Goal: Information Seeking & Learning: Learn about a topic

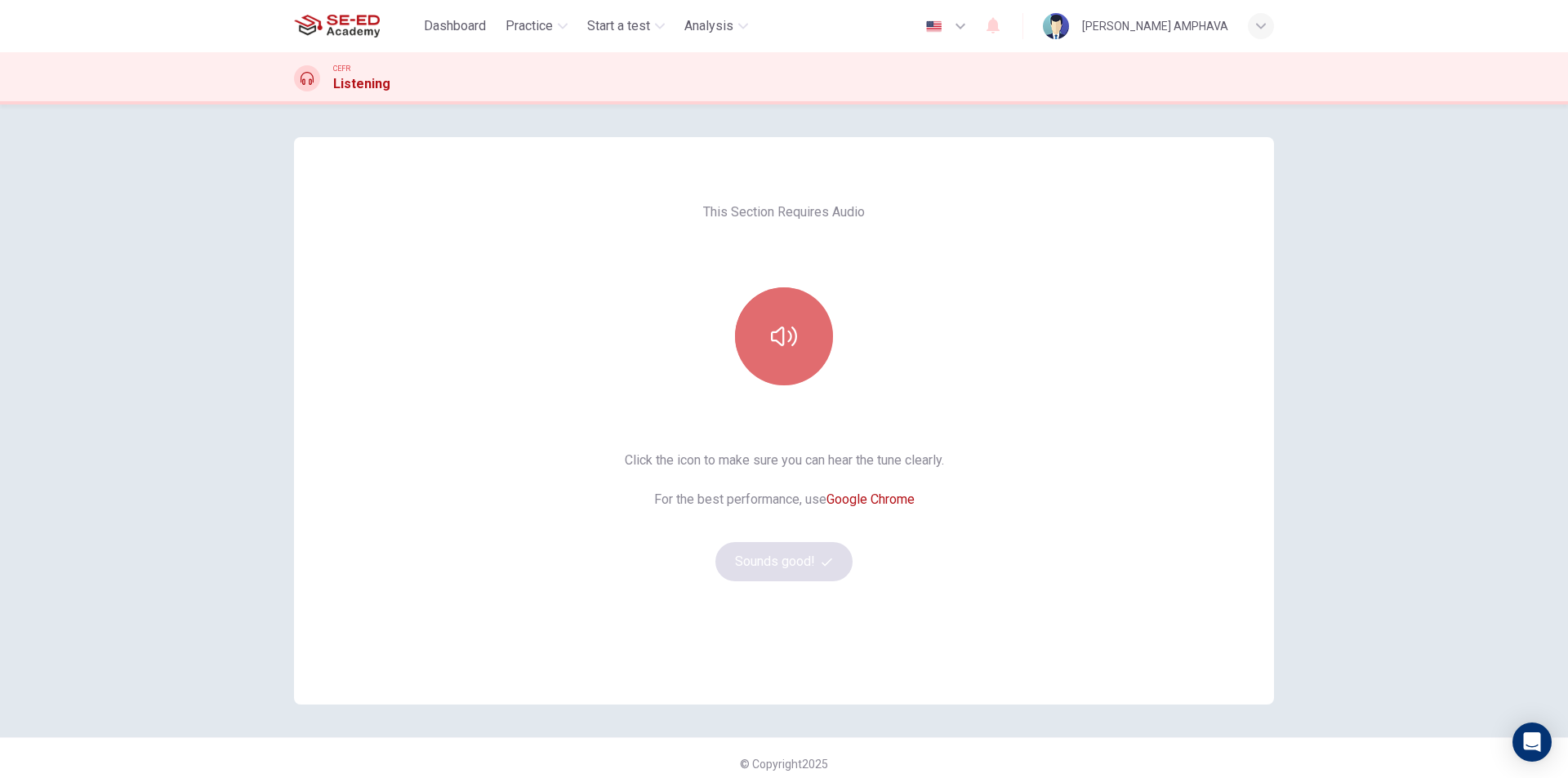
click at [822, 340] on button "button" at bounding box center [784, 335] width 98 height 98
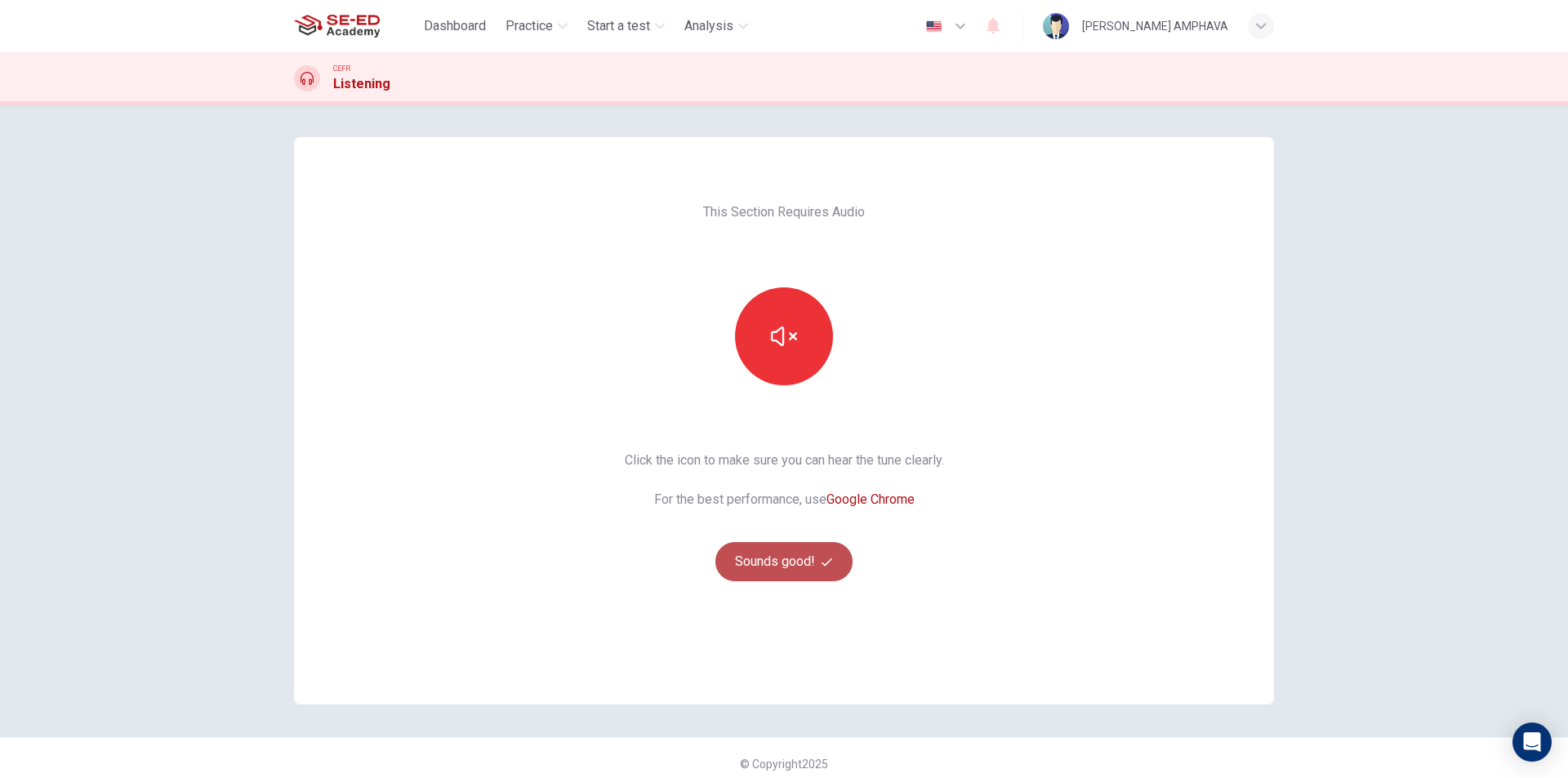
click at [796, 567] on button "Sounds good!" at bounding box center [784, 561] width 138 height 39
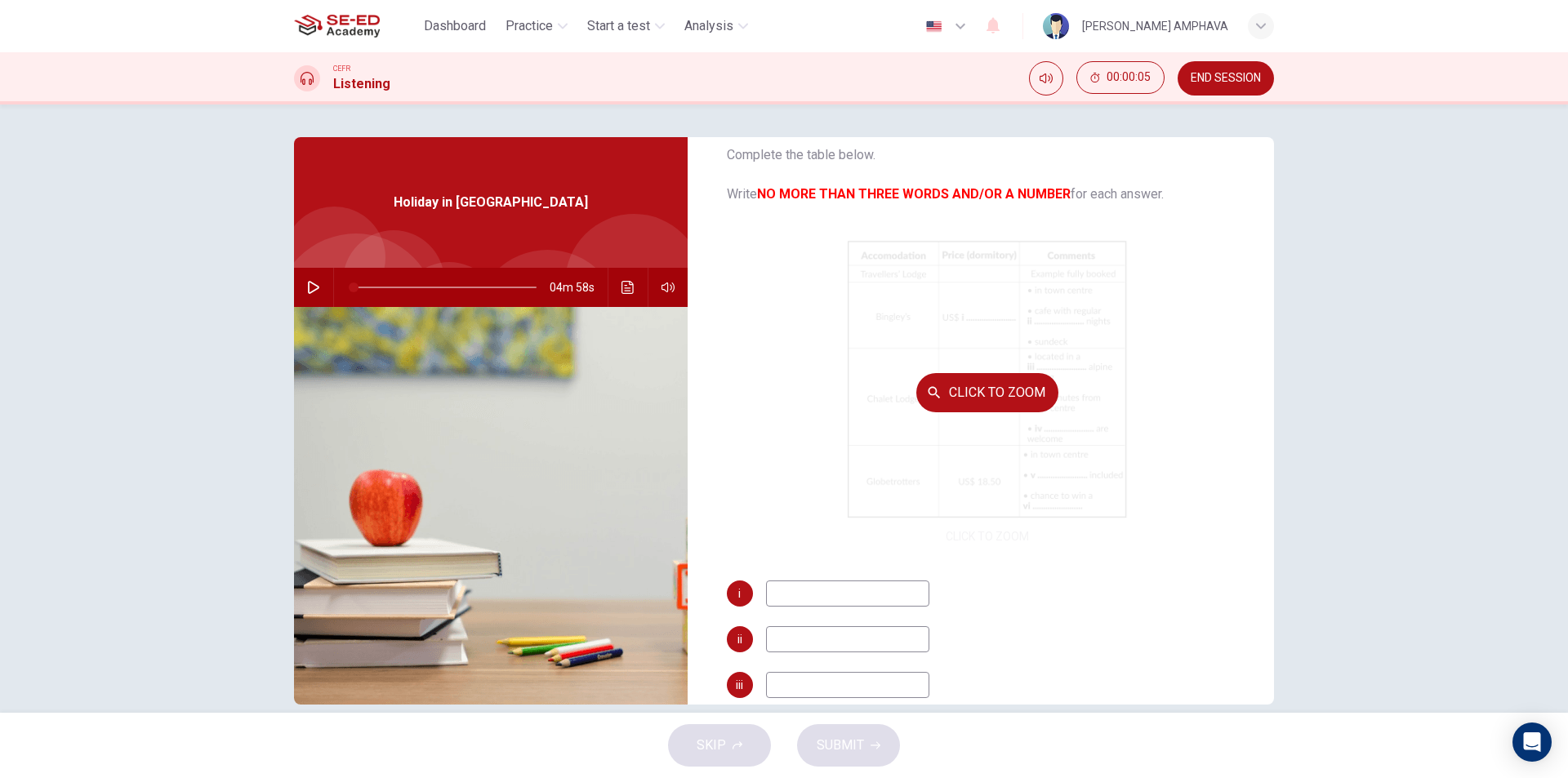
scroll to position [152, 0]
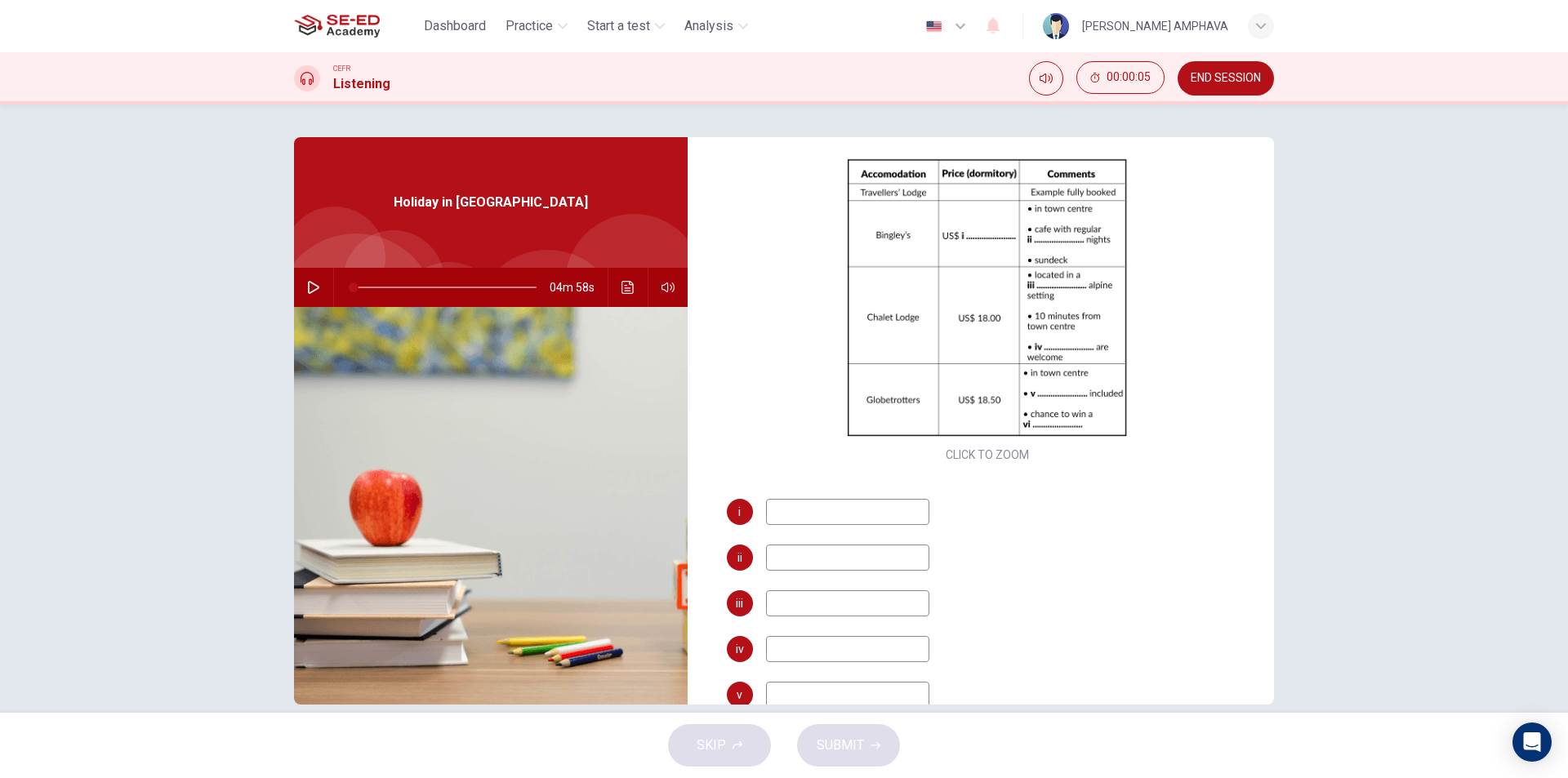
click at [1239, 79] on span "END SESSION" at bounding box center [1225, 78] width 70 height 13
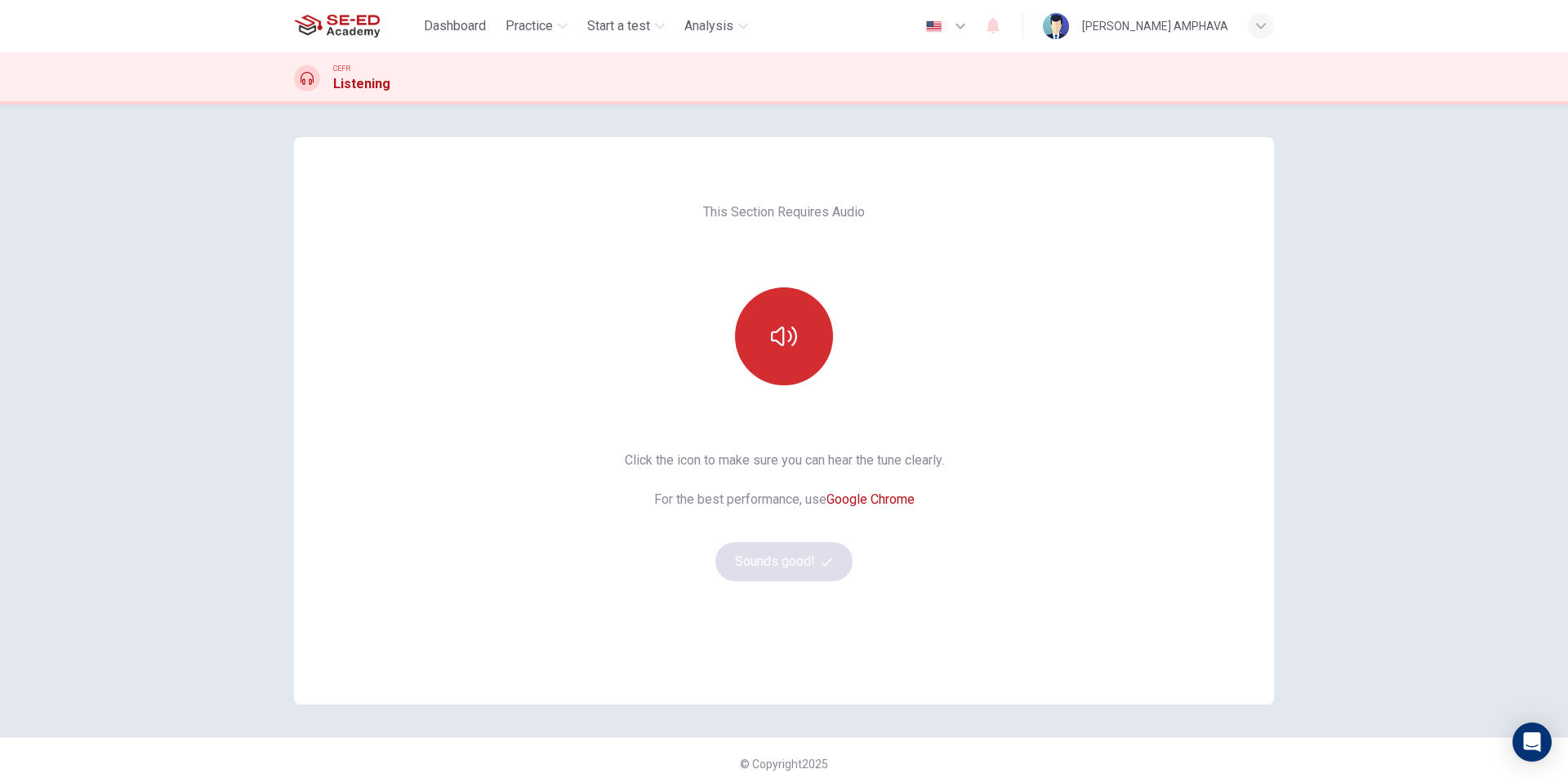
click at [795, 297] on button "button" at bounding box center [784, 335] width 98 height 98
click at [782, 564] on button "Sounds good!" at bounding box center [784, 561] width 138 height 39
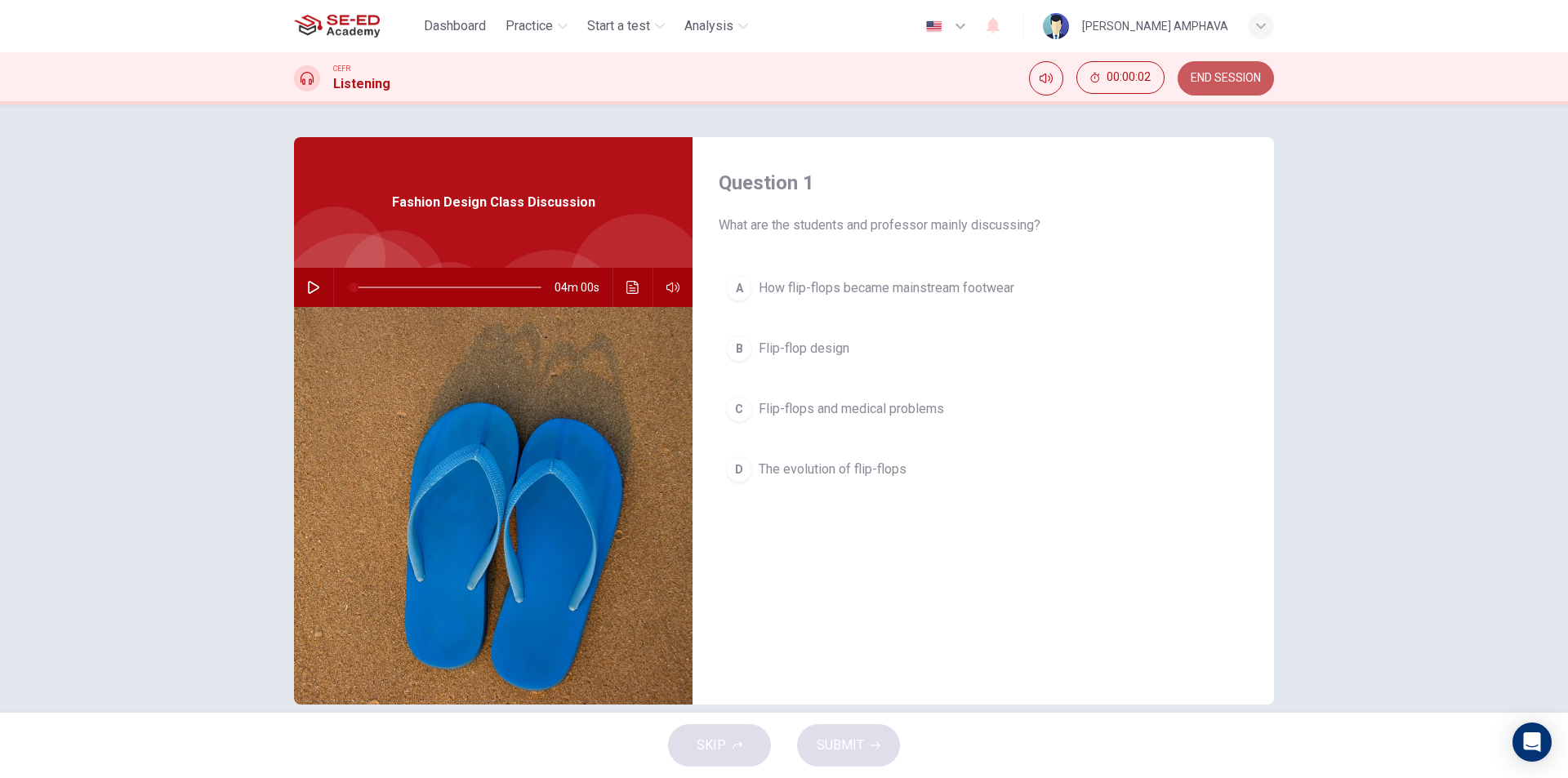
click at [1198, 77] on span "END SESSION" at bounding box center [1225, 78] width 70 height 13
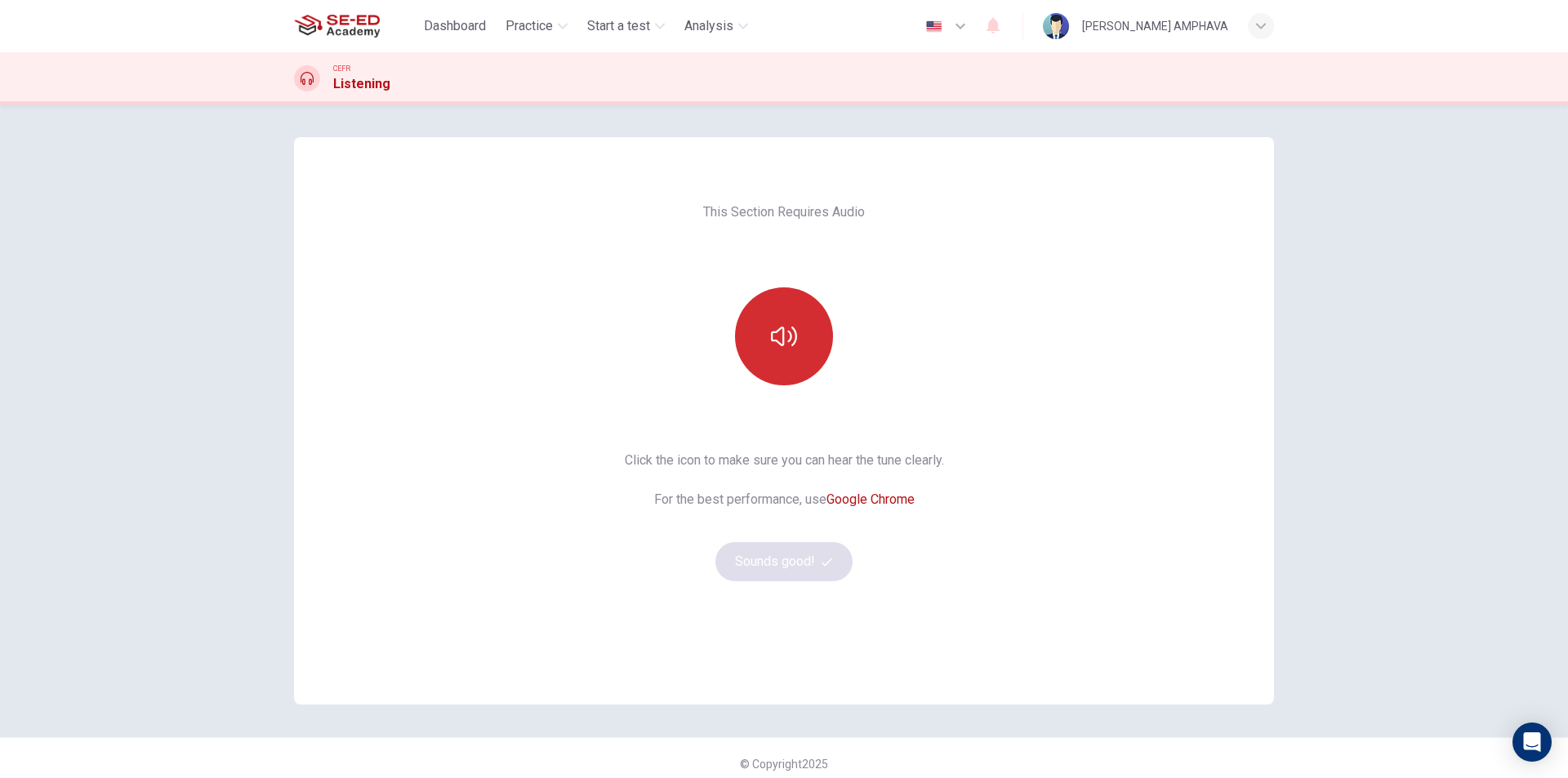
click at [777, 344] on icon "button" at bounding box center [784, 336] width 26 height 20
click at [773, 564] on button "Sounds good!" at bounding box center [784, 561] width 138 height 39
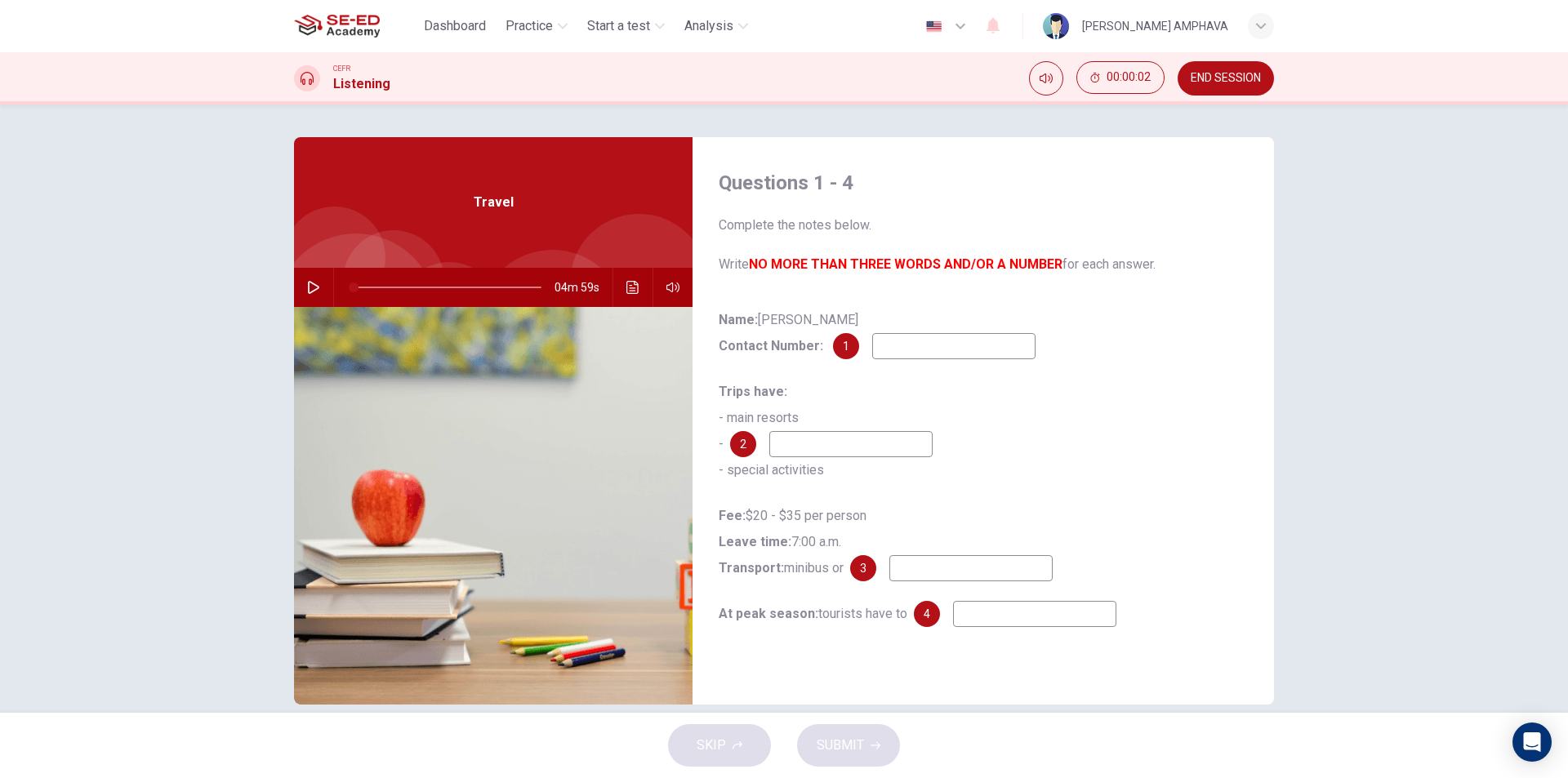
click at [1235, 99] on div "CEFR Listening 00:00:02 END SESSION" at bounding box center [784, 78] width 1568 height 52
click at [1220, 83] on span "END SESSION" at bounding box center [1225, 78] width 70 height 13
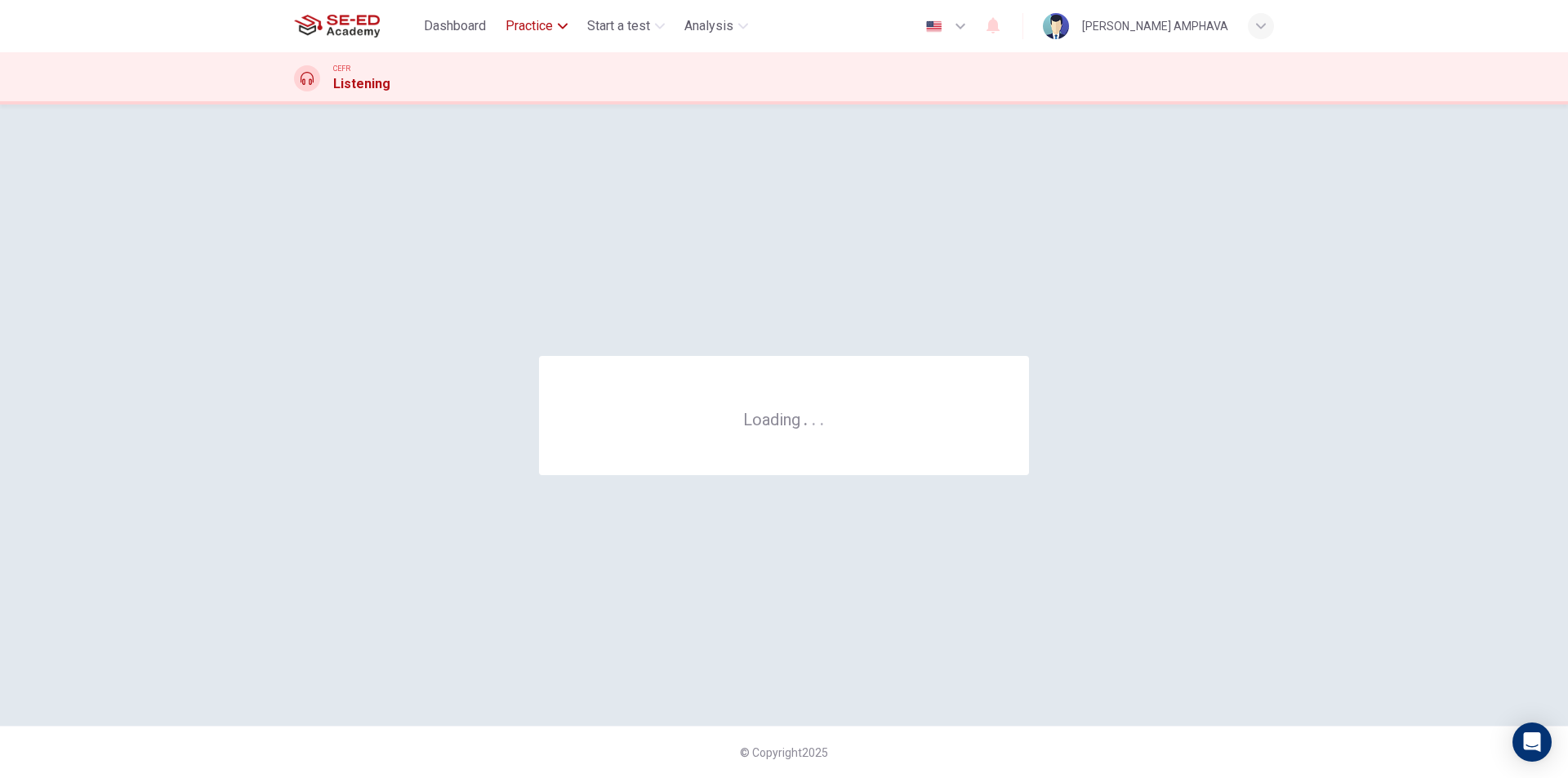
click at [532, 11] on button "Practice" at bounding box center [536, 26] width 75 height 29
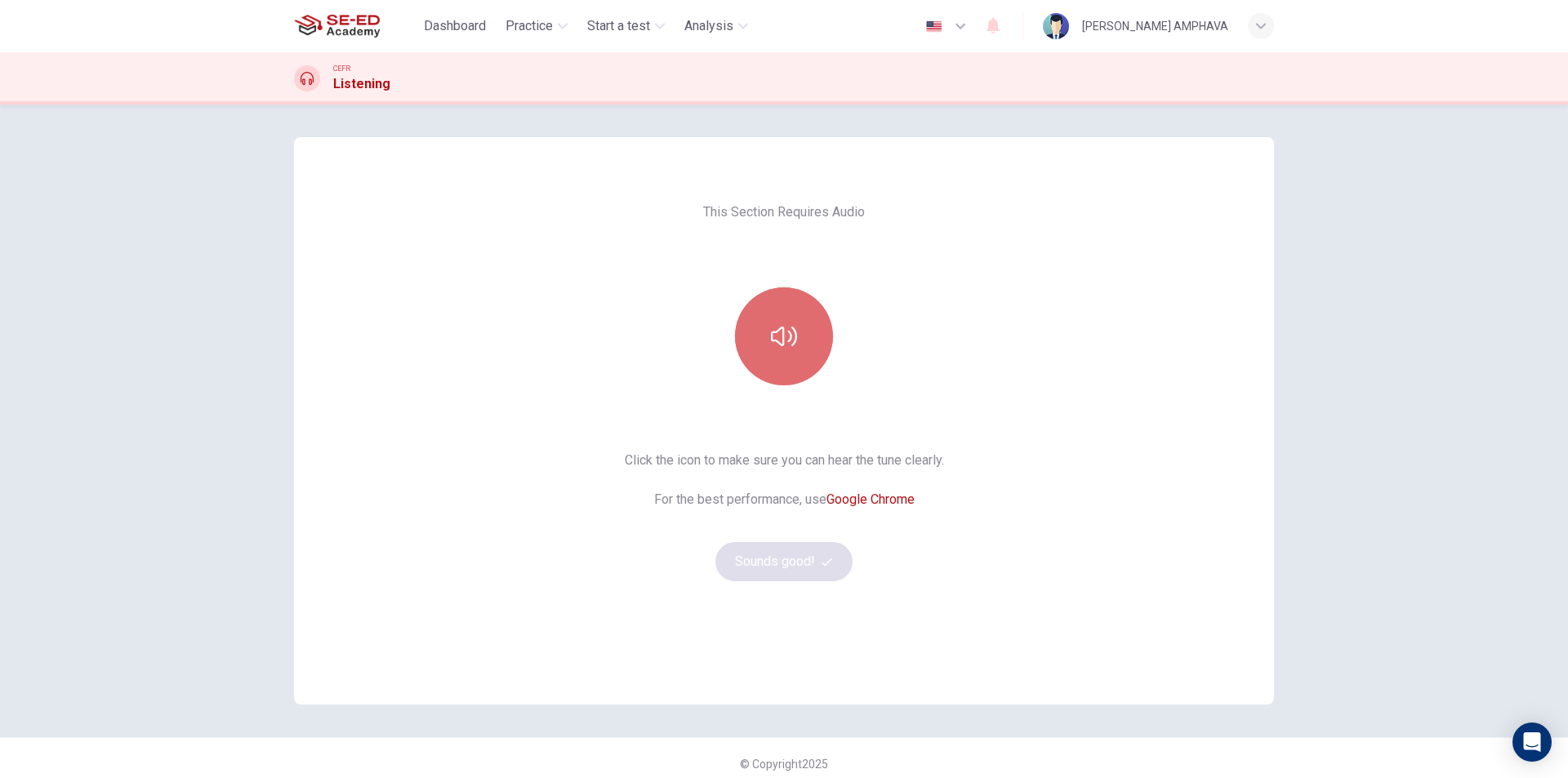
click at [804, 297] on button "button" at bounding box center [784, 335] width 98 height 98
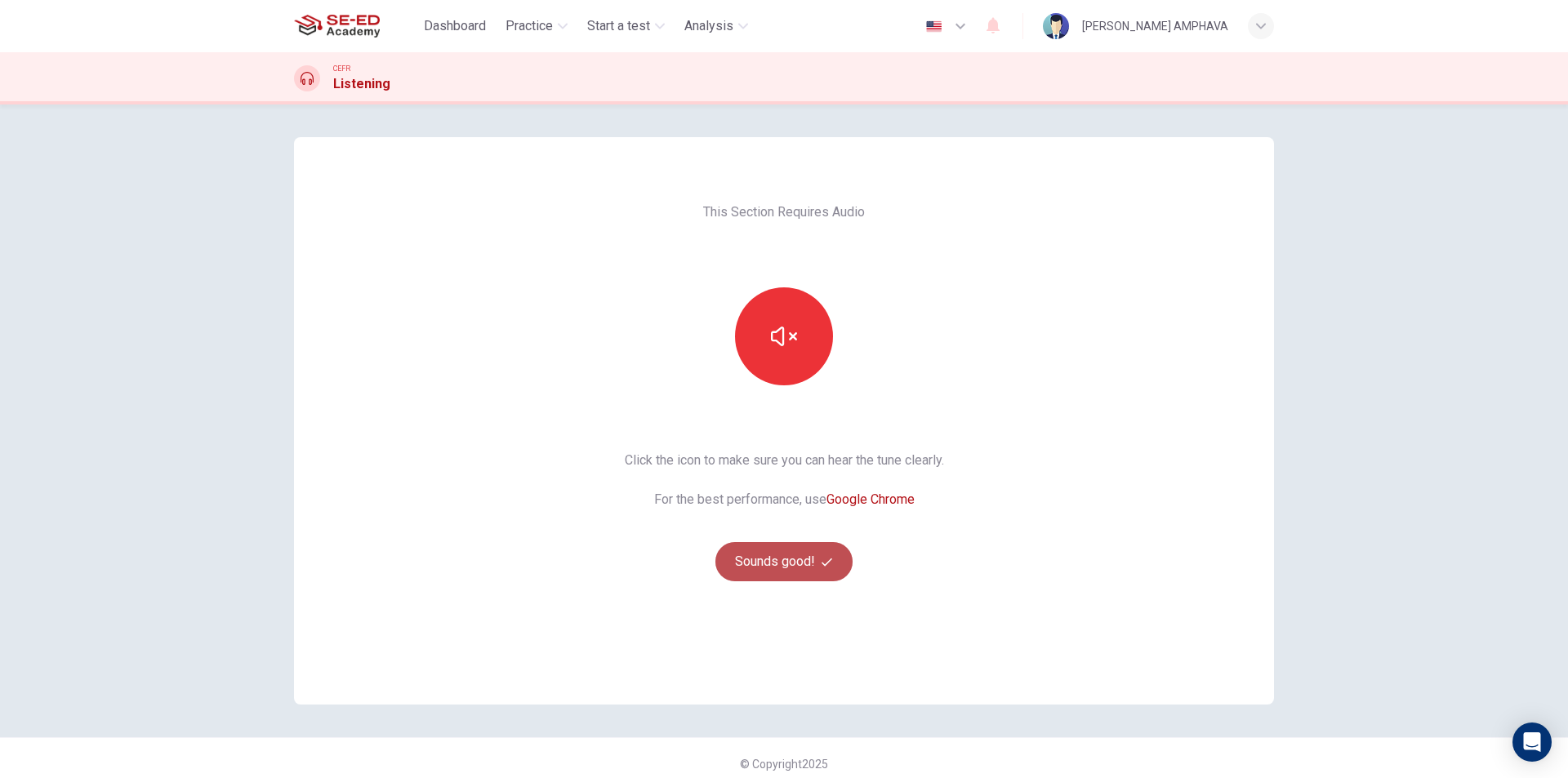
click at [805, 556] on button "Sounds good!" at bounding box center [784, 561] width 138 height 39
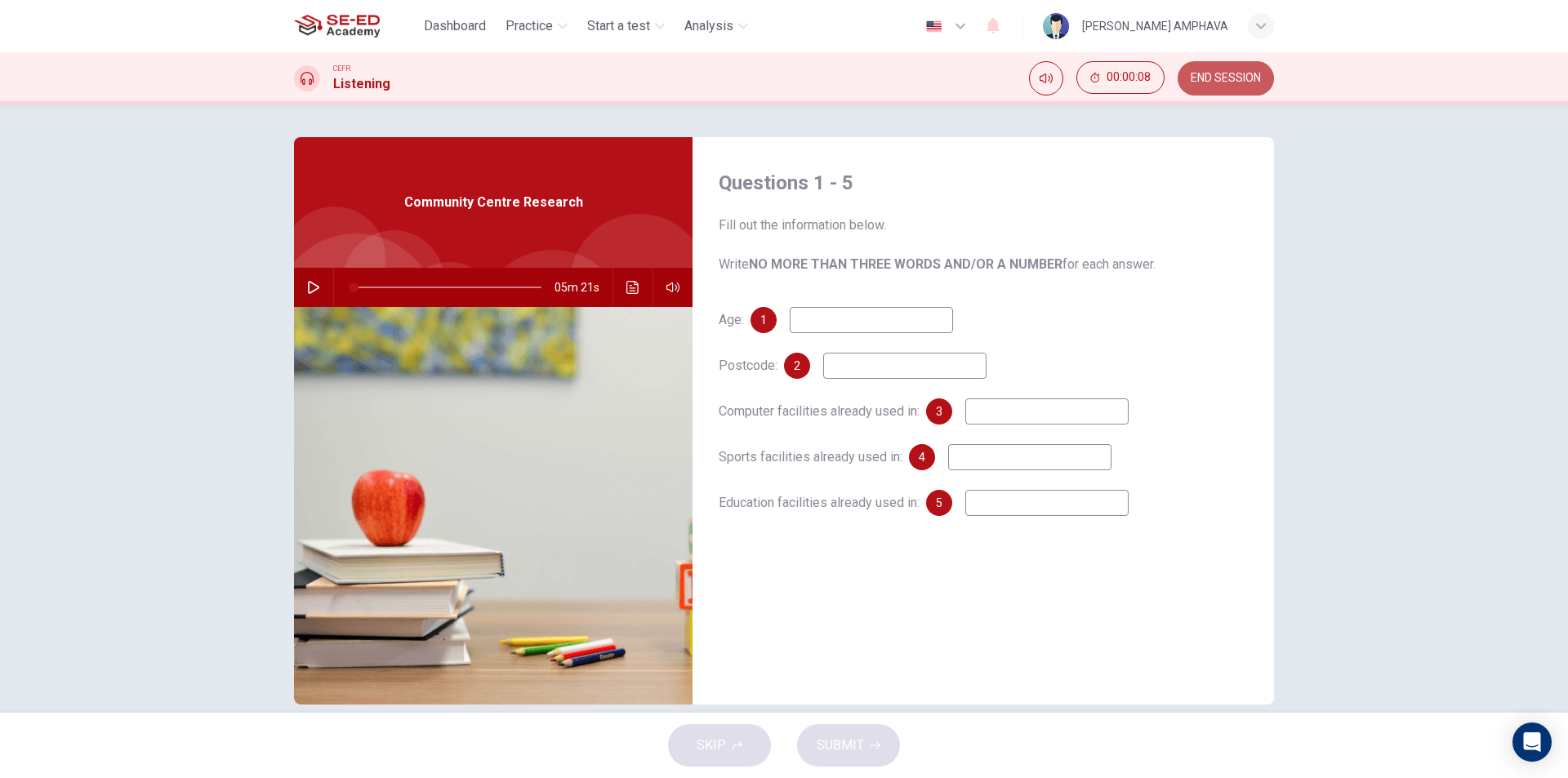
click at [1213, 85] on button "END SESSION" at bounding box center [1225, 79] width 96 height 35
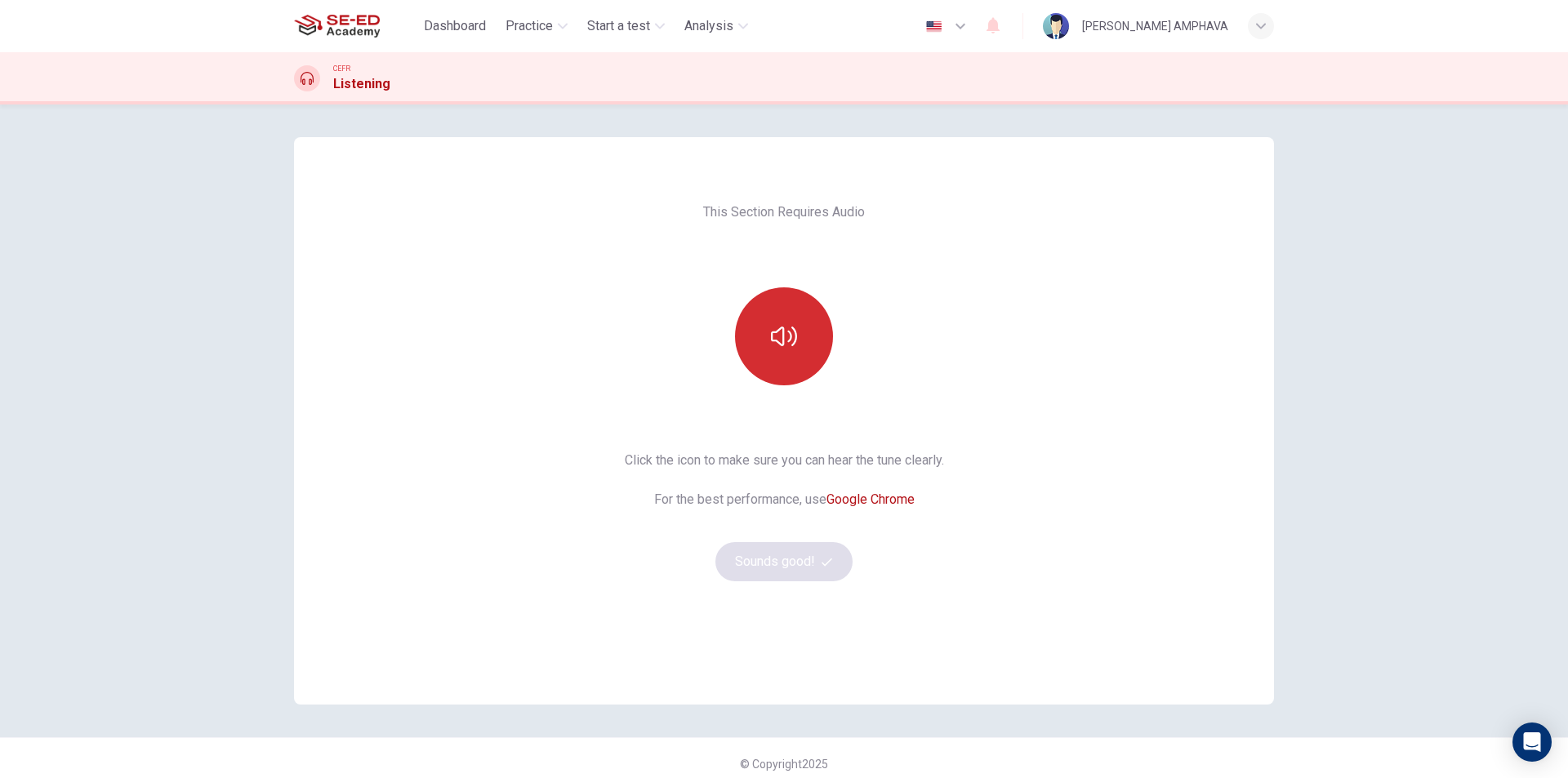
click at [767, 303] on button "button" at bounding box center [784, 335] width 98 height 98
click at [819, 577] on button "Sounds good!" at bounding box center [784, 561] width 138 height 39
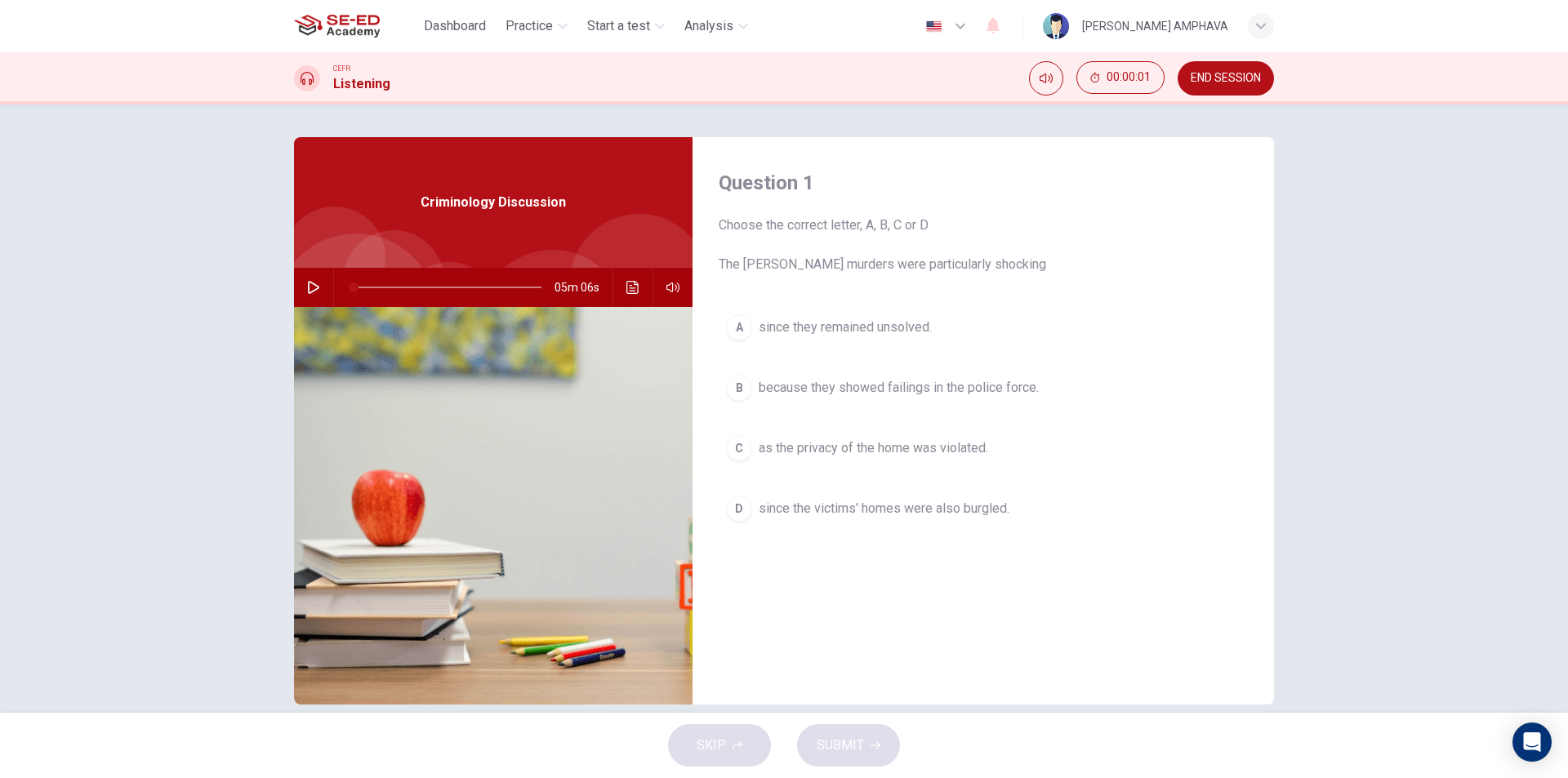
click at [1244, 54] on div "CEFR Listening 00:00:01 END SESSION" at bounding box center [784, 78] width 1568 height 52
drag, startPoint x: 1219, startPoint y: 76, endPoint x: 855, endPoint y: 93, distance: 364.4
click at [1219, 77] on span "END SESSION" at bounding box center [1225, 78] width 70 height 13
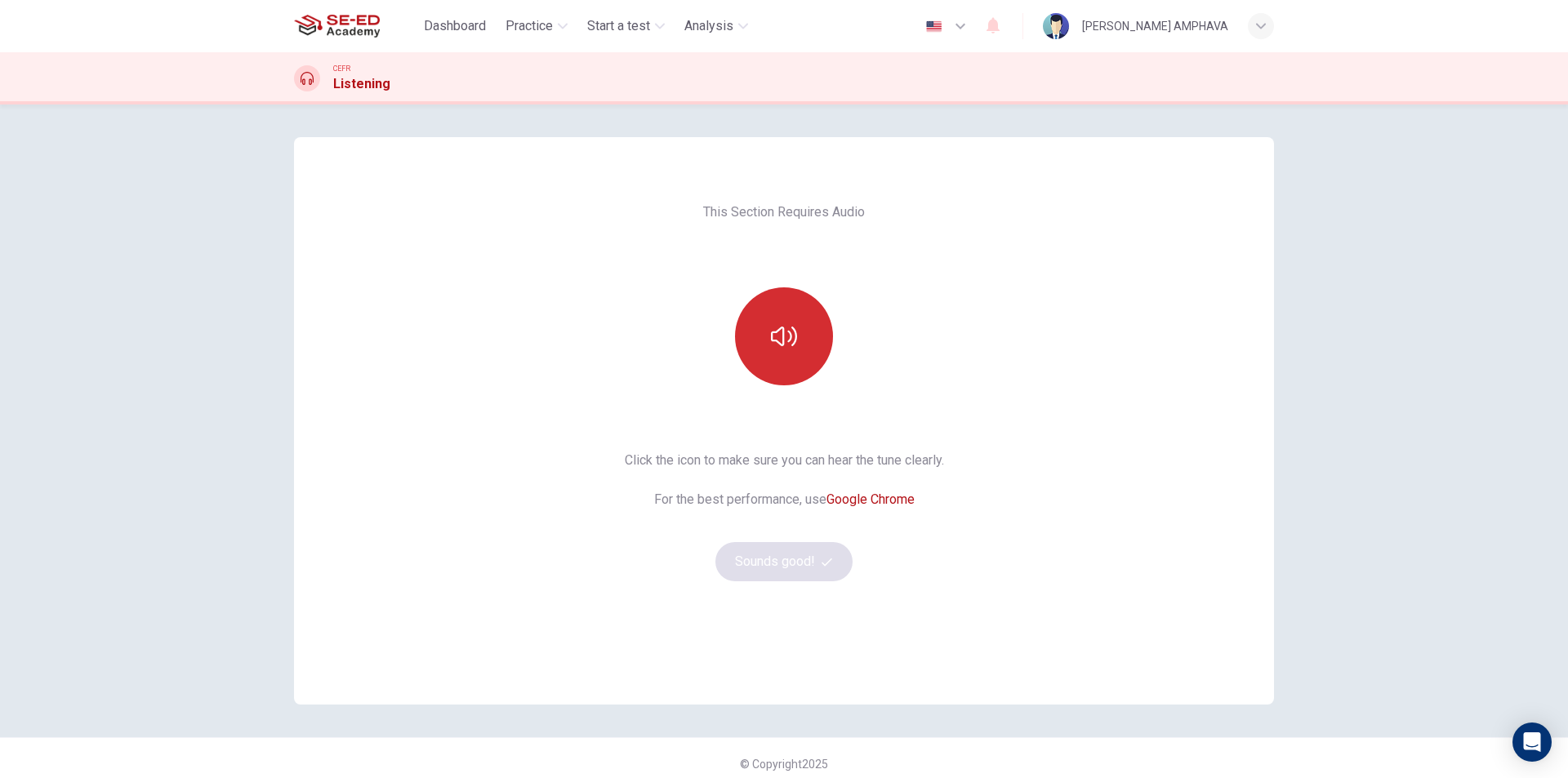
click at [784, 356] on button "button" at bounding box center [784, 335] width 98 height 98
click at [761, 573] on button "Sounds good!" at bounding box center [784, 561] width 138 height 39
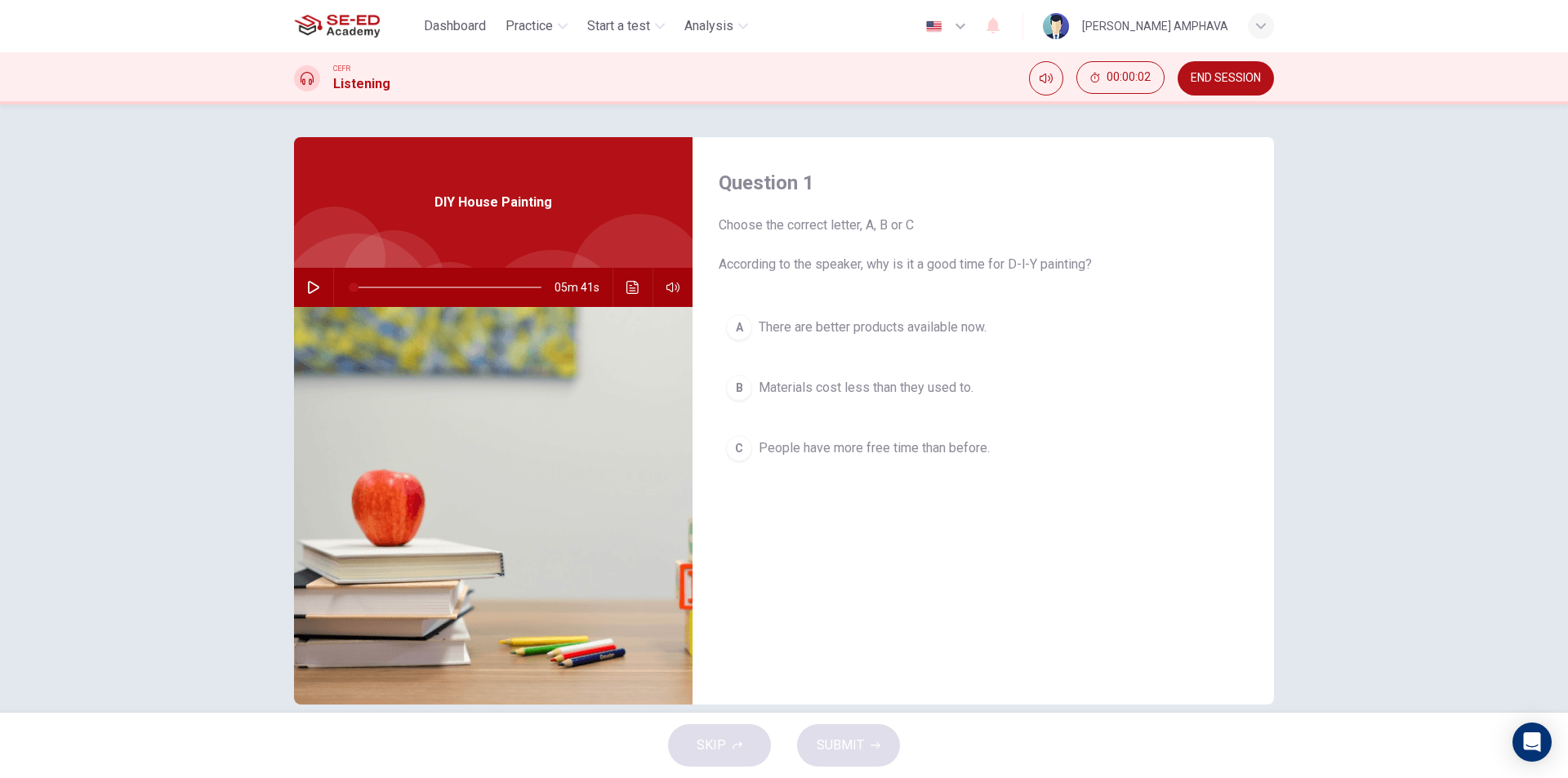
click at [870, 341] on button "A There are better products available now." at bounding box center [983, 327] width 529 height 41
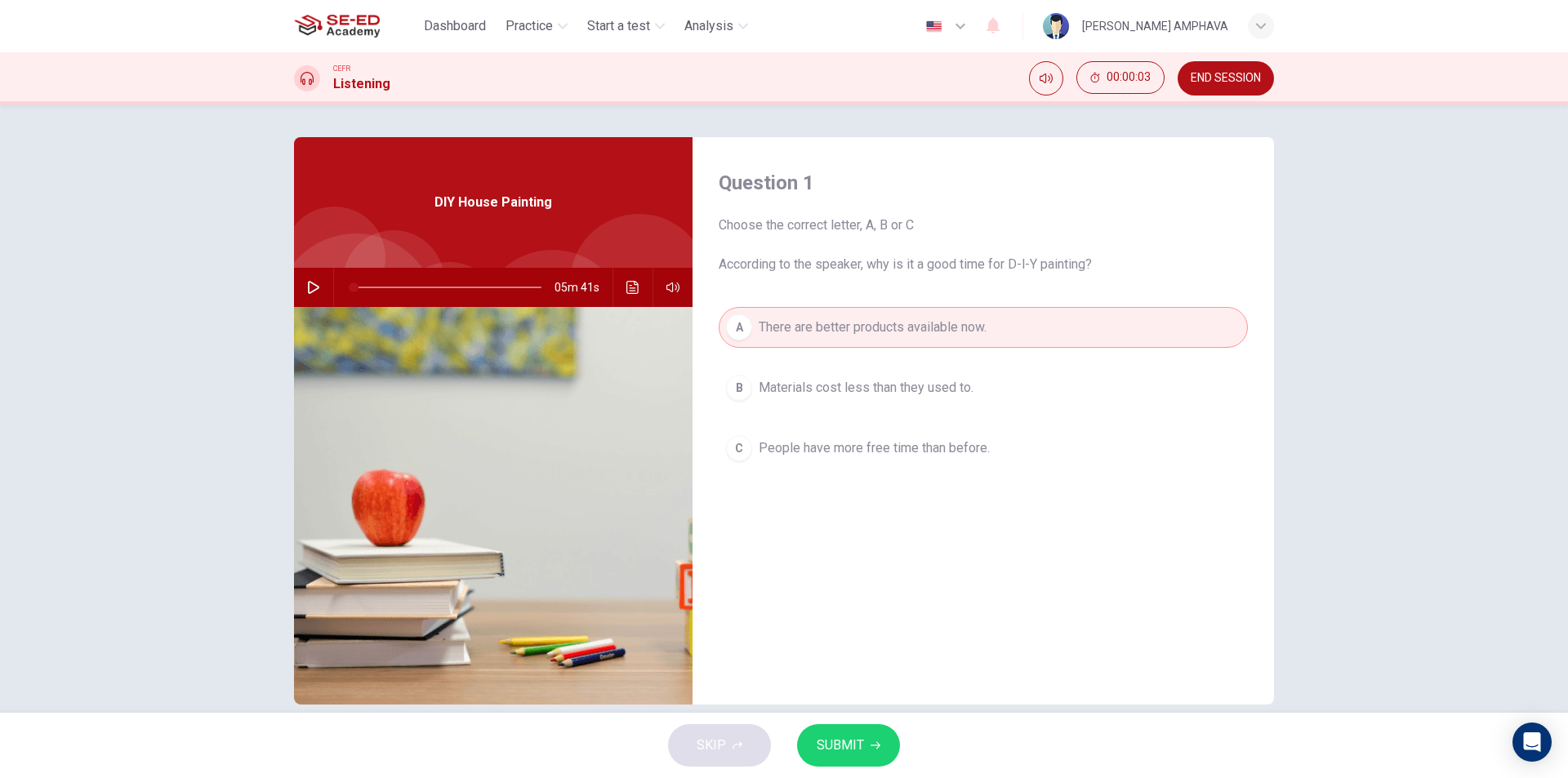
click at [835, 750] on span "SUBMIT" at bounding box center [840, 745] width 48 height 22
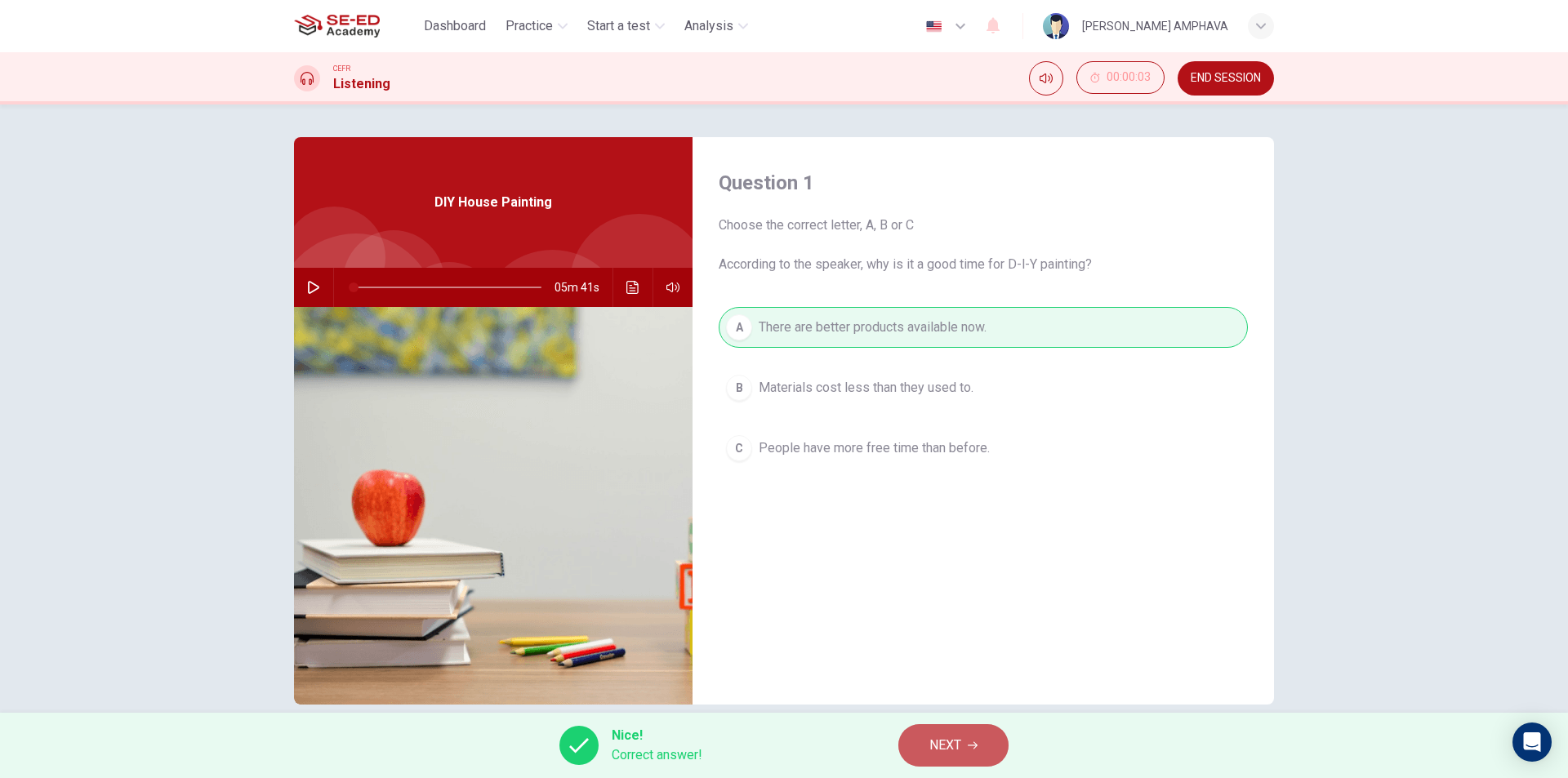
click at [947, 760] on button "NEXT" at bounding box center [952, 744] width 110 height 42
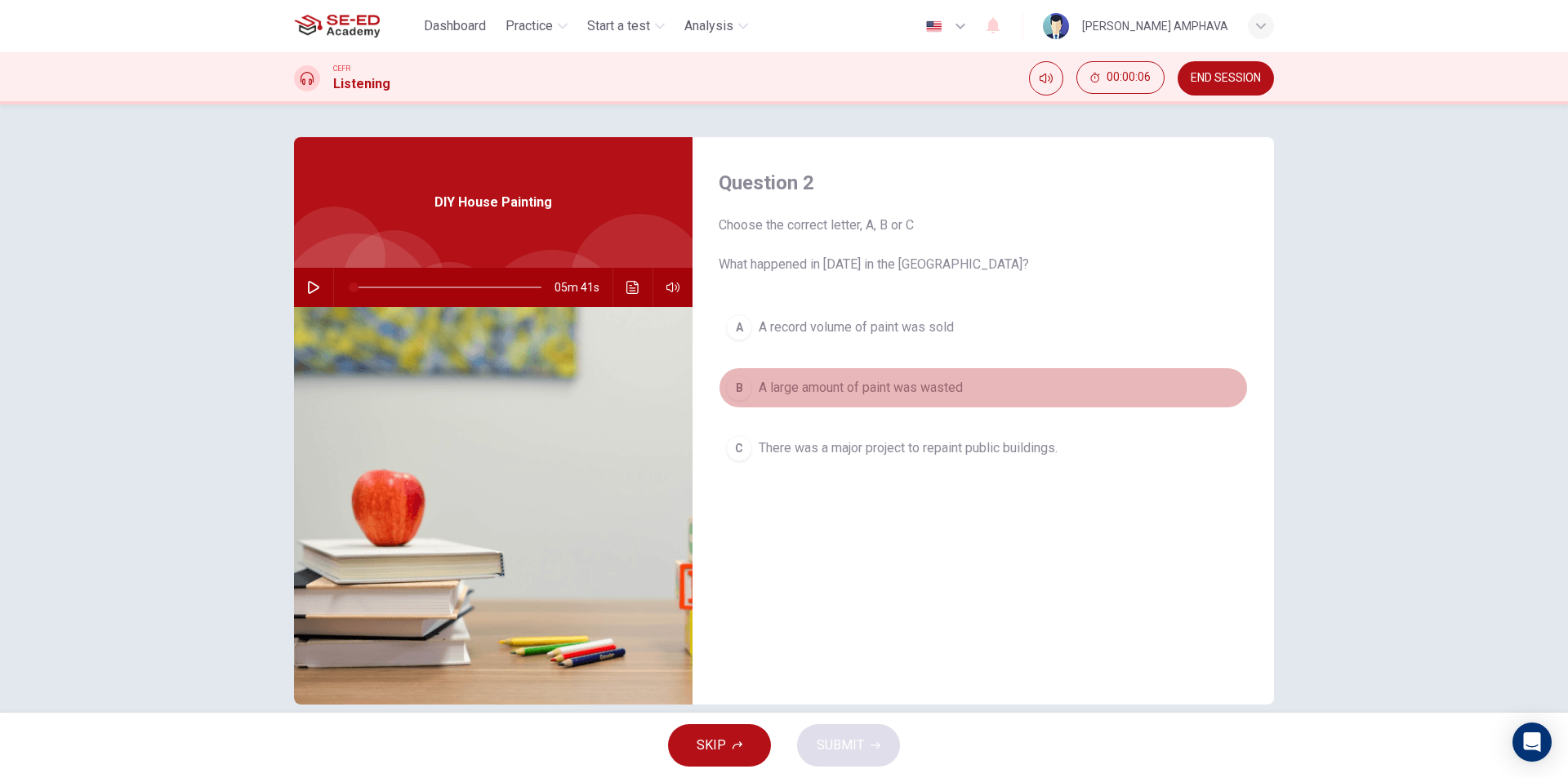
click at [825, 377] on button "B A large amount of paint was wasted" at bounding box center [983, 387] width 529 height 41
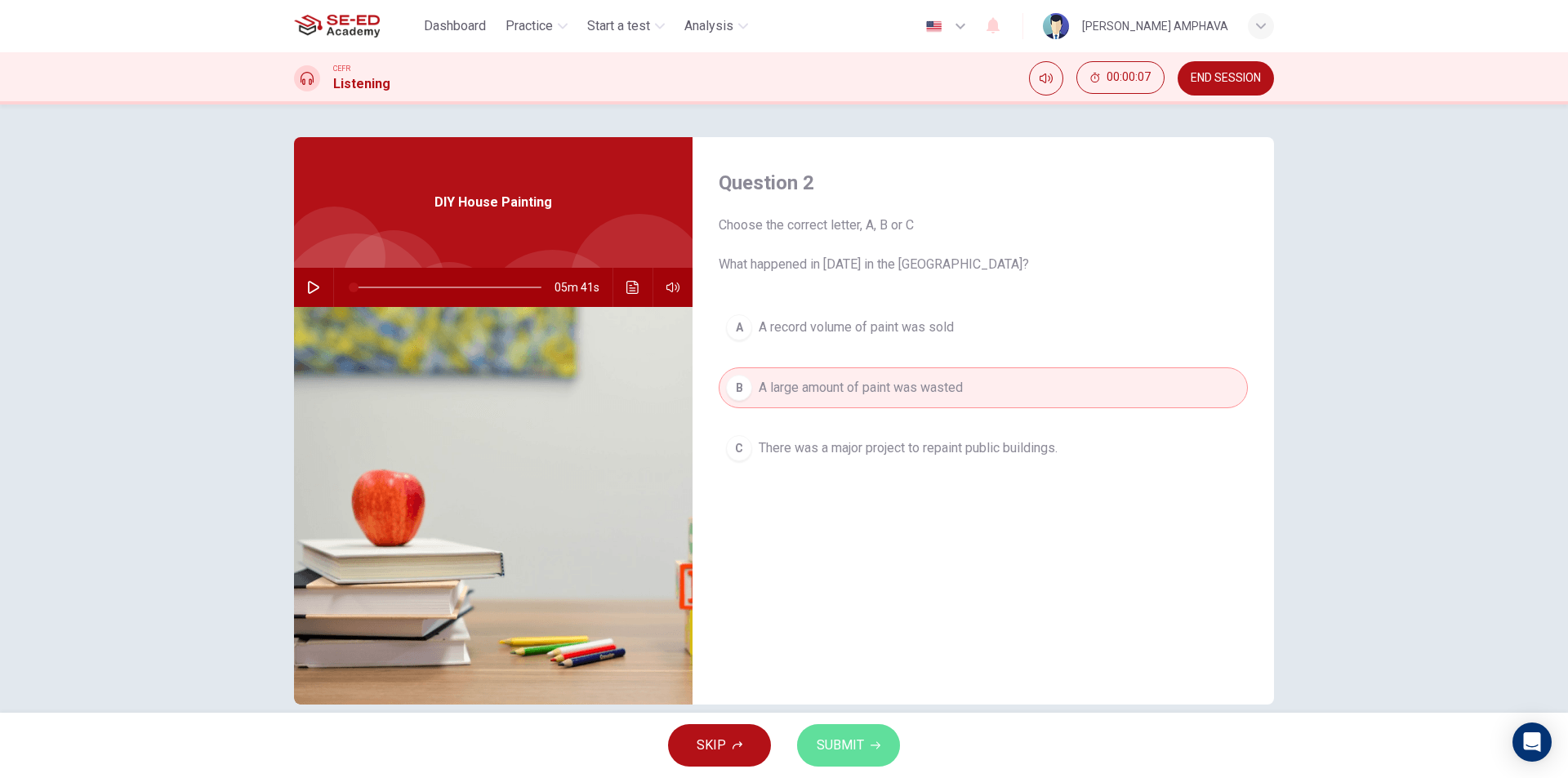
drag, startPoint x: 810, startPoint y: 739, endPoint x: 854, endPoint y: 735, distance: 44.2
click at [810, 739] on button "SUBMIT" at bounding box center [848, 744] width 103 height 42
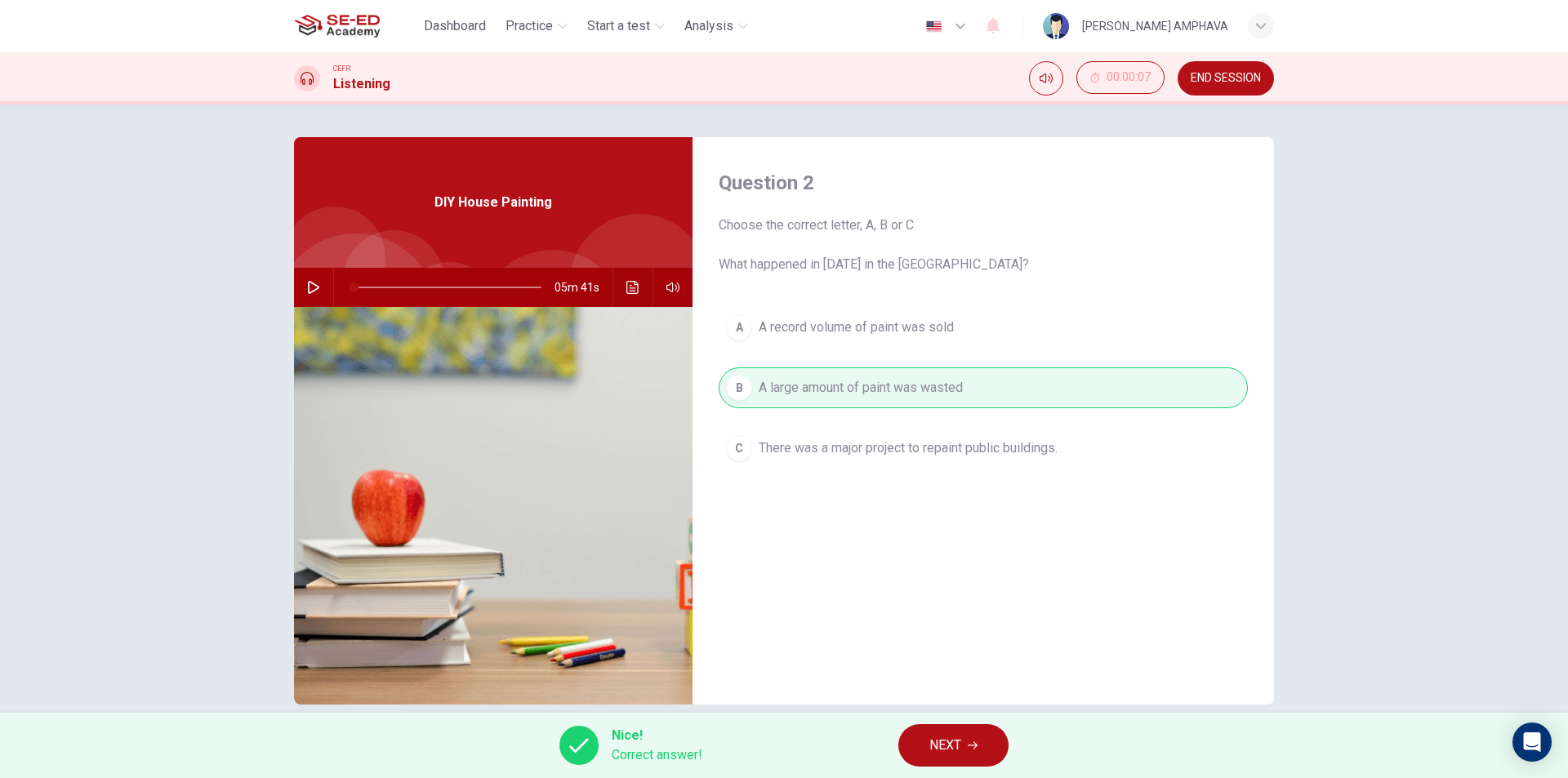
click at [957, 737] on span "NEXT" at bounding box center [944, 745] width 32 height 22
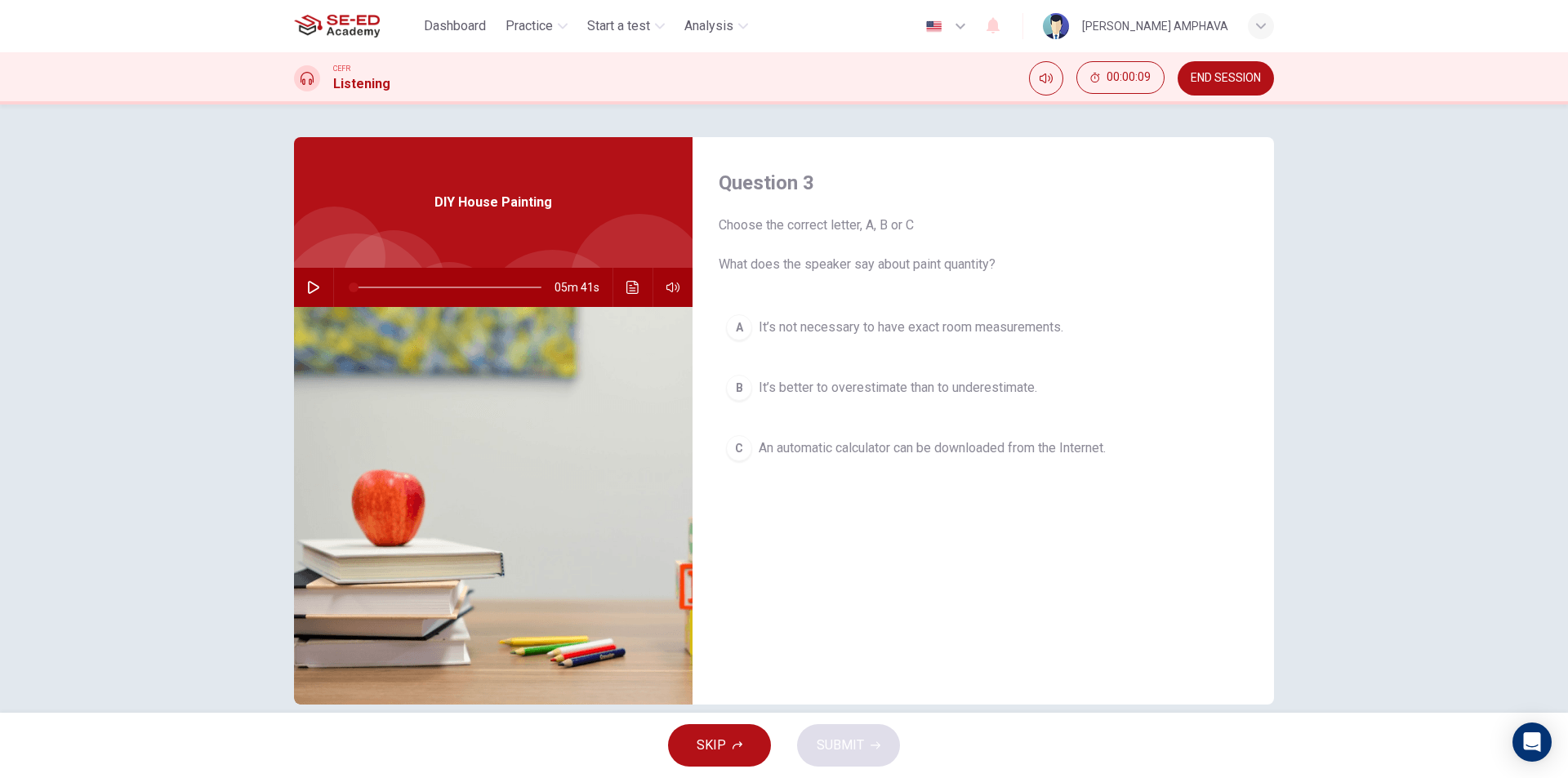
click at [888, 445] on span "An automatic calculator can be downloaded from the Internet." at bounding box center [931, 448] width 347 height 20
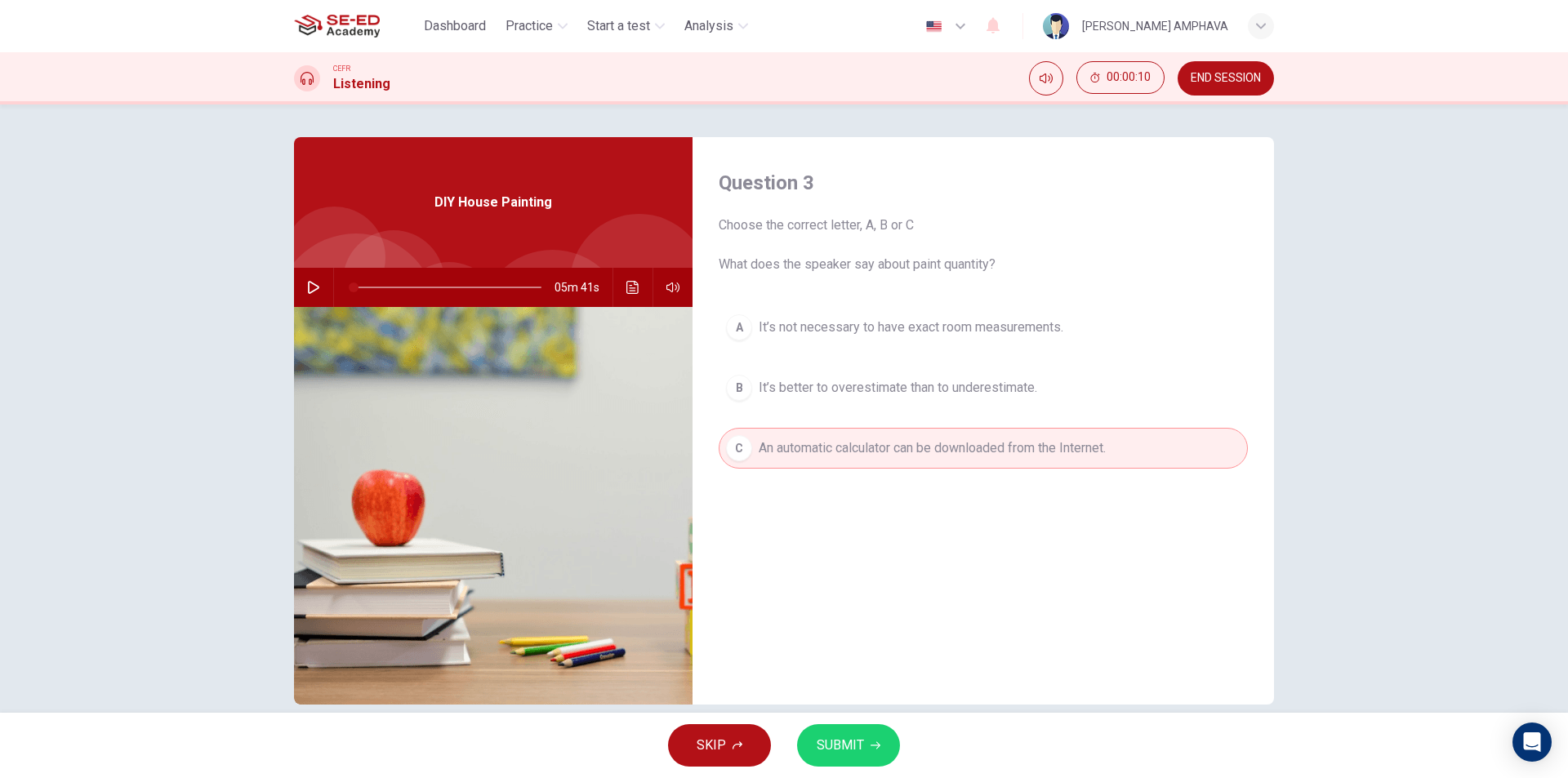
click at [836, 747] on span "SUBMIT" at bounding box center [840, 745] width 48 height 22
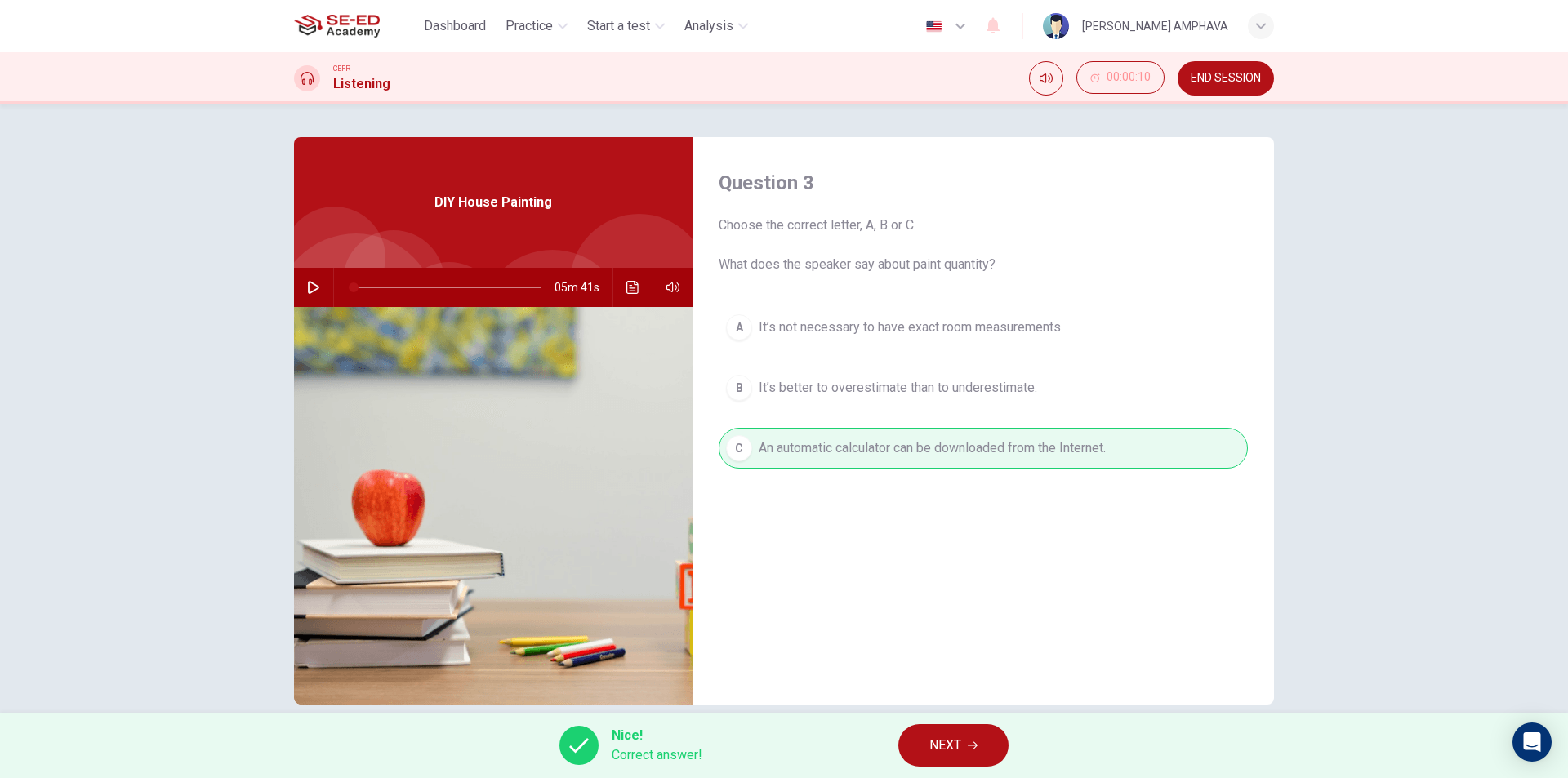
click at [953, 750] on span "NEXT" at bounding box center [944, 745] width 32 height 22
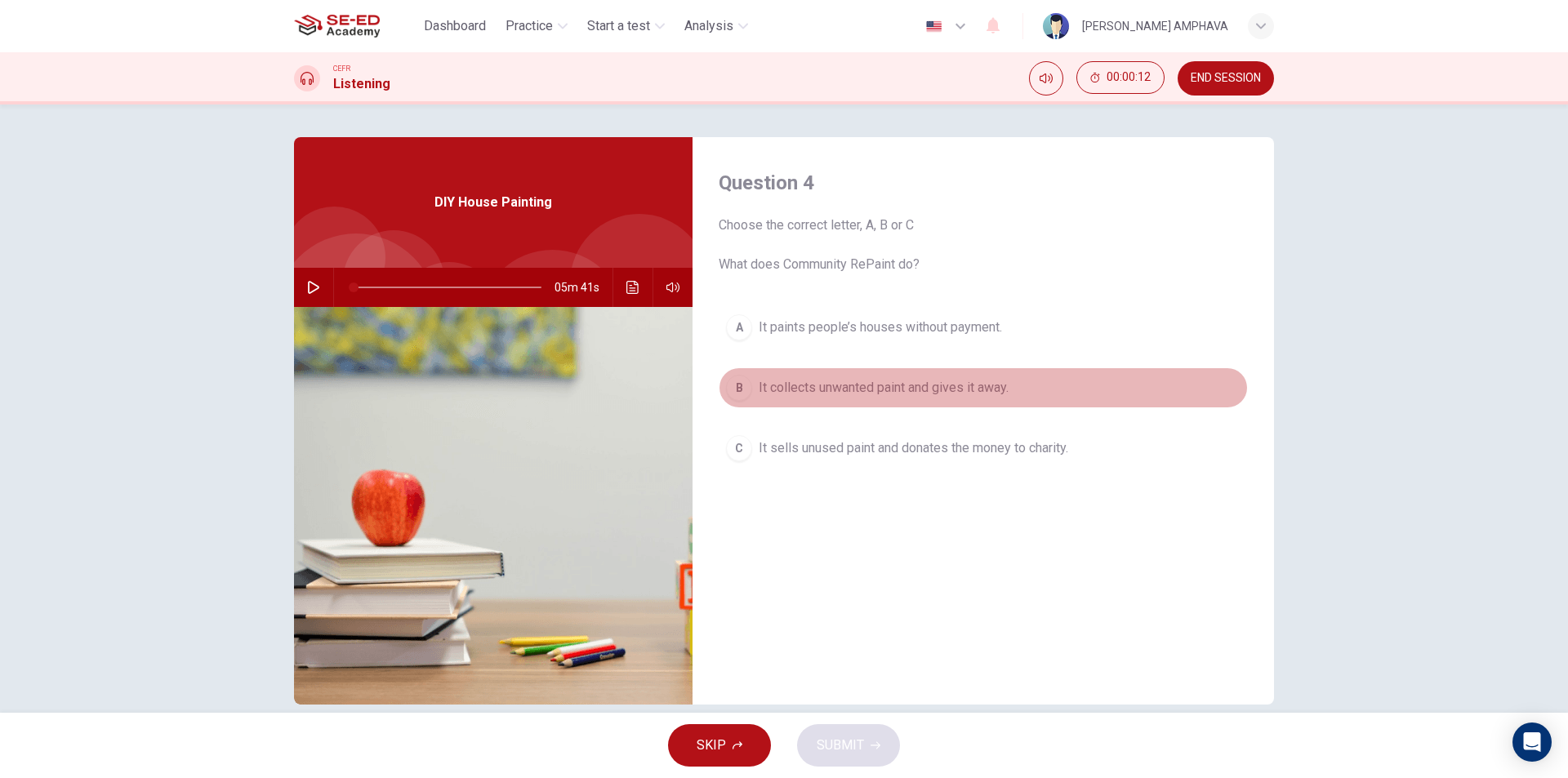
click at [947, 401] on button "B It collects unwanted paint and gives it away." at bounding box center [983, 387] width 529 height 41
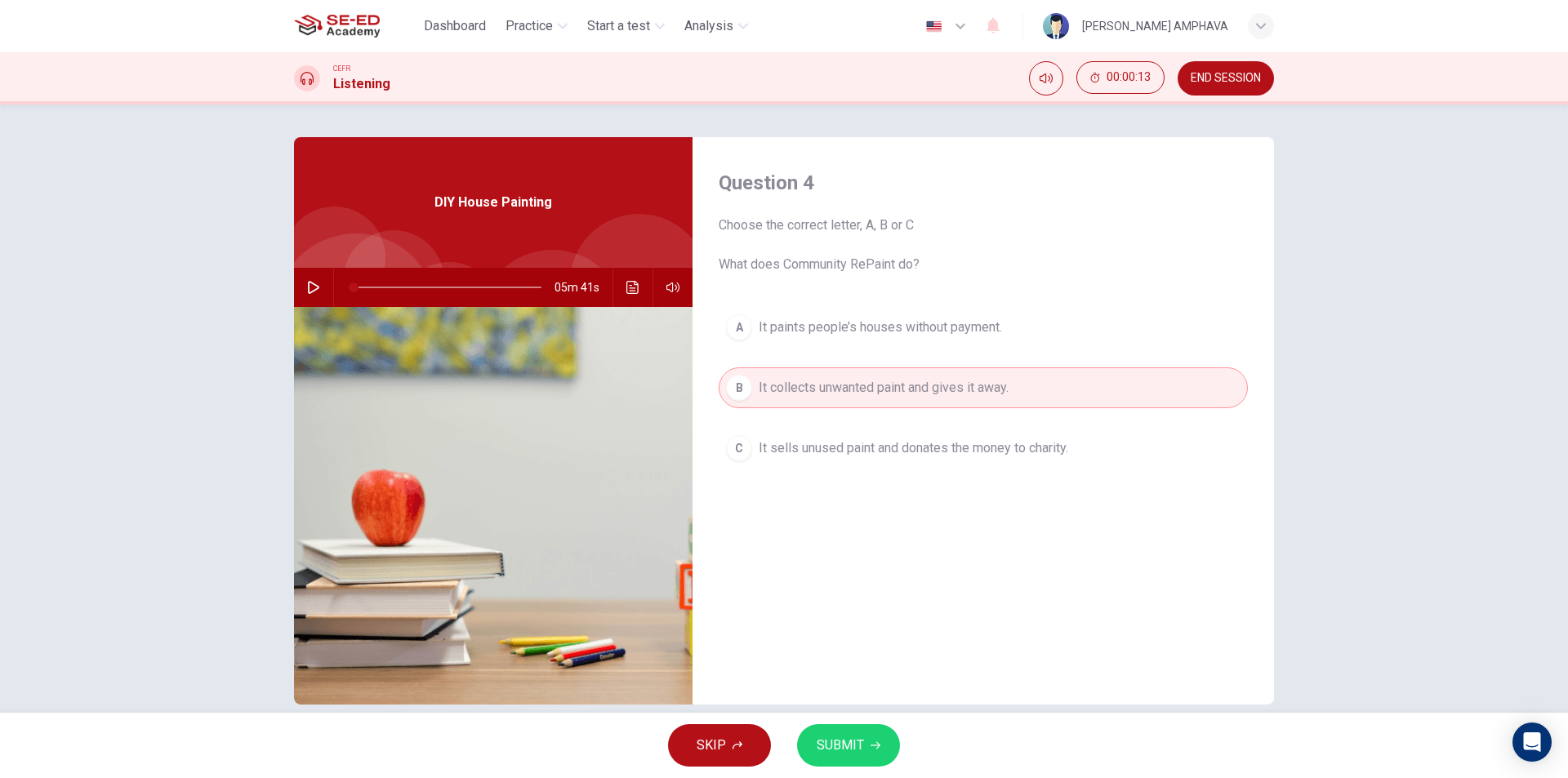
click at [820, 741] on span "SUBMIT" at bounding box center [840, 745] width 48 height 22
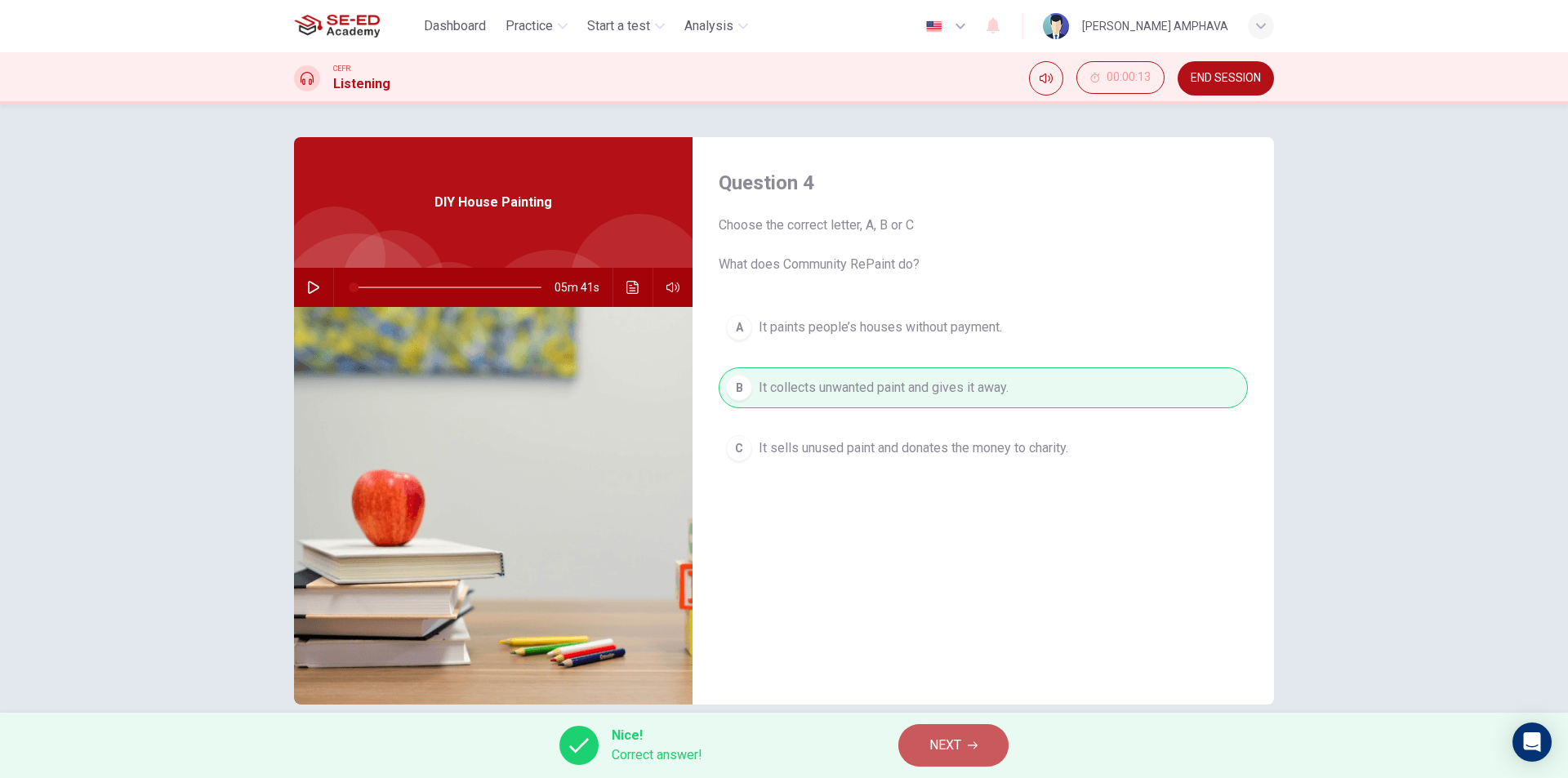
click at [912, 748] on button "NEXT" at bounding box center [952, 744] width 110 height 42
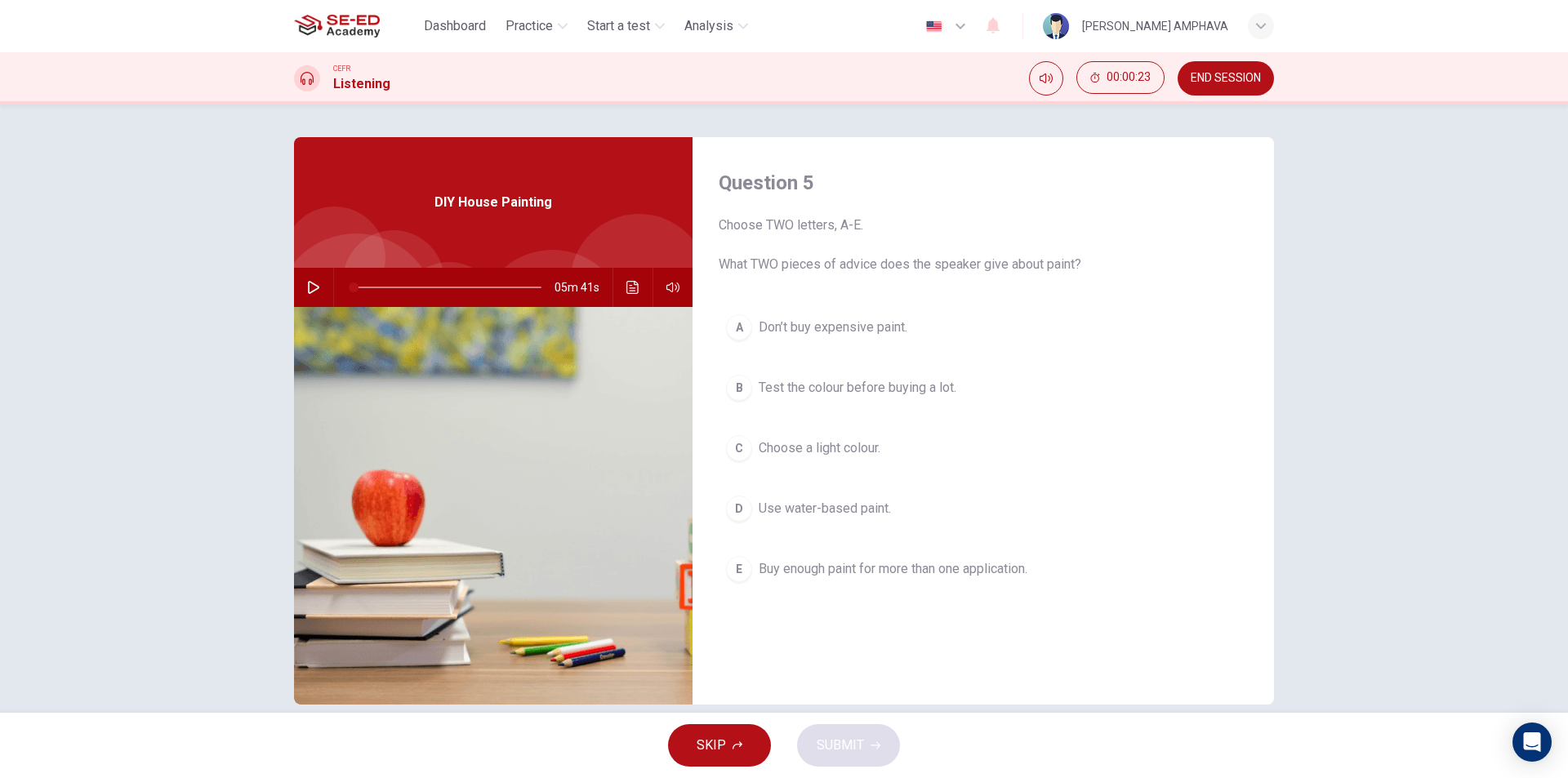
click at [895, 382] on span "Test the colour before buying a lot." at bounding box center [857, 387] width 197 height 20
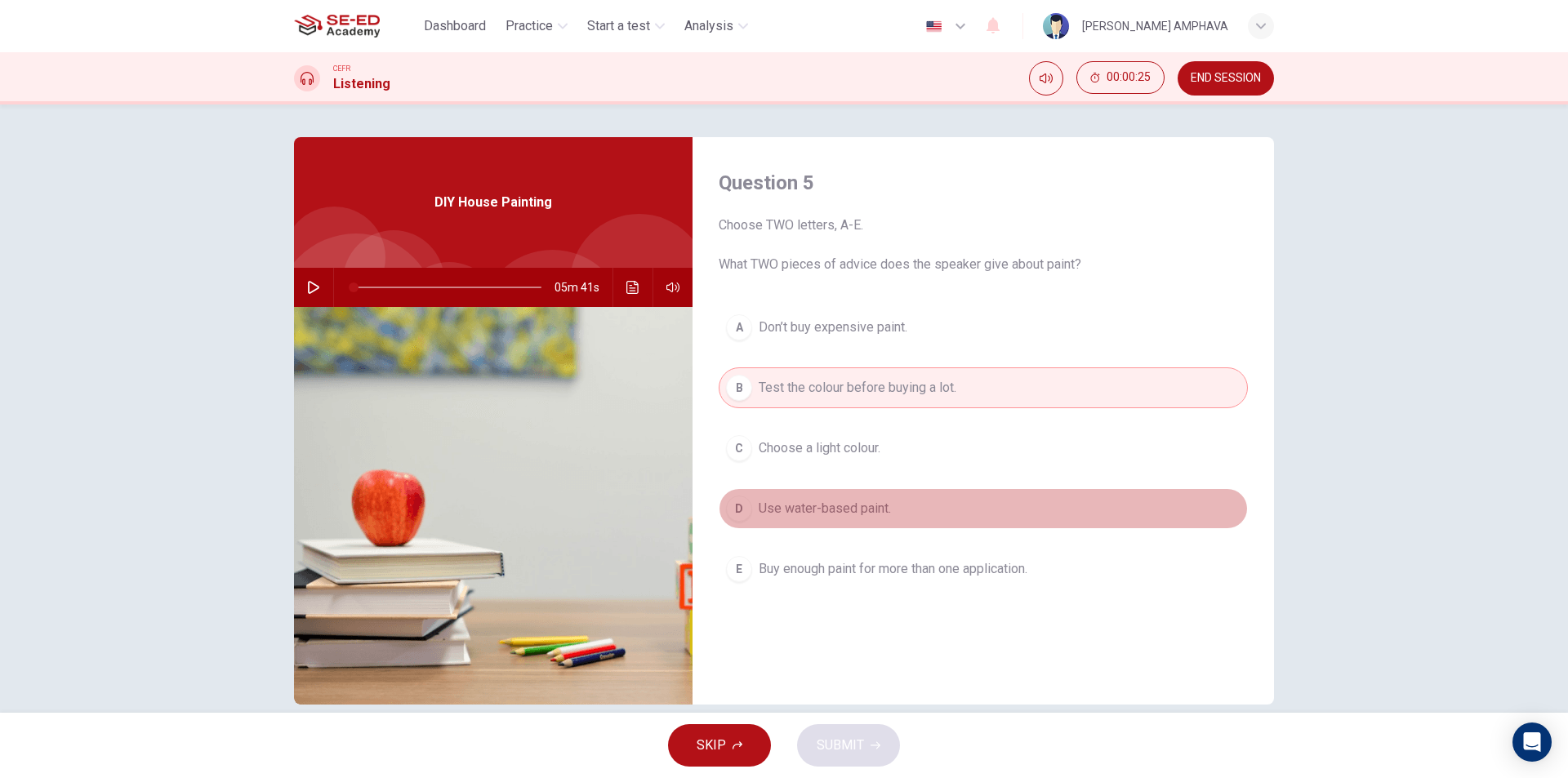
click at [824, 513] on span "Use water-based paint." at bounding box center [824, 508] width 132 height 20
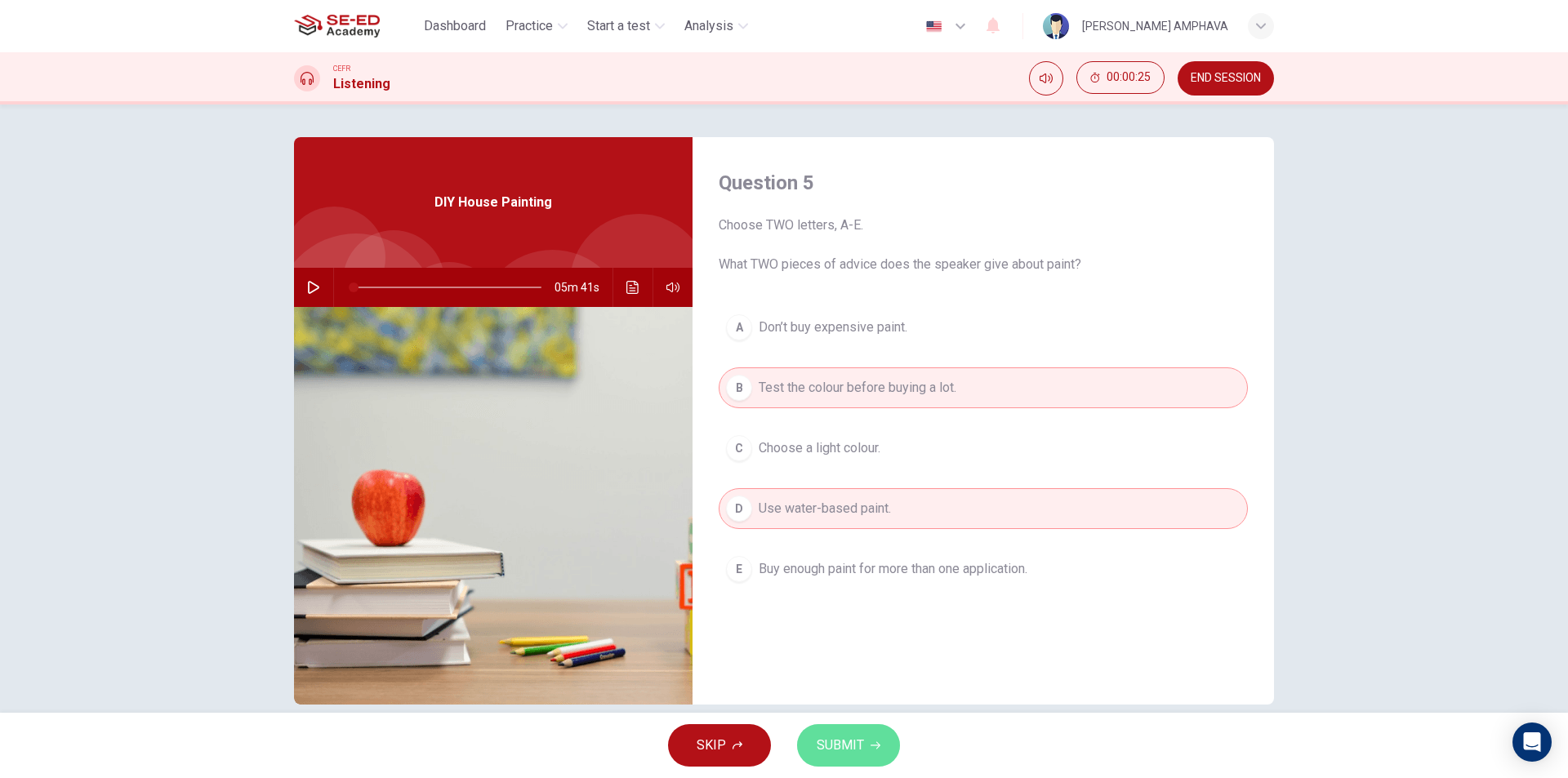
click at [853, 739] on span "SUBMIT" at bounding box center [840, 745] width 48 height 22
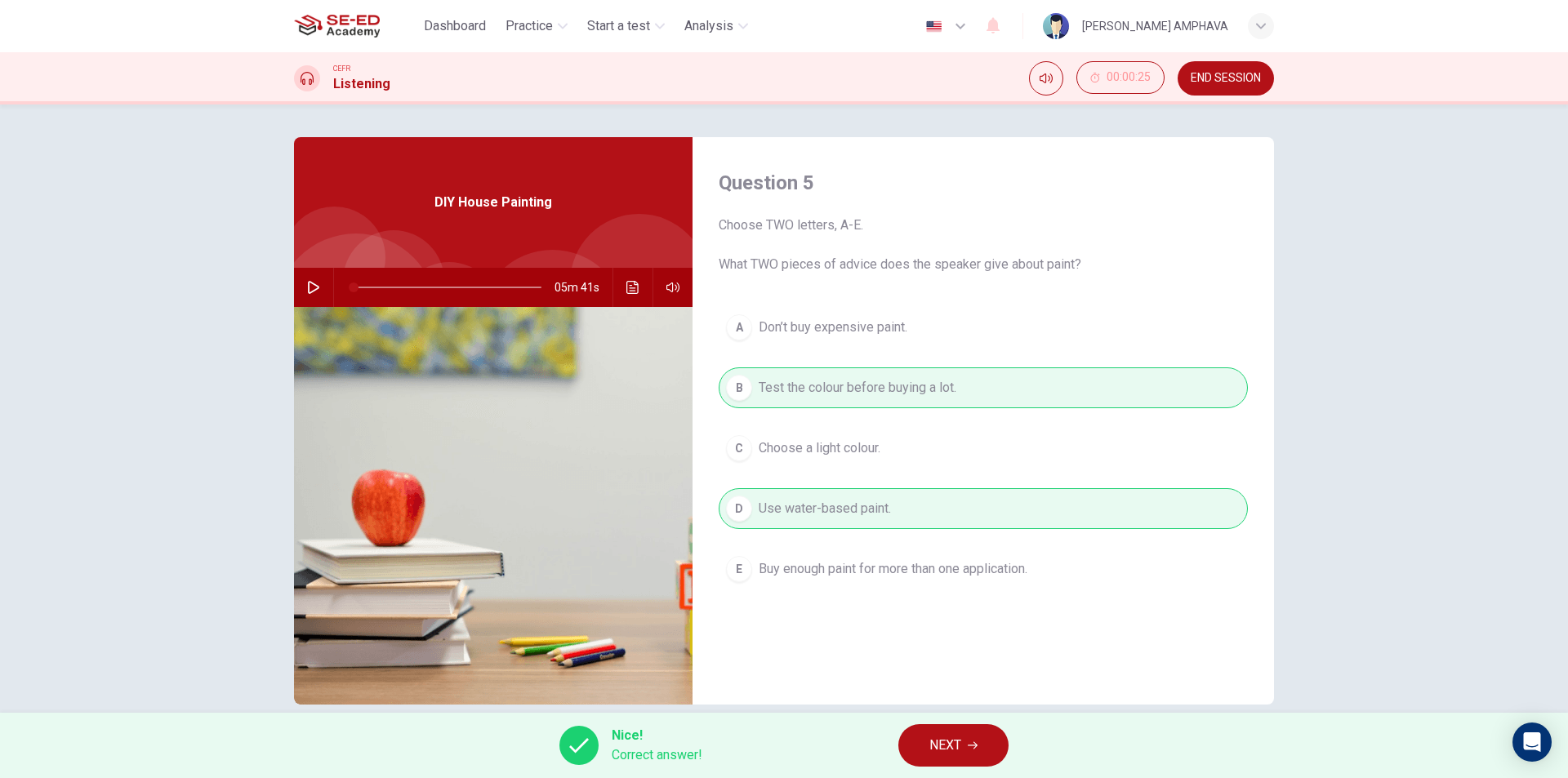
click at [927, 748] on button "NEXT" at bounding box center [952, 744] width 110 height 42
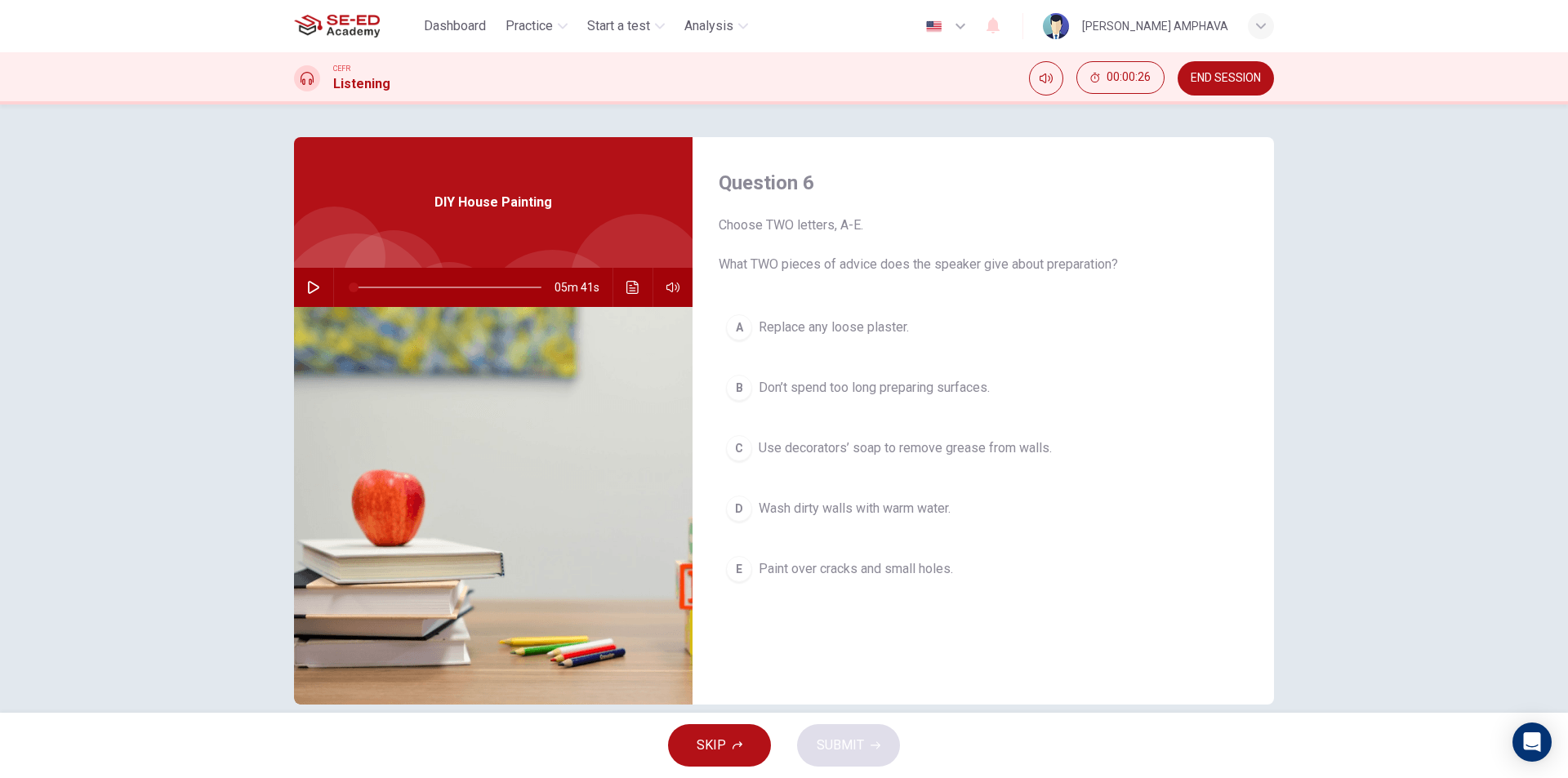
click at [781, 334] on span "Replace any loose plaster." at bounding box center [834, 327] width 150 height 20
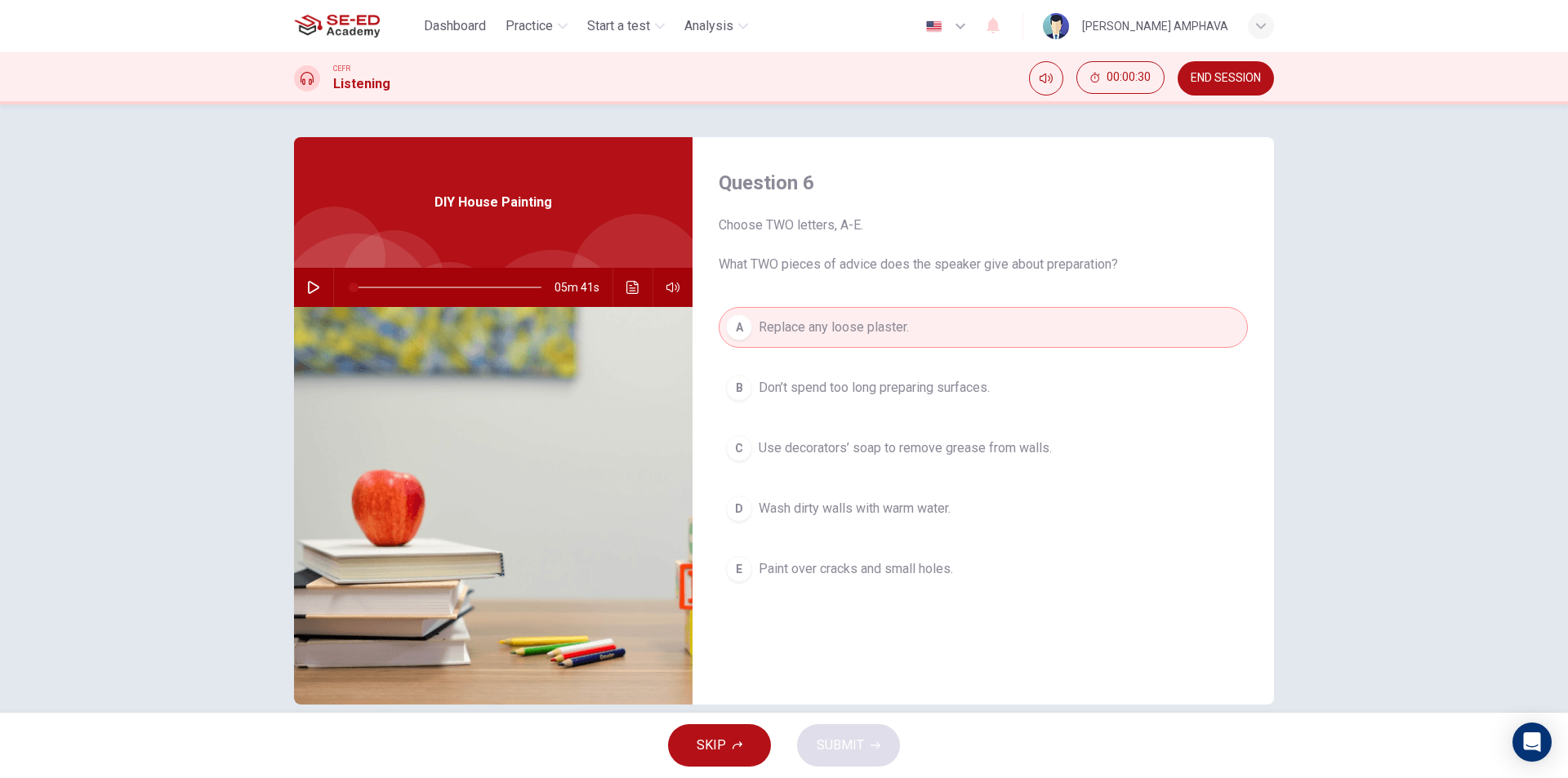
click at [816, 450] on span "Use decorators’ soap to remove grease from walls." at bounding box center [905, 448] width 293 height 20
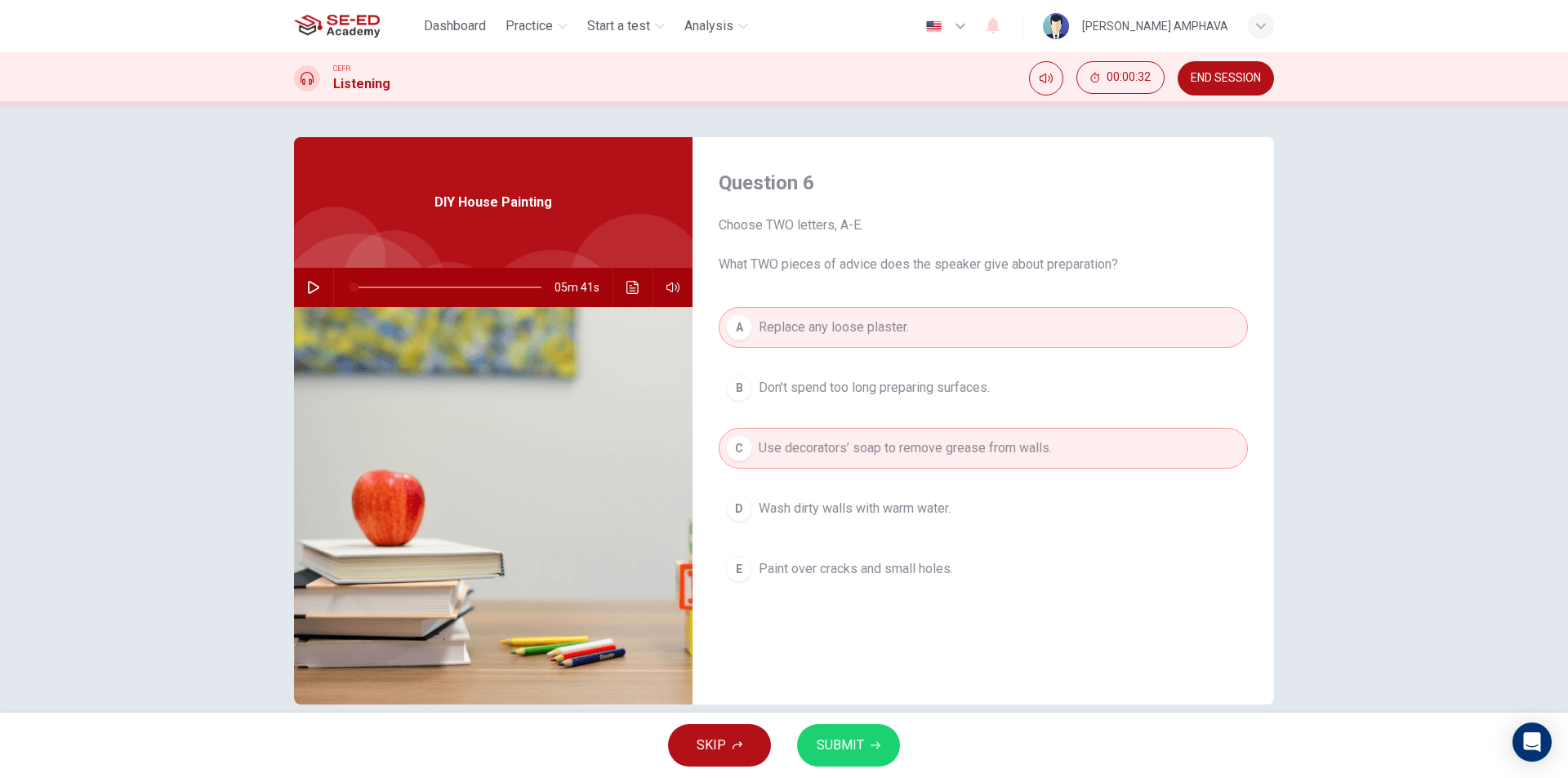
click at [860, 735] on span "SUBMIT" at bounding box center [840, 745] width 48 height 22
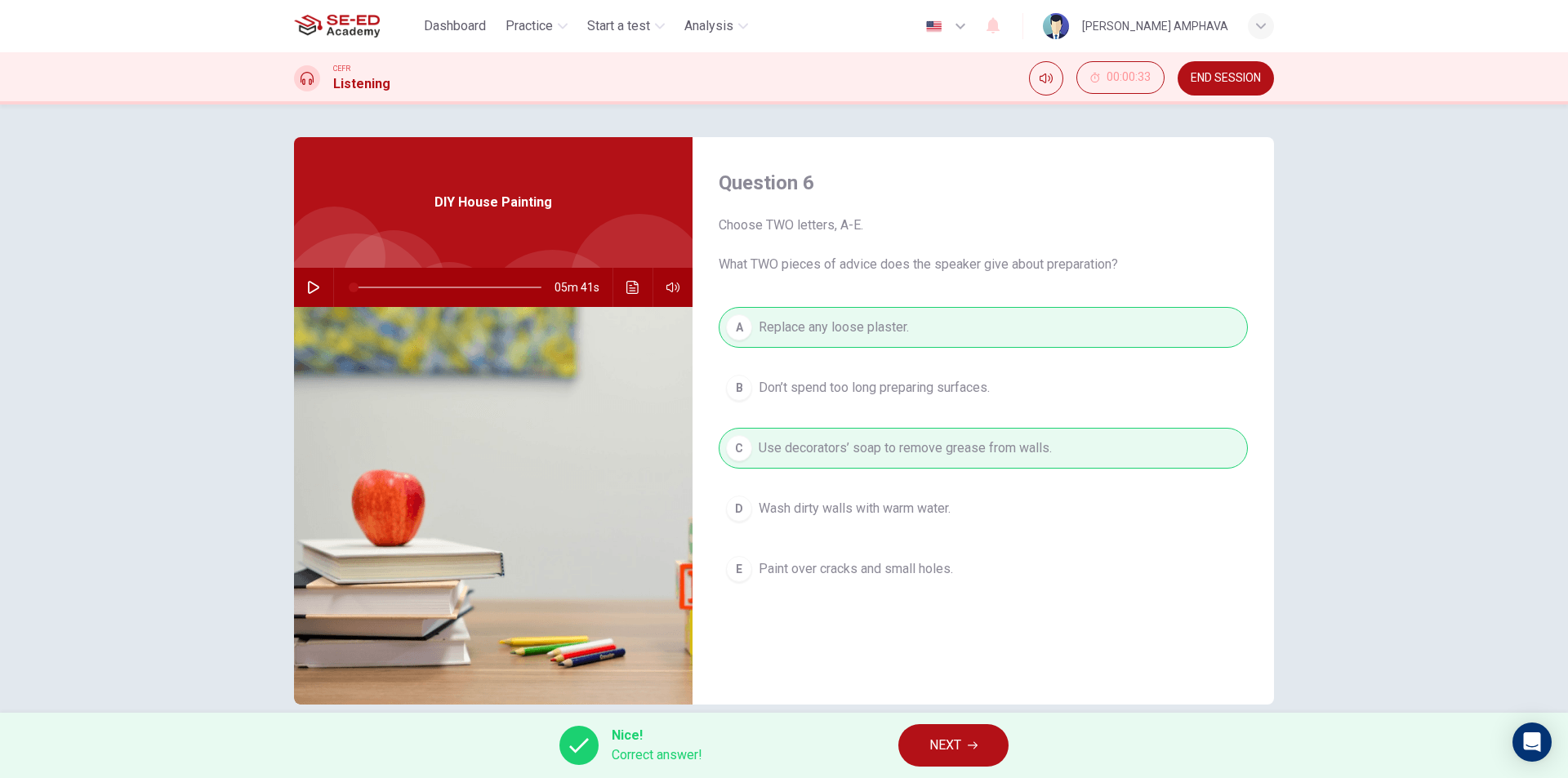
click at [965, 735] on button "NEXT" at bounding box center [952, 744] width 110 height 42
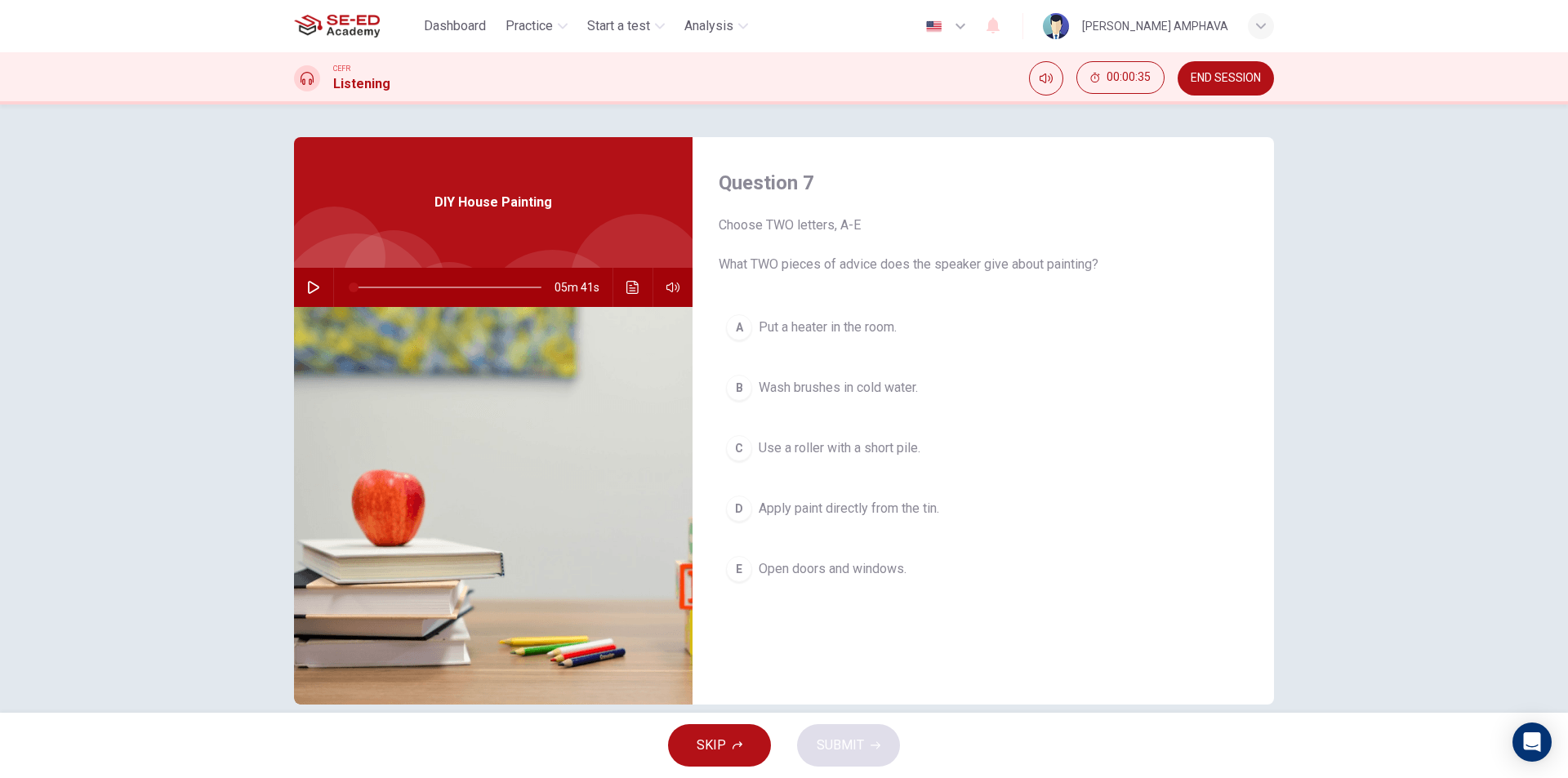
click at [819, 377] on button "B Wash brushes in cold water." at bounding box center [983, 387] width 529 height 41
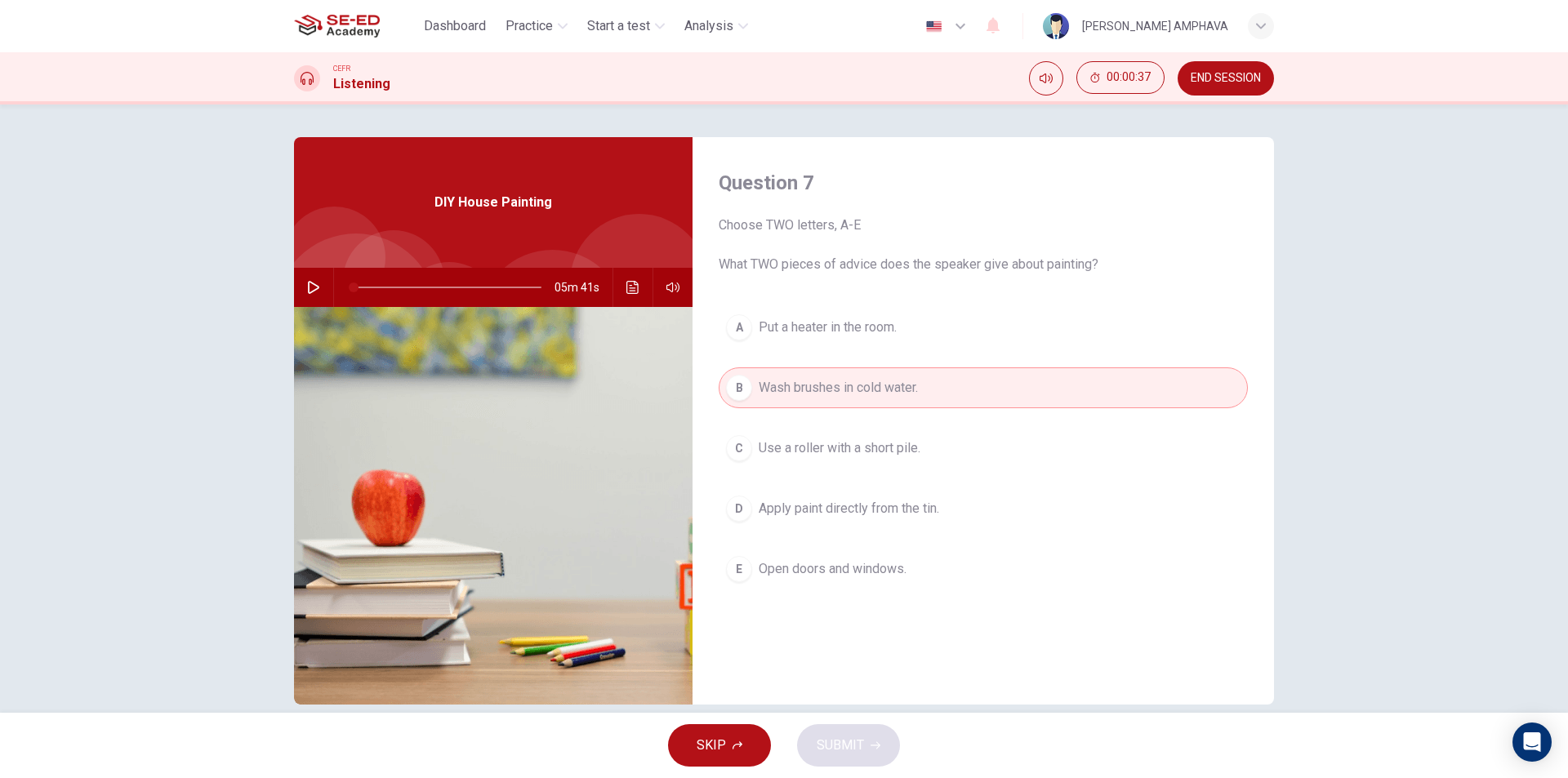
click at [816, 577] on span "Open doors and windows." at bounding box center [832, 569] width 148 height 20
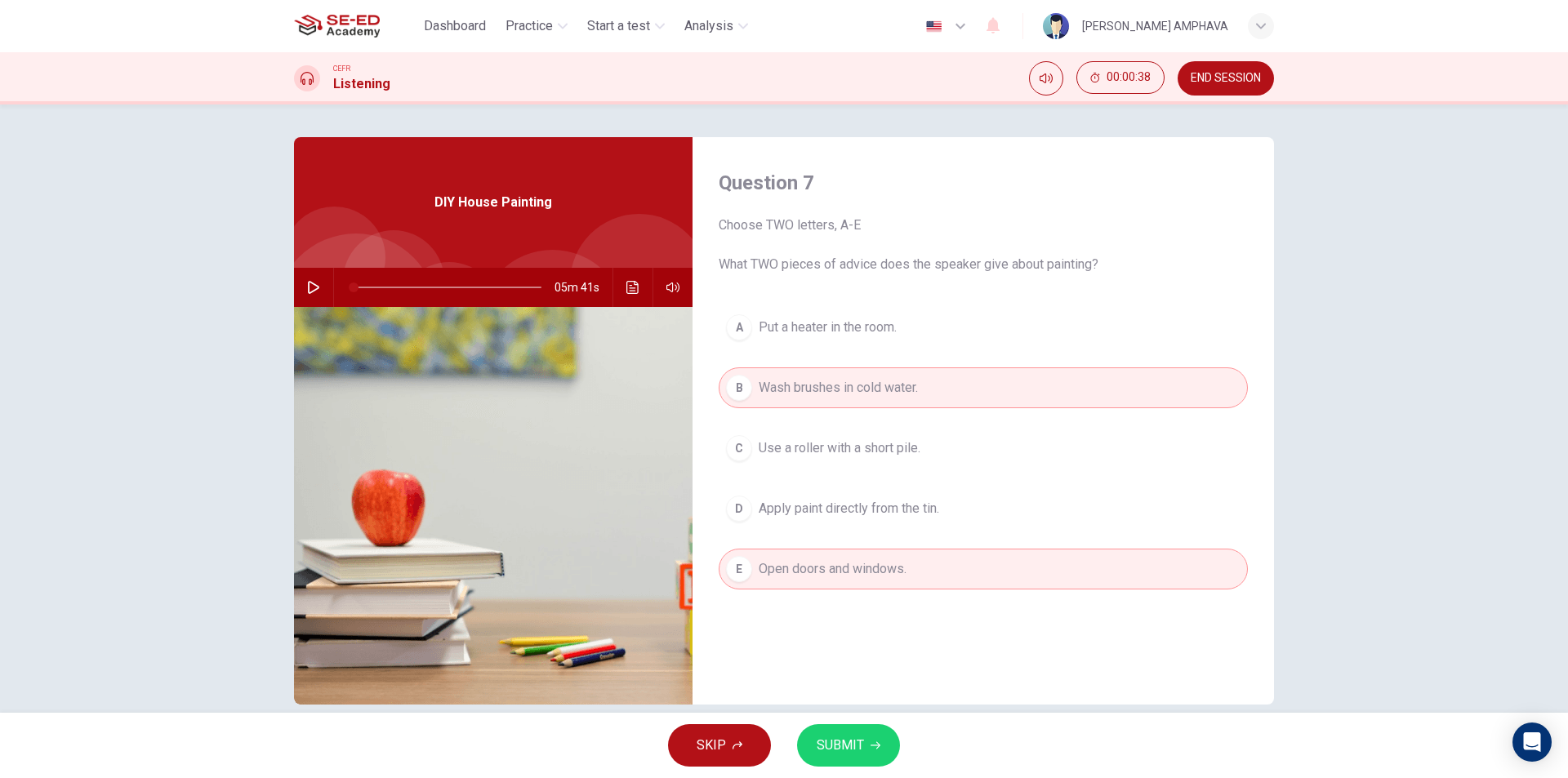
click at [848, 751] on span "SUBMIT" at bounding box center [840, 745] width 48 height 22
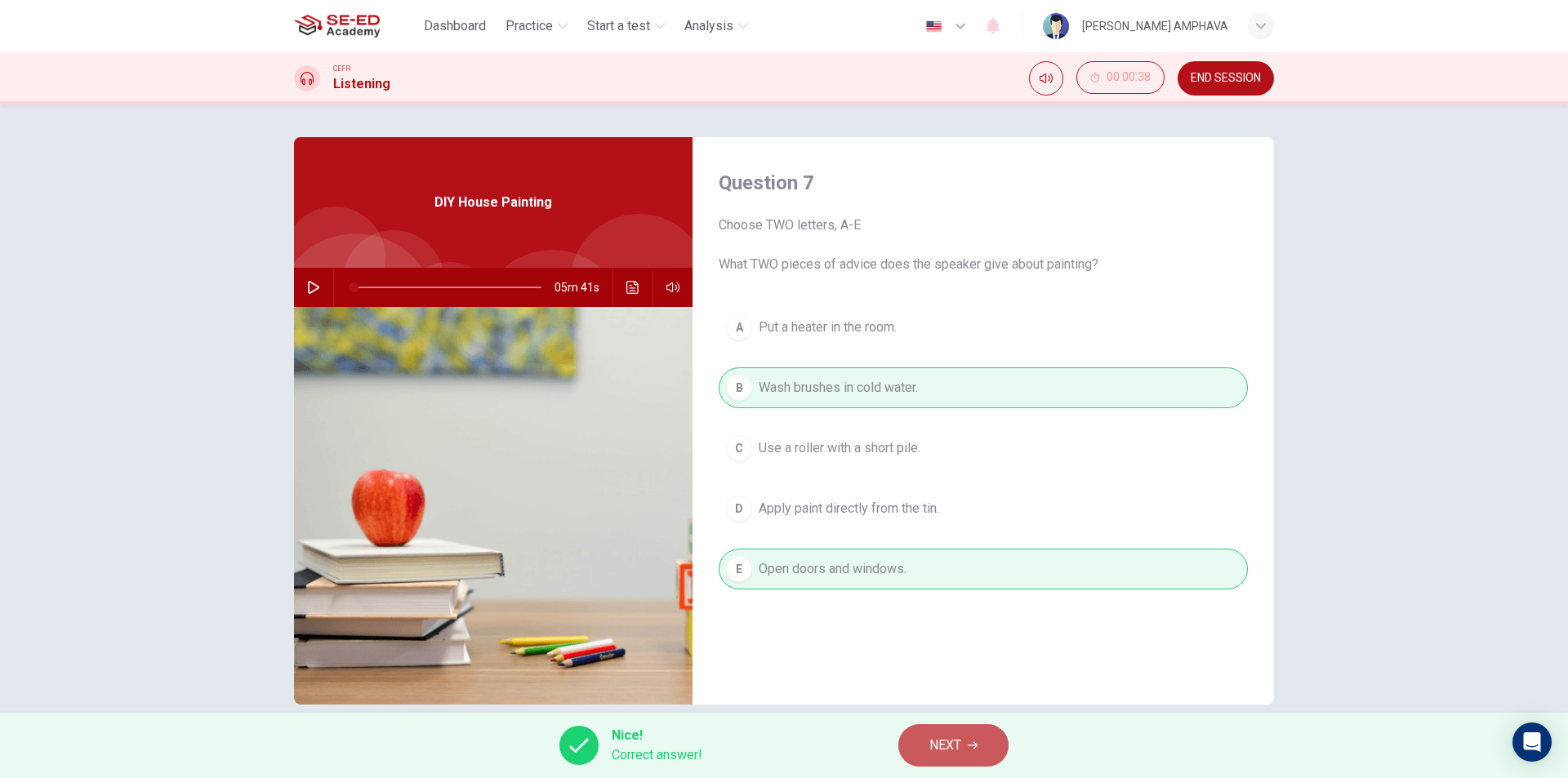
click at [929, 748] on button "NEXT" at bounding box center [952, 744] width 110 height 42
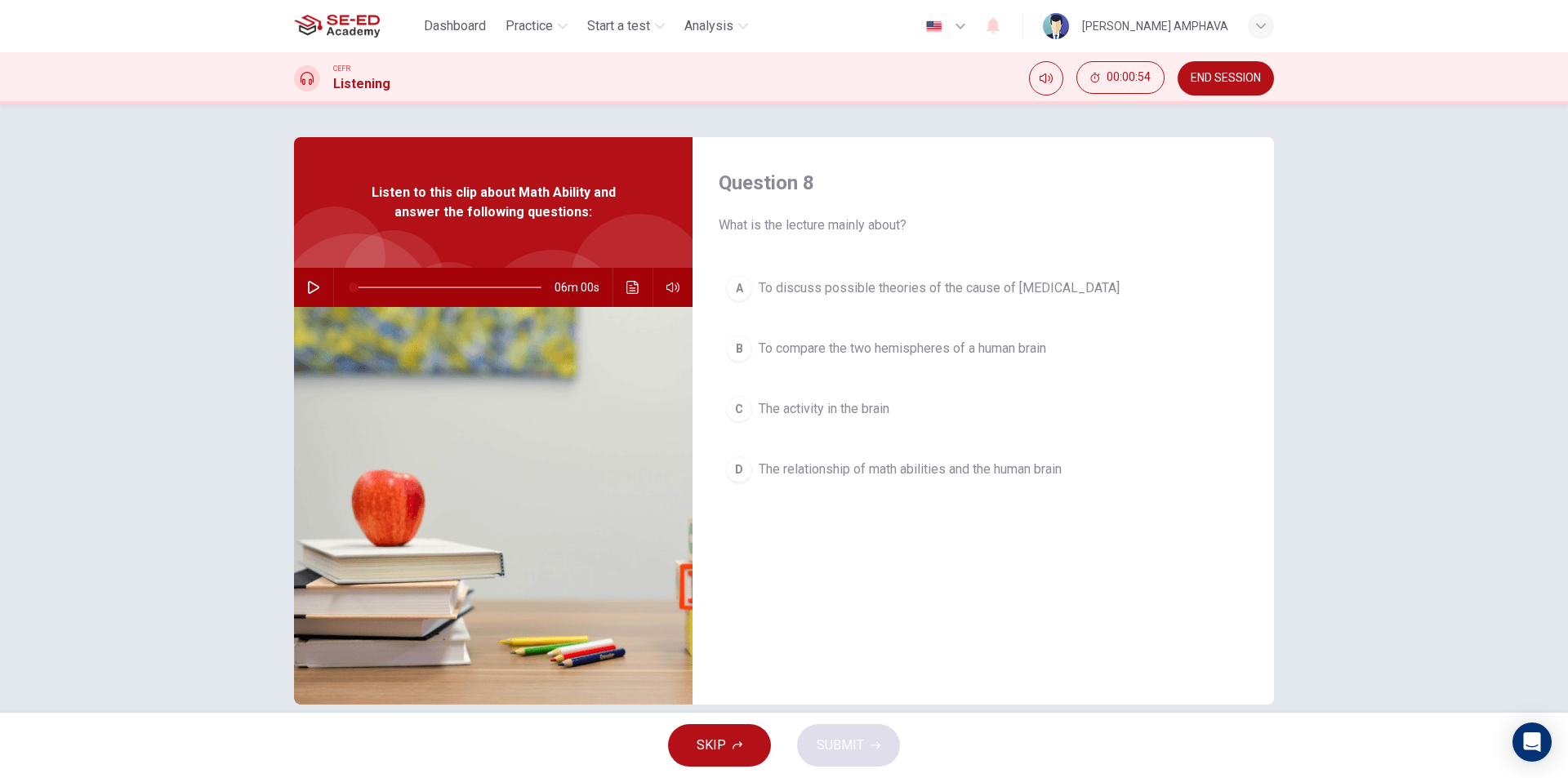
click at [317, 284] on button "button" at bounding box center [313, 287] width 26 height 39
type input "3"
click at [1213, 89] on button "END SESSION" at bounding box center [1225, 79] width 96 height 35
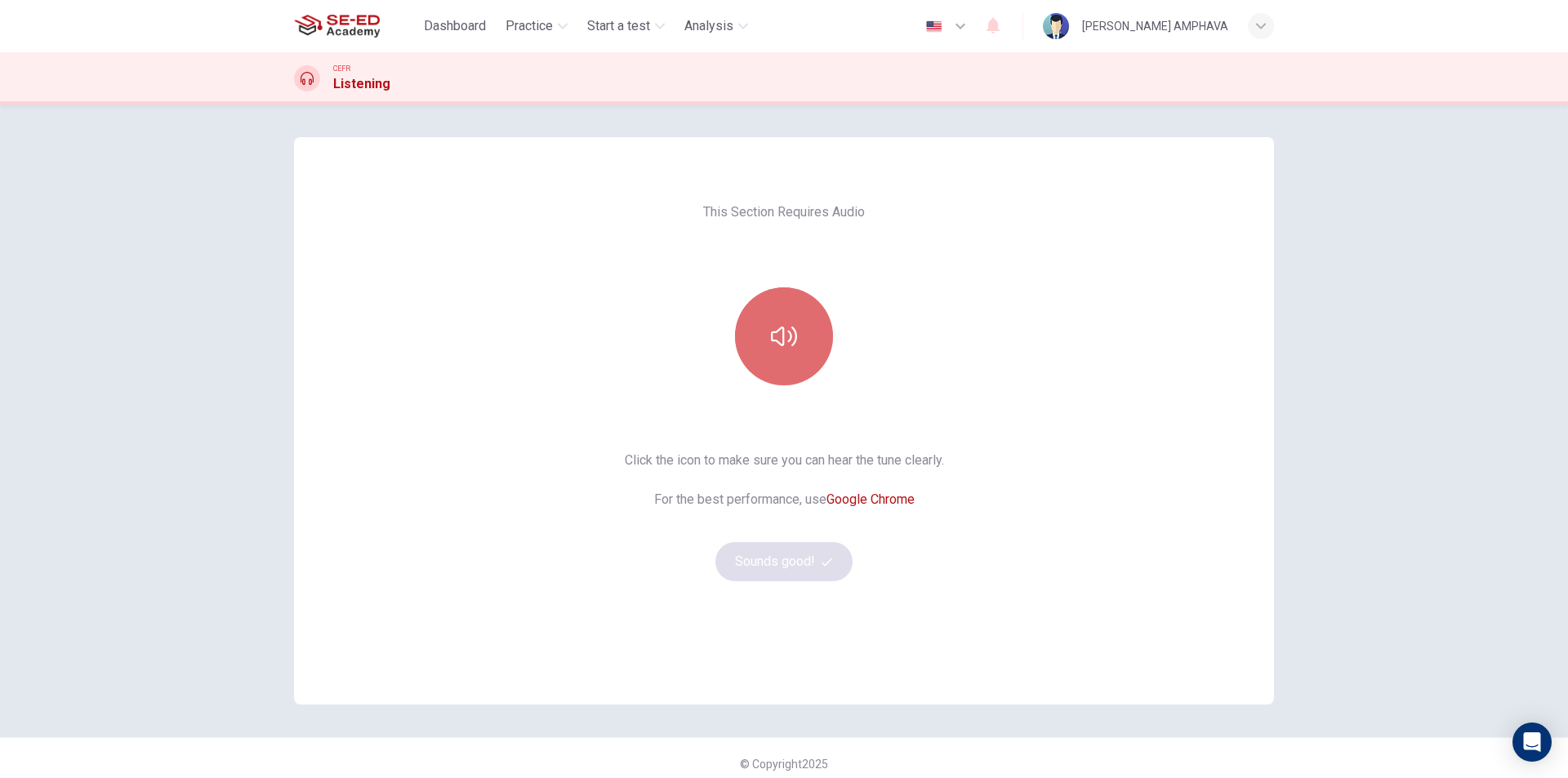
click at [760, 316] on button "button" at bounding box center [784, 335] width 98 height 98
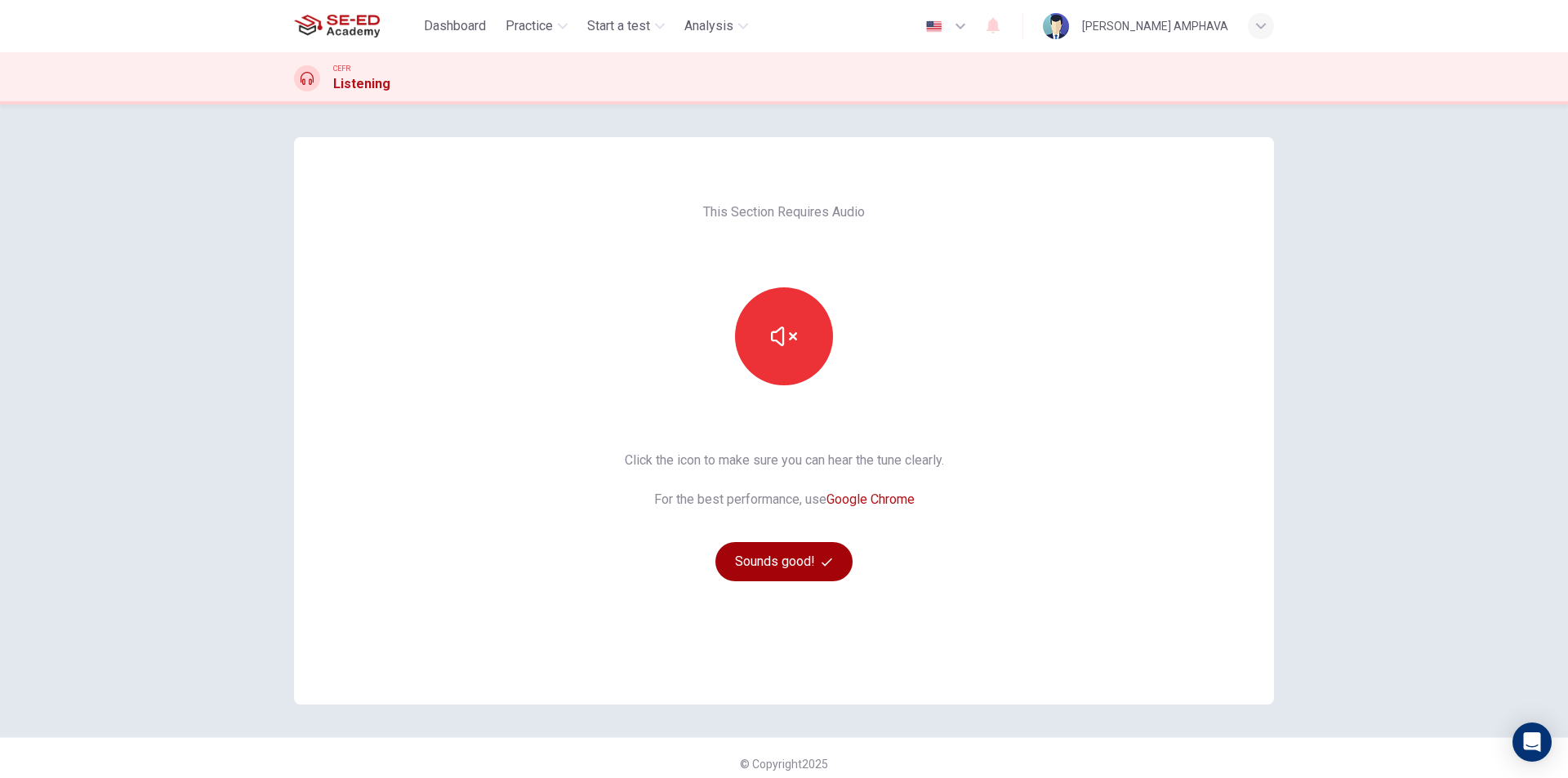
drag, startPoint x: 803, startPoint y: 581, endPoint x: 796, endPoint y: 572, distance: 11.4
click at [802, 579] on div "This Section Requires Audio Click the icon to make sure you can hear the tune c…" at bounding box center [784, 421] width 345 height 567
click at [794, 572] on button "Sounds good!" at bounding box center [784, 561] width 138 height 39
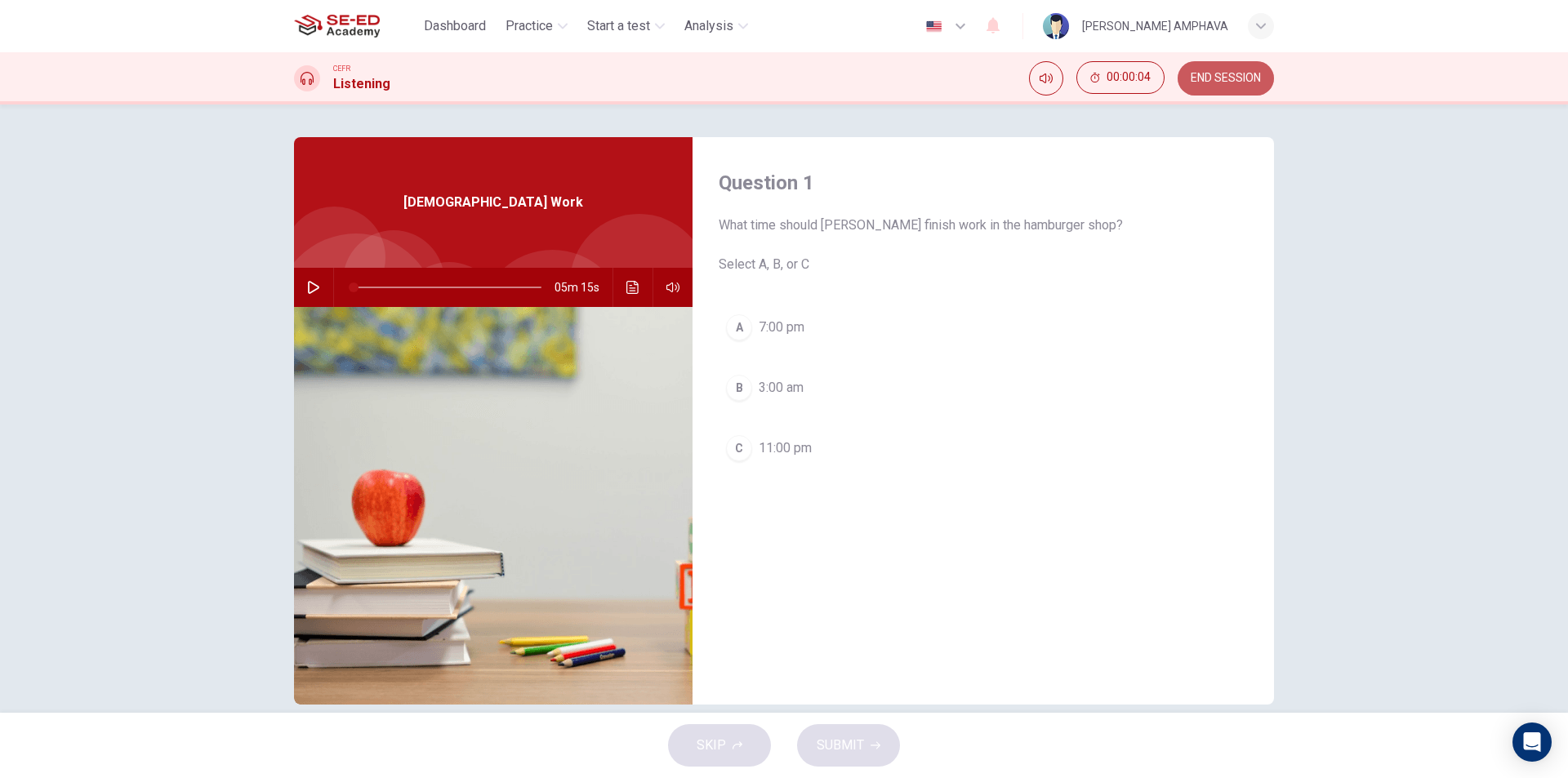
click at [1203, 92] on button "END SESSION" at bounding box center [1225, 79] width 96 height 35
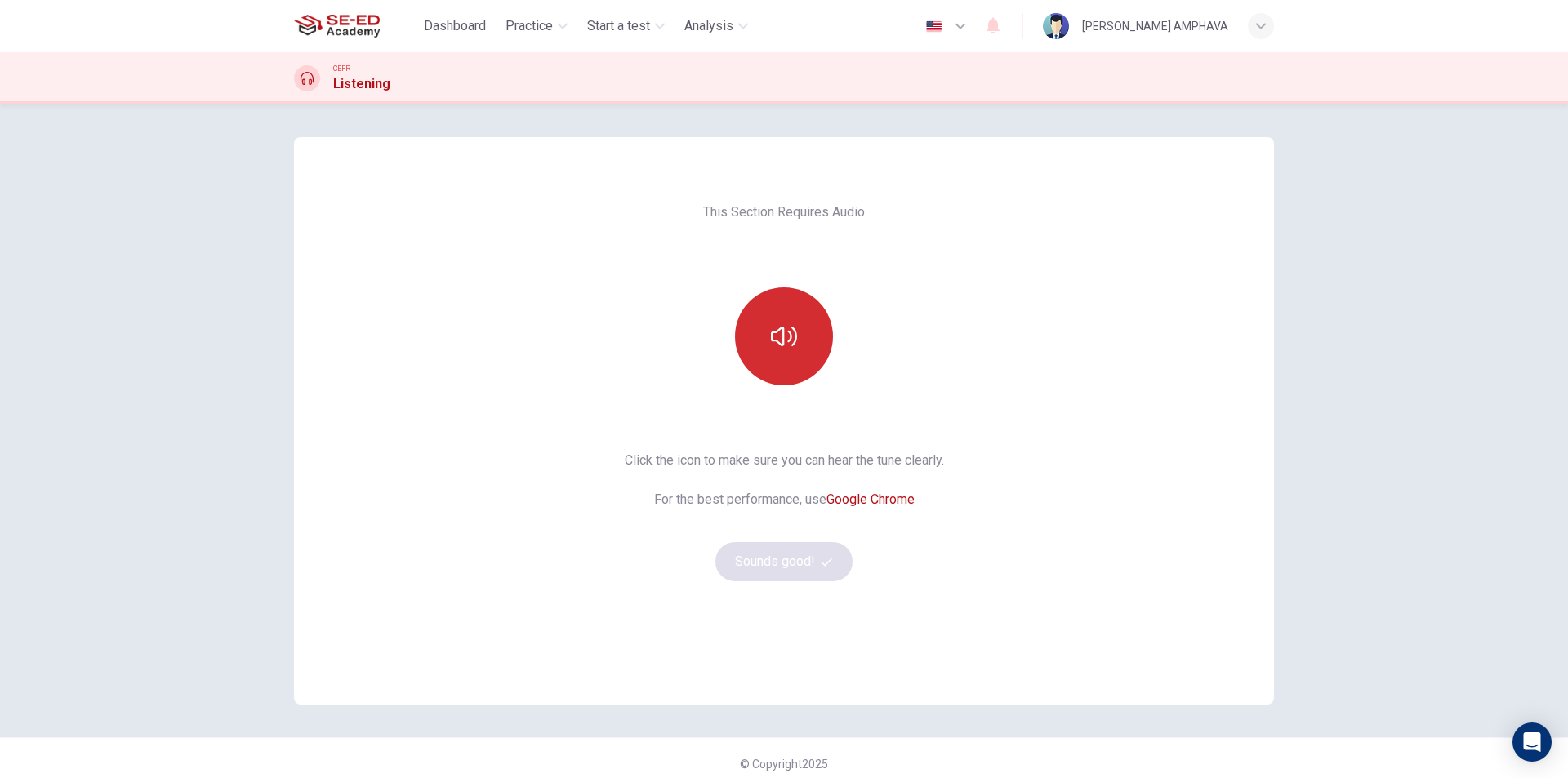
click at [747, 307] on div "This Section Requires Audio Click the icon to make sure you can hear the tune c…" at bounding box center [784, 421] width 345 height 567
drag, startPoint x: 771, startPoint y: 361, endPoint x: 776, endPoint y: 410, distance: 49.3
click at [771, 362] on button "button" at bounding box center [784, 335] width 98 height 98
click at [778, 553] on button "Sounds good!" at bounding box center [784, 561] width 138 height 39
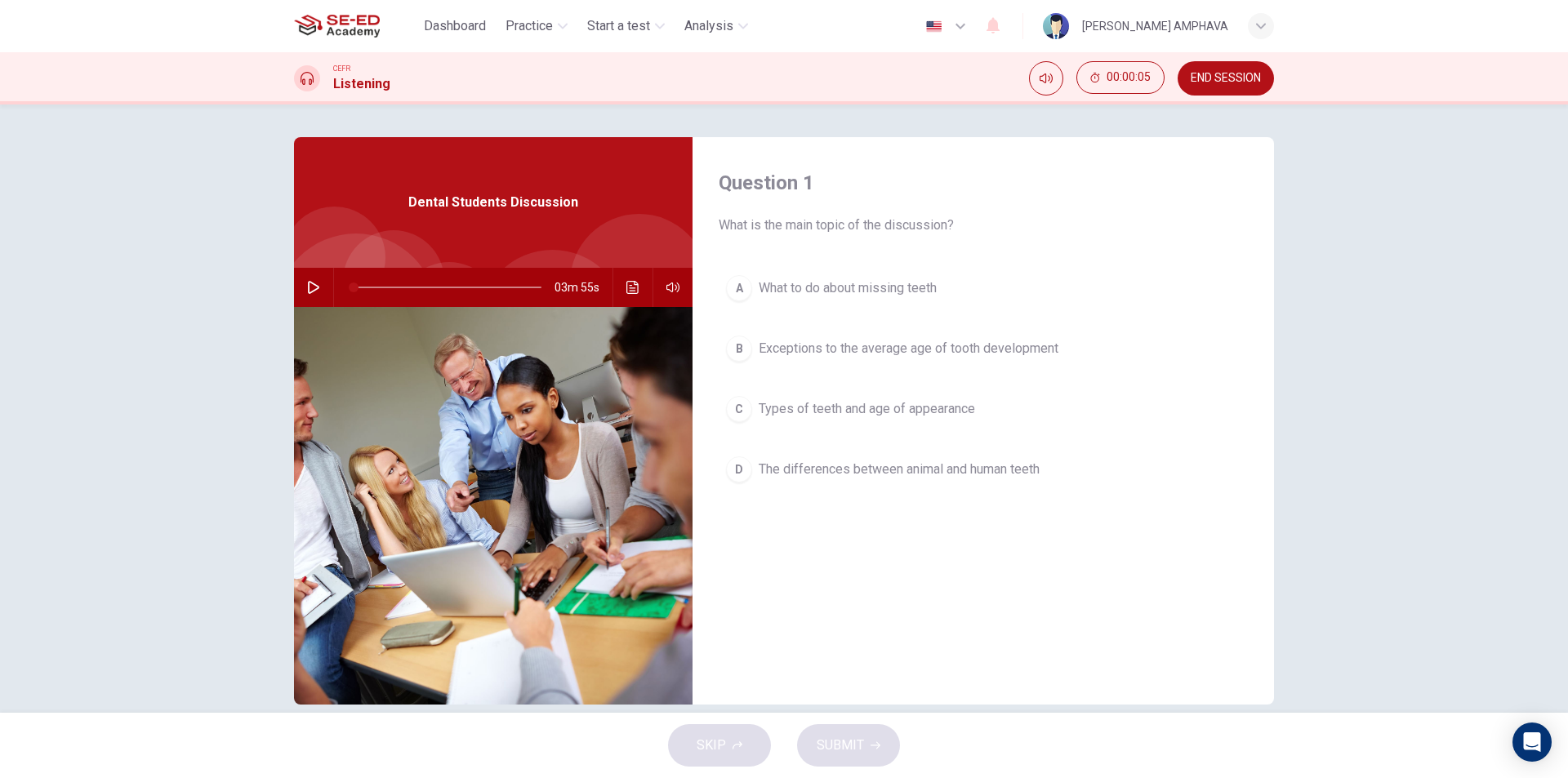
click at [1241, 59] on div "CEFR Listening 00:00:05 END SESSION" at bounding box center [784, 78] width 1568 height 52
drag, startPoint x: 1232, startPoint y: 71, endPoint x: 865, endPoint y: 92, distance: 367.6
click at [1232, 72] on span "END SESSION" at bounding box center [1225, 78] width 70 height 13
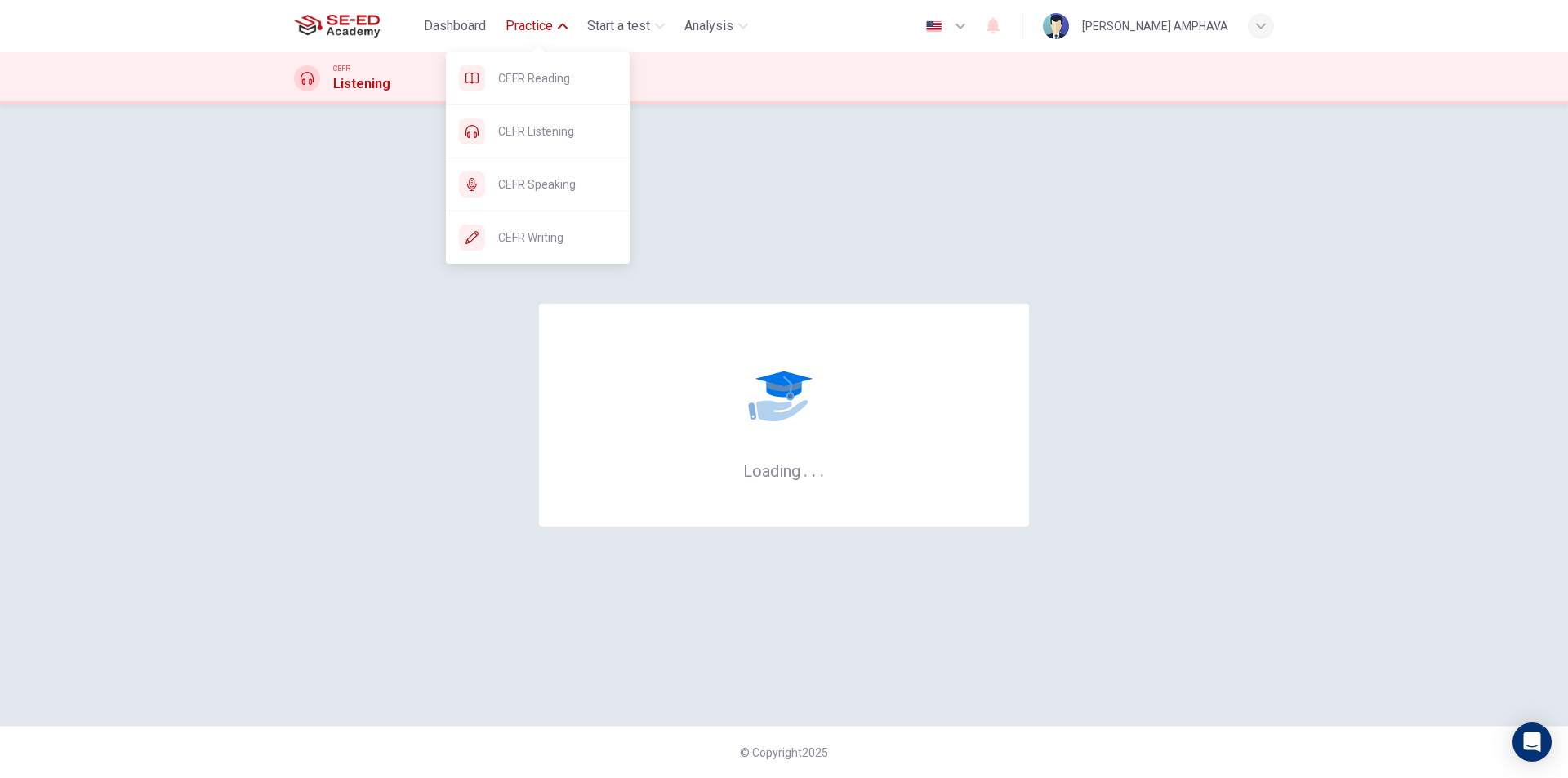
click at [534, 14] on button "Practice" at bounding box center [536, 26] width 75 height 29
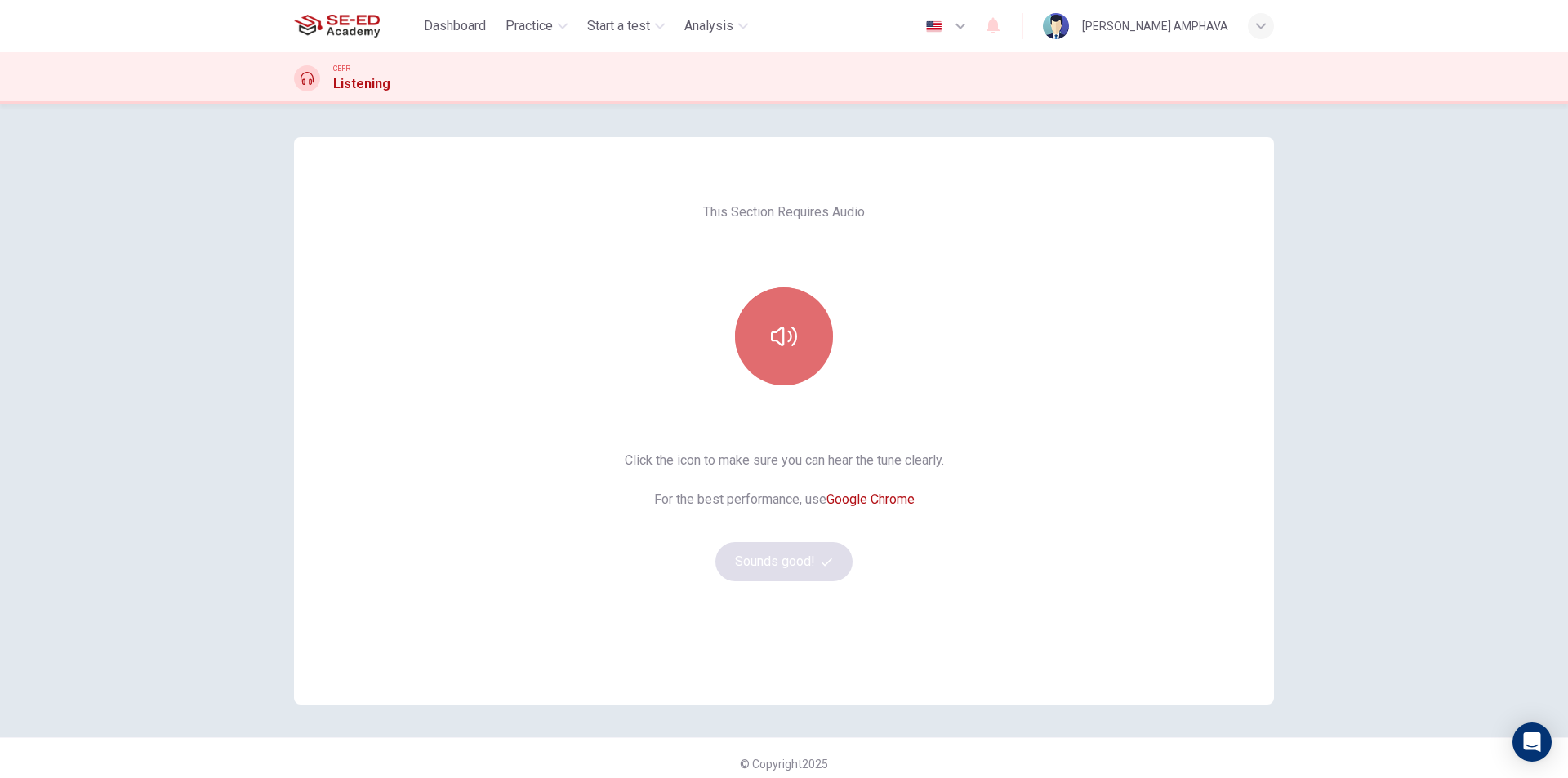
drag, startPoint x: 778, startPoint y: 311, endPoint x: 781, endPoint y: 335, distance: 24.2
click at [778, 313] on button "button" at bounding box center [784, 335] width 98 height 98
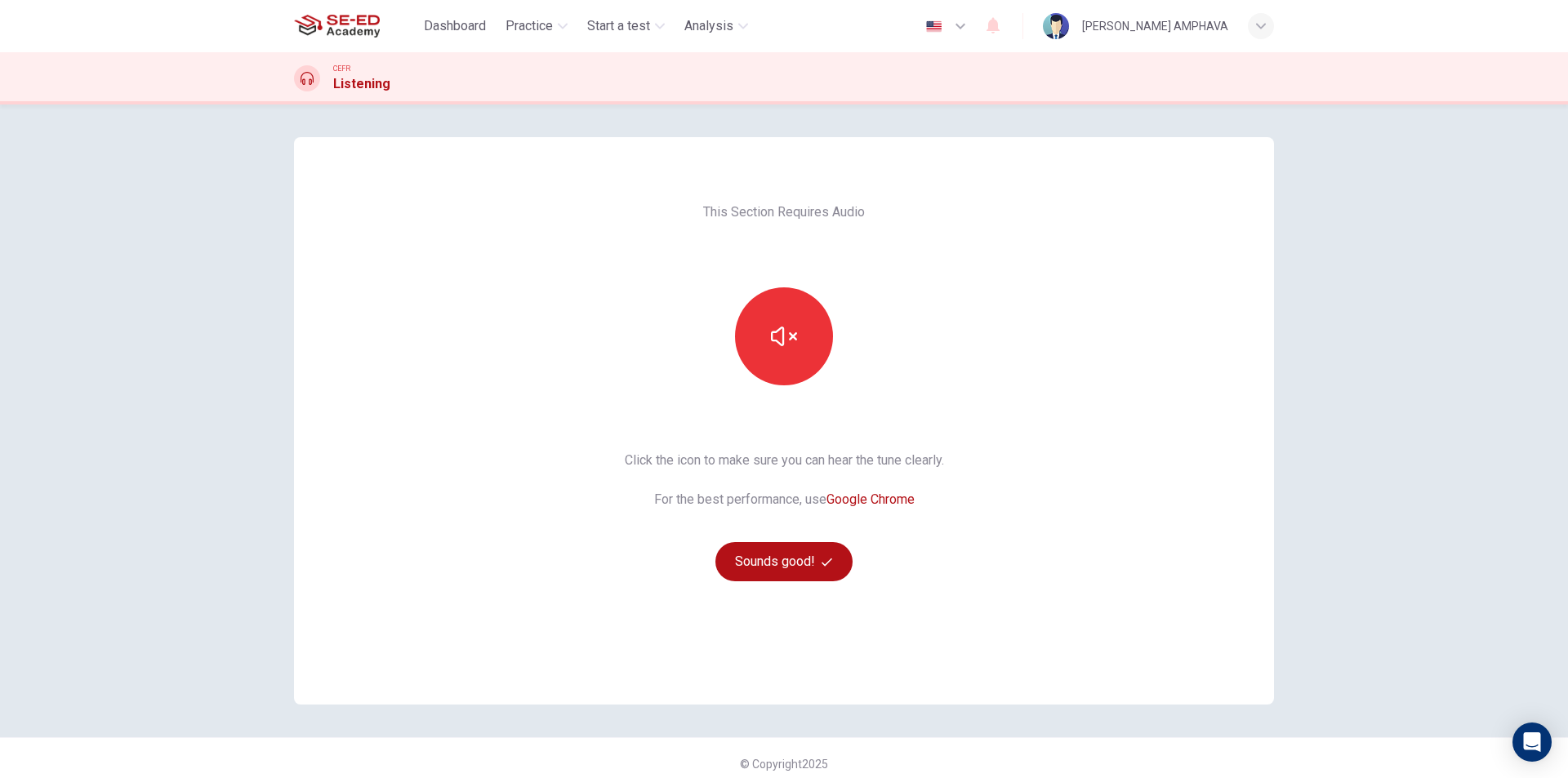
click at [795, 533] on div "Click the icon to make sure you can hear the tune clearly. For the best perform…" at bounding box center [784, 515] width 319 height 131
click at [791, 561] on button "Sounds good!" at bounding box center [784, 561] width 138 height 39
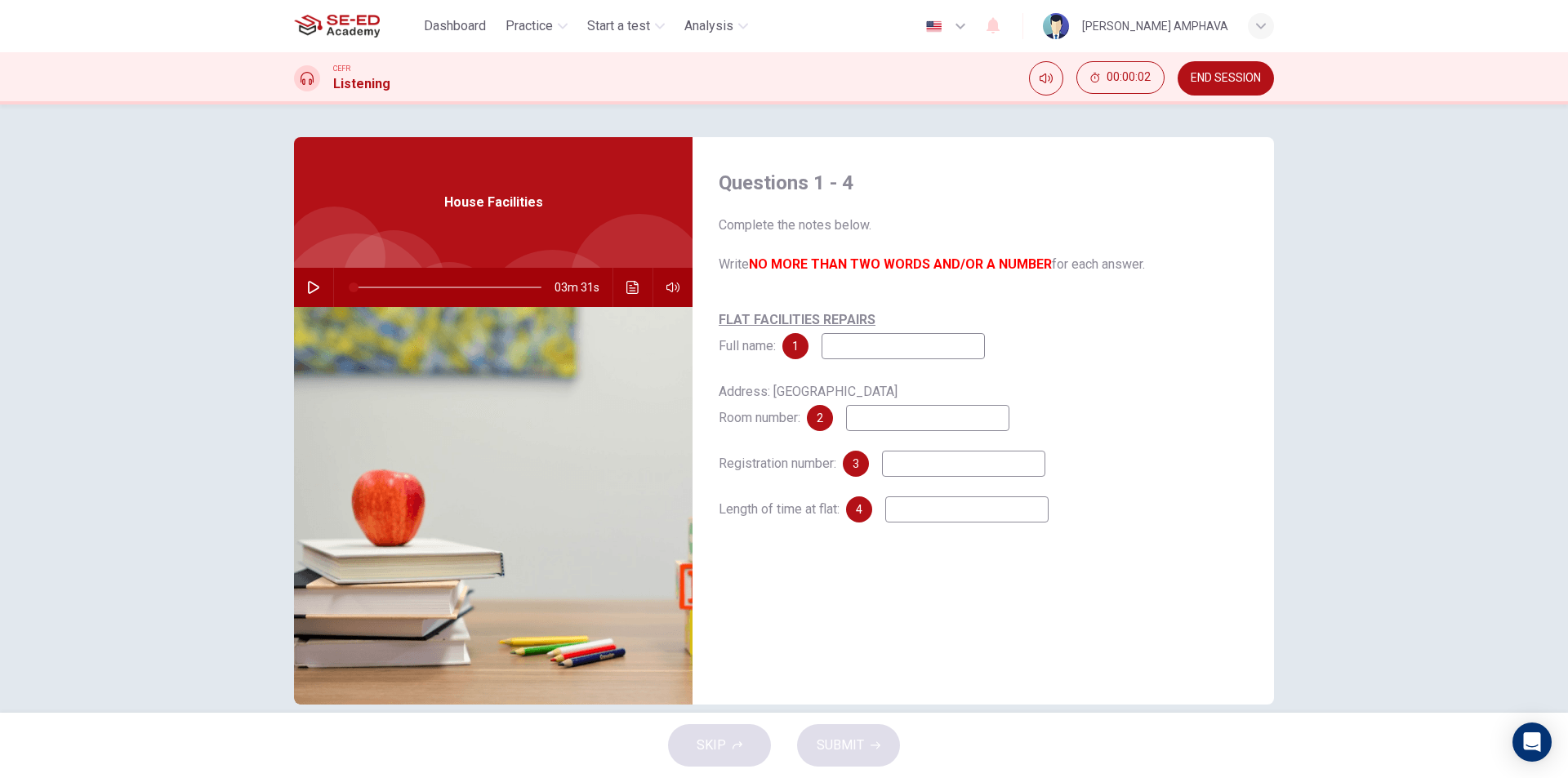
click at [1232, 79] on span "END SESSION" at bounding box center [1225, 78] width 70 height 13
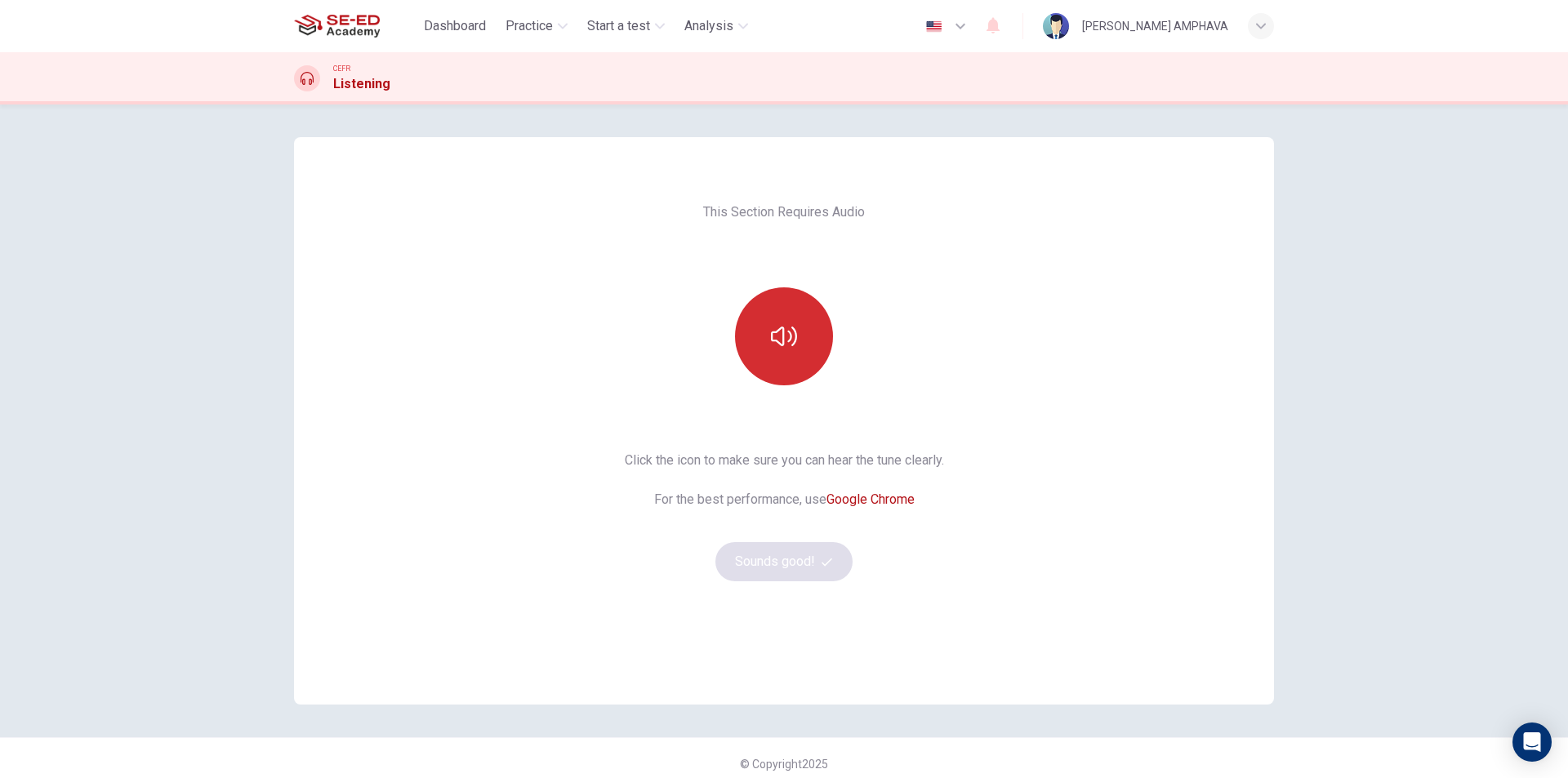
drag, startPoint x: 796, startPoint y: 358, endPoint x: 793, endPoint y: 418, distance: 60.1
click at [796, 358] on button "button" at bounding box center [784, 335] width 98 height 98
click at [805, 571] on button "Sounds good!" at bounding box center [784, 561] width 138 height 39
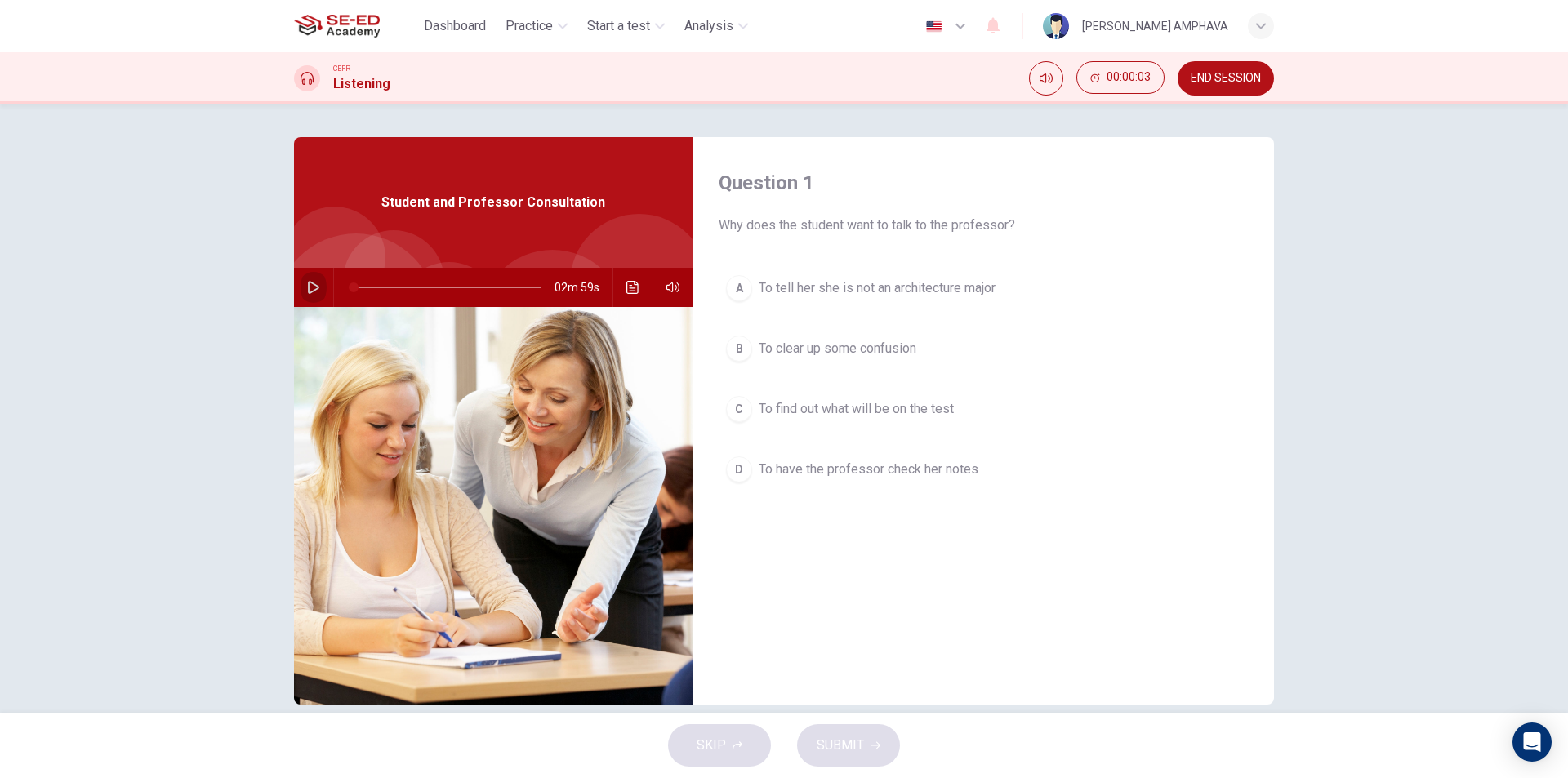
click at [308, 284] on icon "button" at bounding box center [313, 287] width 11 height 13
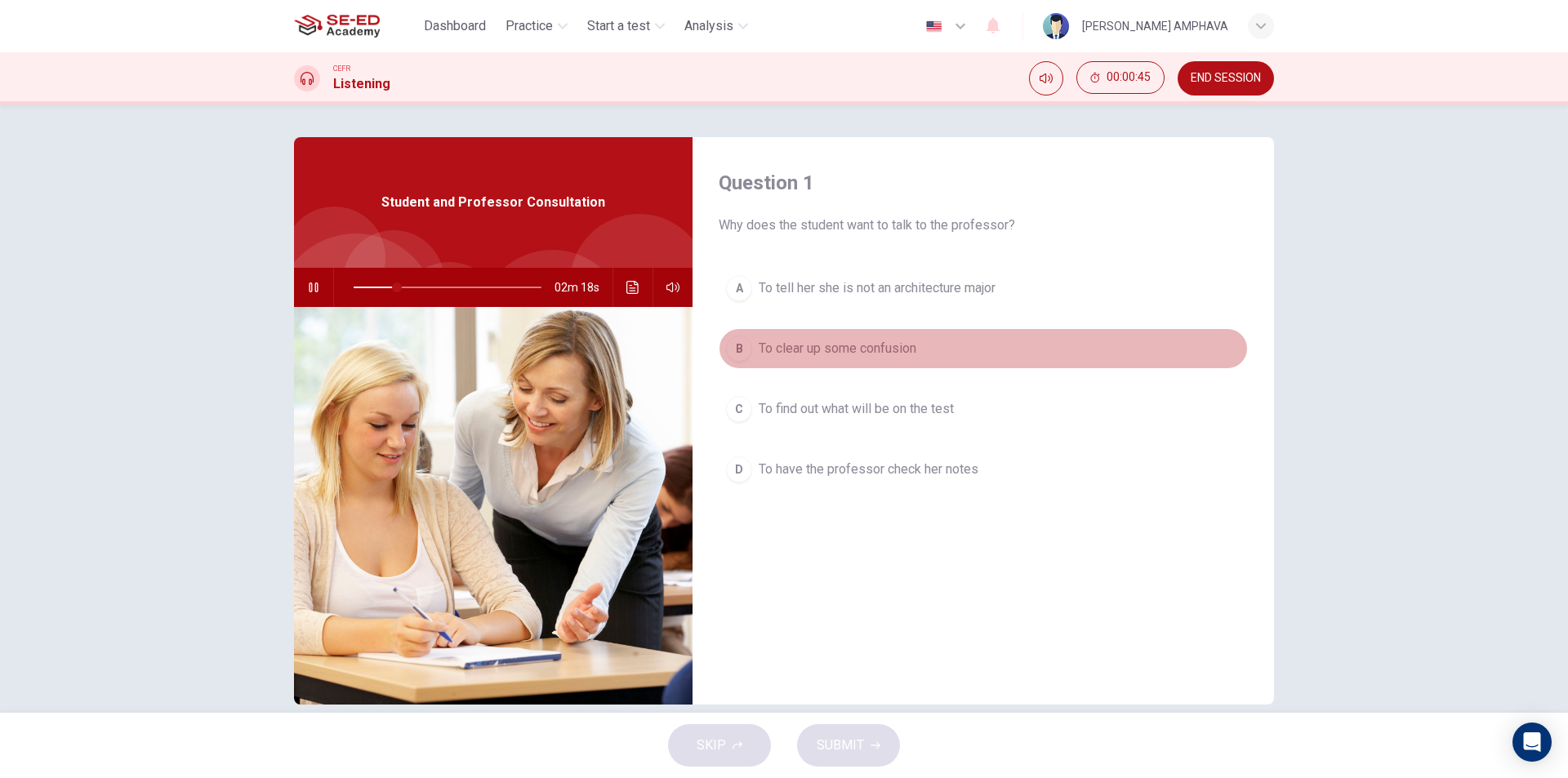
click at [838, 349] on span "To clear up some confusion" at bounding box center [837, 348] width 157 height 20
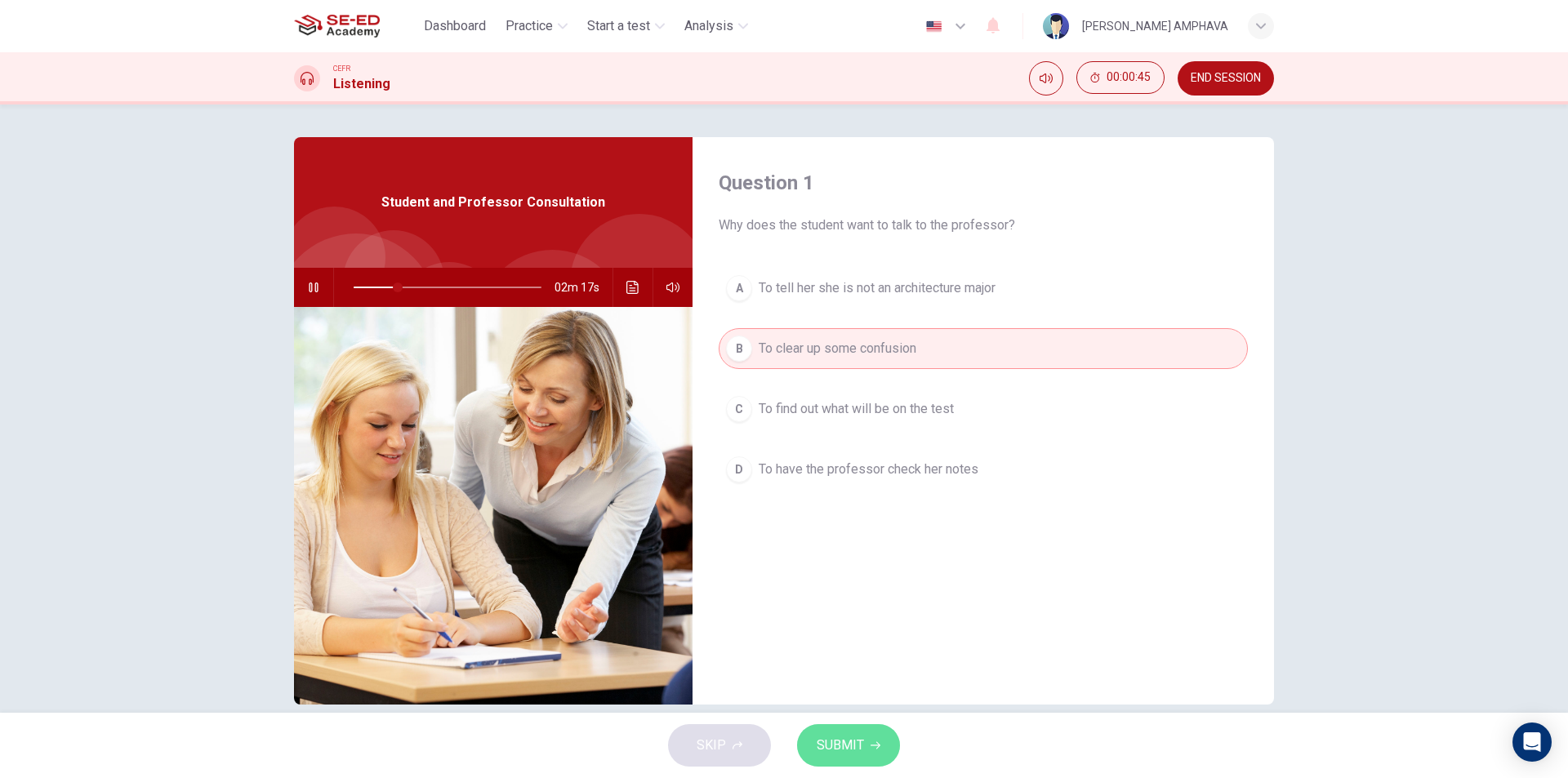
click at [820, 734] on span "SUBMIT" at bounding box center [840, 745] width 48 height 22
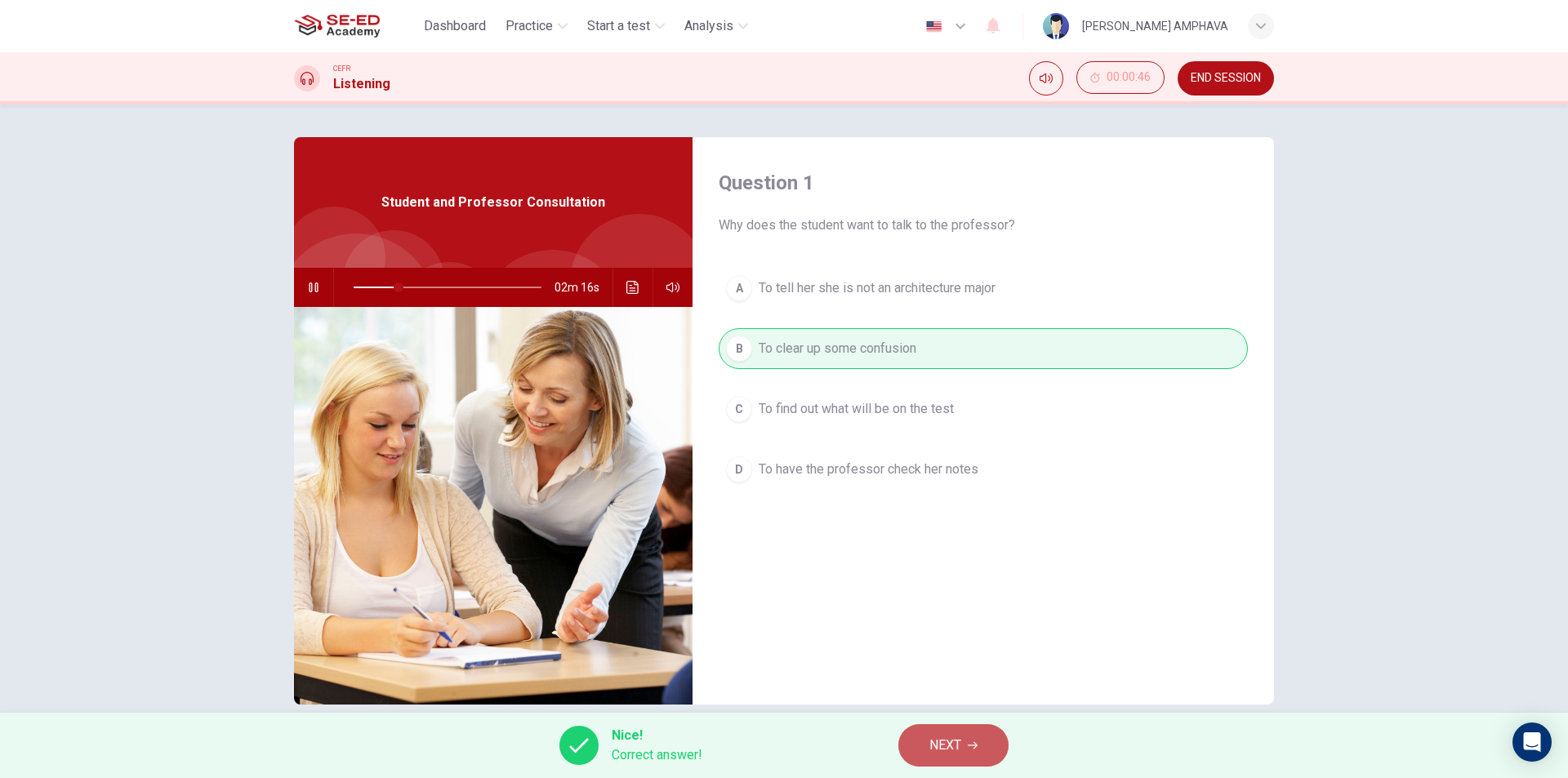
click at [960, 765] on button "NEXT" at bounding box center [952, 744] width 110 height 42
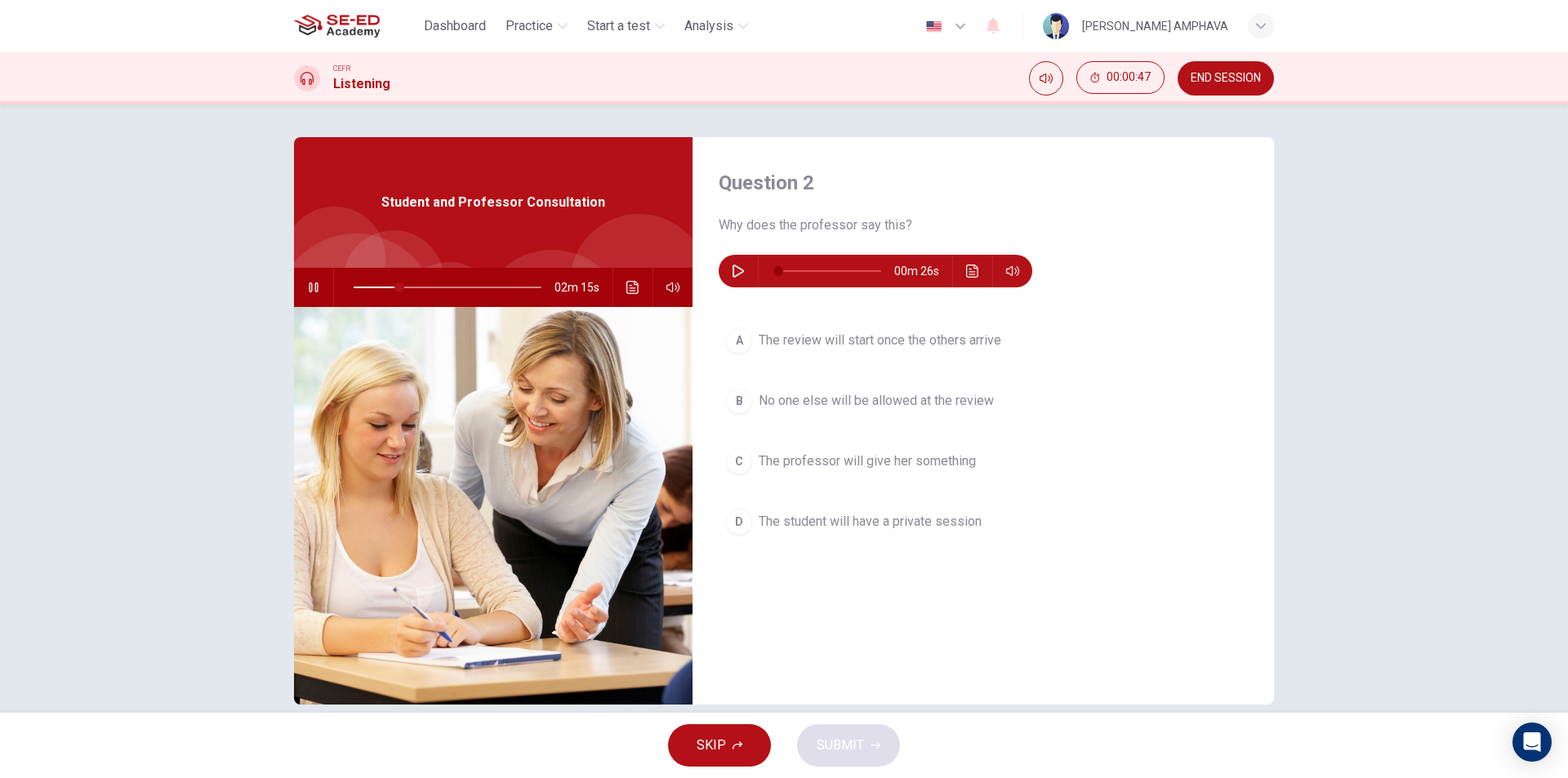
click at [736, 264] on button "button" at bounding box center [738, 271] width 26 height 33
type input "26"
type input "4"
type input "26"
click at [736, 265] on icon "button" at bounding box center [738, 271] width 13 height 13
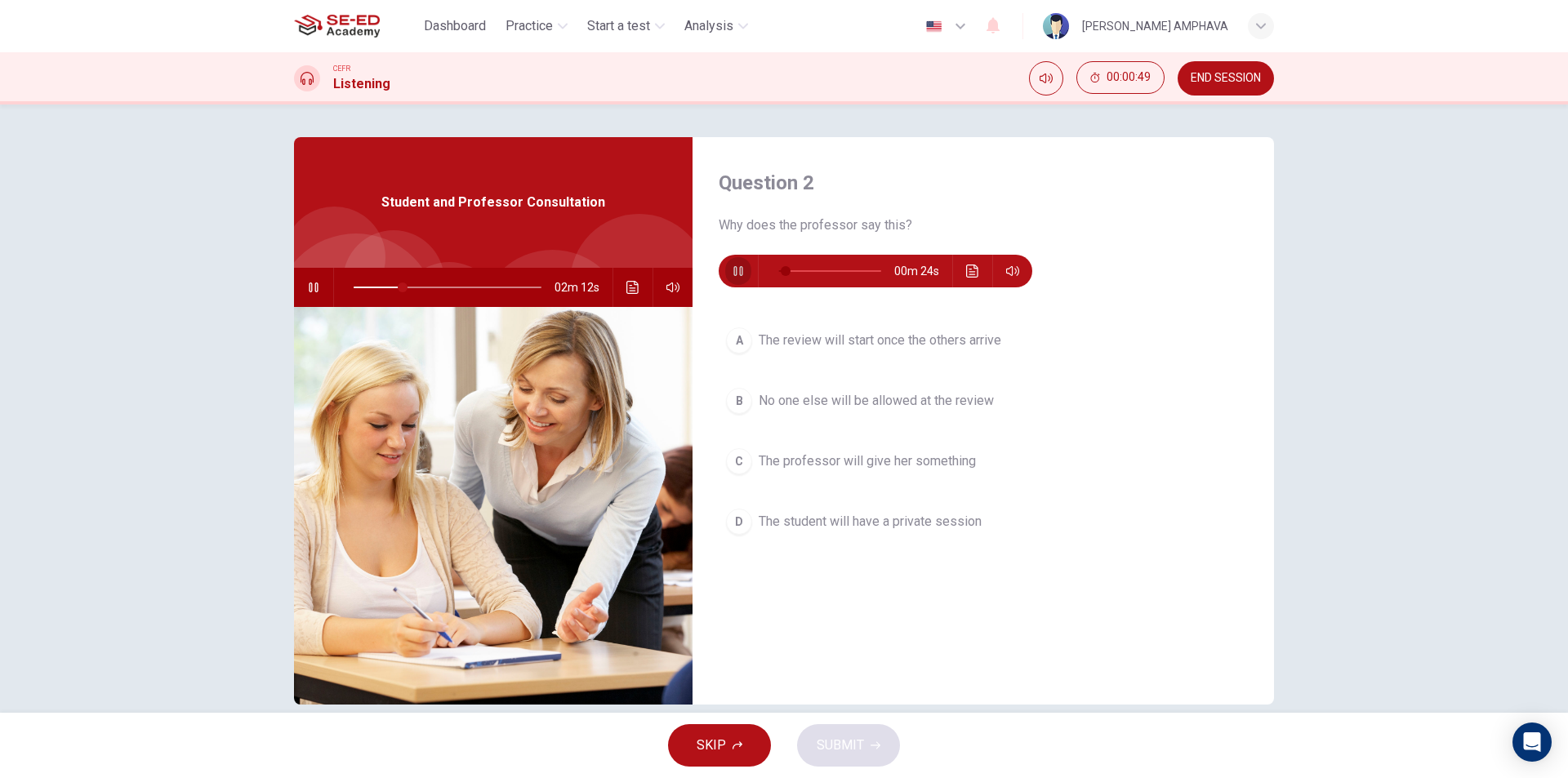
type input "7"
drag, startPoint x: 387, startPoint y: 288, endPoint x: 303, endPoint y: 287, distance: 84.0
click at [303, 287] on div "02m 59s" at bounding box center [493, 287] width 399 height 39
click at [312, 287] on icon "button" at bounding box center [313, 287] width 13 height 13
click at [309, 284] on icon "button" at bounding box center [313, 287] width 13 height 13
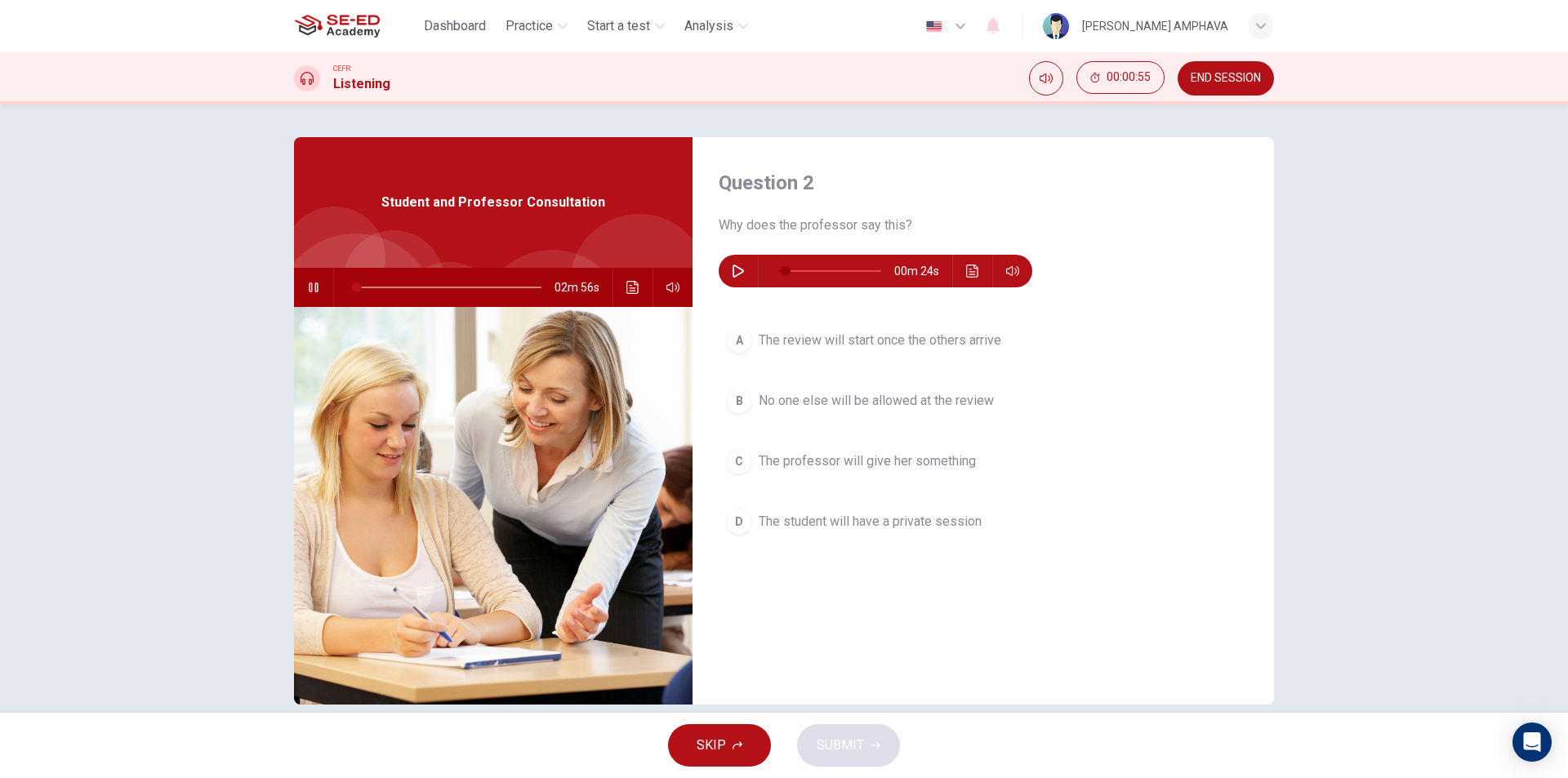
click at [309, 295] on button "button" at bounding box center [313, 287] width 26 height 39
type input "2"
type input "0"
drag, startPoint x: 741, startPoint y: 267, endPoint x: 614, endPoint y: 256, distance: 127.5
click at [619, 258] on div "Question 2 Why does the professor say this? 00m 26s A The review will start onc…" at bounding box center [784, 421] width 980 height 567
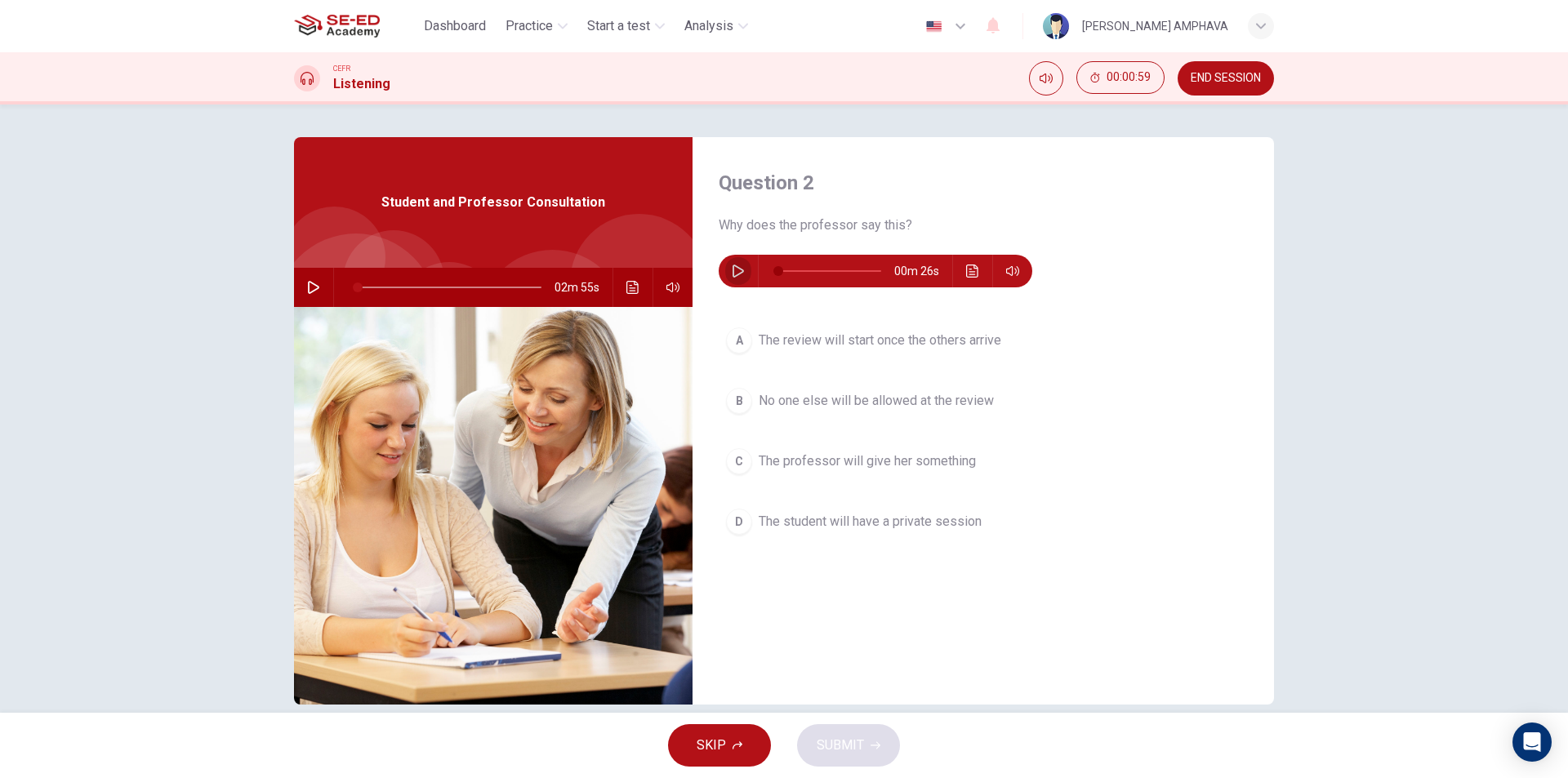
click at [735, 270] on icon "button" at bounding box center [738, 271] width 13 height 13
click at [313, 297] on button "button" at bounding box center [313, 287] width 26 height 39
type input "2"
type input "4"
type input "3"
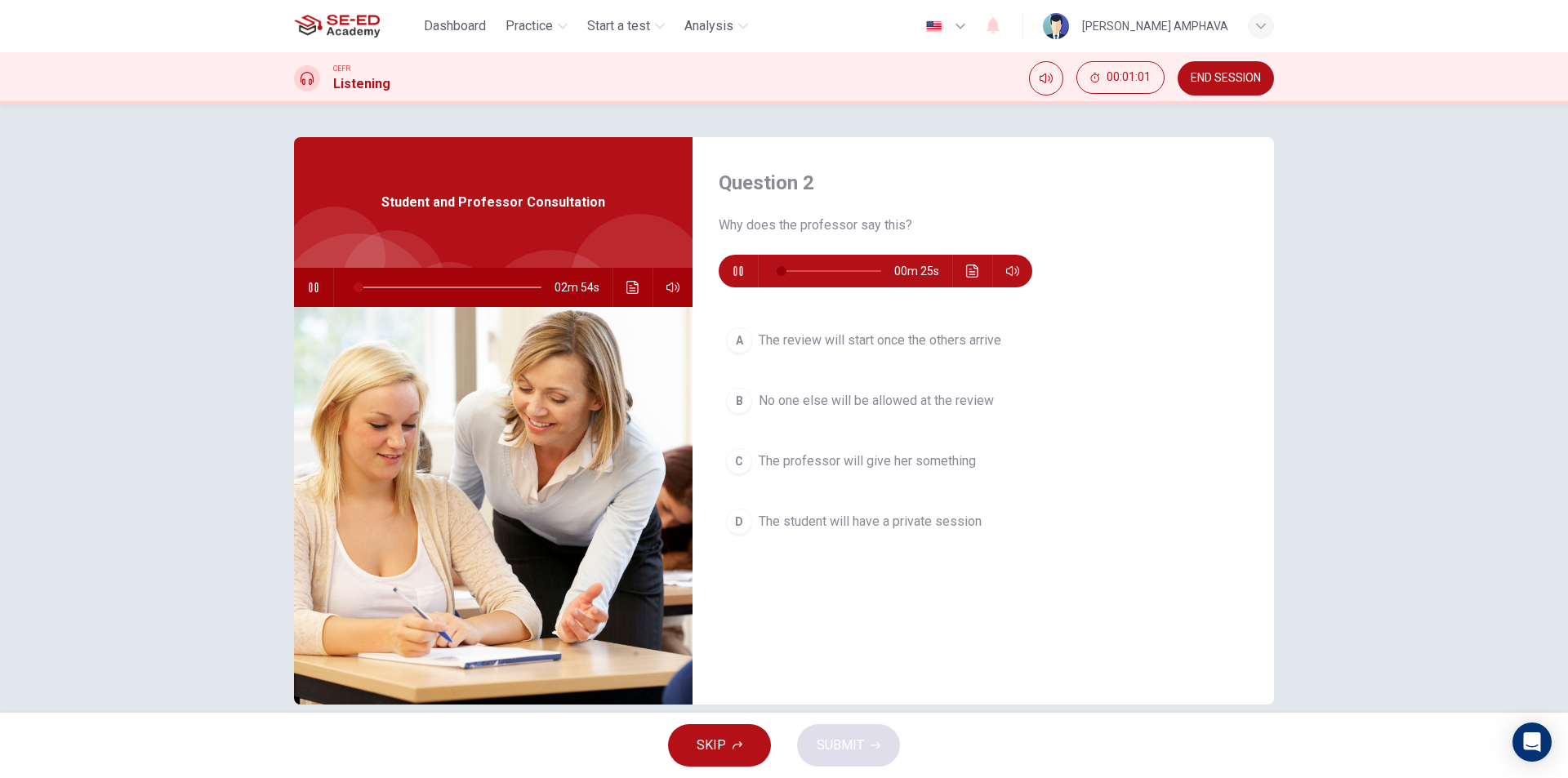
type input "7"
type input "3"
click at [744, 266] on button "button" at bounding box center [738, 271] width 26 height 33
type input "6"
type input "4"
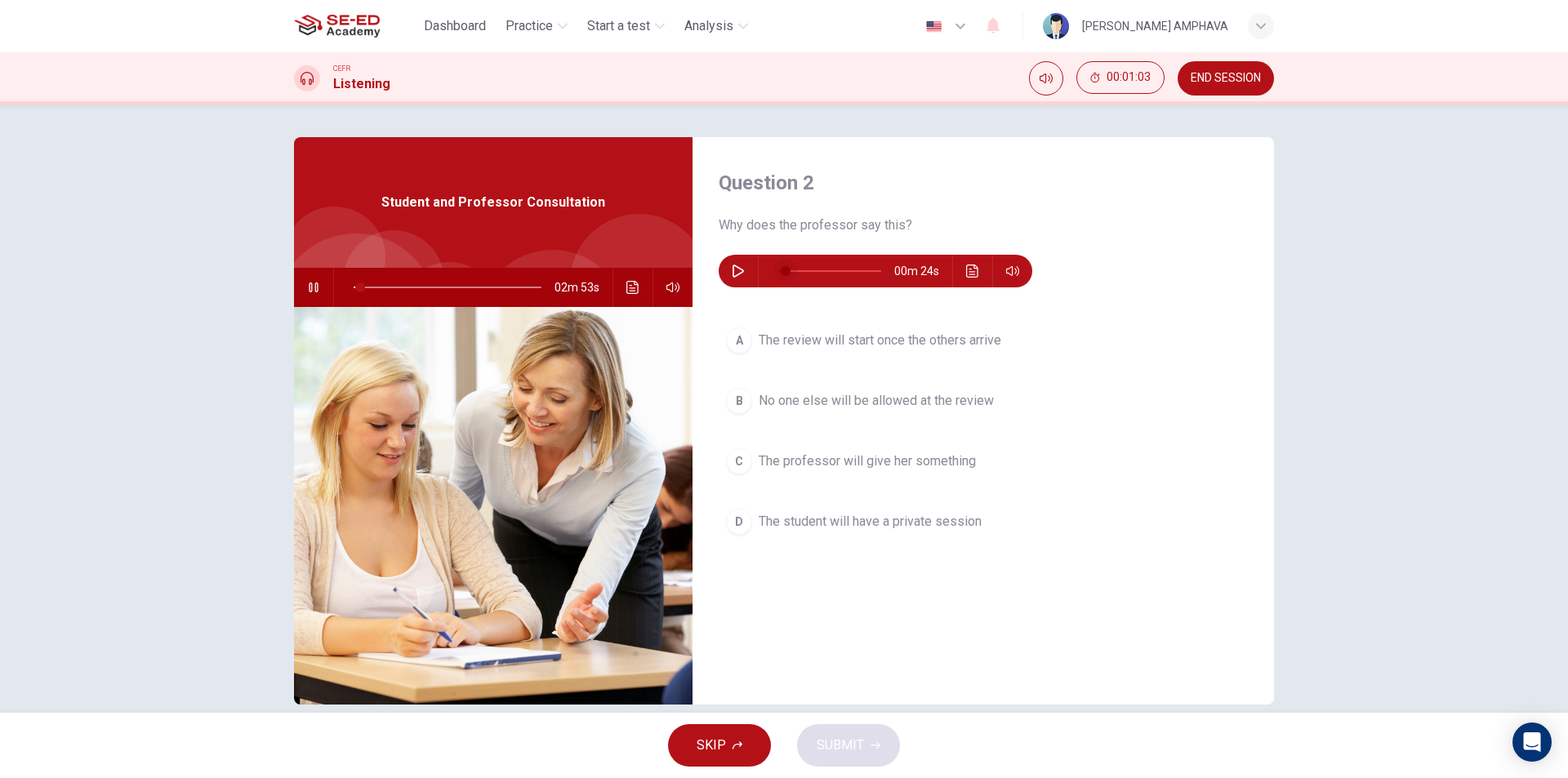
type input "0"
drag, startPoint x: 758, startPoint y: 270, endPoint x: 505, endPoint y: 268, distance: 253.0
click at [519, 271] on div "Question 2 Why does the professor say this? 00m 26s A The review will start onc…" at bounding box center [784, 421] width 980 height 567
click at [313, 291] on icon "button" at bounding box center [313, 287] width 9 height 10
click at [355, 291] on span at bounding box center [359, 287] width 10 height 10
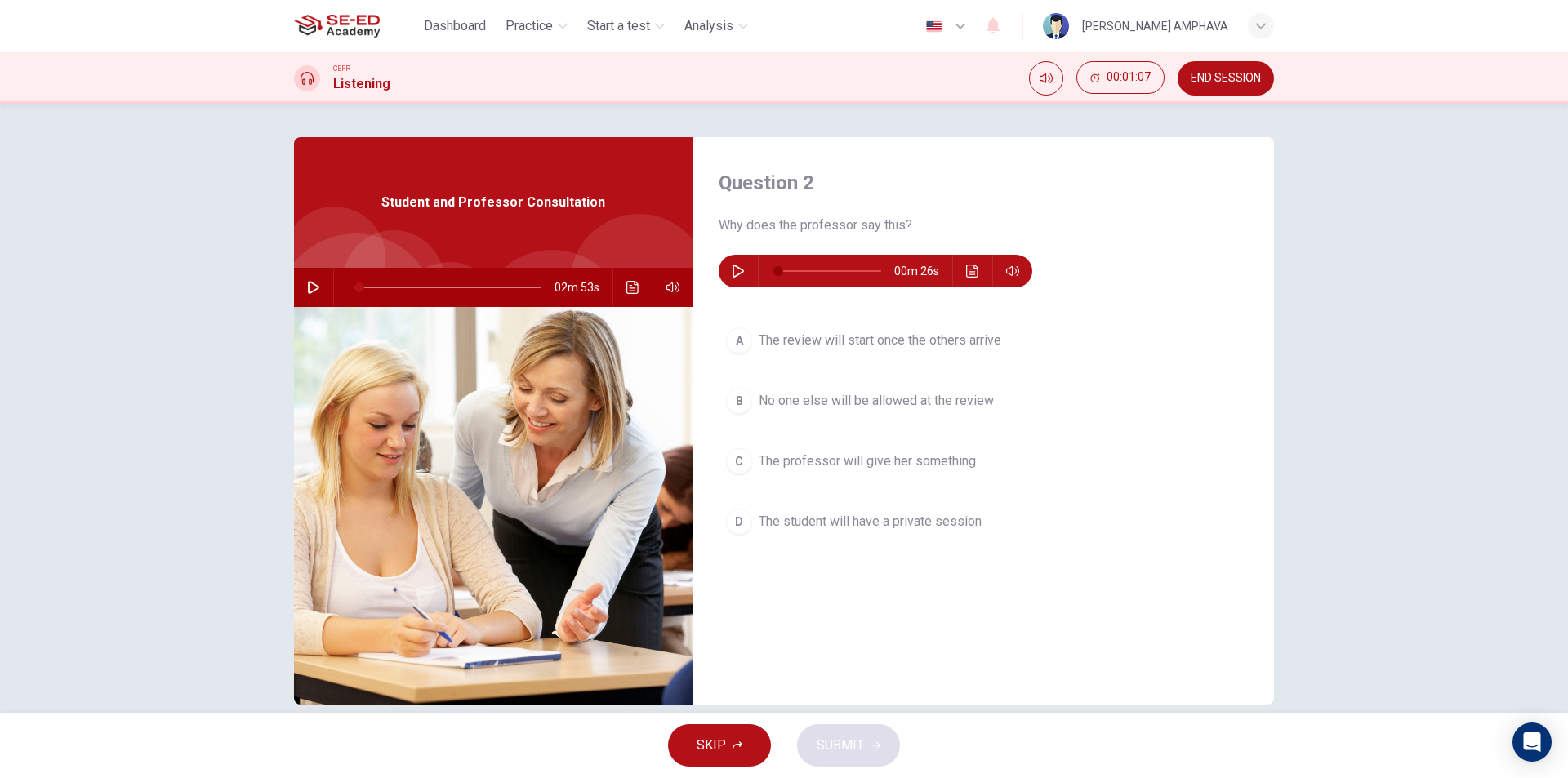
click at [310, 283] on icon "button" at bounding box center [313, 287] width 13 height 13
click at [309, 283] on icon "button" at bounding box center [313, 287] width 13 height 13
click at [352, 285] on span at bounding box center [355, 287] width 10 height 10
click at [323, 285] on div "02m 57s" at bounding box center [493, 287] width 399 height 39
click at [307, 285] on icon "button" at bounding box center [313, 287] width 13 height 13
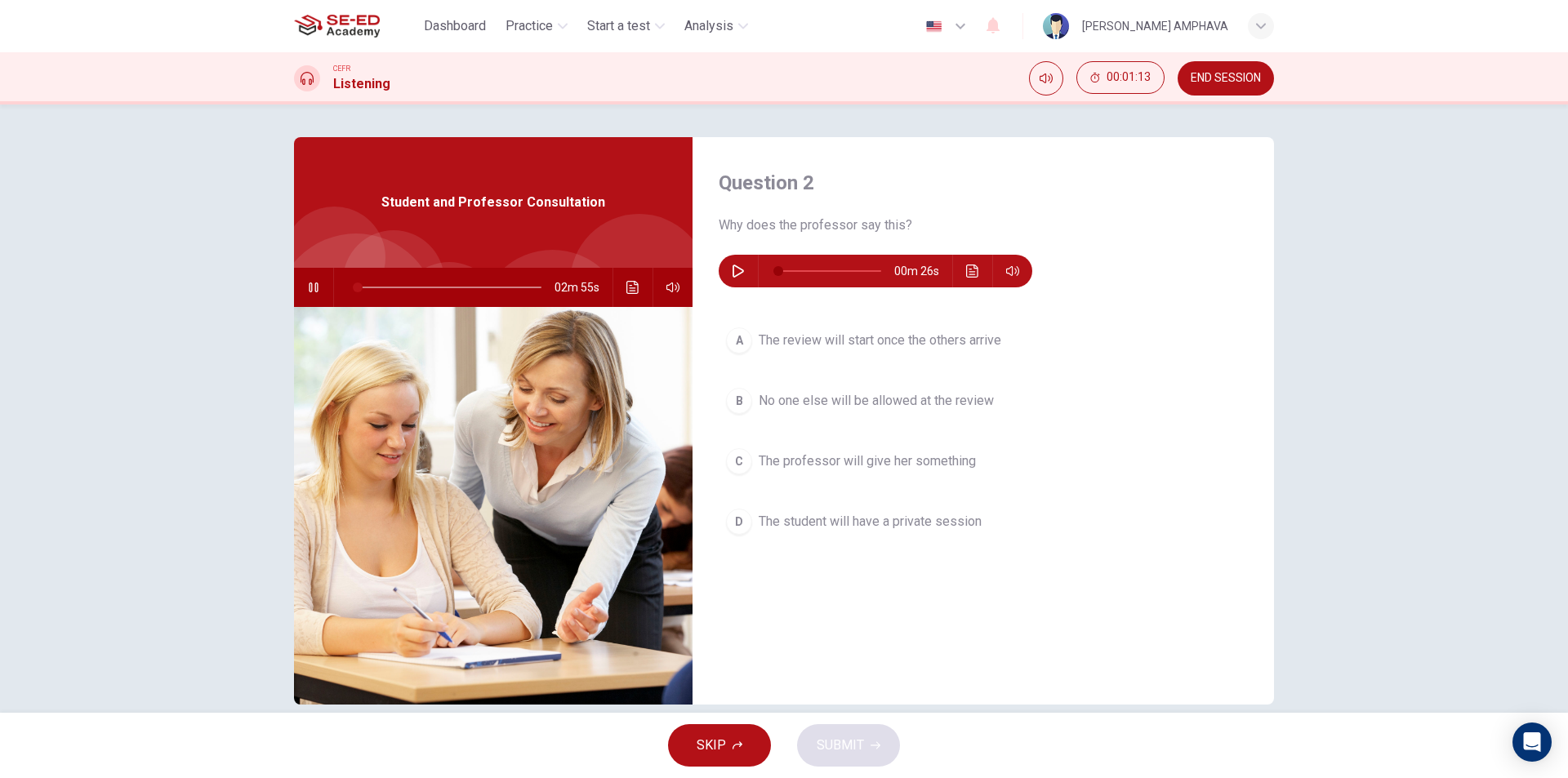
click at [307, 285] on icon "button" at bounding box center [313, 287] width 13 height 13
drag, startPoint x: 304, startPoint y: 285, endPoint x: 672, endPoint y: 241, distance: 370.6
click at [311, 285] on icon "button" at bounding box center [313, 287] width 11 height 13
click at [735, 267] on icon "button" at bounding box center [738, 271] width 13 height 13
type input "3"
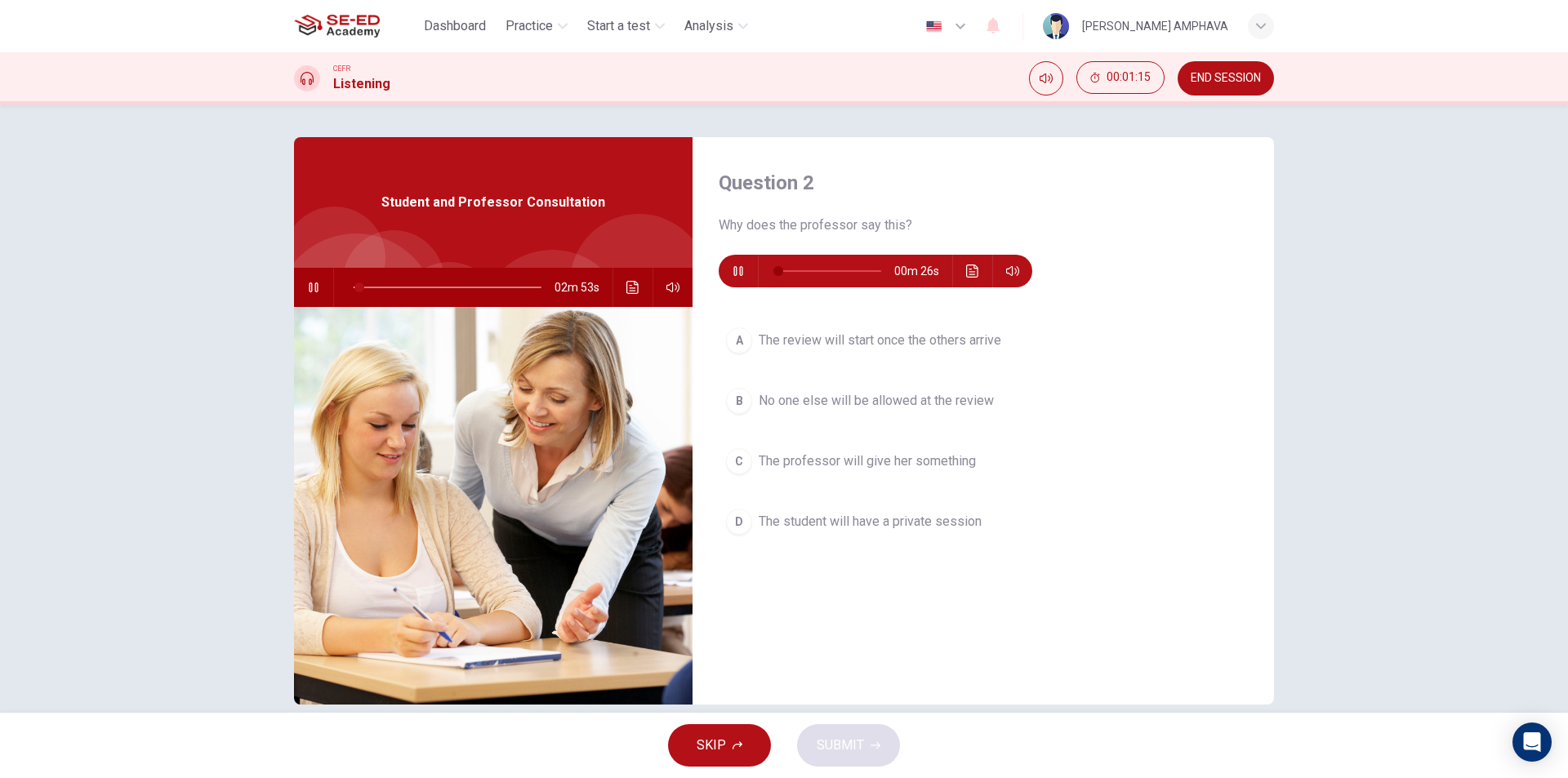
type input "4"
type input "3"
type input "7"
type input "4"
type input "11"
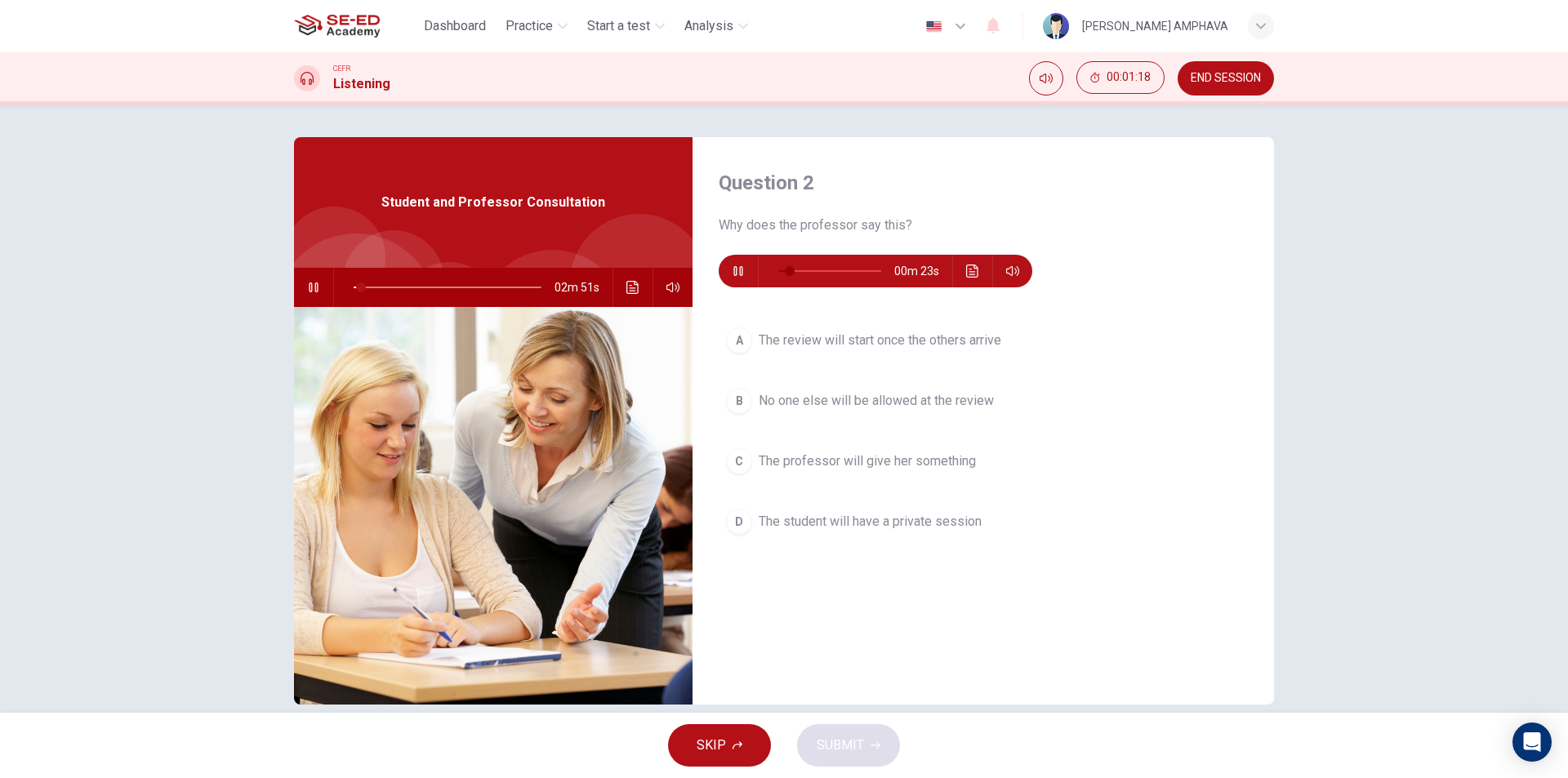
type input "5"
type input "15"
type input "5"
type input "19"
click at [300, 293] on button "button" at bounding box center [313, 287] width 26 height 39
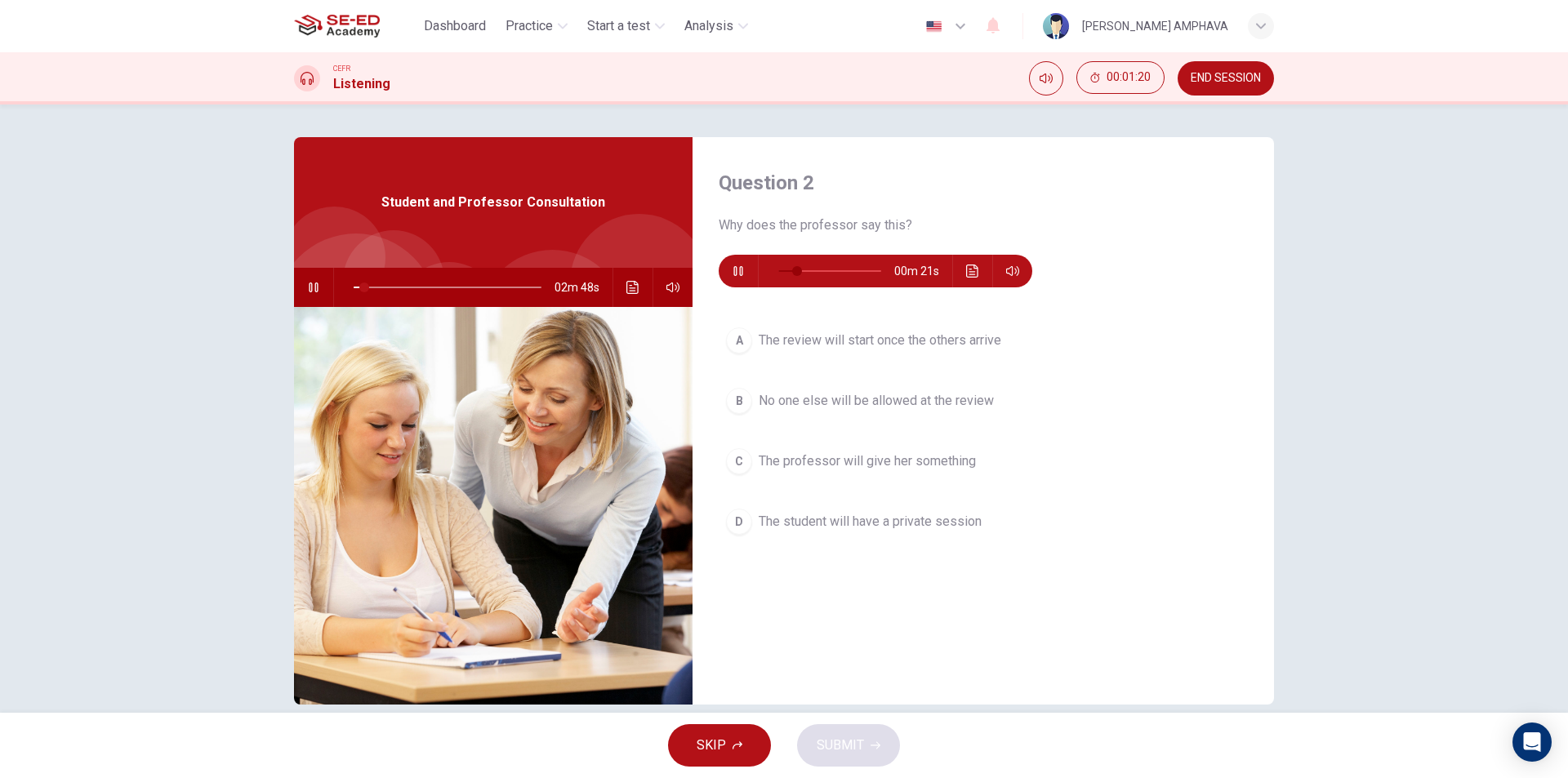
type input "6"
type input "22"
click at [300, 293] on button "button" at bounding box center [313, 287] width 26 height 39
type input "6"
type input "26"
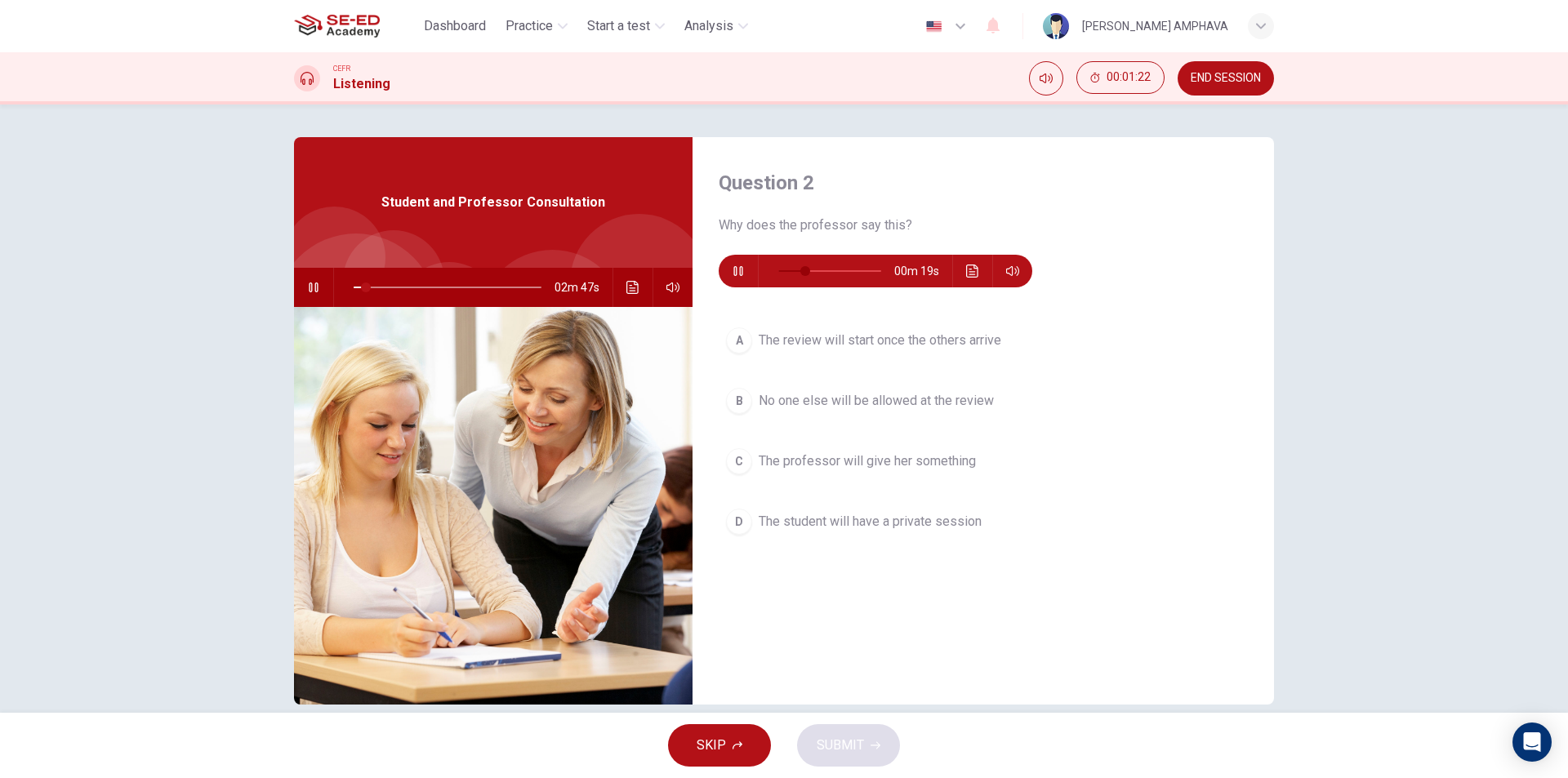
type input "7"
type input "30"
type input "7"
click at [739, 274] on icon "button" at bounding box center [738, 271] width 13 height 13
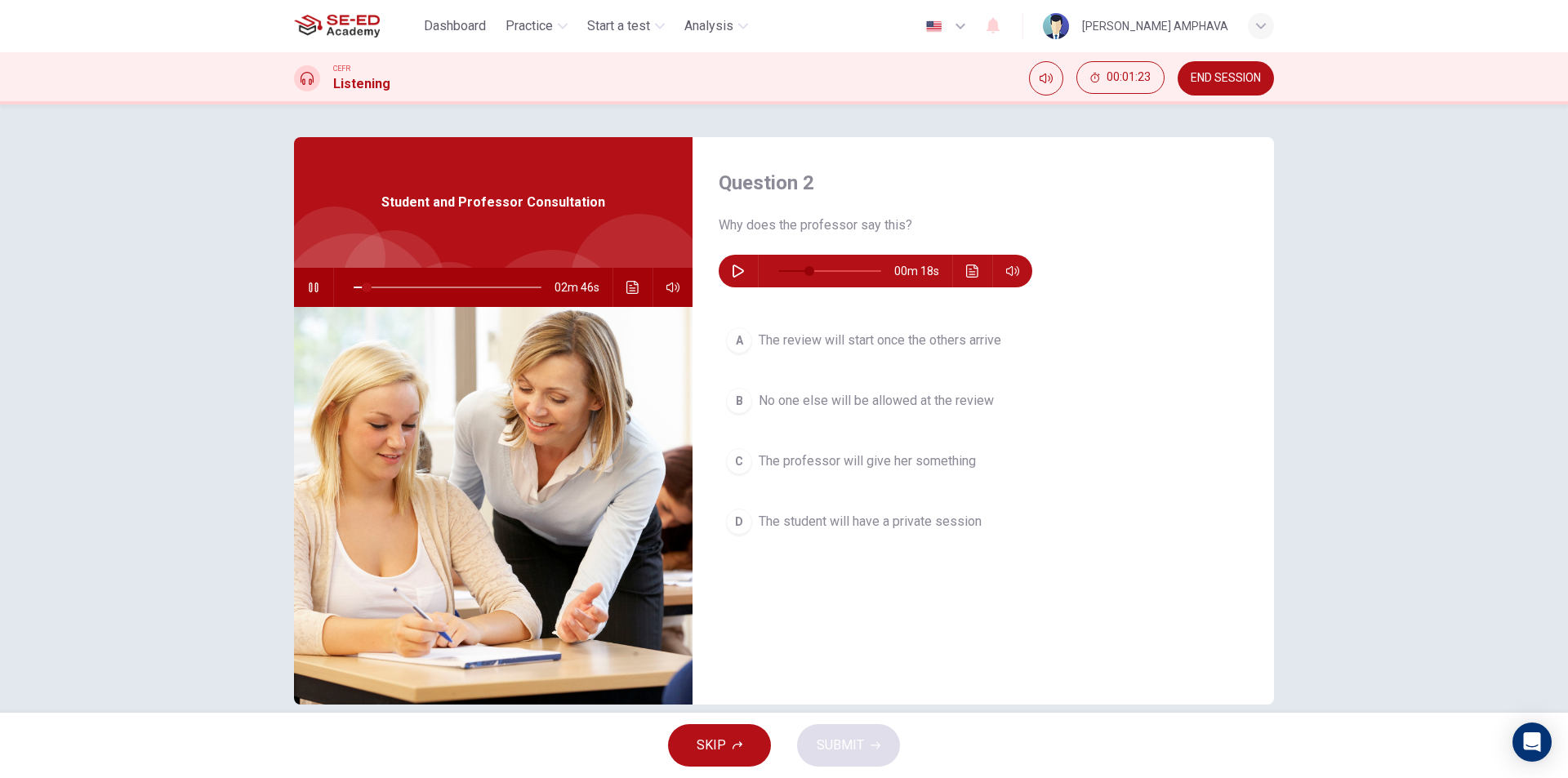
type input "30"
type input "8"
type input "35"
type input "8"
type input "39"
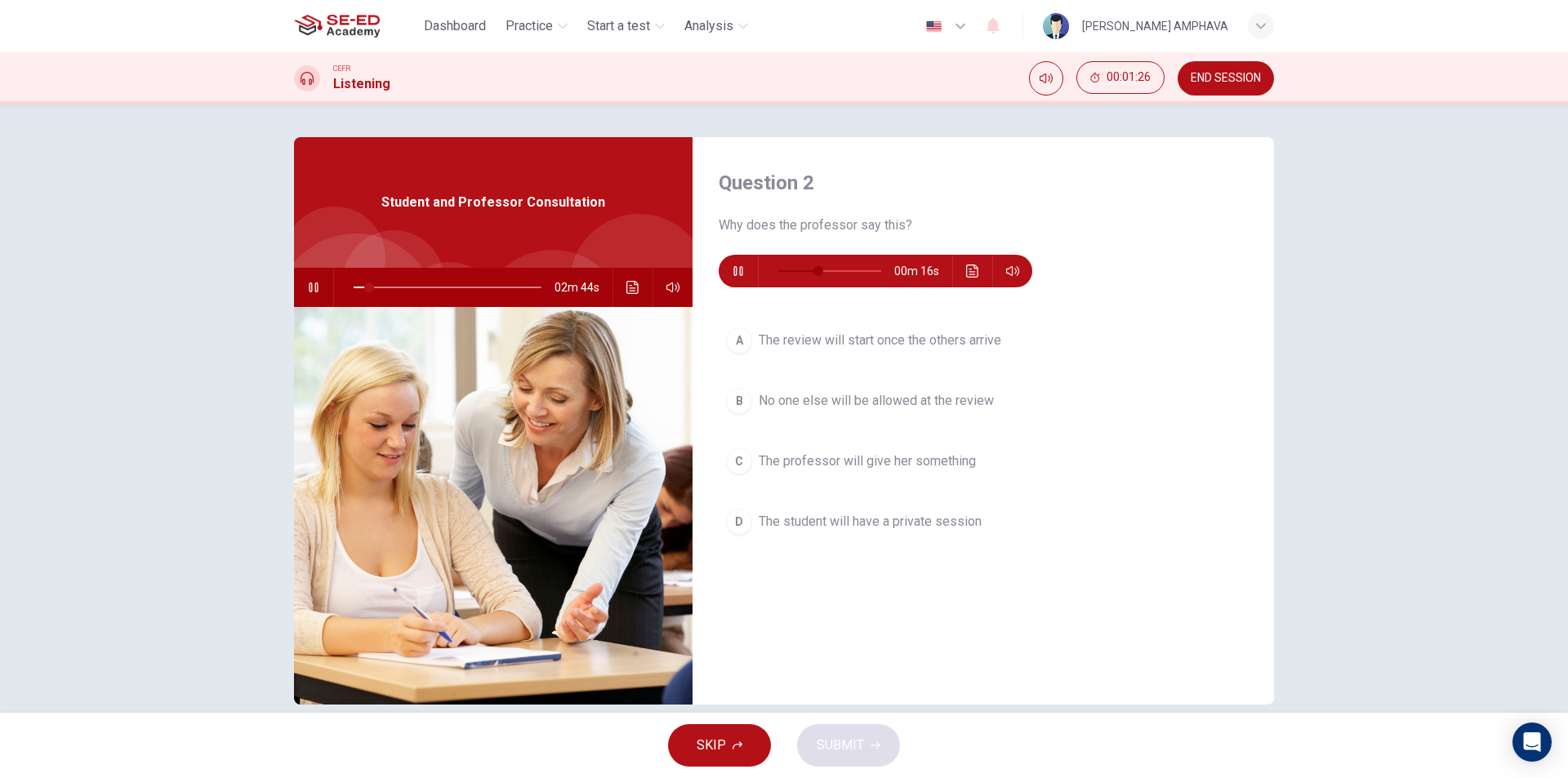
type input "9"
click at [733, 267] on icon "button" at bounding box center [738, 271] width 13 height 13
click at [733, 267] on icon "button" at bounding box center [738, 271] width 11 height 13
type input "43"
type input "9"
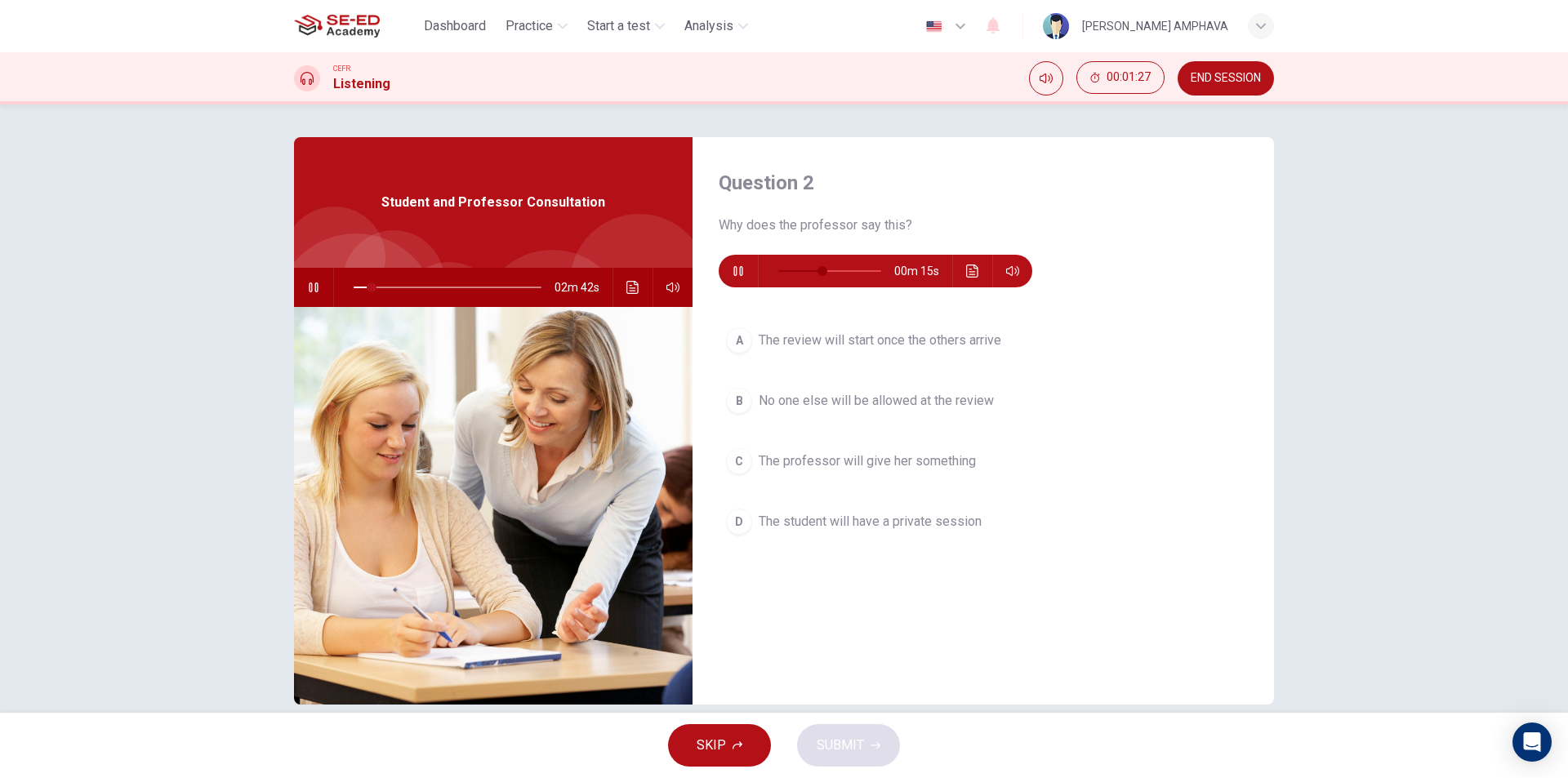
type input "47"
type input "10"
type input "50"
type input "11"
click at [733, 267] on icon "button" at bounding box center [738, 271] width 13 height 13
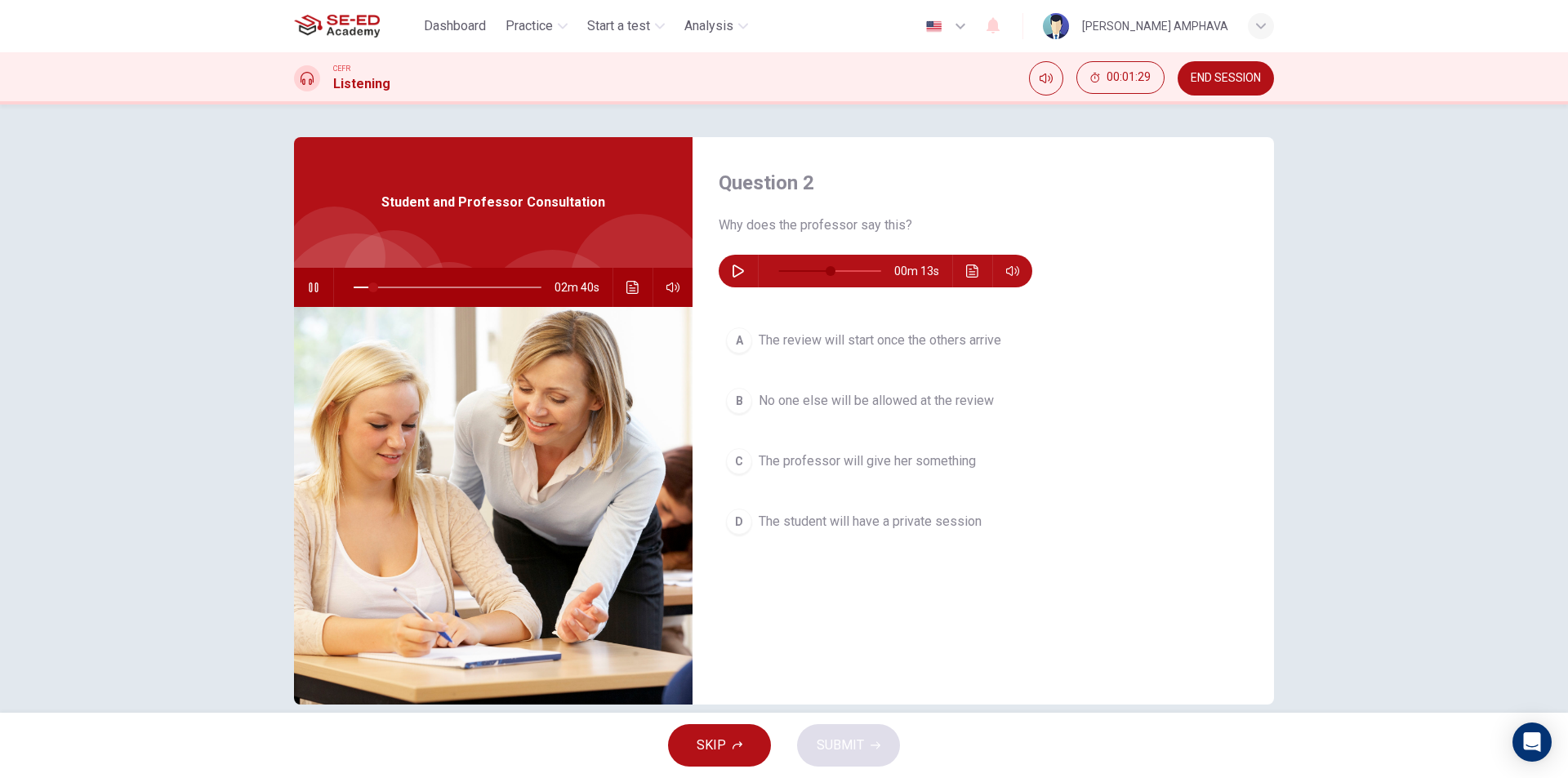
click at [733, 267] on icon "button" at bounding box center [738, 271] width 11 height 13
type input "50"
type input "11"
type input "56"
type input "12"
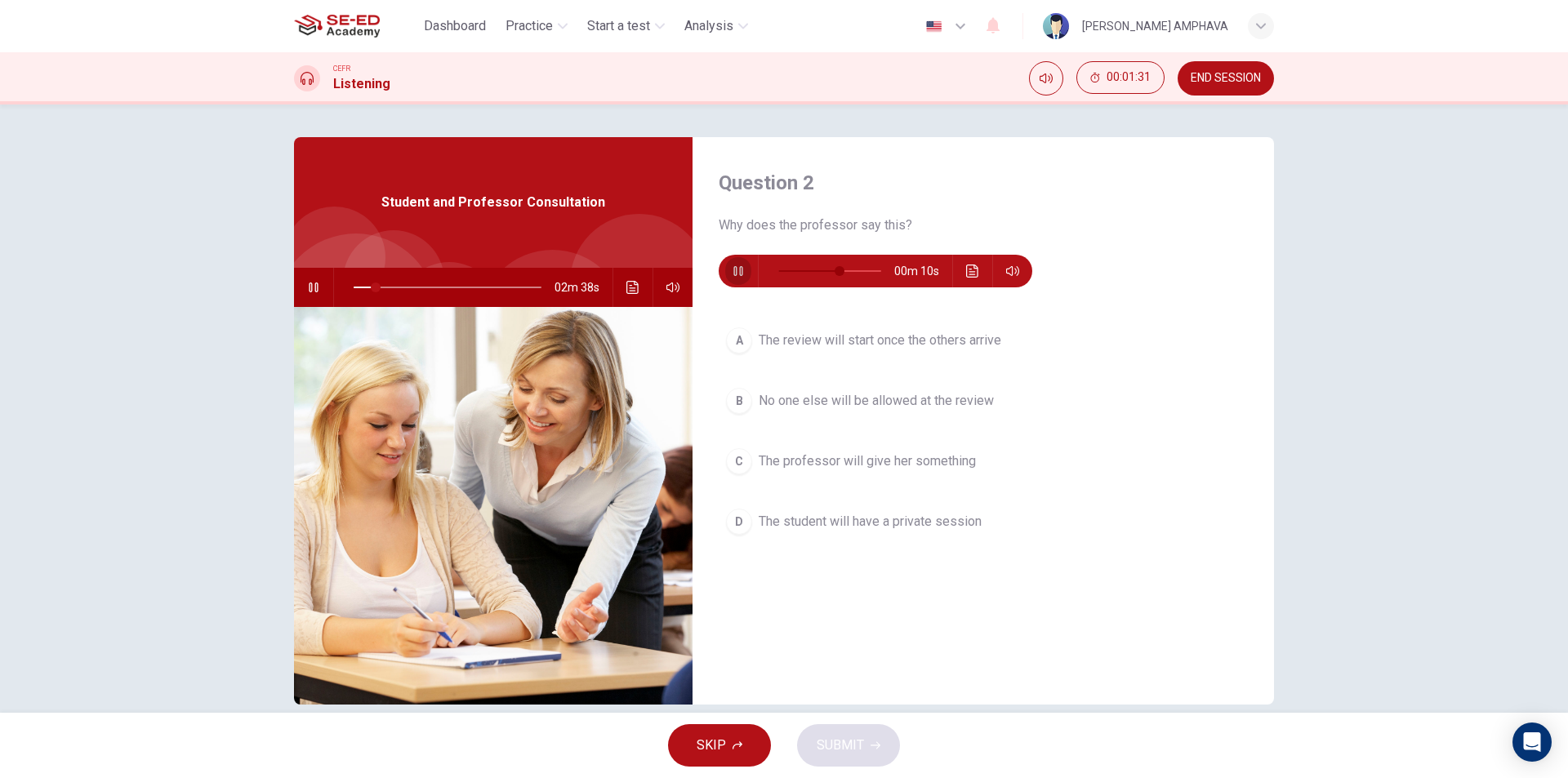
click at [733, 267] on icon "button" at bounding box center [738, 271] width 13 height 13
type input "59"
type input "12"
type input "64"
type input "13"
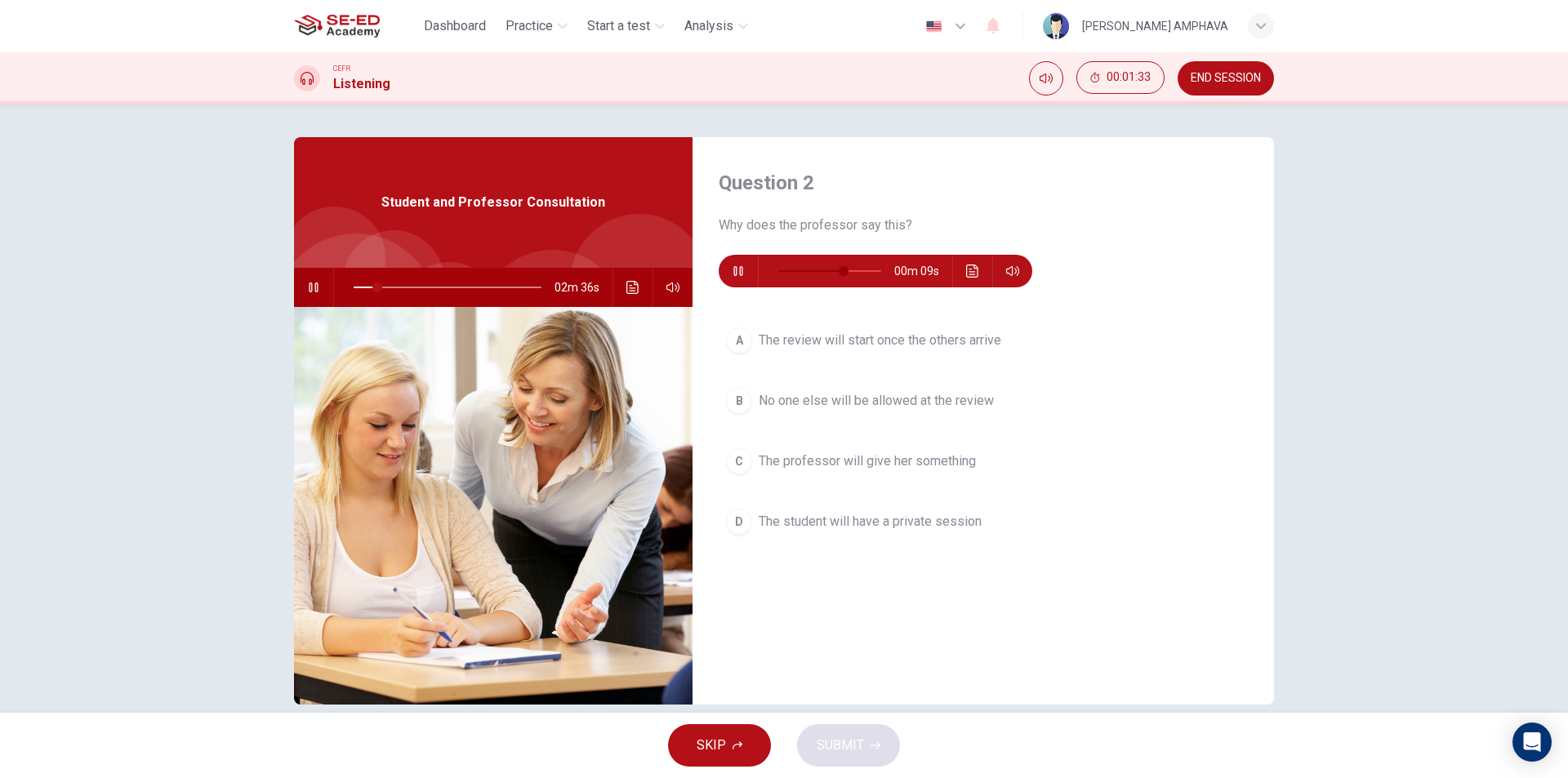
type input "67"
click at [302, 286] on button "button" at bounding box center [313, 287] width 26 height 39
type input "13"
type input "71"
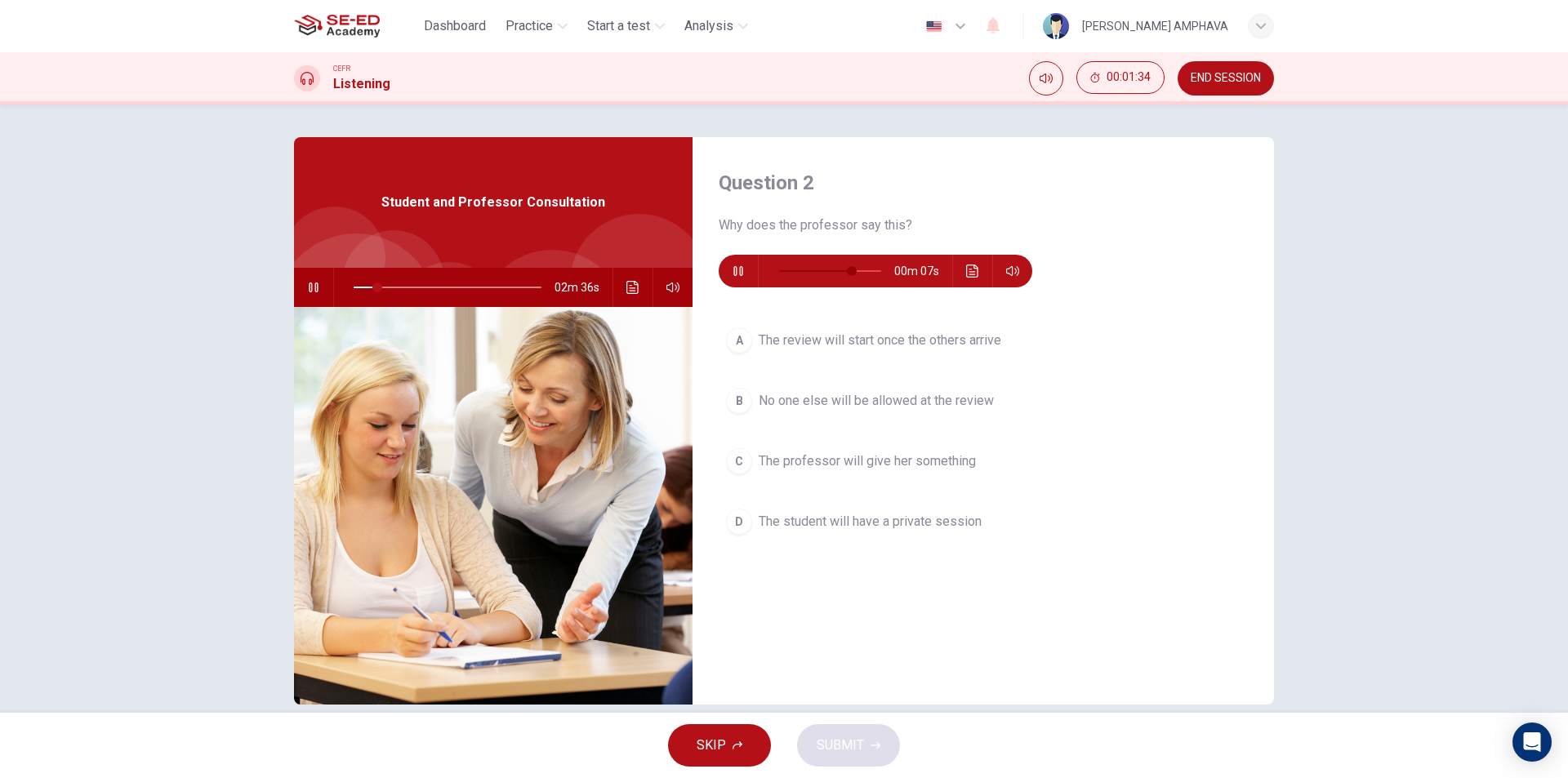
type input "14"
type input "75"
click at [302, 286] on button "button" at bounding box center [313, 287] width 26 height 39
type input "14"
click at [732, 271] on icon "button" at bounding box center [738, 271] width 13 height 13
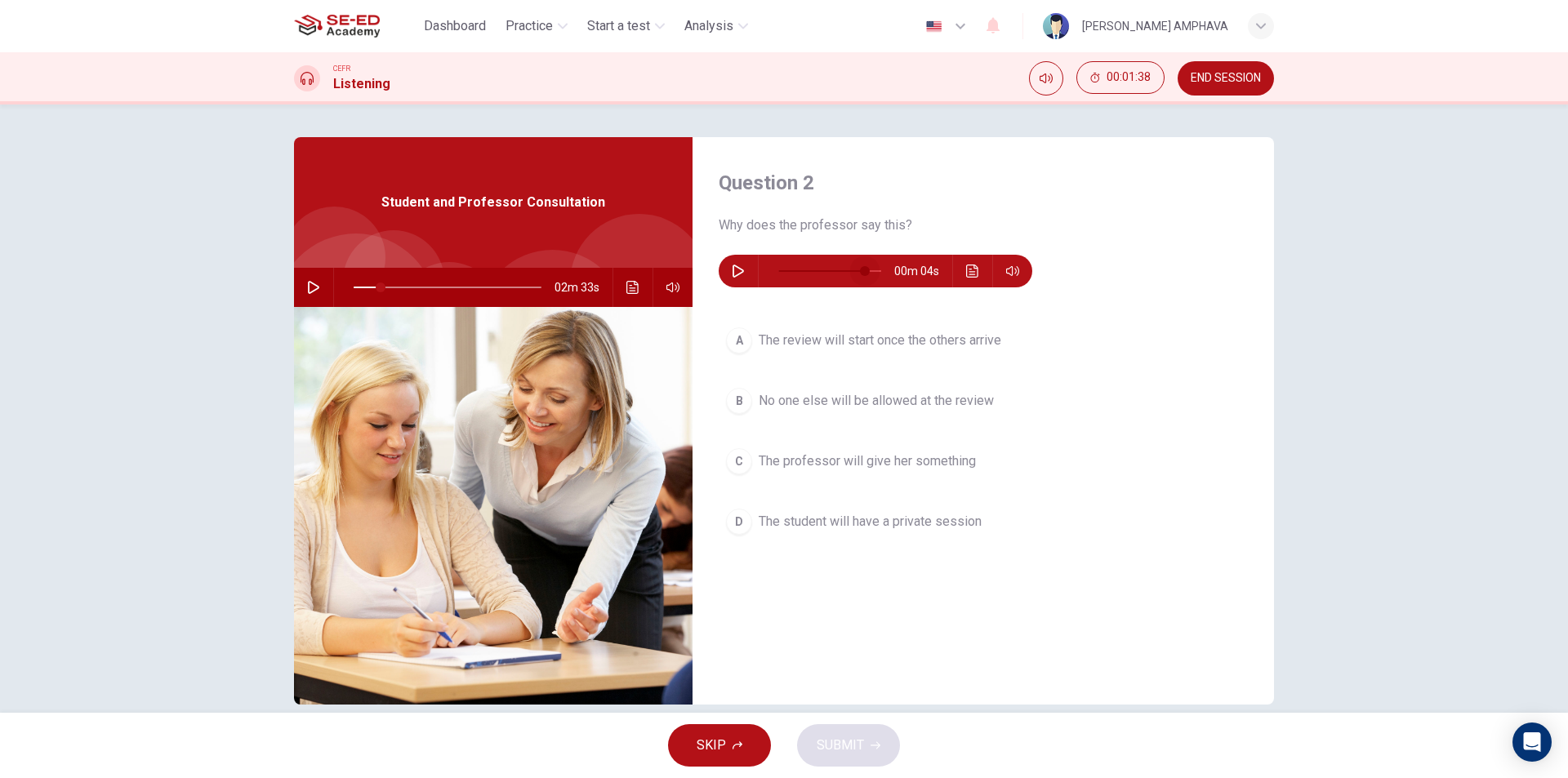
type input "0"
drag, startPoint x: 861, startPoint y: 264, endPoint x: 578, endPoint y: 249, distance: 283.4
click at [578, 249] on div "Question 2 Why does the professor say this? 00m 26s A The review will start onc…" at bounding box center [784, 421] width 980 height 567
click at [358, 289] on span at bounding box center [361, 287] width 10 height 10
click at [301, 289] on button "button" at bounding box center [313, 287] width 26 height 39
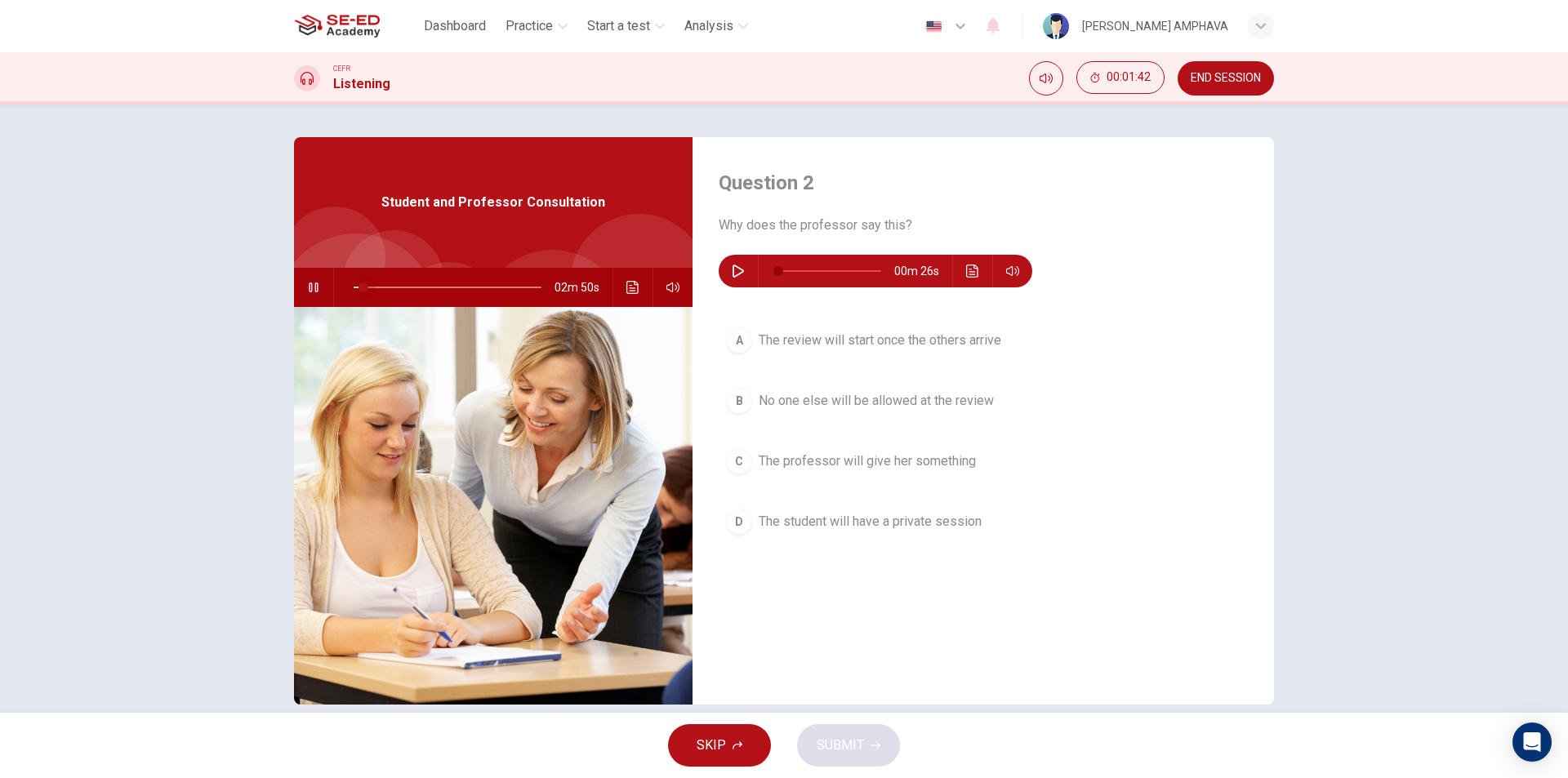
click at [358, 285] on span at bounding box center [362, 287] width 10 height 10
click at [736, 270] on icon "button" at bounding box center [738, 271] width 11 height 13
type input "3"
type input "4"
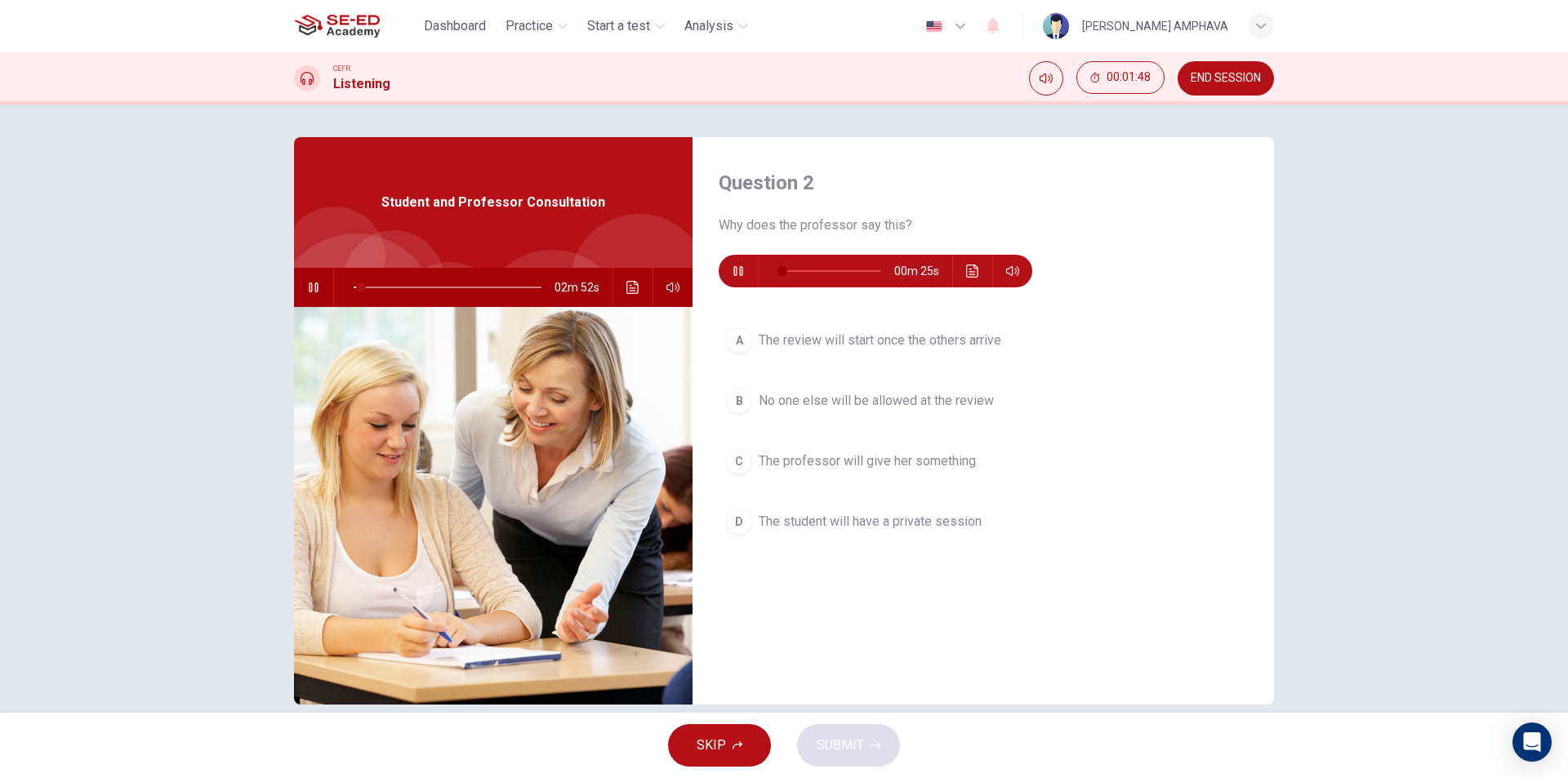
type input "7"
click at [309, 288] on icon "button" at bounding box center [313, 287] width 9 height 10
click at [308, 288] on icon "button" at bounding box center [313, 287] width 13 height 13
type input "4"
type input "11"
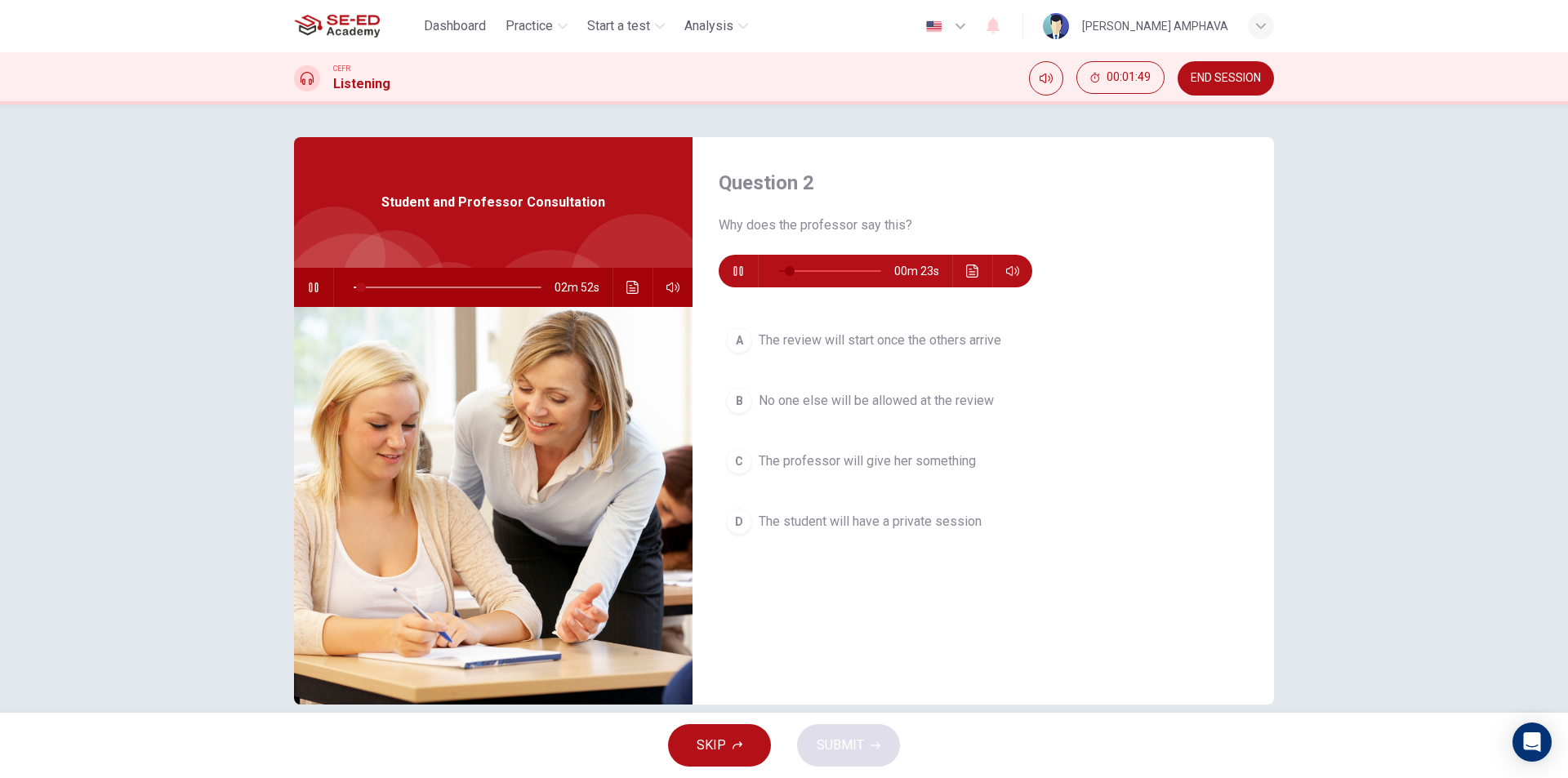
type input "5"
type input "15"
type input "5"
type input "19"
type input "6"
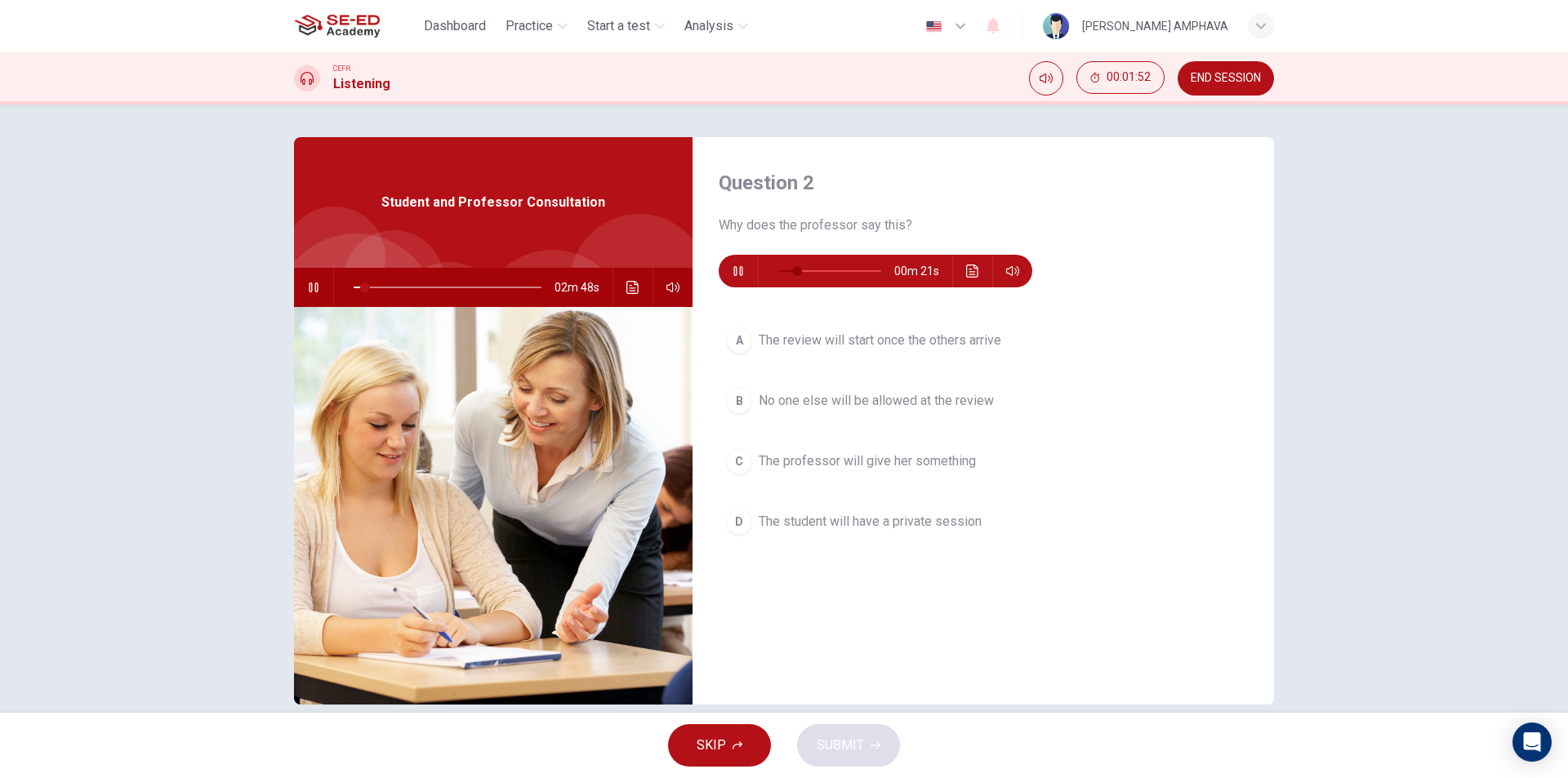
type input "22"
type input "7"
type input "26"
type input "7"
type input "30"
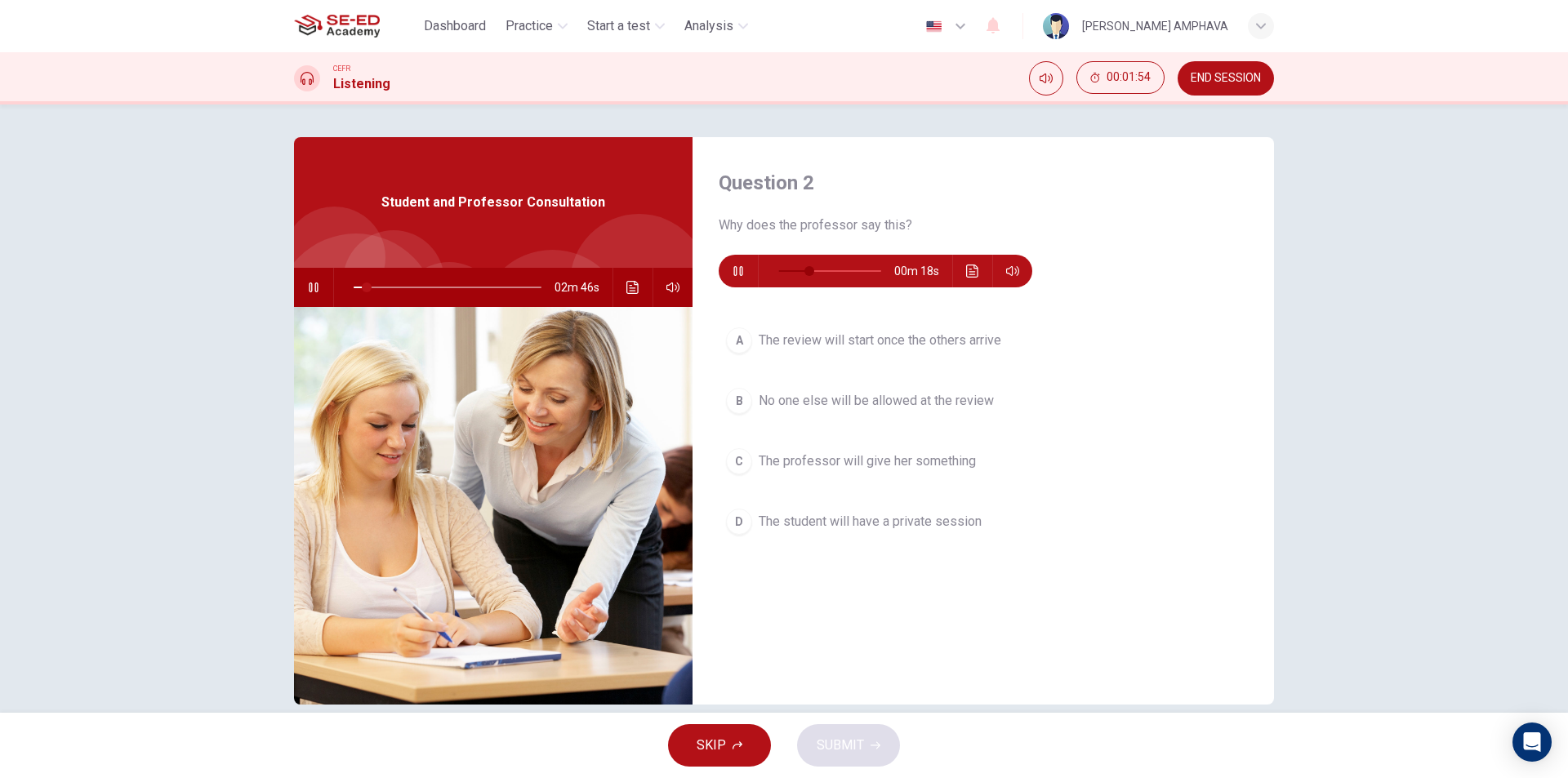
type input "8"
type input "34"
type input "8"
type input "37"
click at [669, 291] on icon "button" at bounding box center [672, 287] width 13 height 13
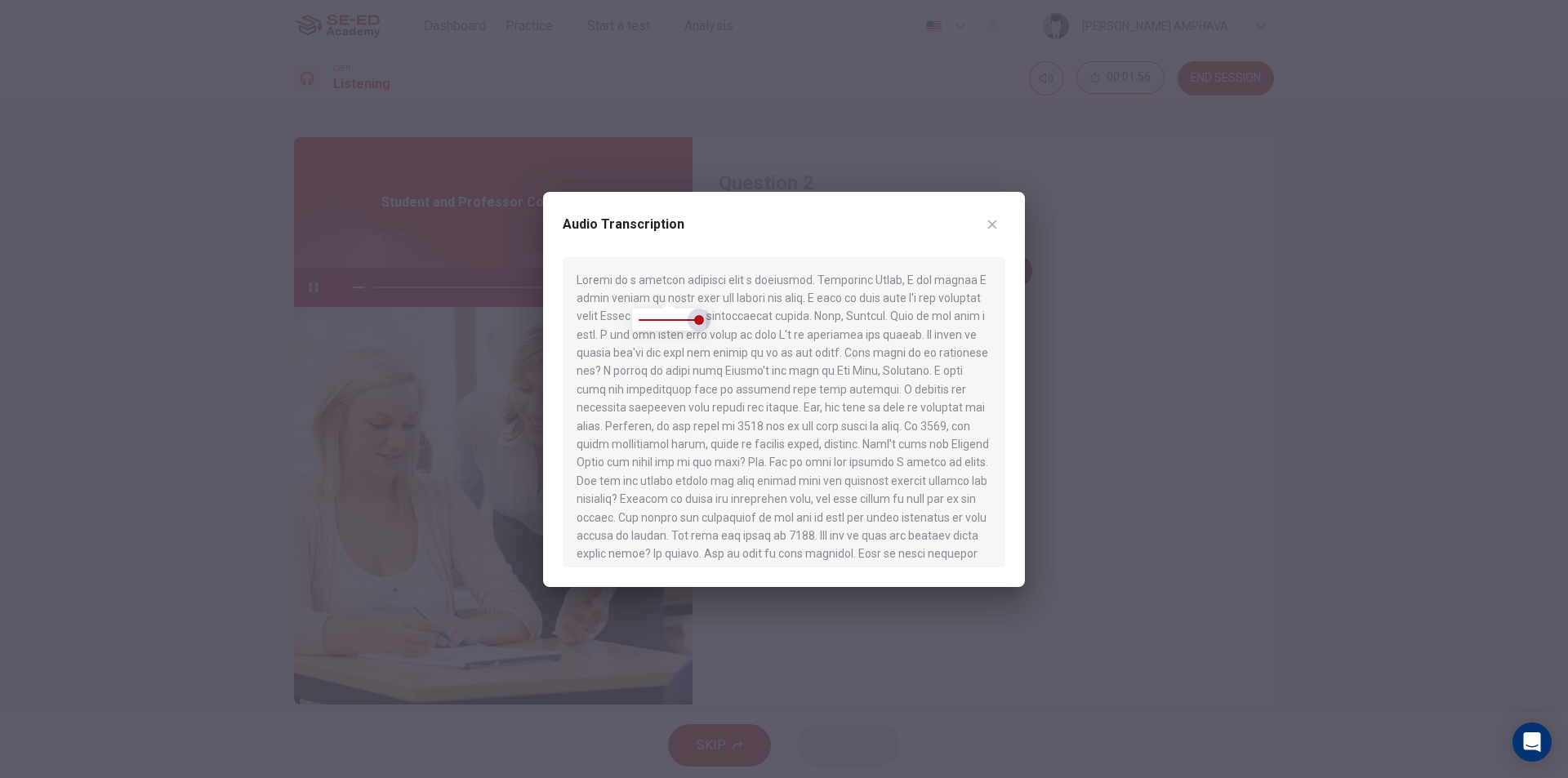
type input "9"
type input "41"
click at [989, 226] on icon "button" at bounding box center [991, 224] width 13 height 13
type input "9"
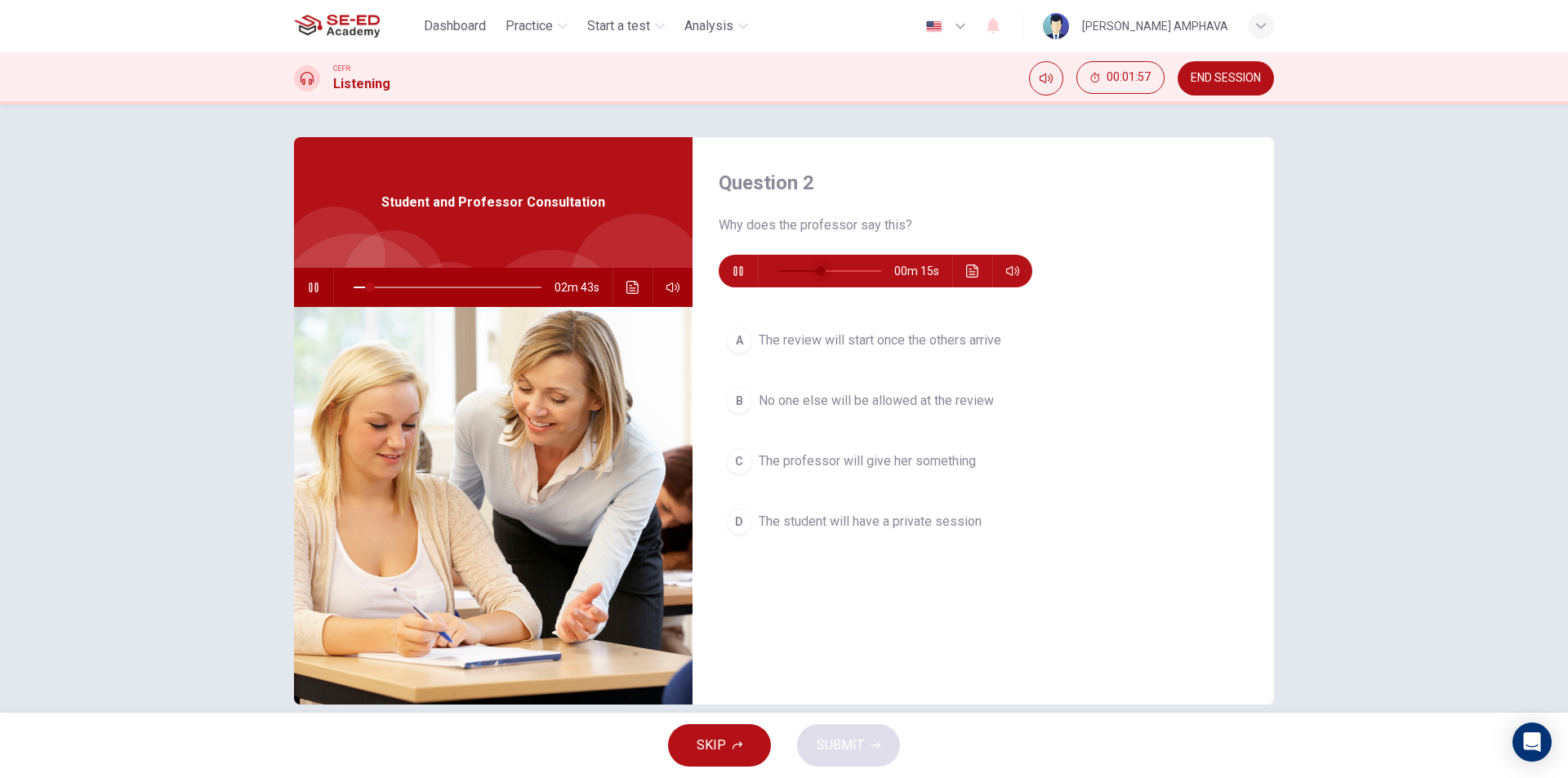
type input "41"
type input "9"
type input "45"
type input "9"
type input "0.7"
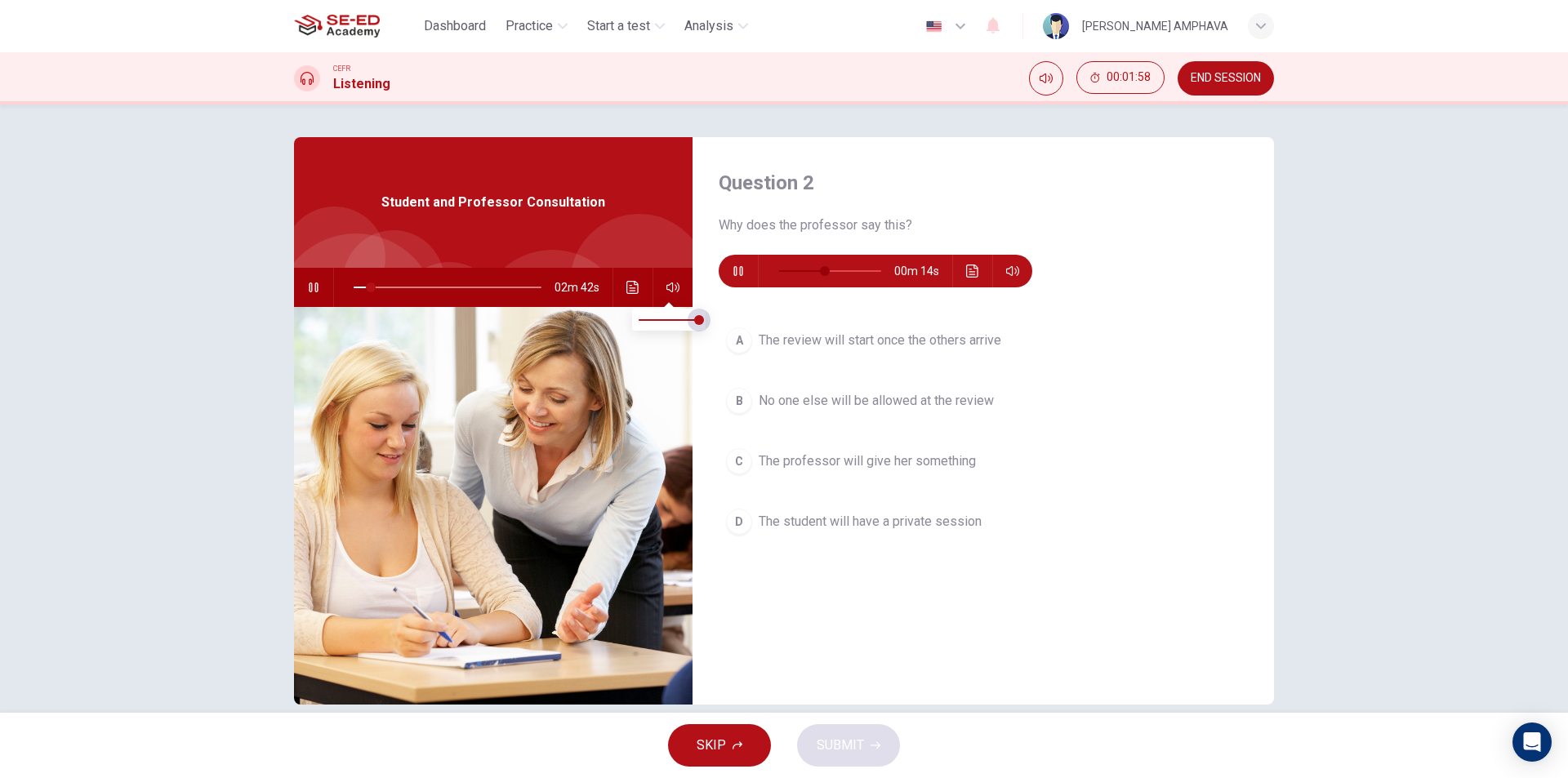
type input "10"
type input "0.6"
type input "10"
type input "0.5"
type input "10"
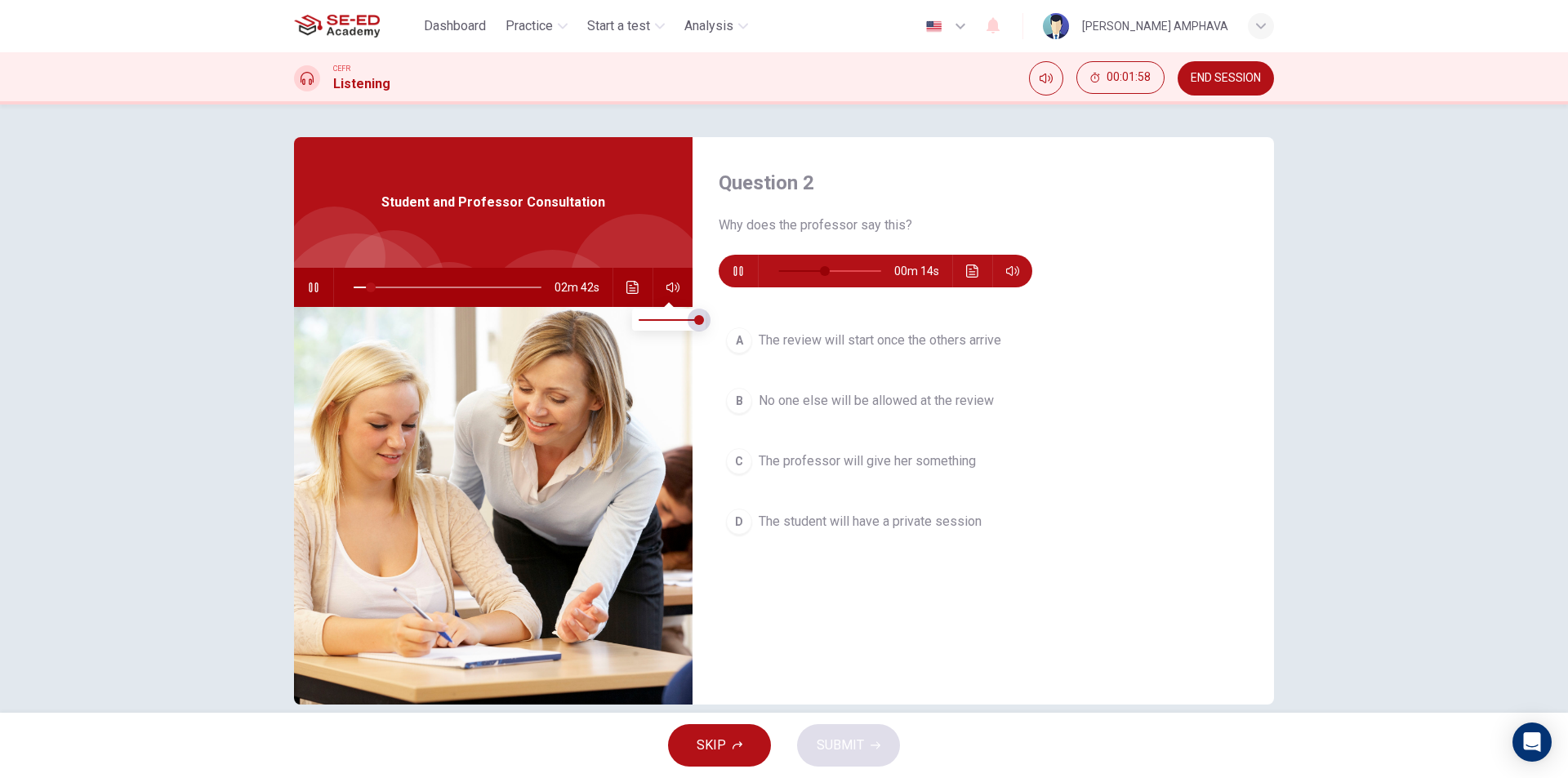
type input "0.4"
type input "10"
type input "0.3"
type input "10"
type input "0.2"
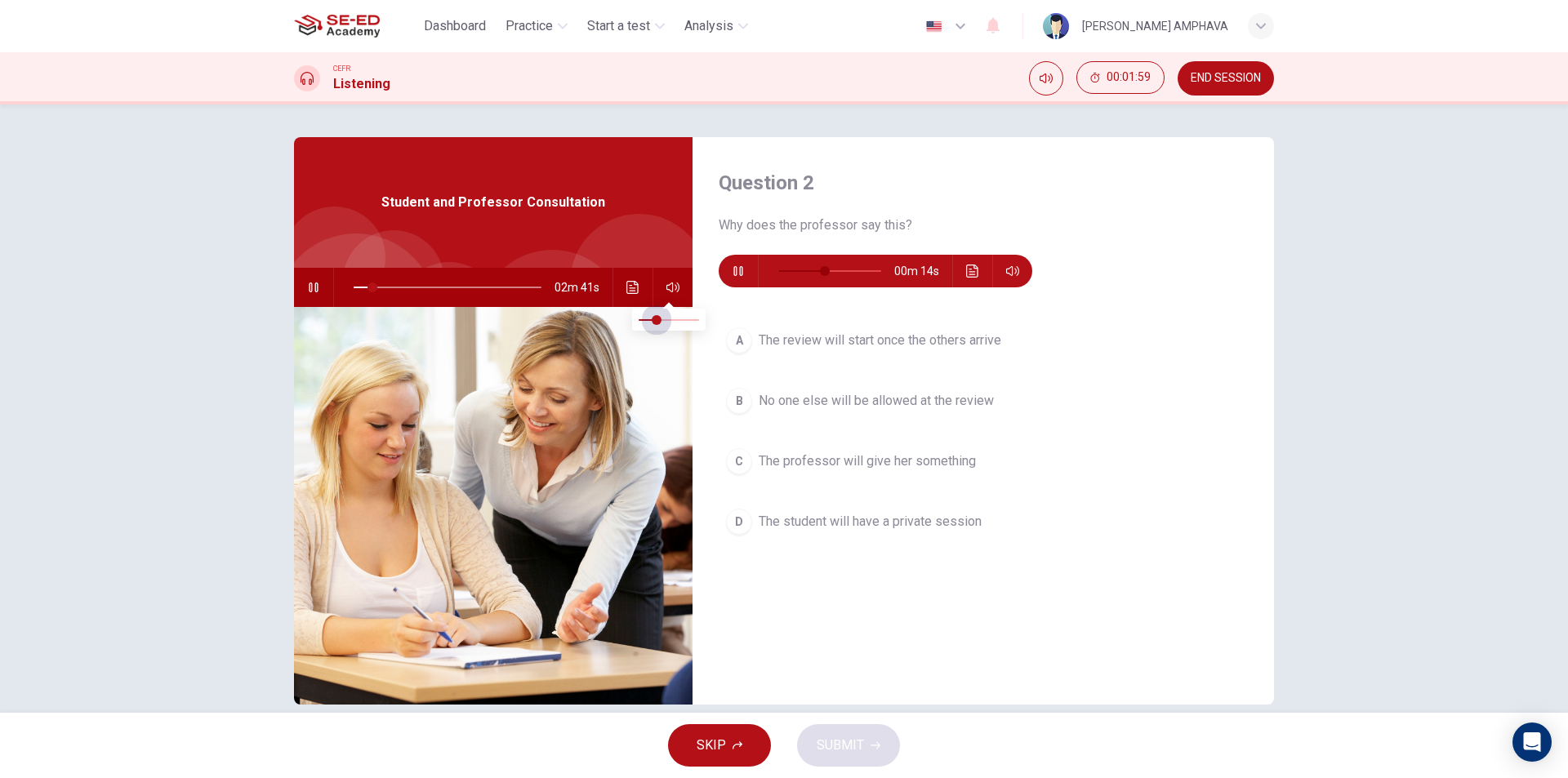
type input "49"
type input "10"
type input "0.1"
type input "10"
type input "0"
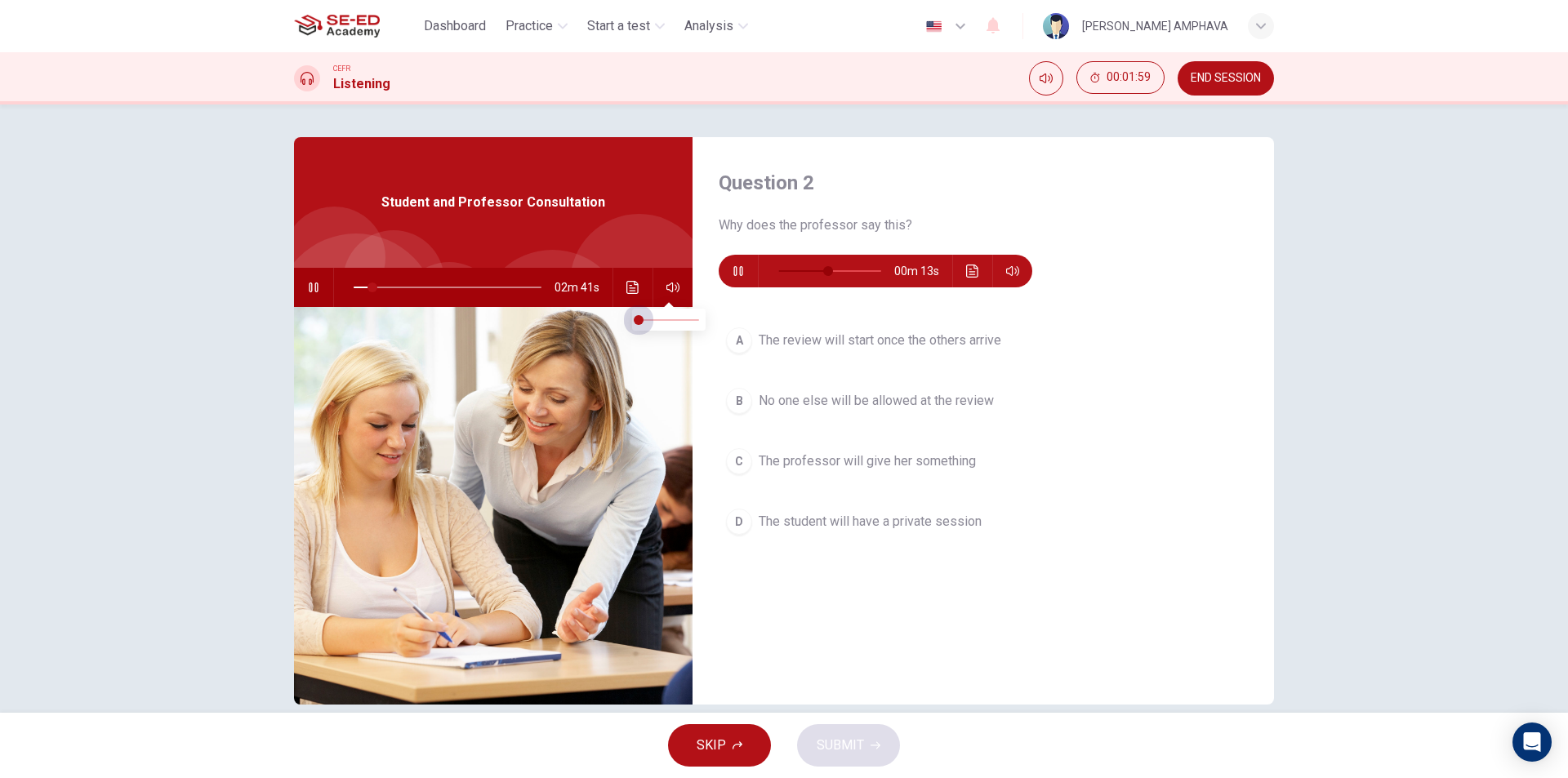
type input "10"
type input "52"
type input "10"
type input "0.1"
type input "10"
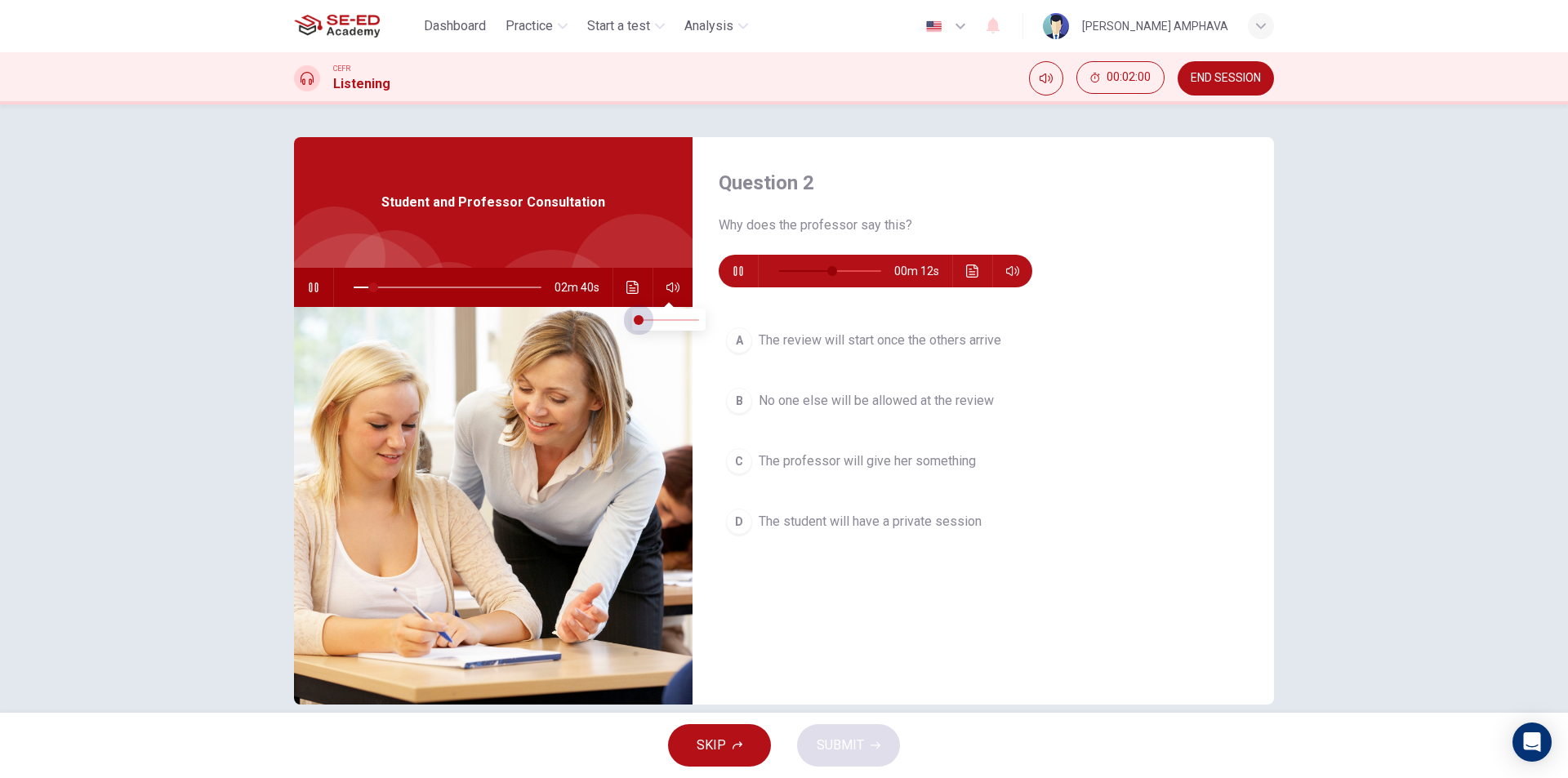
type input "0.2"
type input "10"
type input "0.3"
type input "10"
type input "0.4"
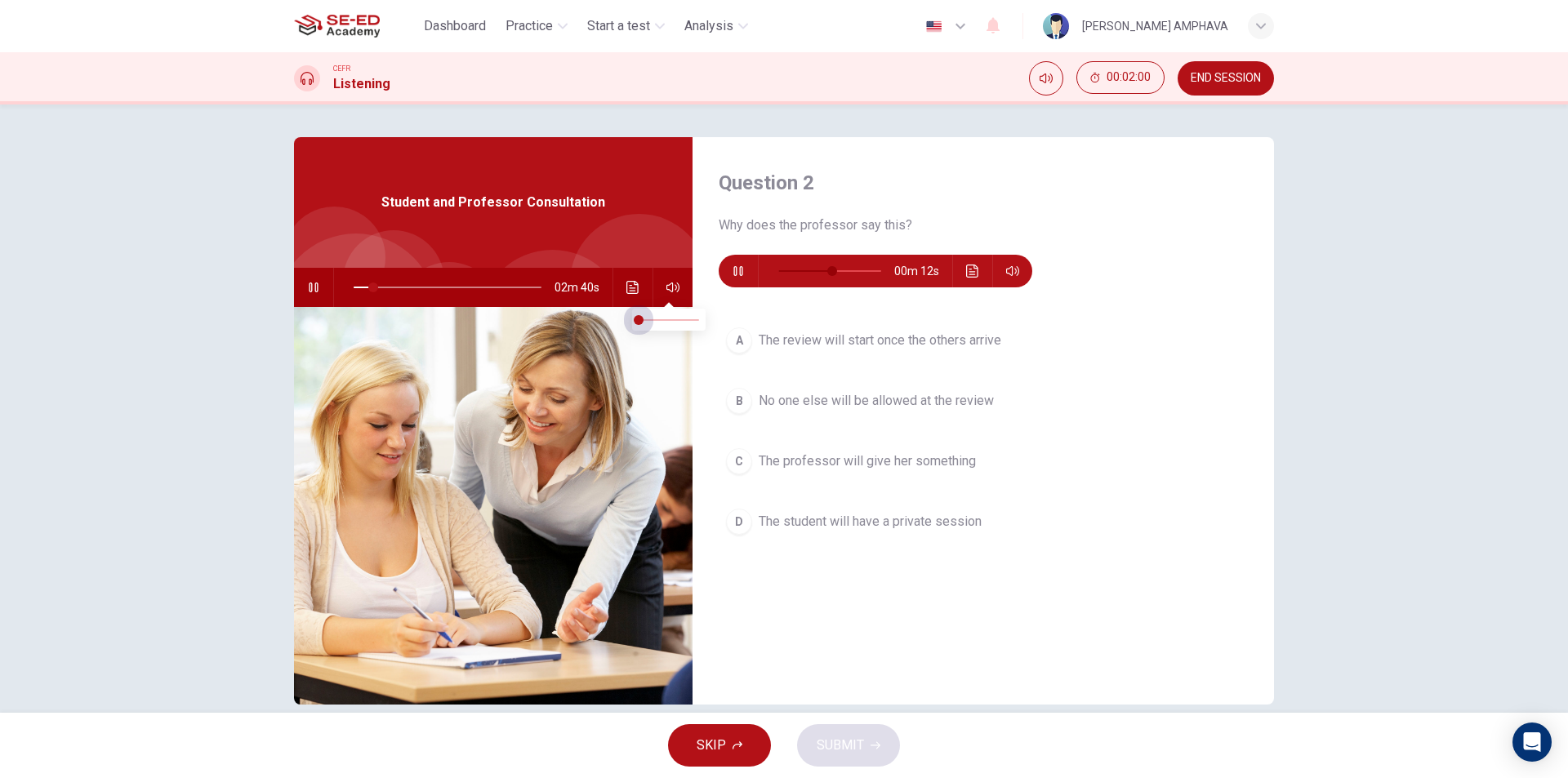
type input "10"
type input "0.5"
type input "10"
type input "0.6"
type input "10"
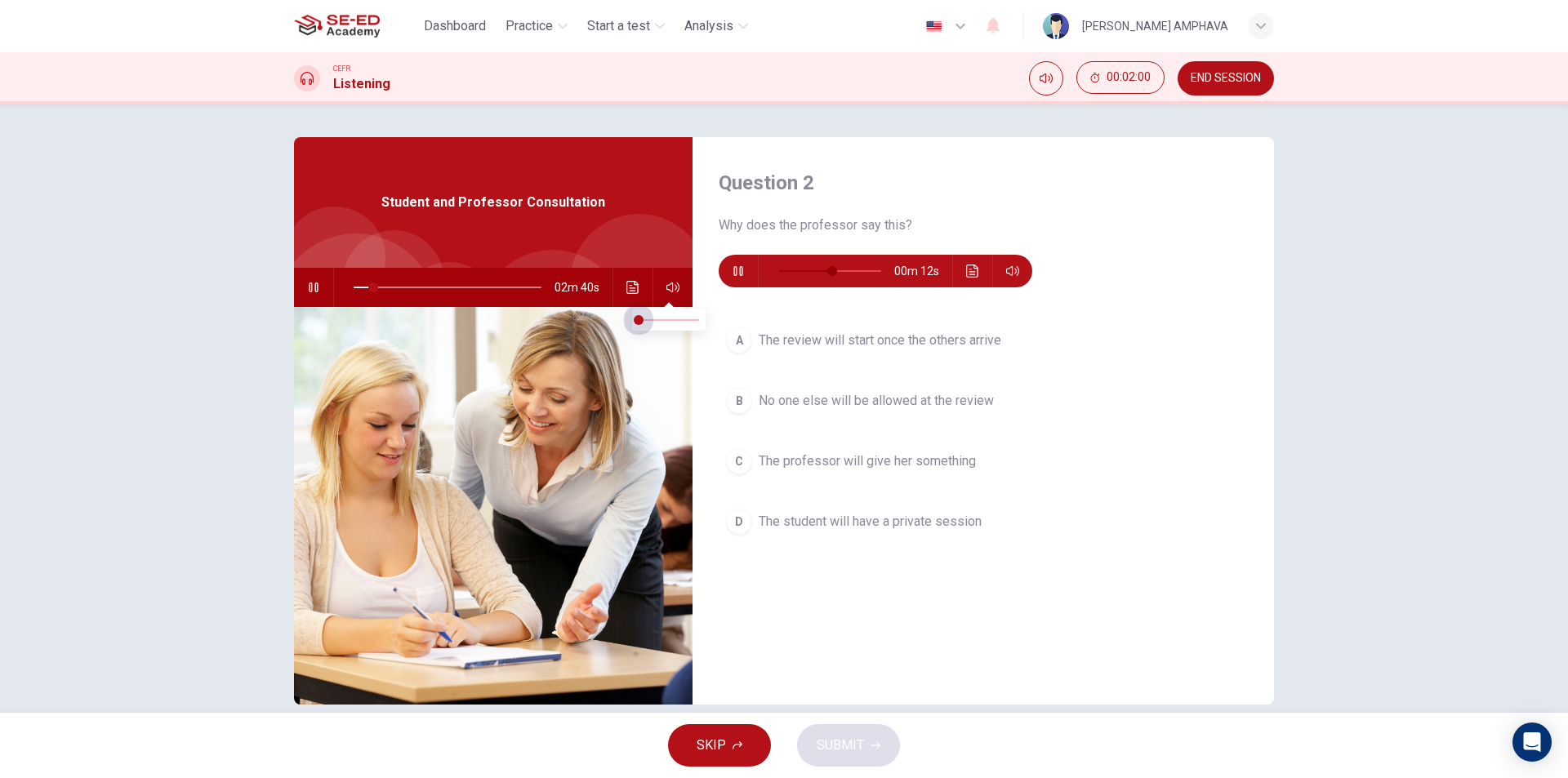
type input "0.7"
type input "10"
type input "0.8"
type input "10"
type input "0.9"
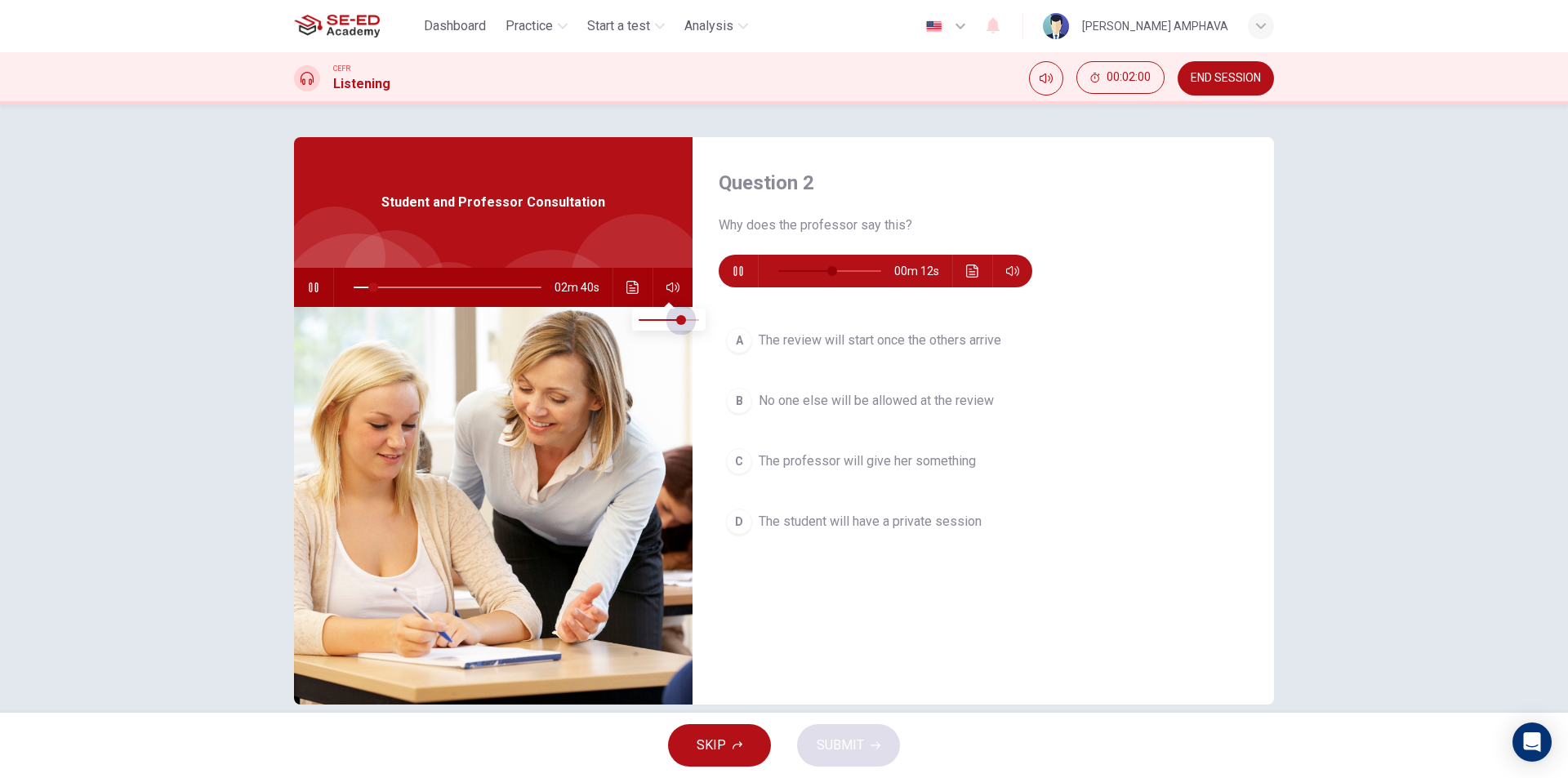
type input "11"
type input "1"
type input "56"
drag, startPoint x: 661, startPoint y: 321, endPoint x: 733, endPoint y: 318, distance: 72.1
click at [731, 320] on body "This site uses cookies, as explained in our Privacy Policy . If you agree to th…" at bounding box center [784, 389] width 1568 height 778
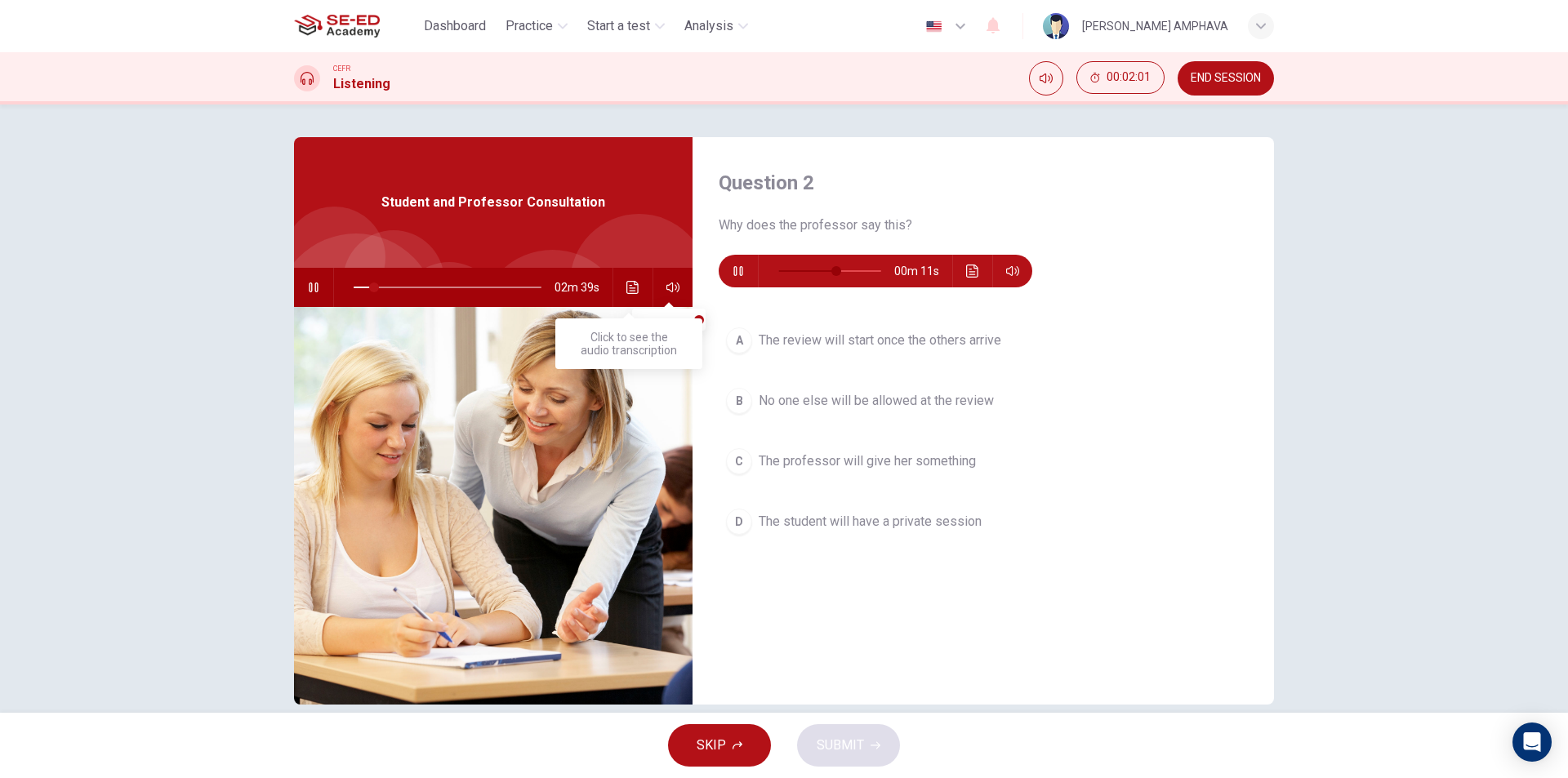
type input "12"
type input "60"
type input "12"
type input "64"
type input "13"
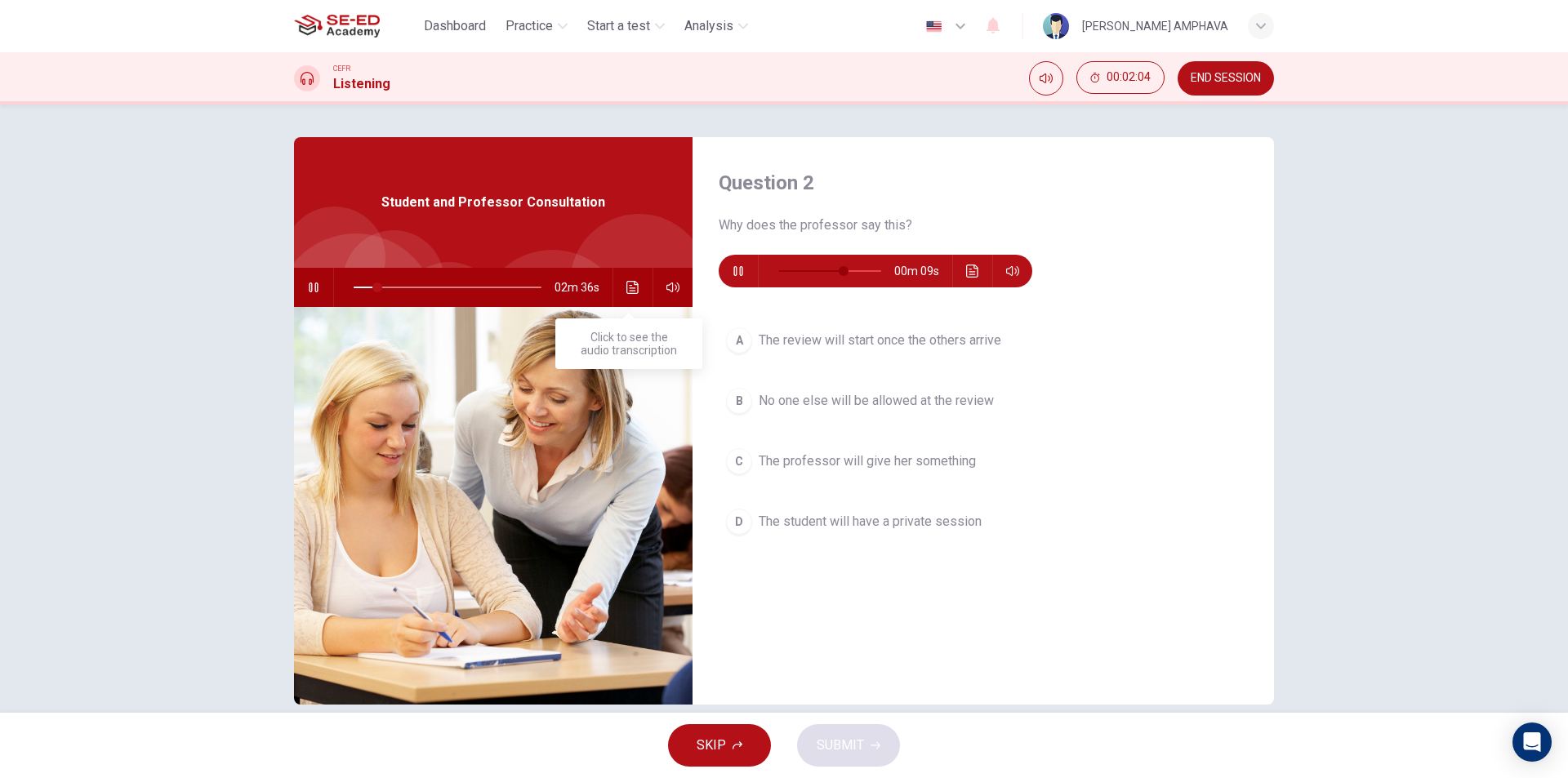
type input "68"
type input "13"
type input "71"
type input "14"
type input "75"
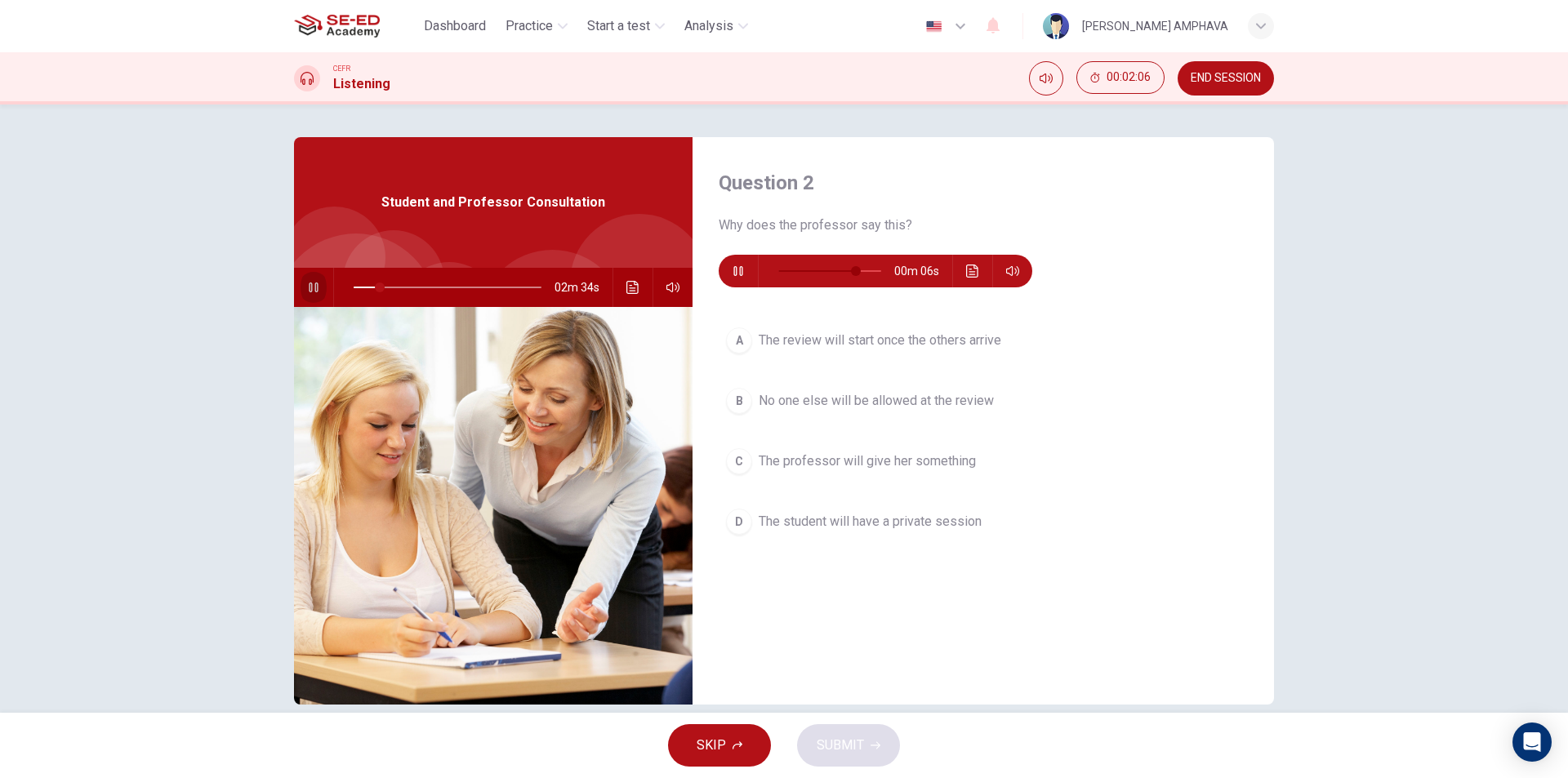
click at [313, 289] on icon "button" at bounding box center [313, 287] width 13 height 13
type input "14"
type input "79"
type input "15"
type input "83"
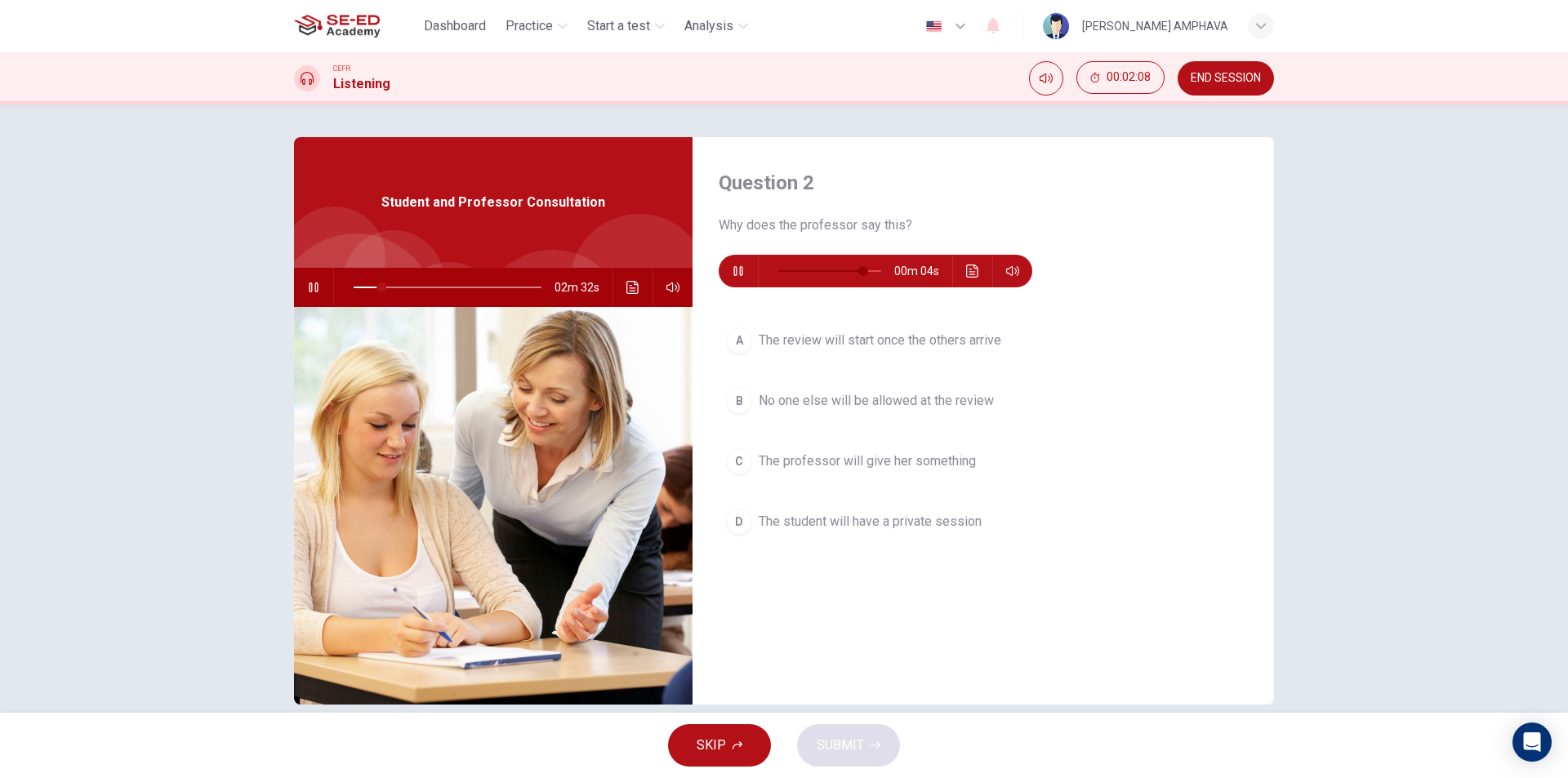
type input "15"
type input "86"
click at [312, 281] on icon "button" at bounding box center [313, 287] width 13 height 13
click at [312, 283] on icon "button" at bounding box center [313, 287] width 13 height 13
type input "15"
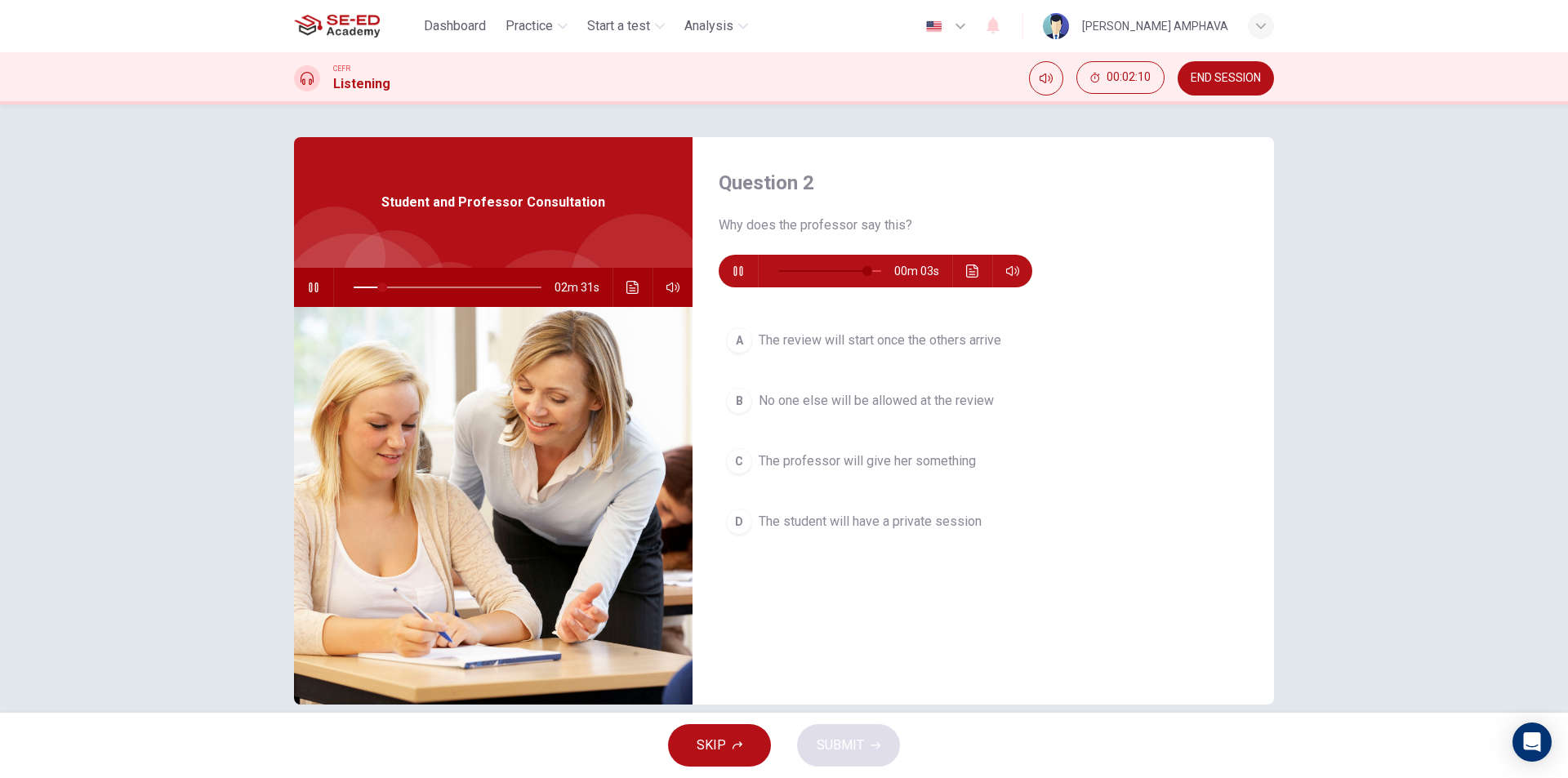
type input "90"
type input "16"
type input "94"
type input "17"
type input "0"
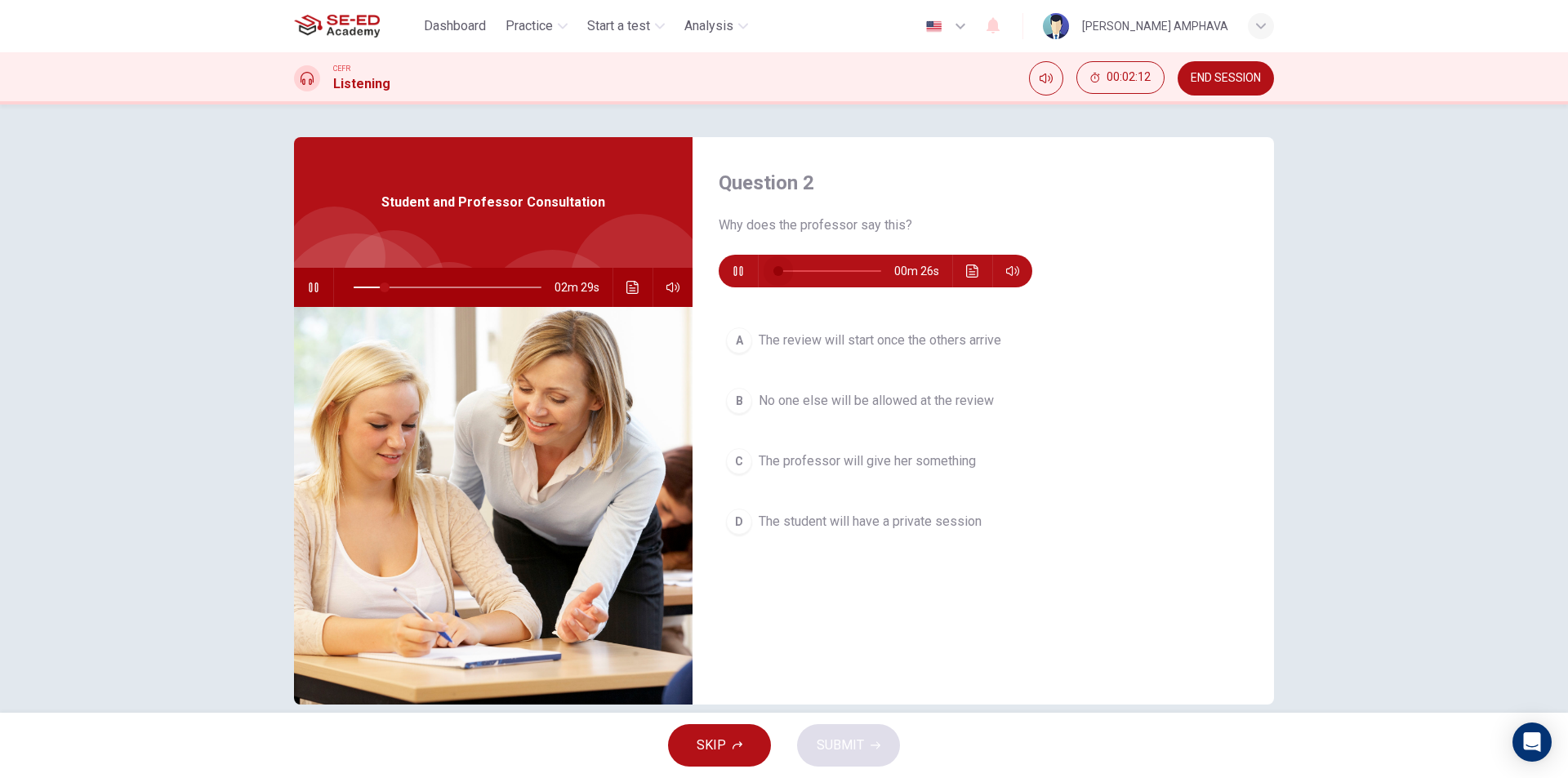
drag, startPoint x: 598, startPoint y: 270, endPoint x: 538, endPoint y: 276, distance: 60.3
click at [538, 276] on div "Question 2 Why does the professor say this? 00m 26s A The review will start onc…" at bounding box center [784, 421] width 980 height 567
type input "17"
type input "3"
click at [313, 288] on icon "button" at bounding box center [313, 287] width 13 height 13
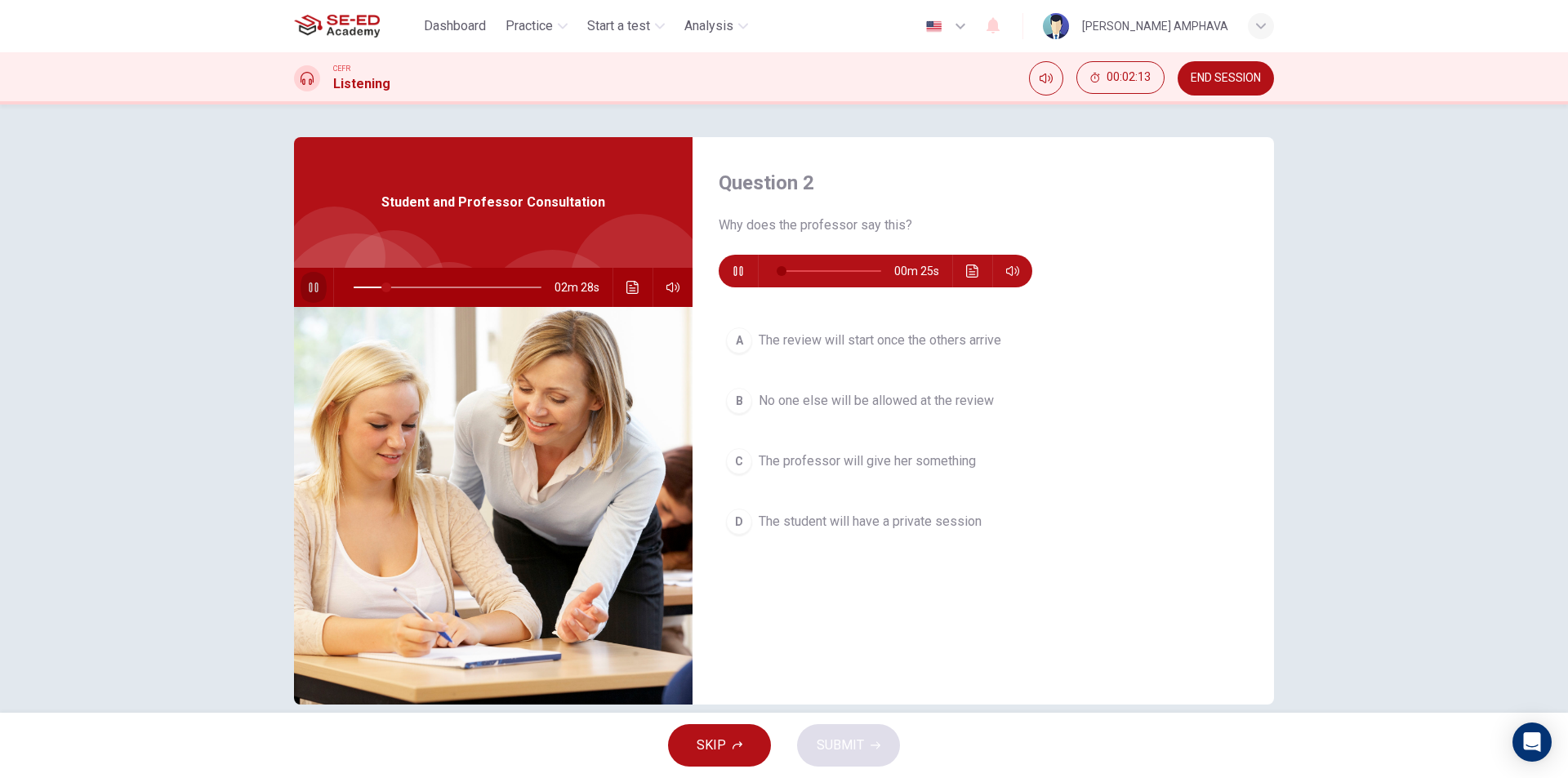
type input "17"
type input "7"
click at [307, 297] on button "button" at bounding box center [313, 287] width 26 height 39
type input "17"
type input "11"
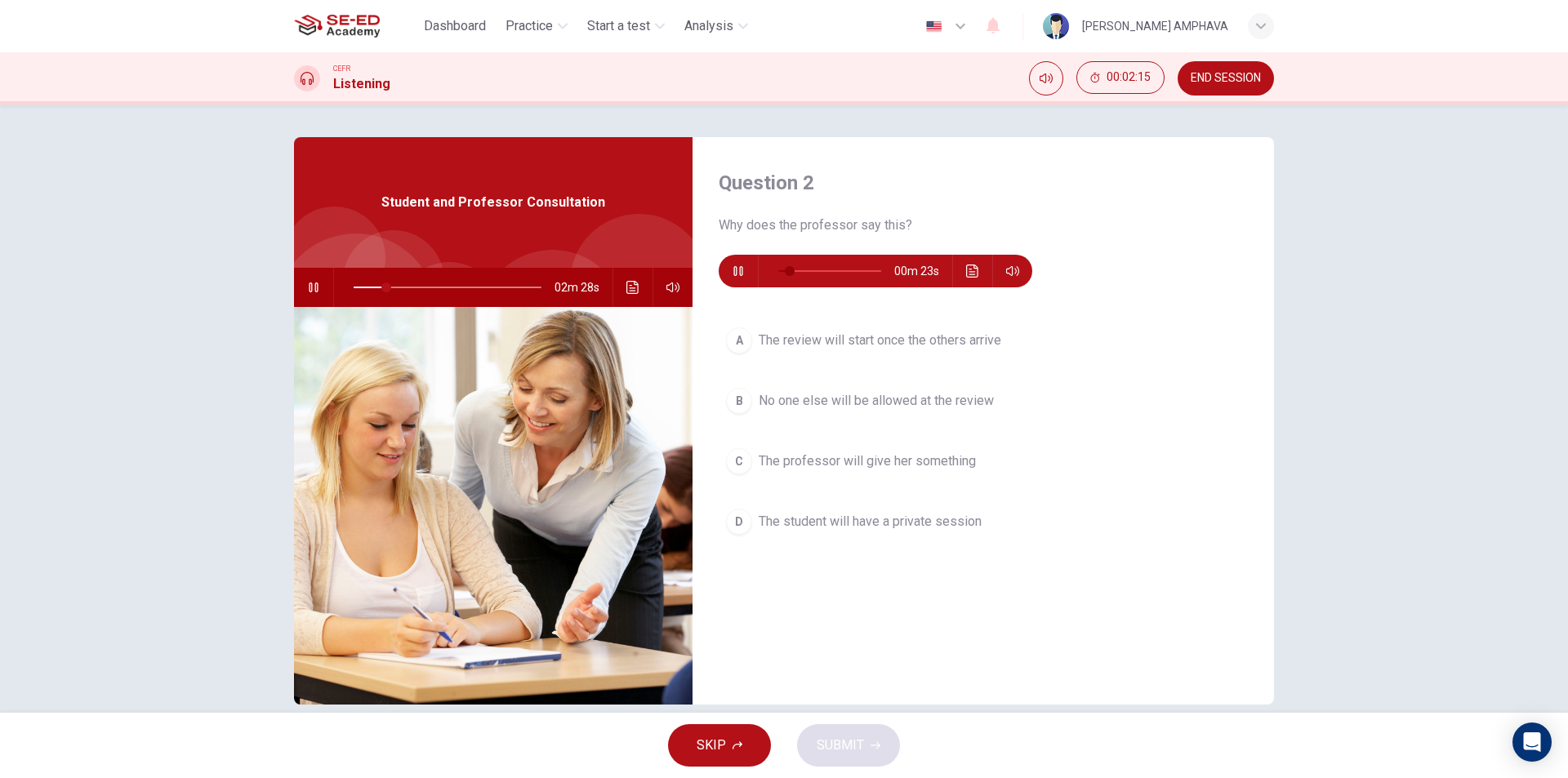
click at [310, 297] on button "button" at bounding box center [313, 287] width 26 height 39
type input "17"
drag, startPoint x: 727, startPoint y: 277, endPoint x: 752, endPoint y: 277, distance: 25.0
click at [726, 277] on button "button" at bounding box center [738, 271] width 26 height 33
drag, startPoint x: 757, startPoint y: 278, endPoint x: 682, endPoint y: 291, distance: 76.1
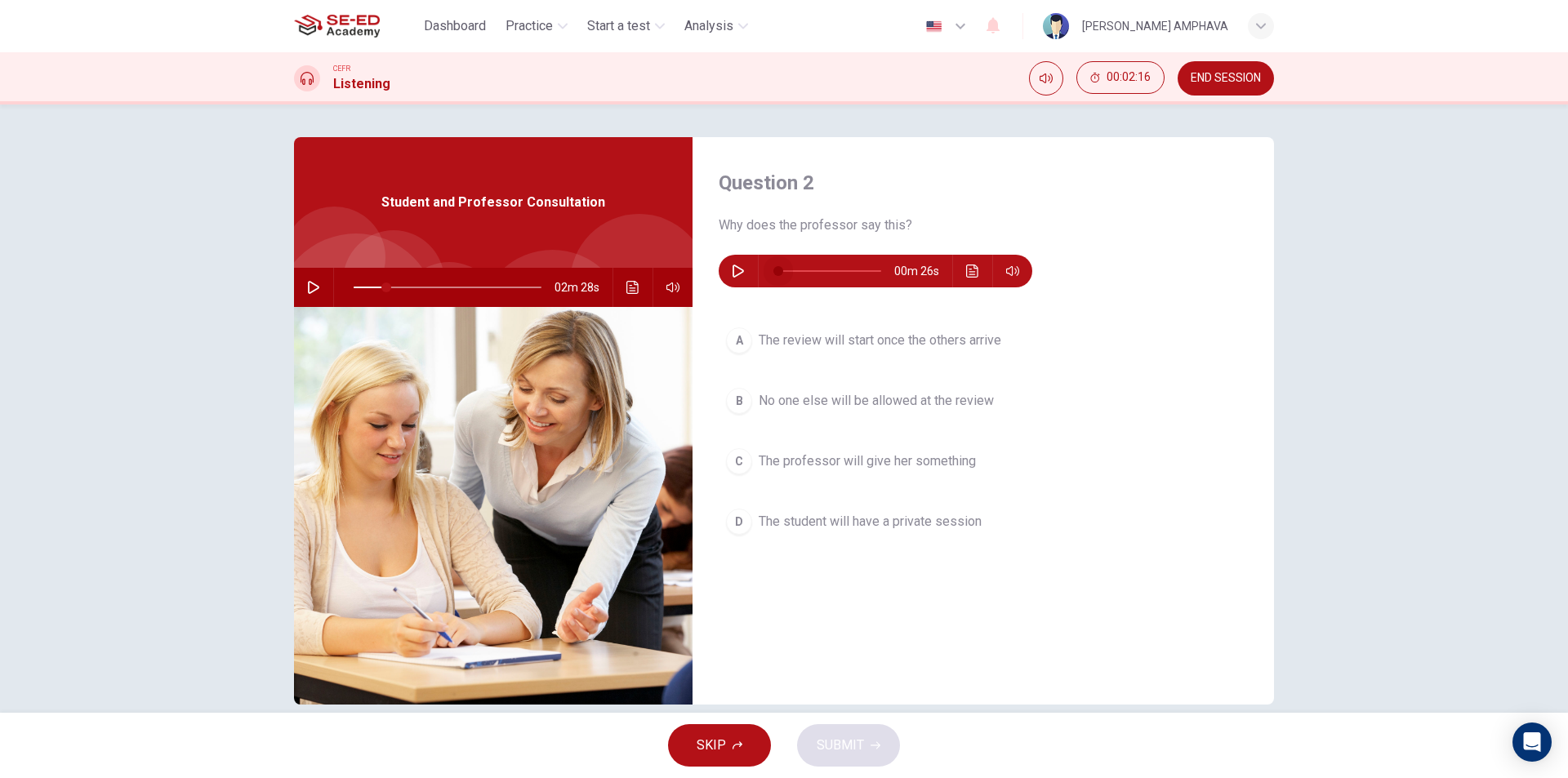
click at [694, 291] on div "Question 2 Why does the professor say this? 00m 26s A The review will start onc…" at bounding box center [983, 421] width 581 height 567
click at [739, 262] on button "button" at bounding box center [738, 271] width 26 height 33
type input "64"
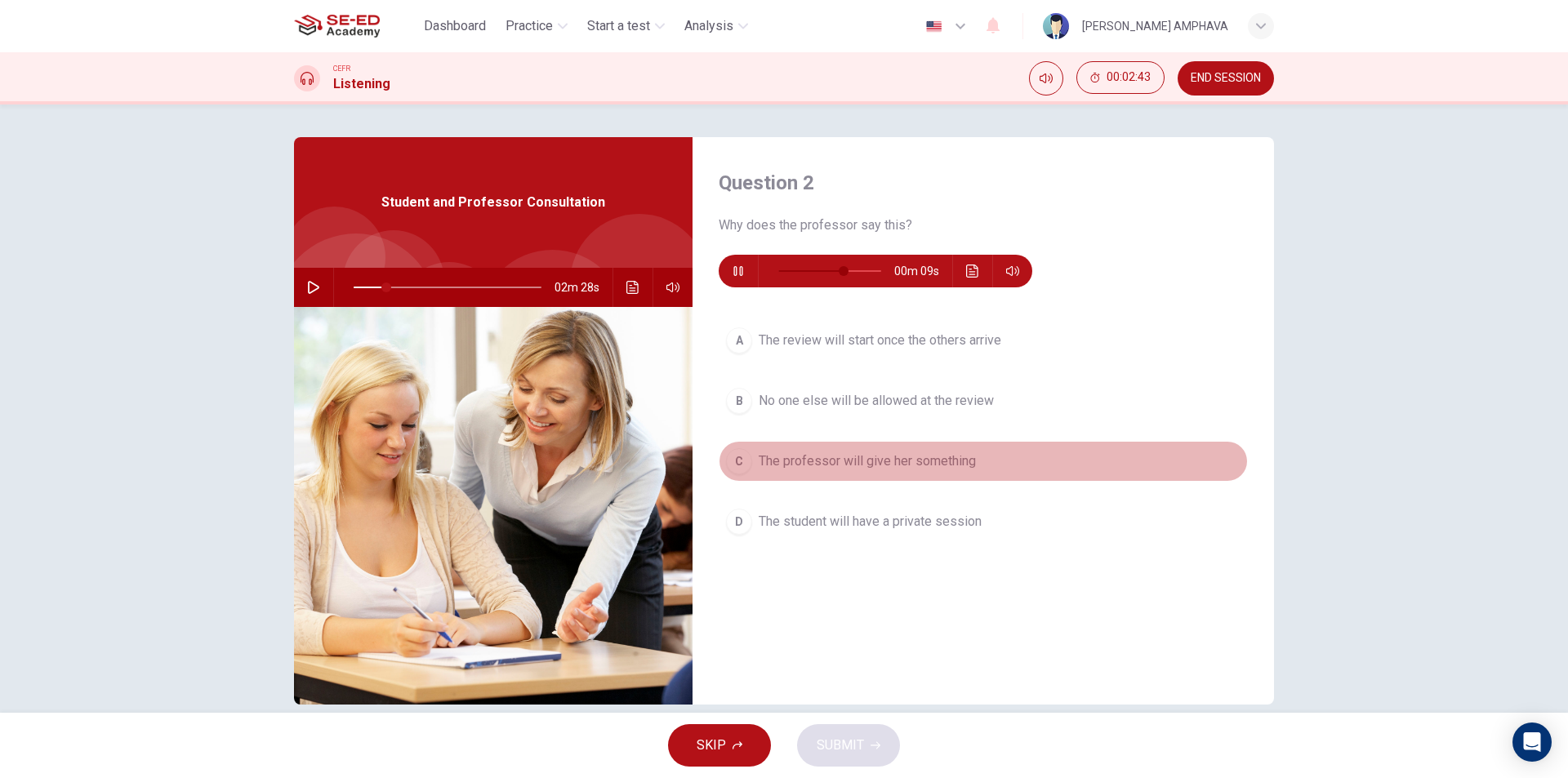
click at [925, 461] on span "The professor will give her something" at bounding box center [867, 461] width 217 height 20
type input "17"
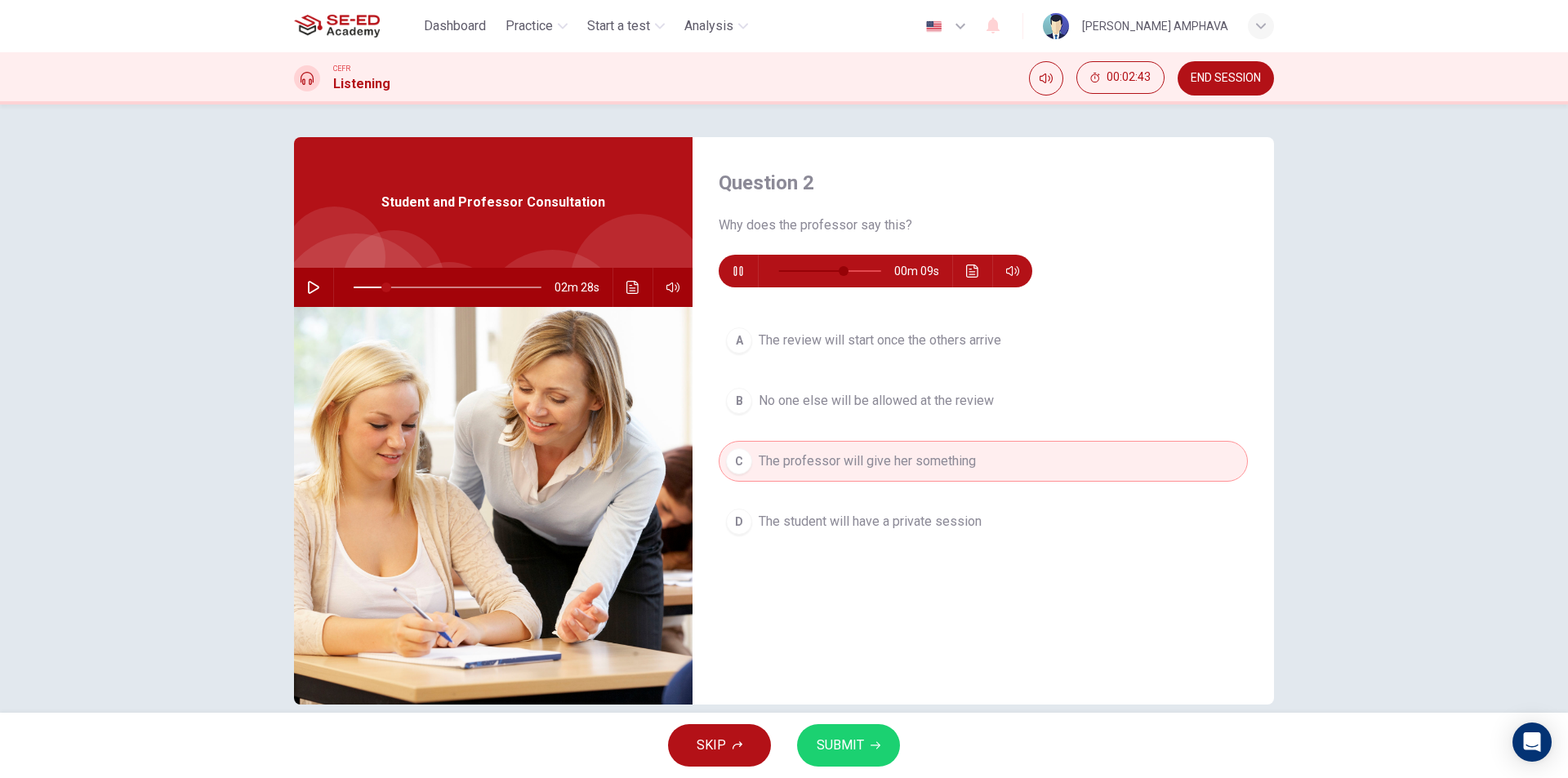
type input "67"
click at [887, 533] on button "D The student will have a private session" at bounding box center [983, 521] width 529 height 41
type input "17"
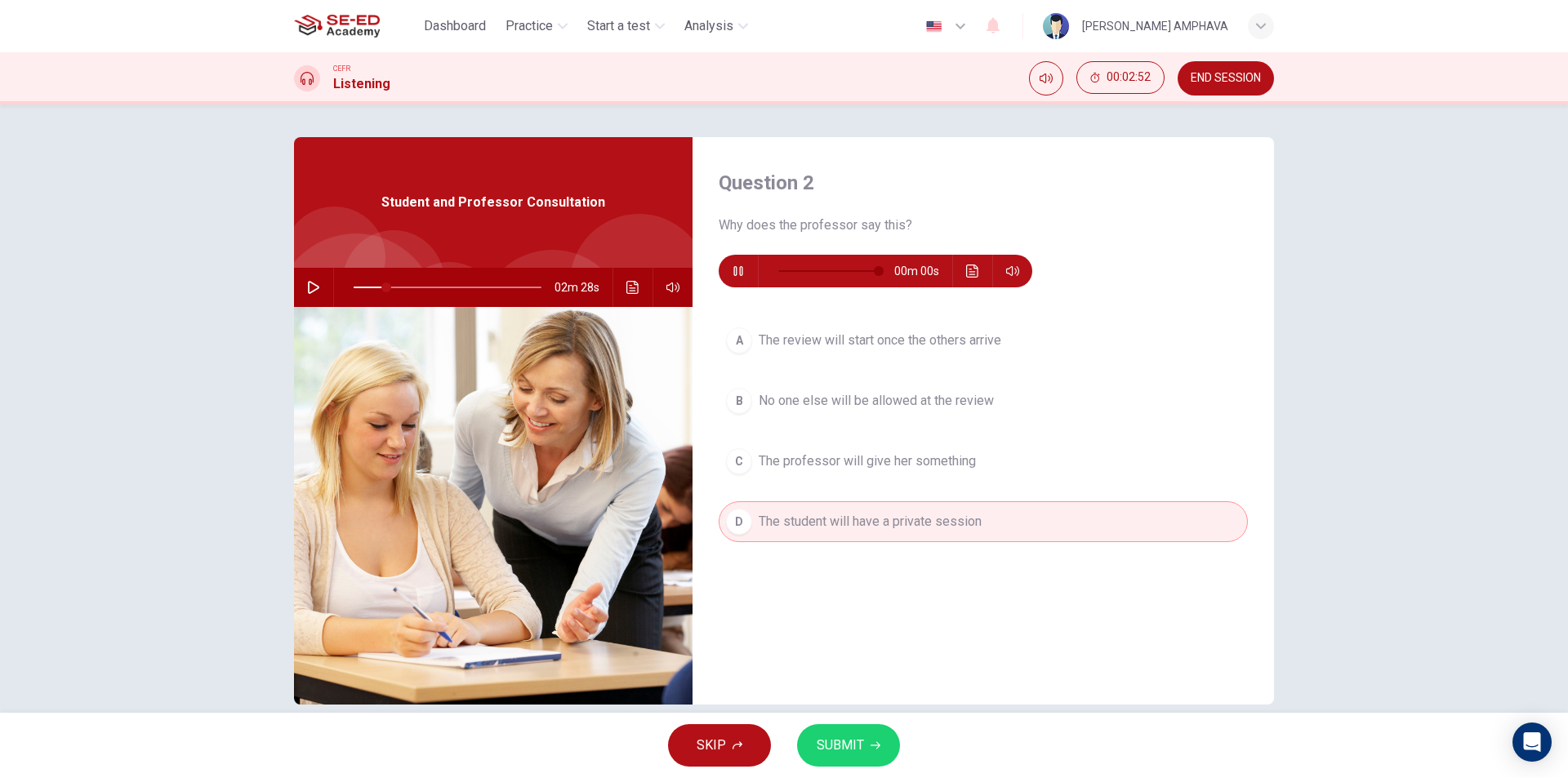
type input "0"
click at [821, 741] on span "SUBMIT" at bounding box center [840, 745] width 48 height 22
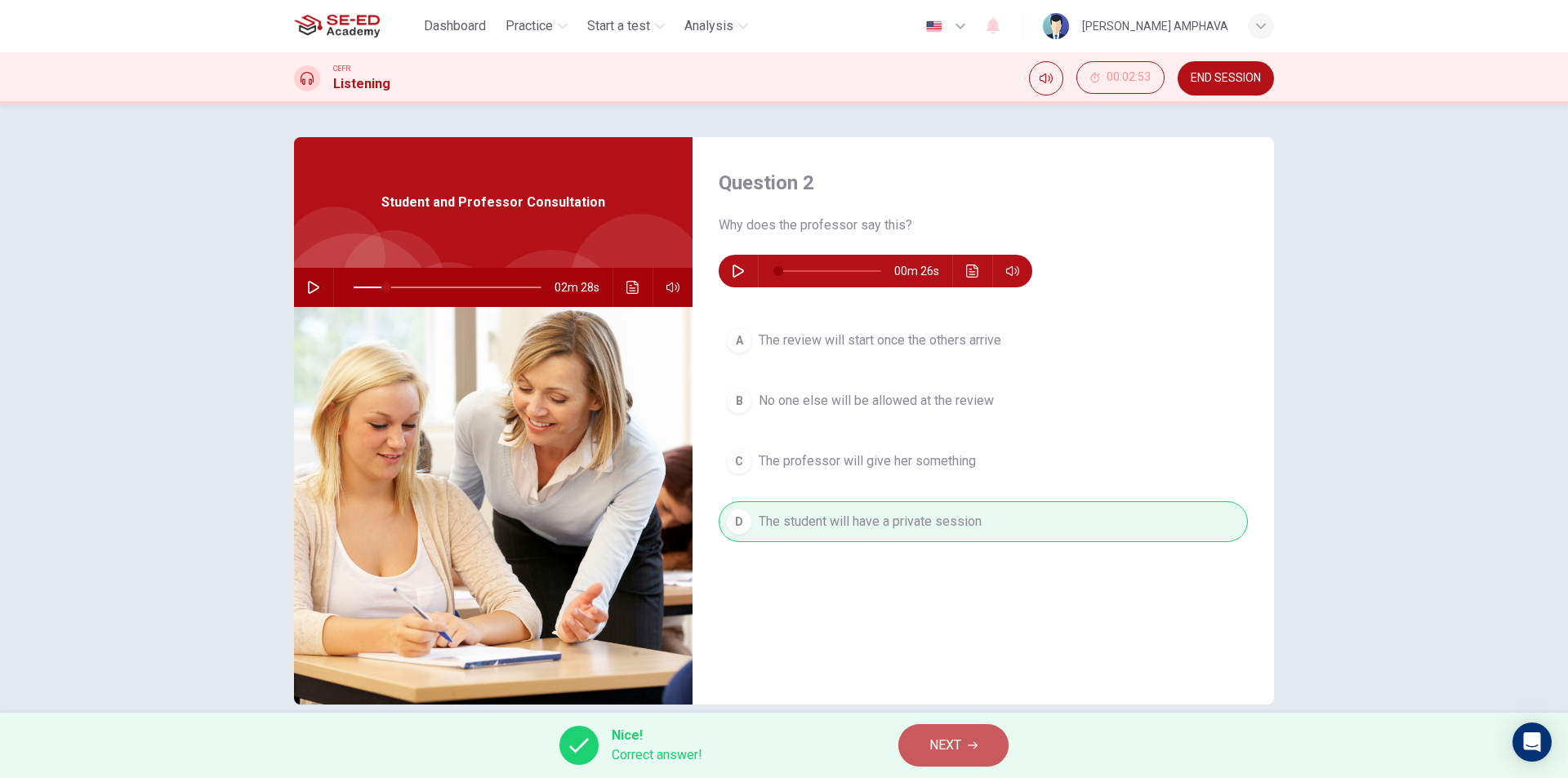
drag, startPoint x: 925, startPoint y: 728, endPoint x: 927, endPoint y: 738, distance: 10.2
click at [927, 738] on button "NEXT" at bounding box center [952, 744] width 110 height 42
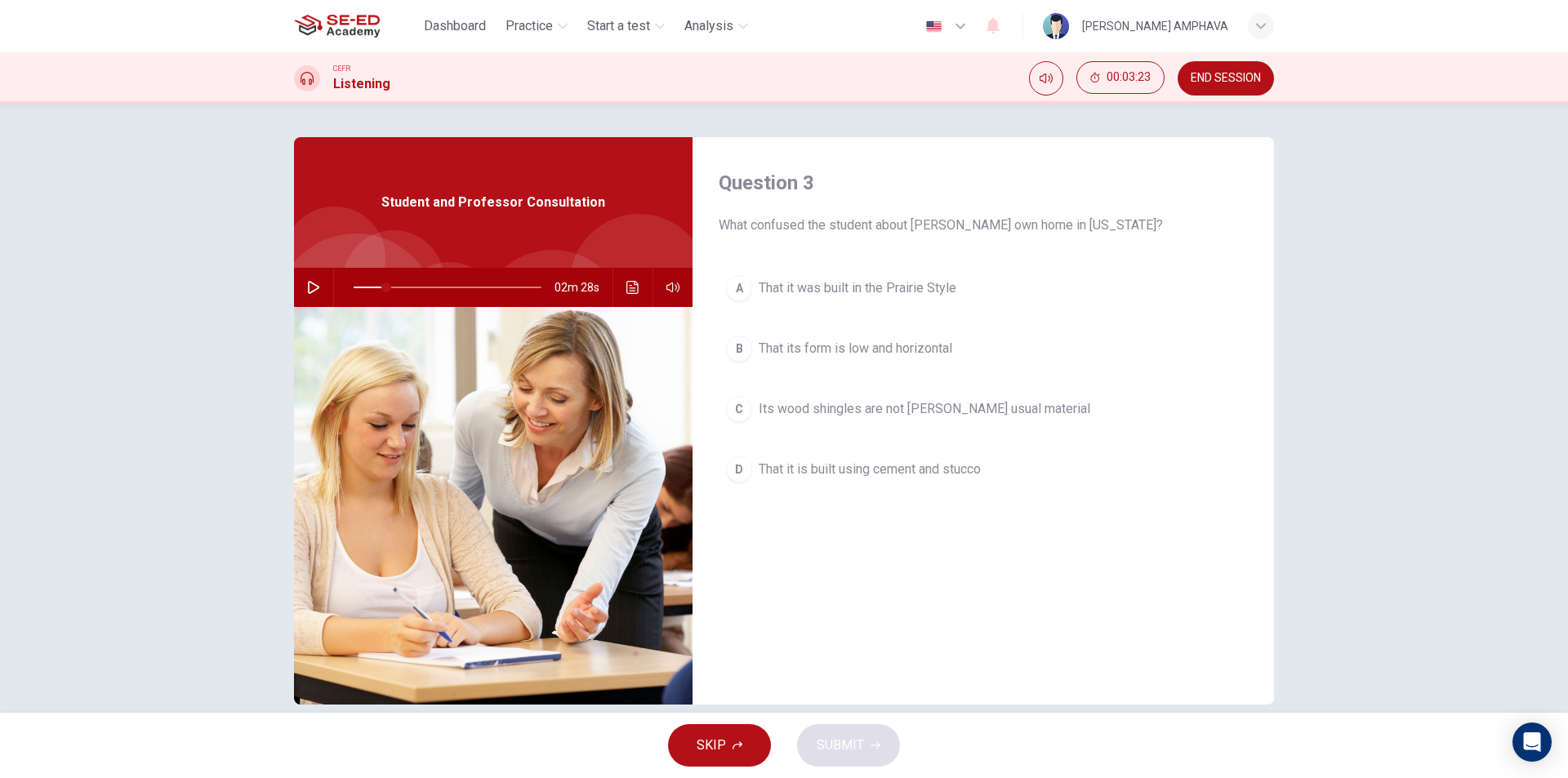
click at [827, 411] on span "Its wood shingles are not [PERSON_NAME] usual material" at bounding box center [924, 409] width 331 height 20
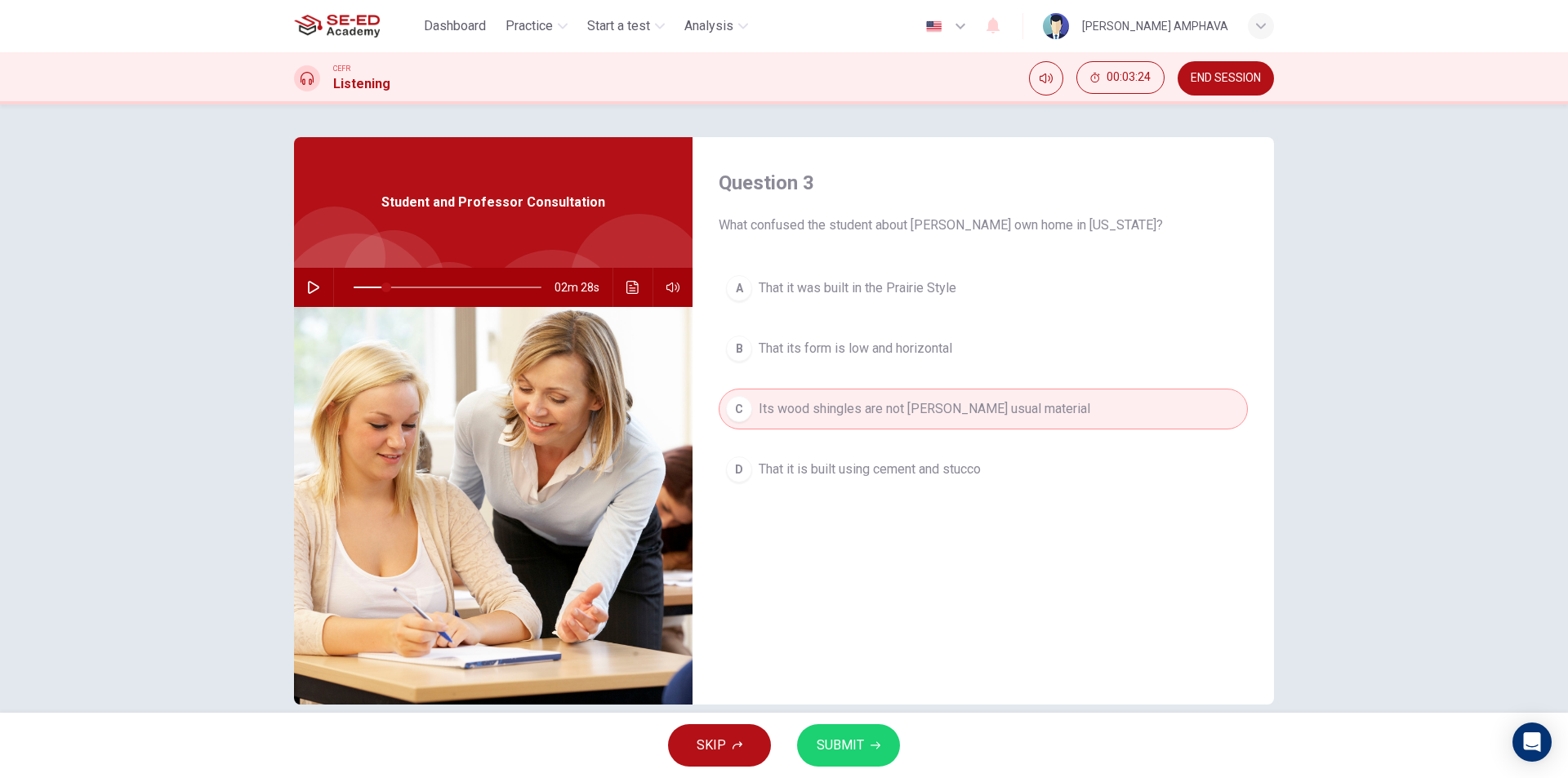
click at [854, 749] on span "SUBMIT" at bounding box center [840, 745] width 48 height 22
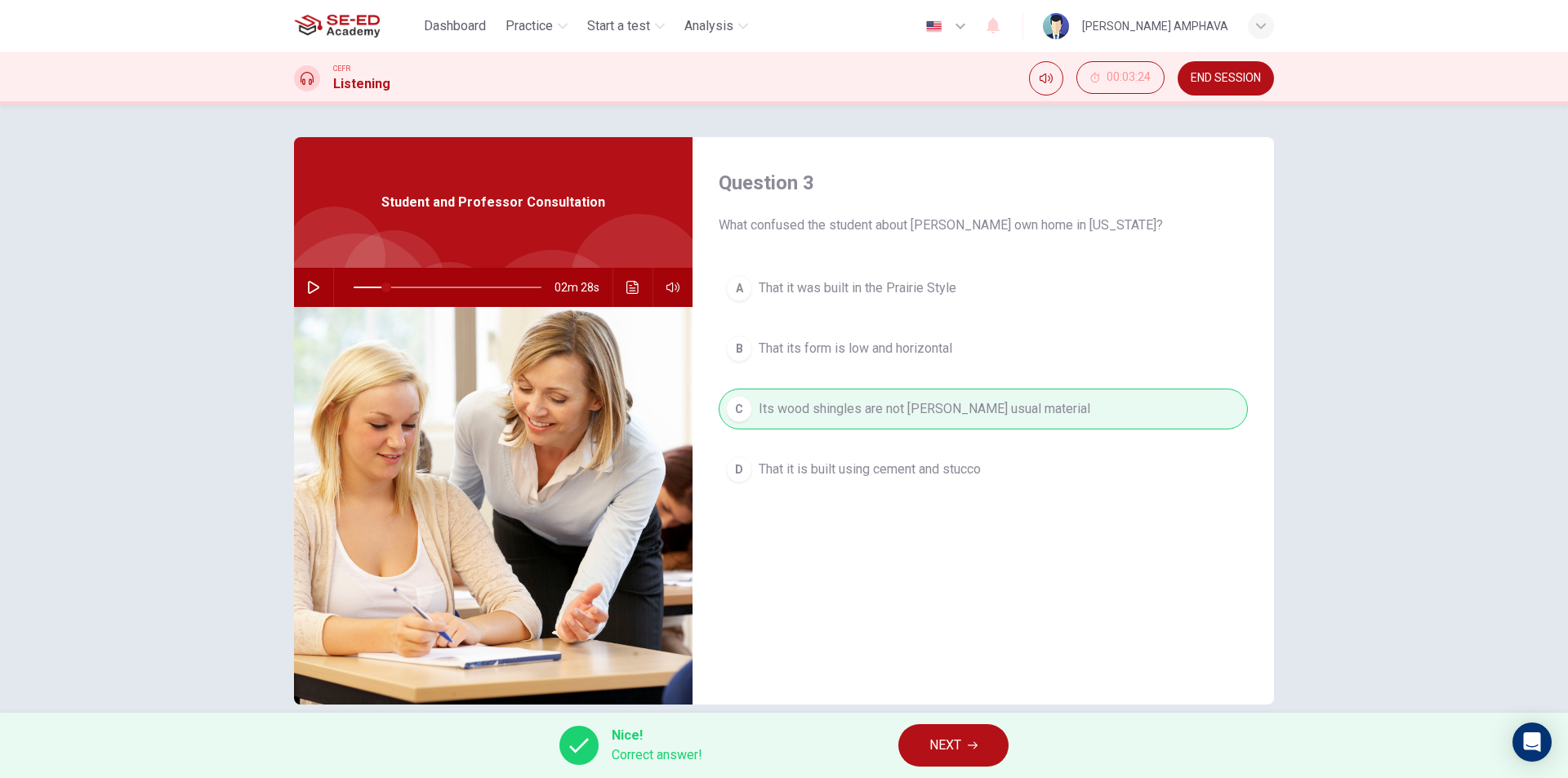
click at [957, 718] on div "Nice! Correct answer! NEXT" at bounding box center [784, 745] width 1568 height 66
click at [957, 738] on span "NEXT" at bounding box center [944, 745] width 32 height 22
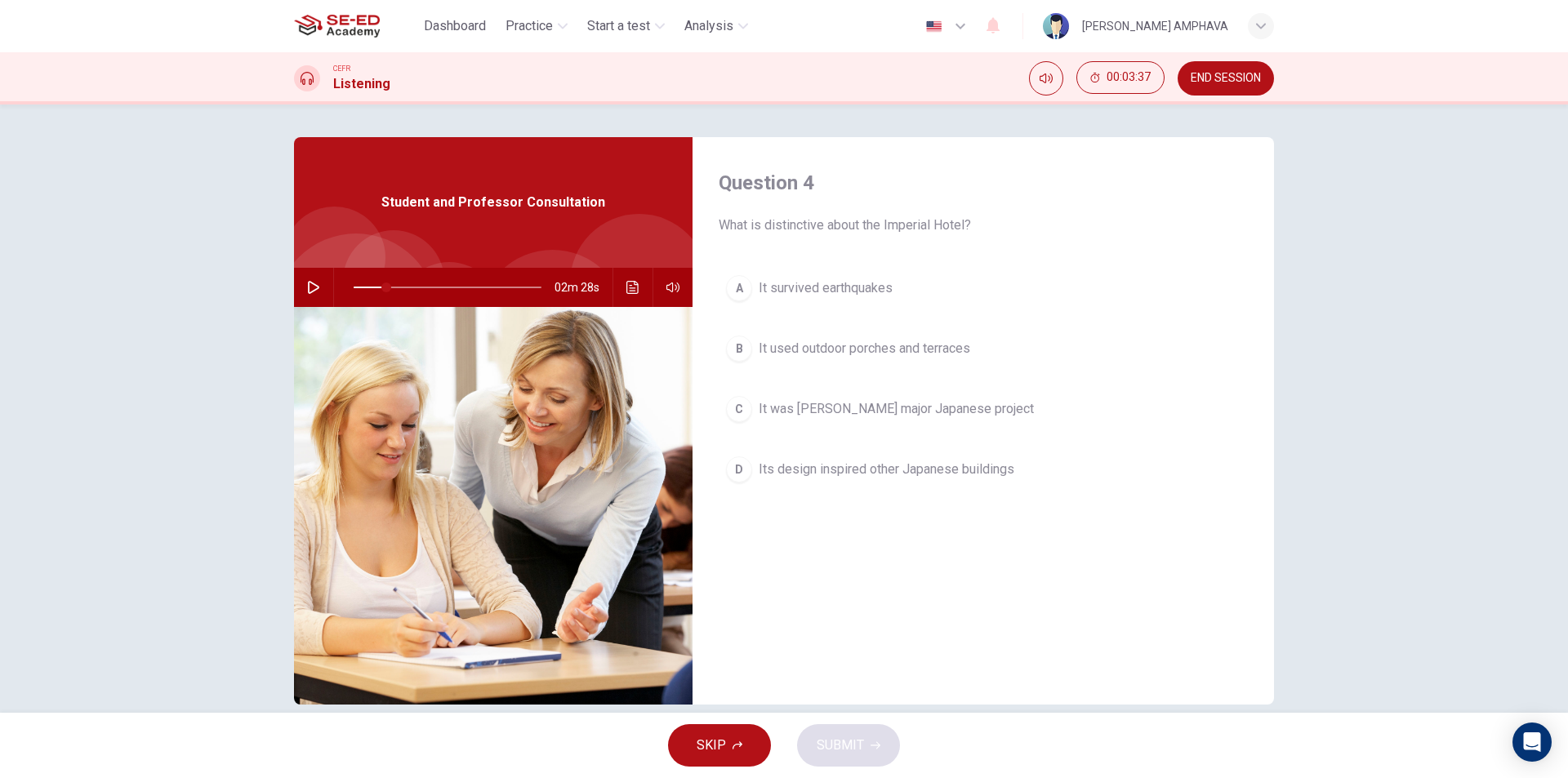
click at [837, 463] on span "Its design inspired other Japanese buildings" at bounding box center [886, 469] width 255 height 20
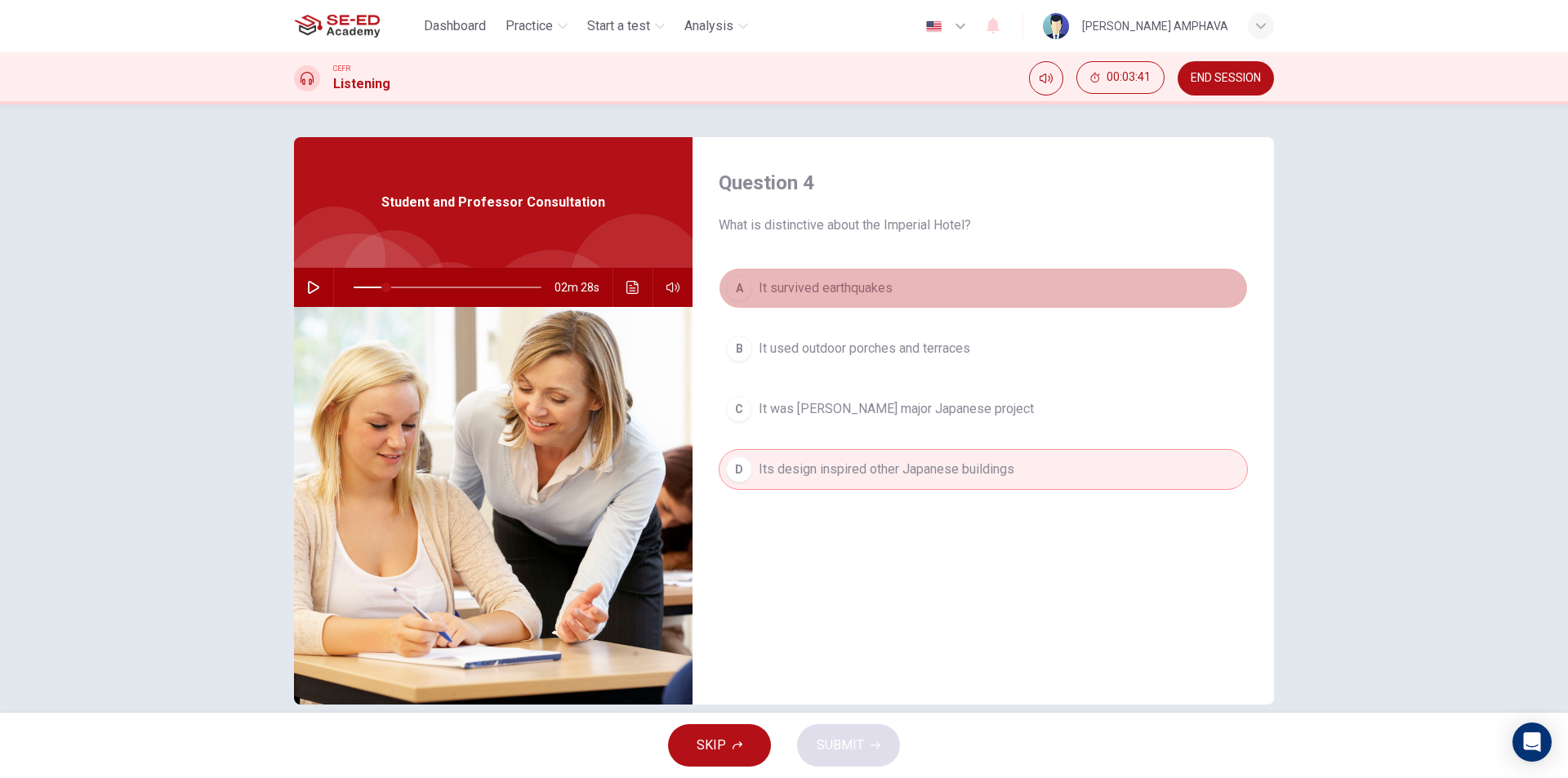
drag, startPoint x: 845, startPoint y: 296, endPoint x: 840, endPoint y: 359, distance: 63.2
click at [844, 296] on span "It survived earthquakes" at bounding box center [825, 288] width 134 height 20
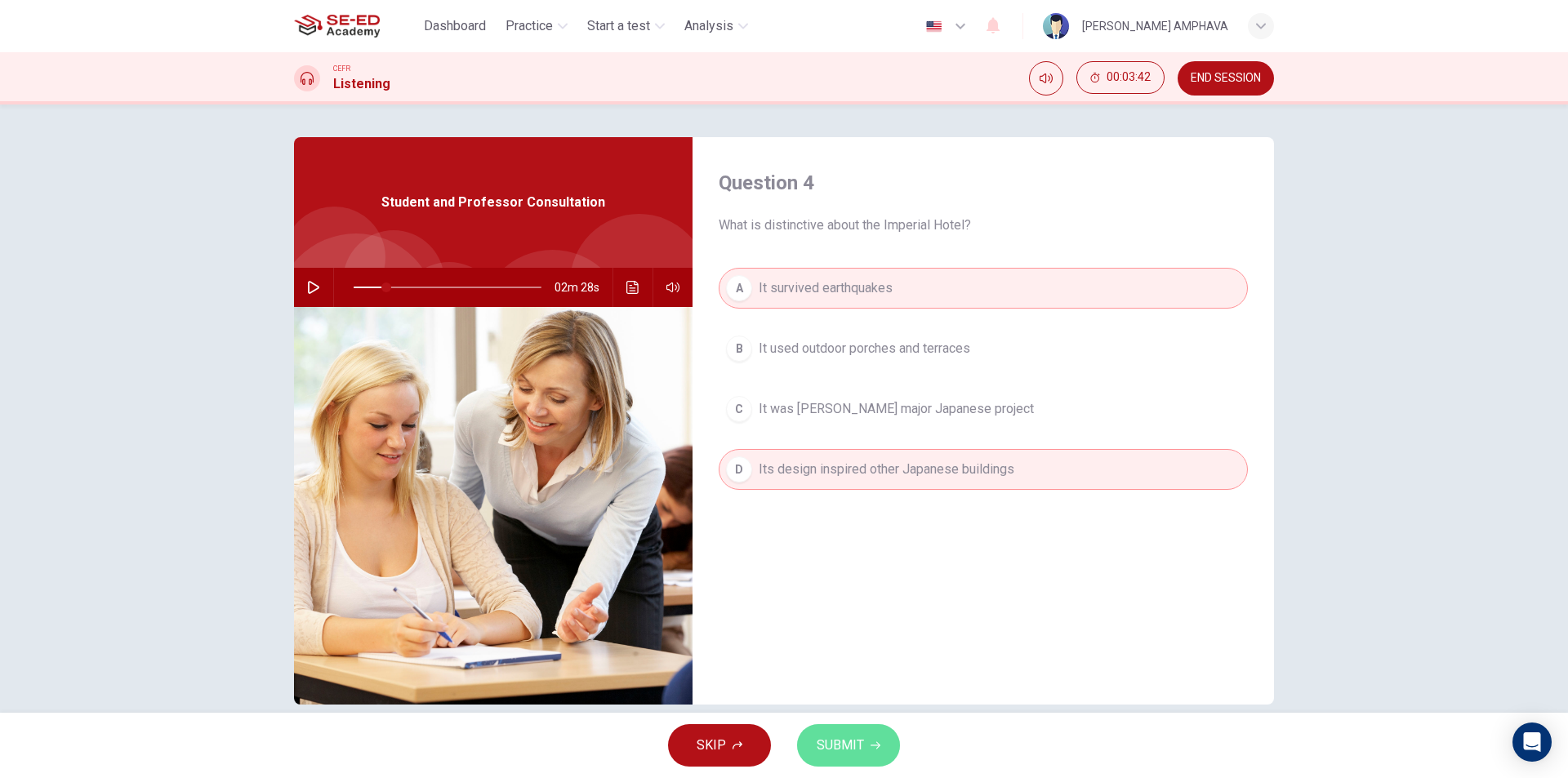
click at [803, 748] on button "SUBMIT" at bounding box center [848, 744] width 103 height 42
type input "17"
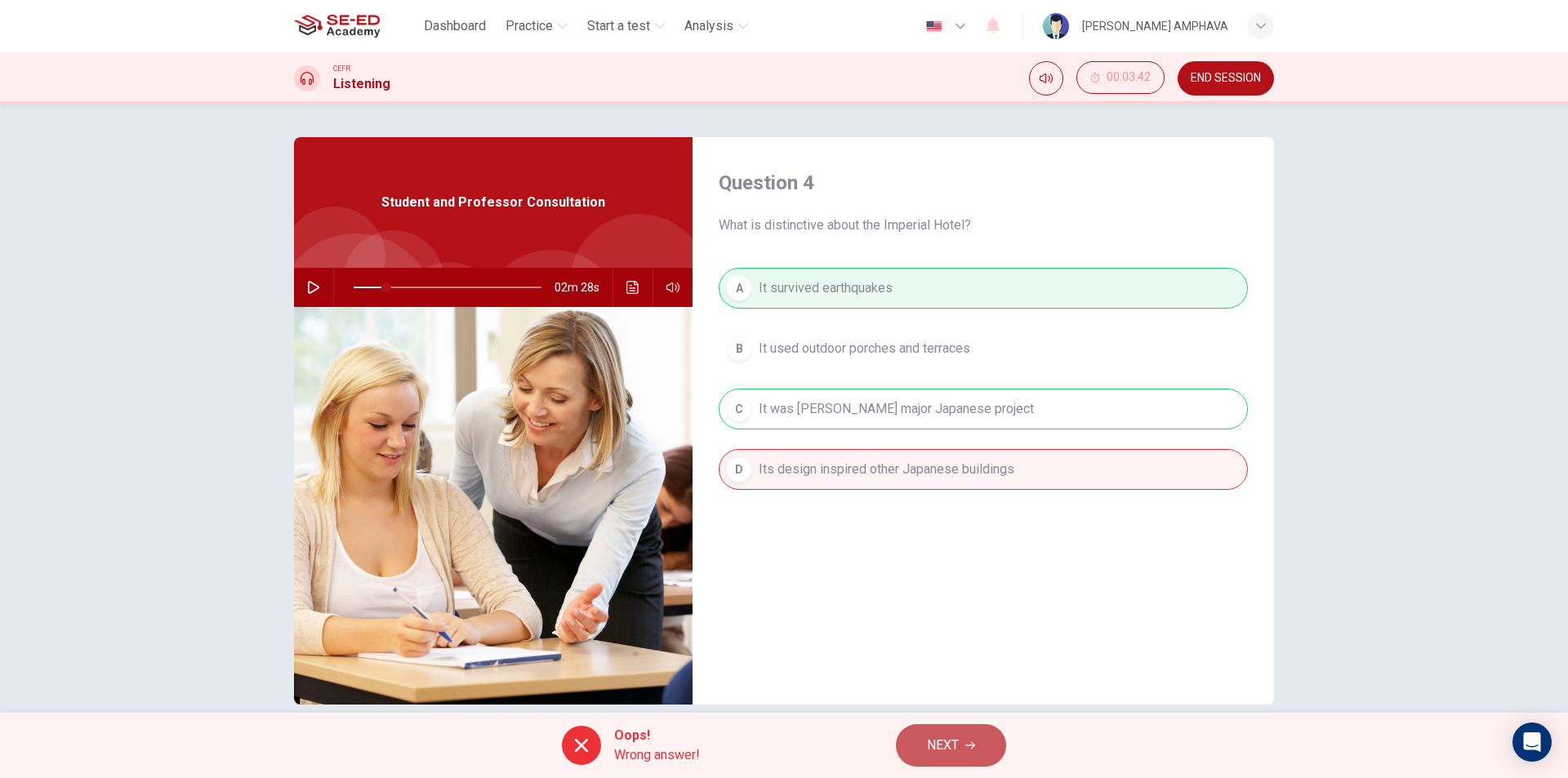
click at [949, 726] on button "NEXT" at bounding box center [950, 744] width 110 height 42
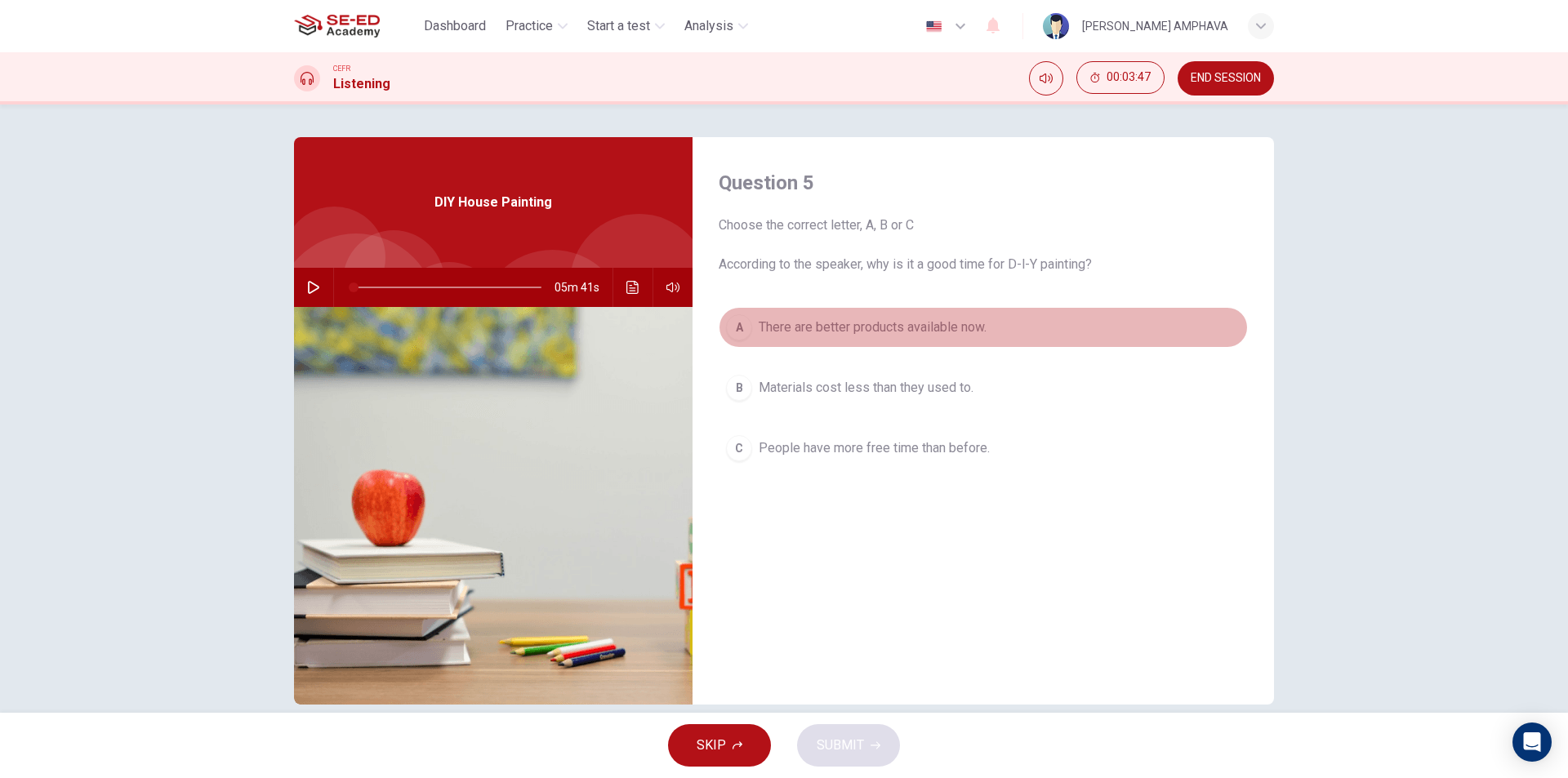
drag, startPoint x: 937, startPoint y: 326, endPoint x: 959, endPoint y: 560, distance: 235.0
click at [936, 326] on span "There are better products available now." at bounding box center [872, 327] width 227 height 20
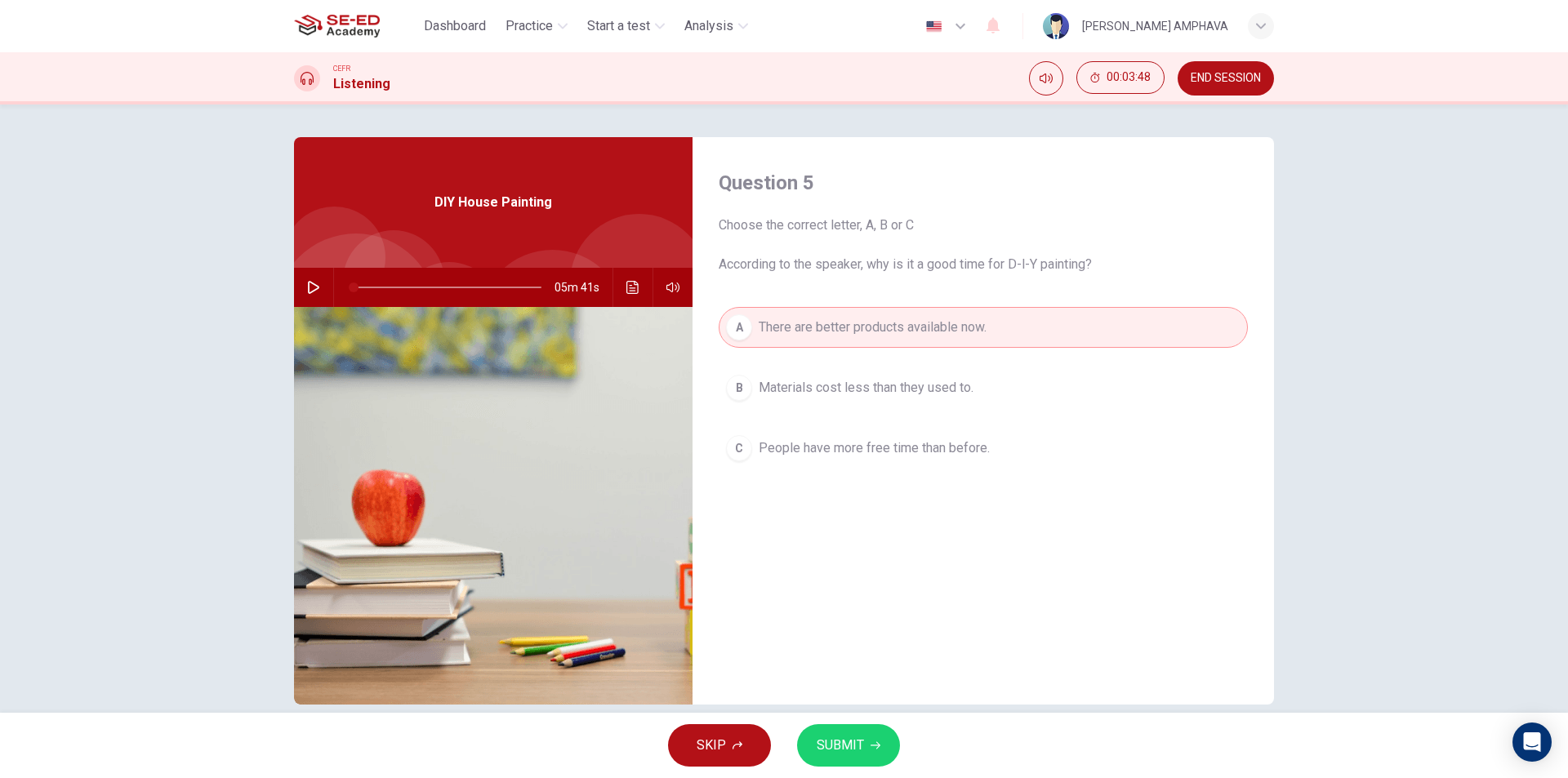
drag, startPoint x: 848, startPoint y: 746, endPoint x: 886, endPoint y: 730, distance: 41.2
click at [846, 746] on span "SUBMIT" at bounding box center [840, 745] width 48 height 22
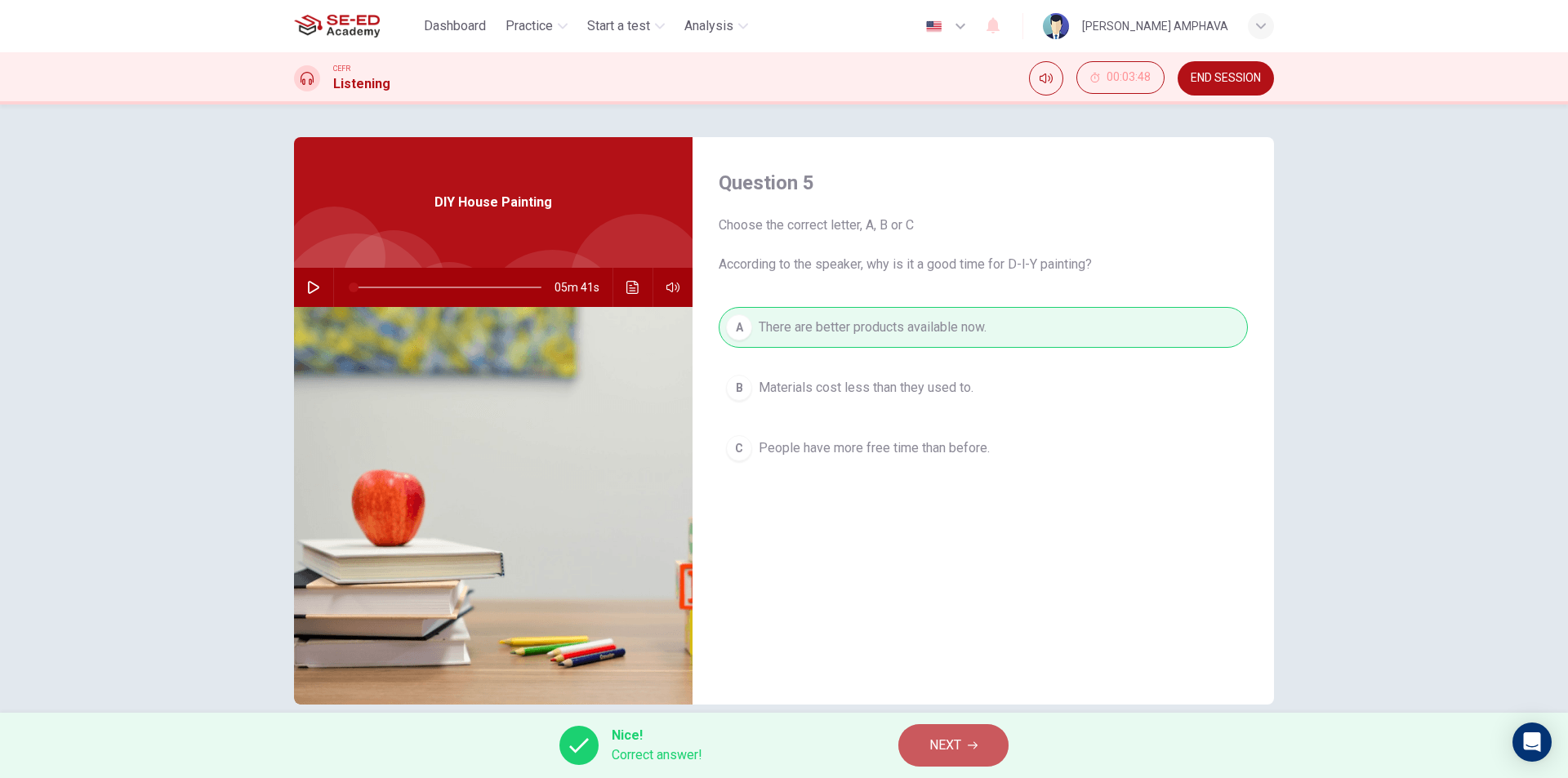
click at [925, 737] on button "NEXT" at bounding box center [952, 744] width 110 height 42
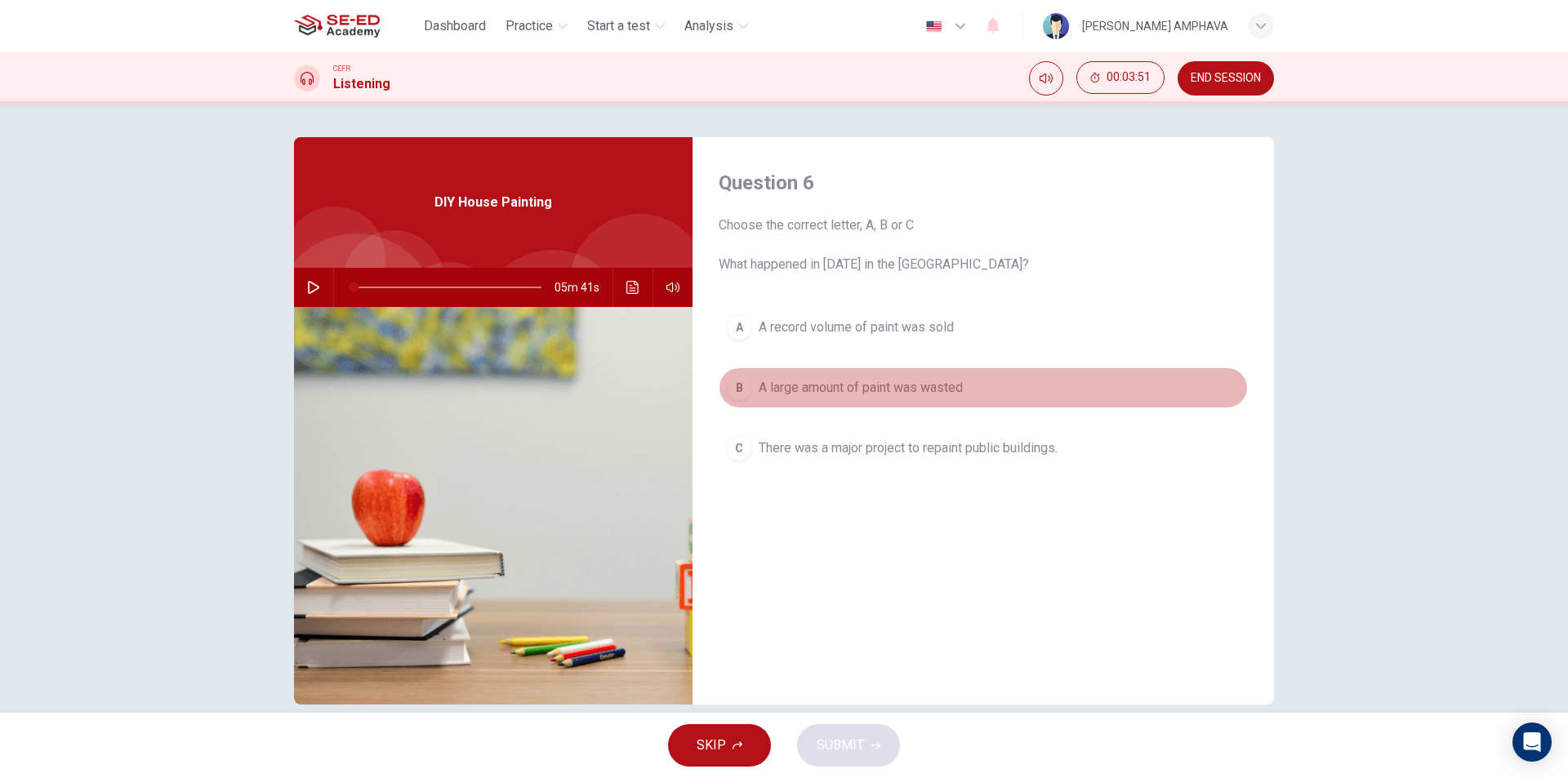
click at [833, 379] on span "A large amount of paint was wasted" at bounding box center [861, 387] width 204 height 20
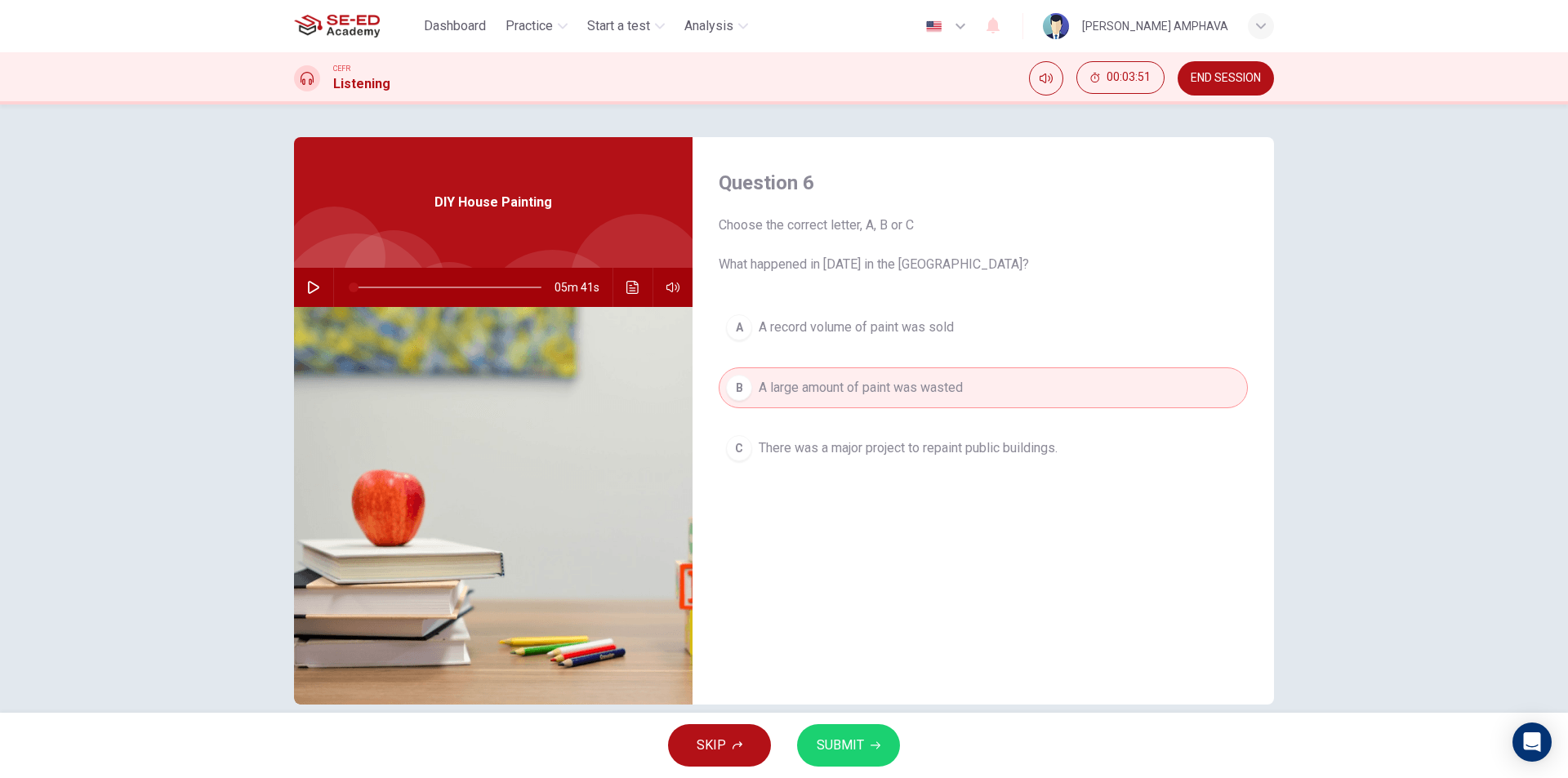
click at [829, 759] on button "SUBMIT" at bounding box center [848, 744] width 103 height 42
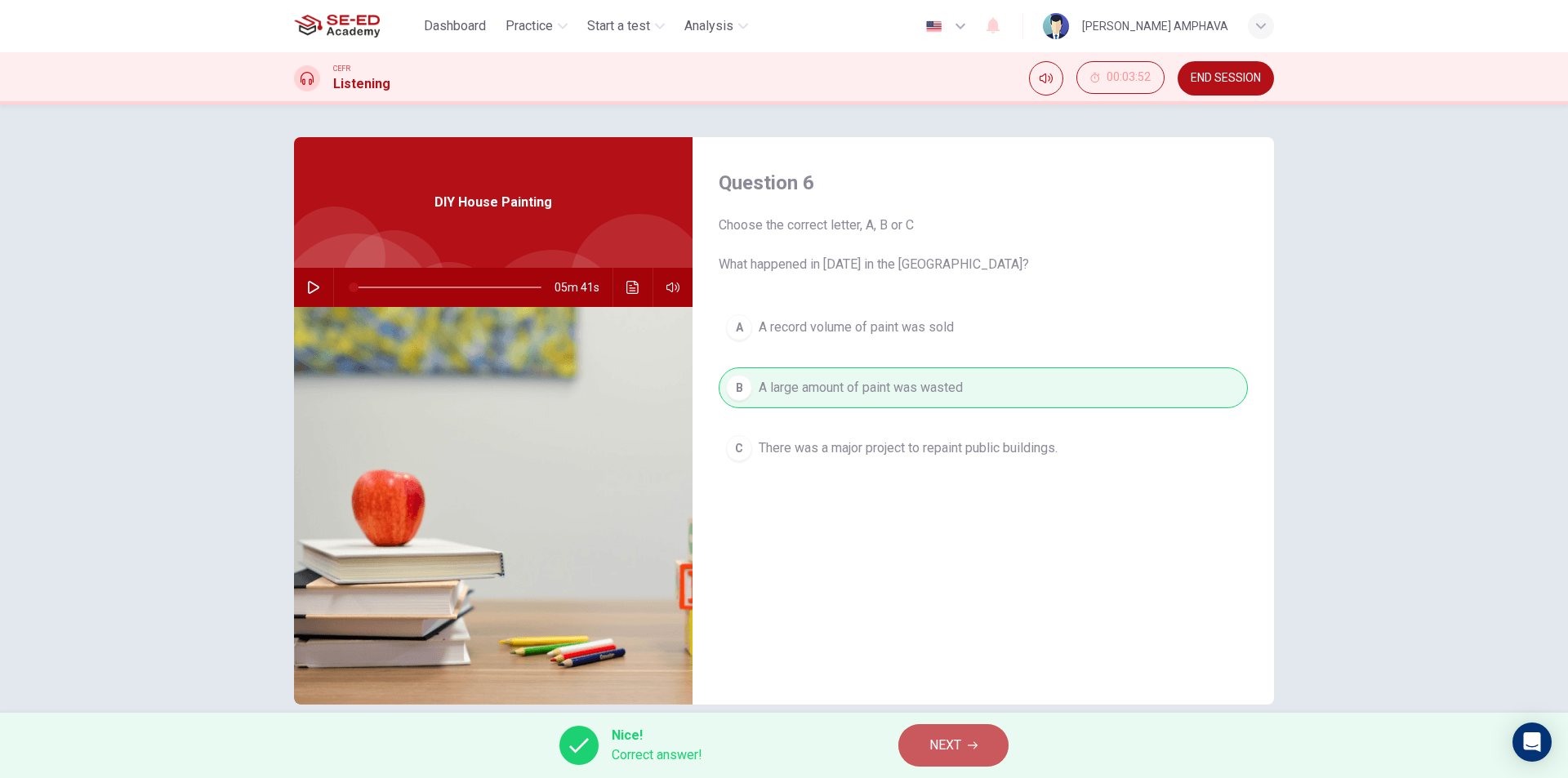
click at [913, 745] on button "NEXT" at bounding box center [952, 744] width 110 height 42
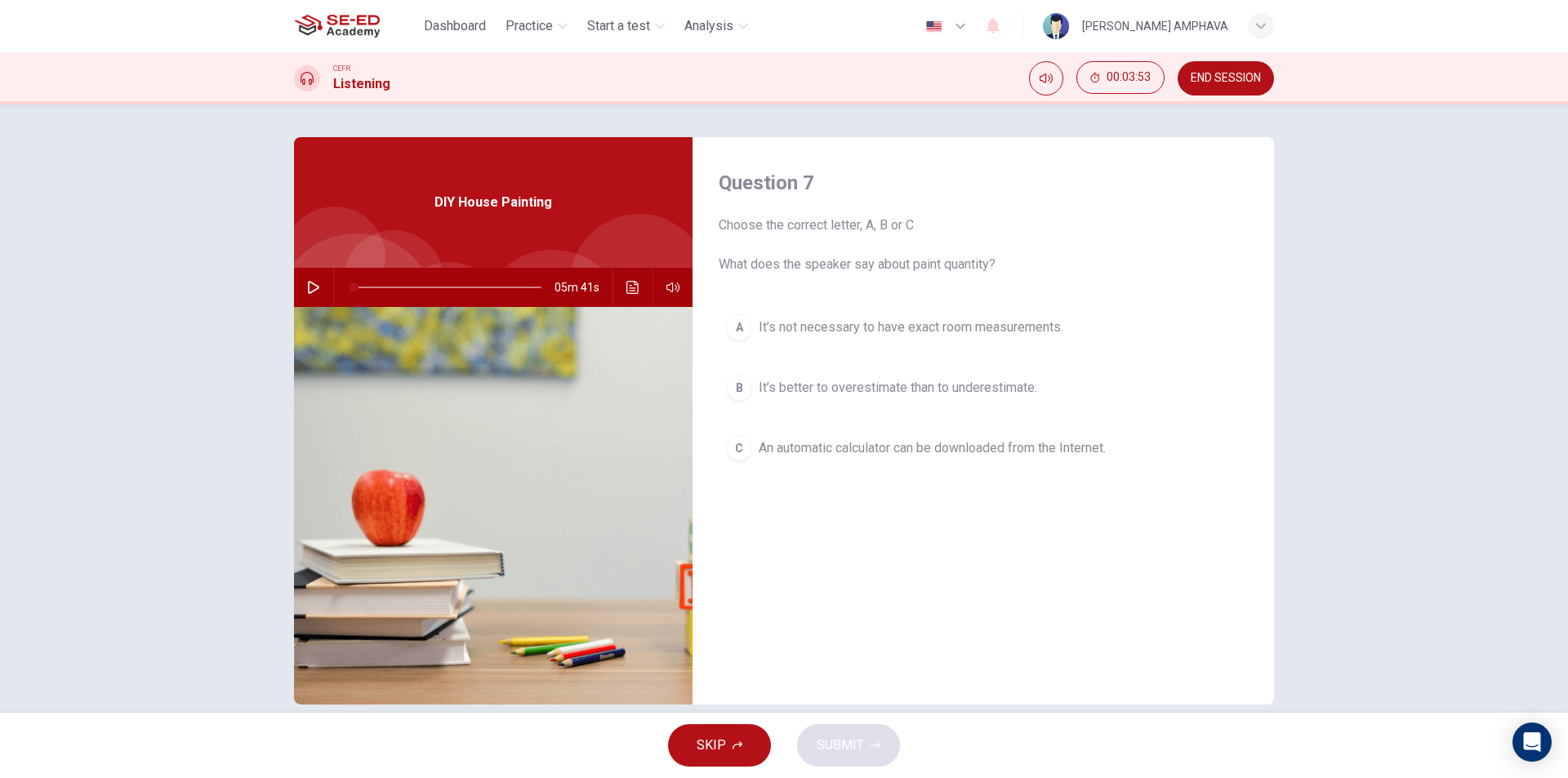
click at [802, 469] on div "A It’s not necessary to have exact room measurements. B It’s better to overesti…" at bounding box center [983, 404] width 529 height 194
click at [810, 452] on span "An automatic calculator can be downloaded from the Internet." at bounding box center [931, 448] width 347 height 20
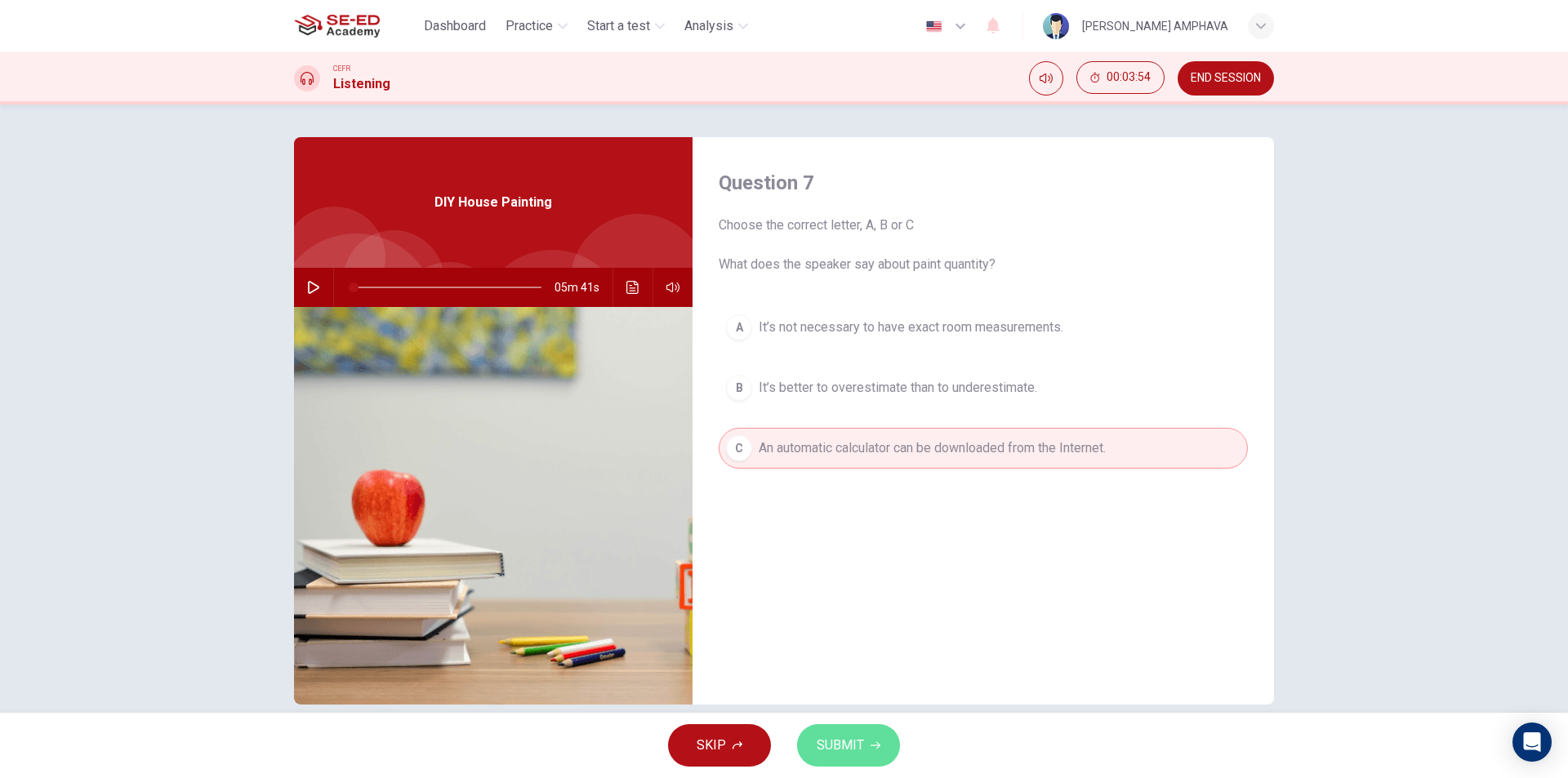
click at [827, 750] on span "SUBMIT" at bounding box center [840, 745] width 48 height 22
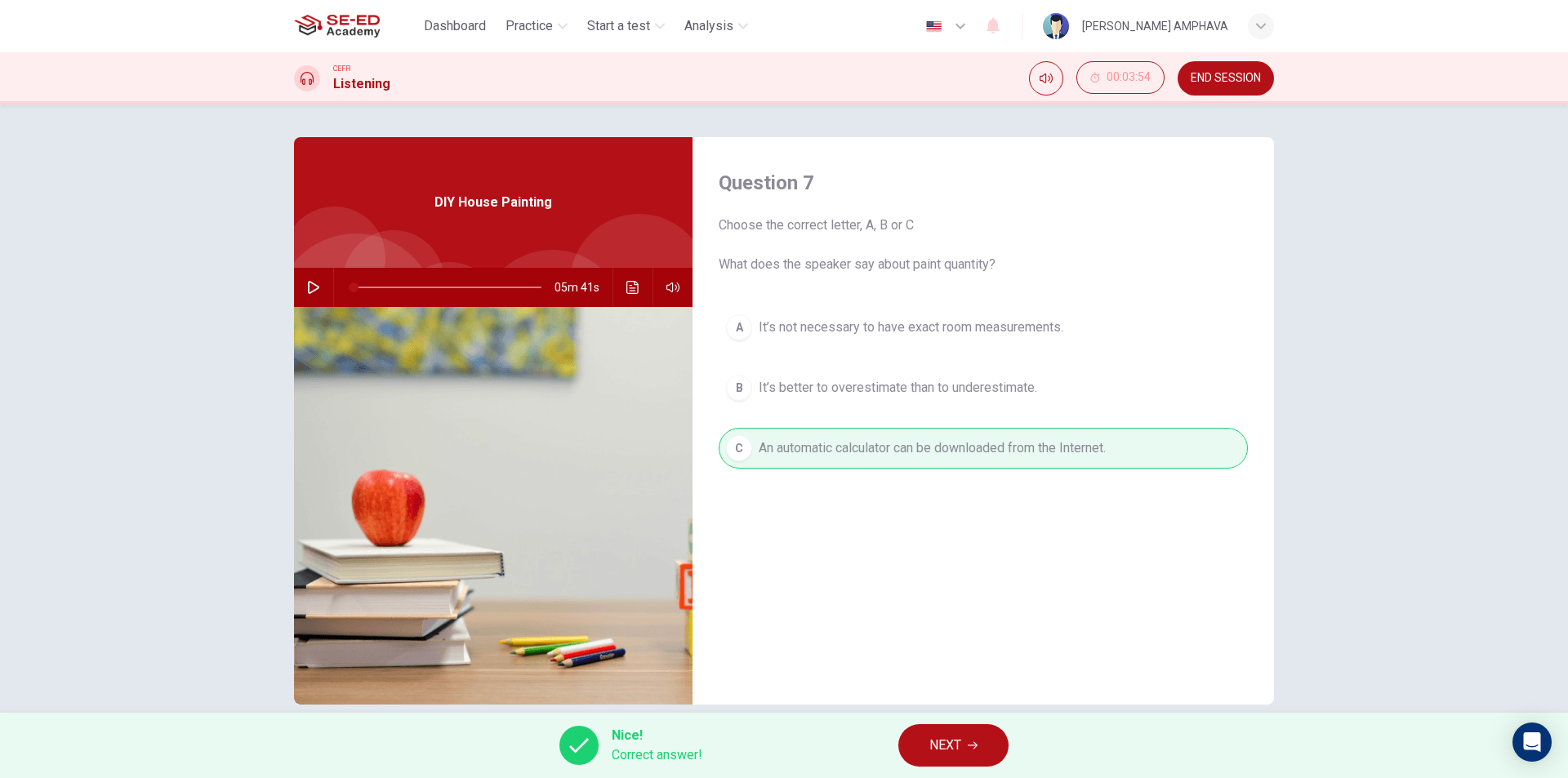
click at [944, 737] on span "NEXT" at bounding box center [944, 745] width 32 height 22
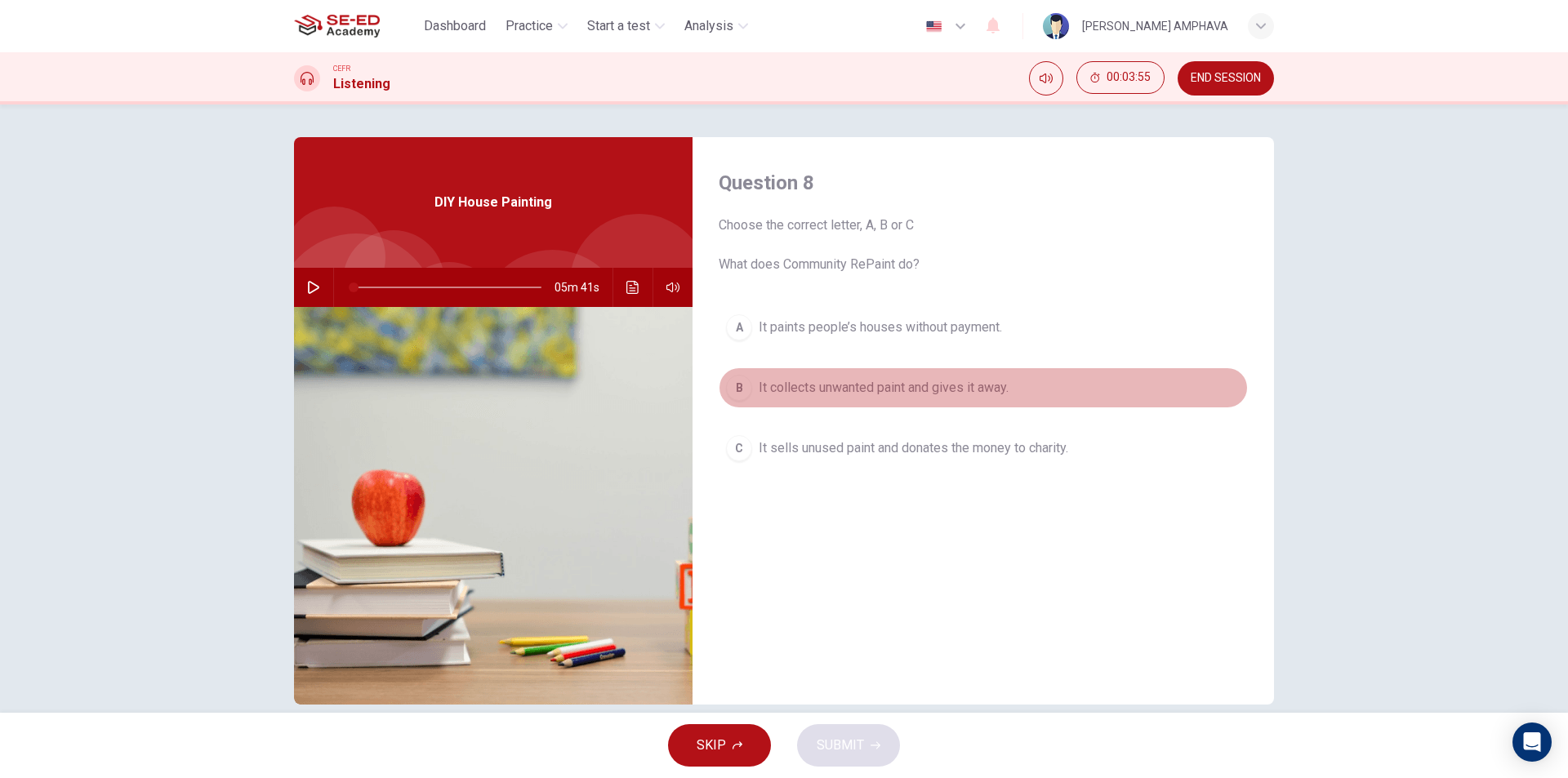
click at [796, 385] on span "It collects unwanted paint and gives it away." at bounding box center [883, 387] width 250 height 20
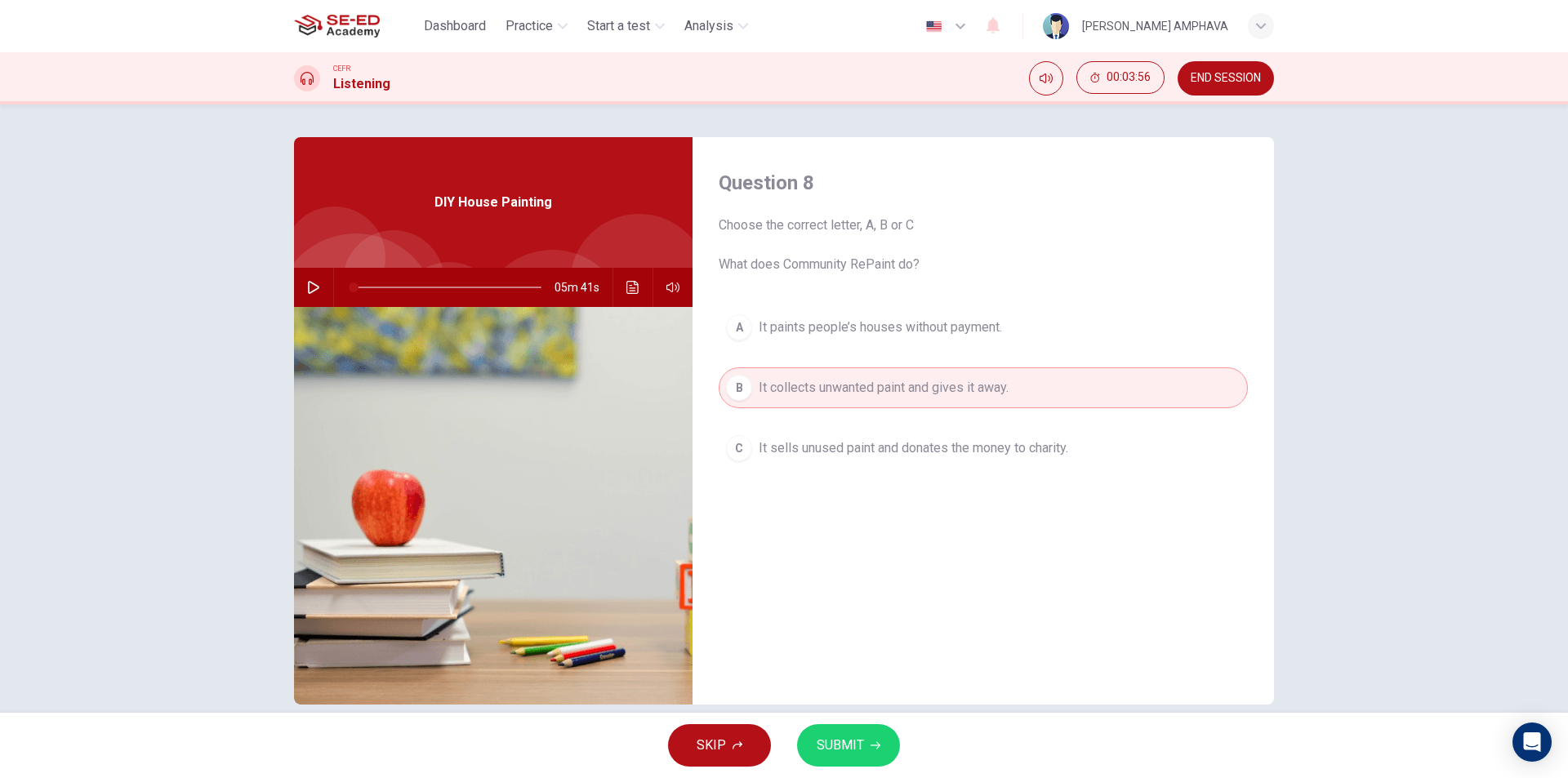
drag, startPoint x: 853, startPoint y: 700, endPoint x: 851, endPoint y: 711, distance: 11.2
click at [851, 711] on div "Question 8 Choose the correct letter, A, B or C What does Community RePaint do?…" at bounding box center [784, 408] width 1568 height 608
click at [854, 737] on span "SUBMIT" at bounding box center [840, 745] width 48 height 22
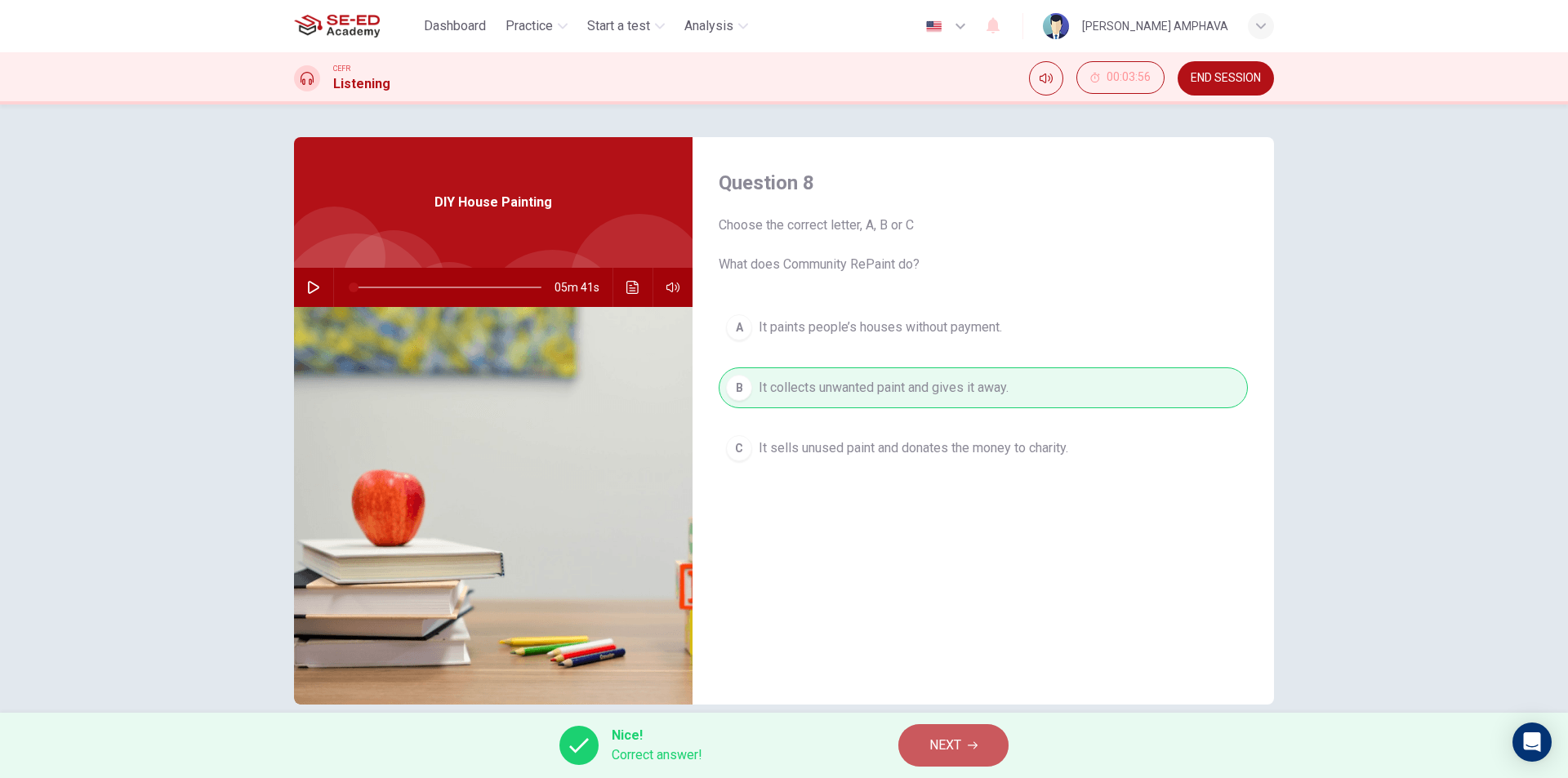
click at [959, 753] on span "NEXT" at bounding box center [944, 745] width 32 height 22
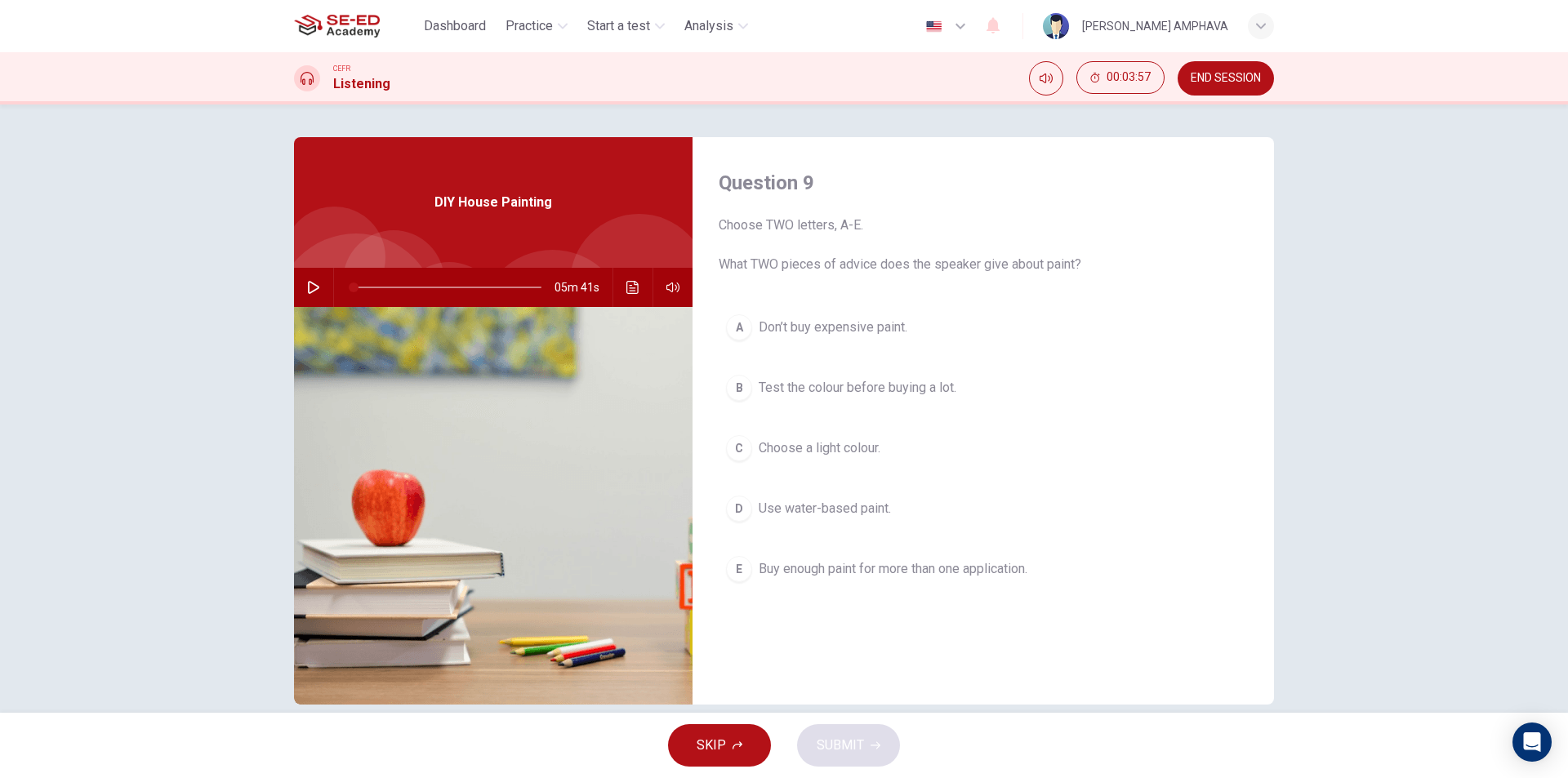
click at [804, 399] on button "B Test the colour before buying a lot." at bounding box center [983, 387] width 529 height 41
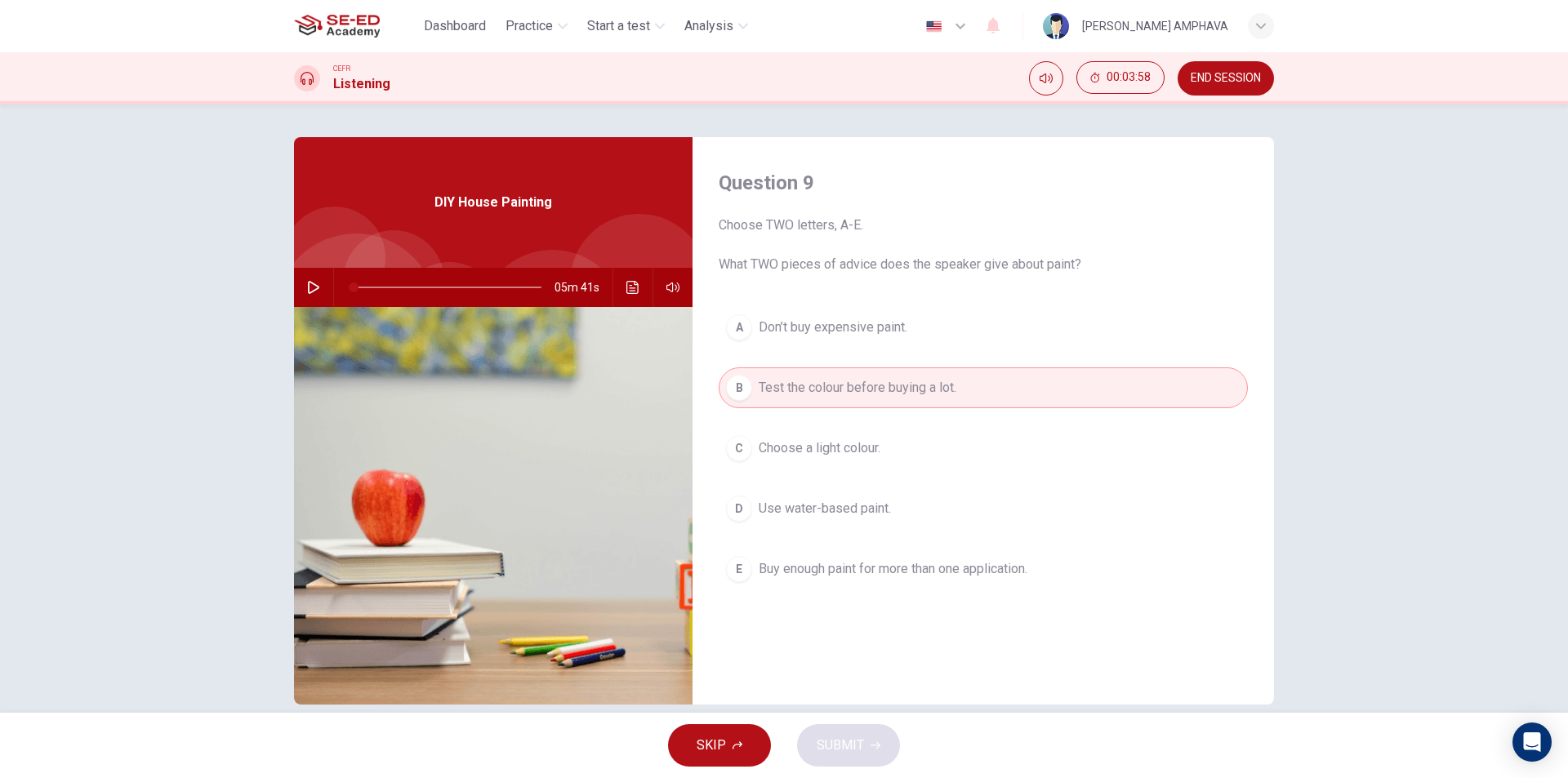
click at [790, 523] on button "D Use water-based paint." at bounding box center [983, 508] width 529 height 41
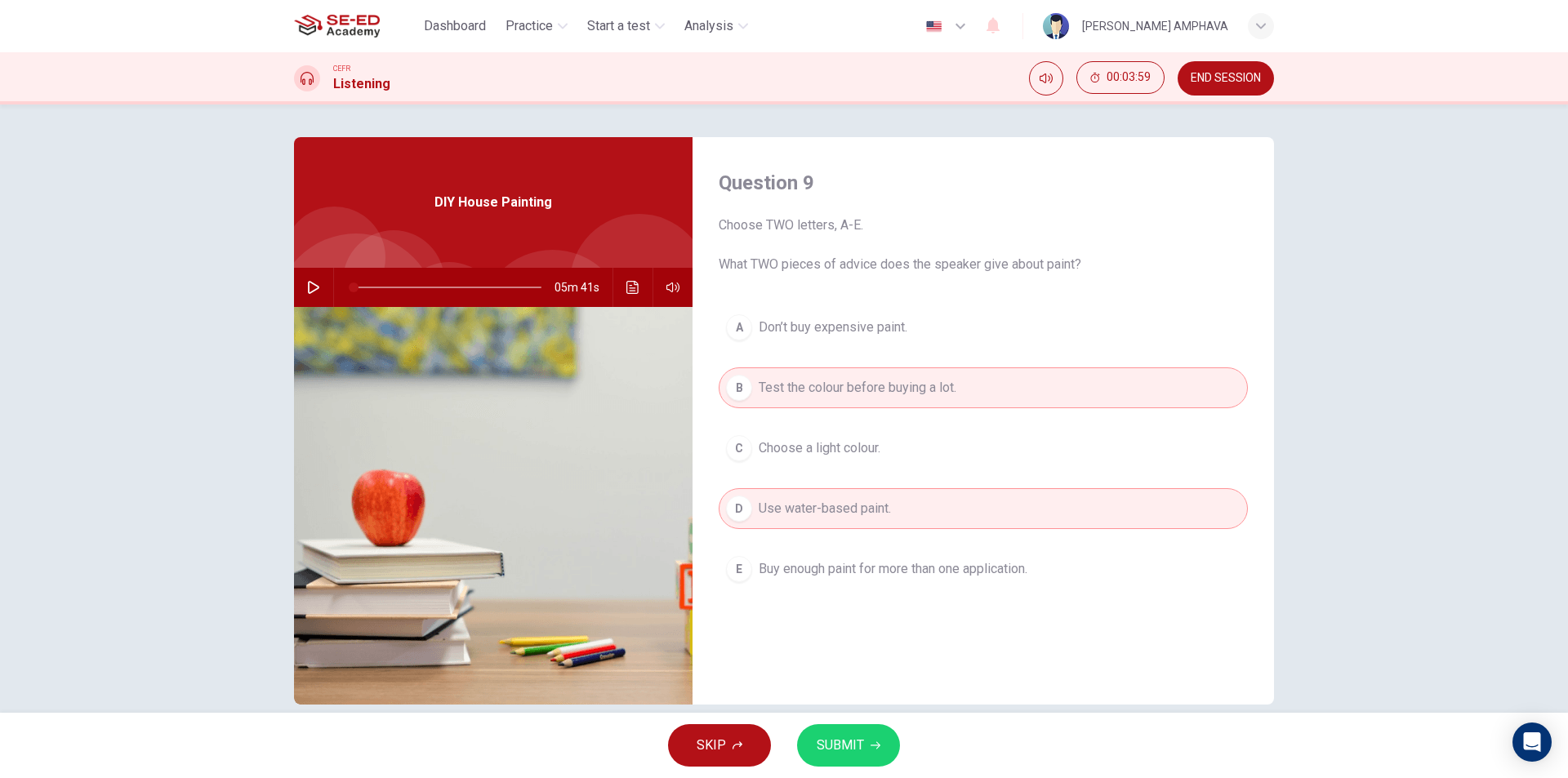
drag, startPoint x: 850, startPoint y: 736, endPoint x: 862, endPoint y: 724, distance: 17.0
click at [851, 736] on span "SUBMIT" at bounding box center [840, 745] width 48 height 22
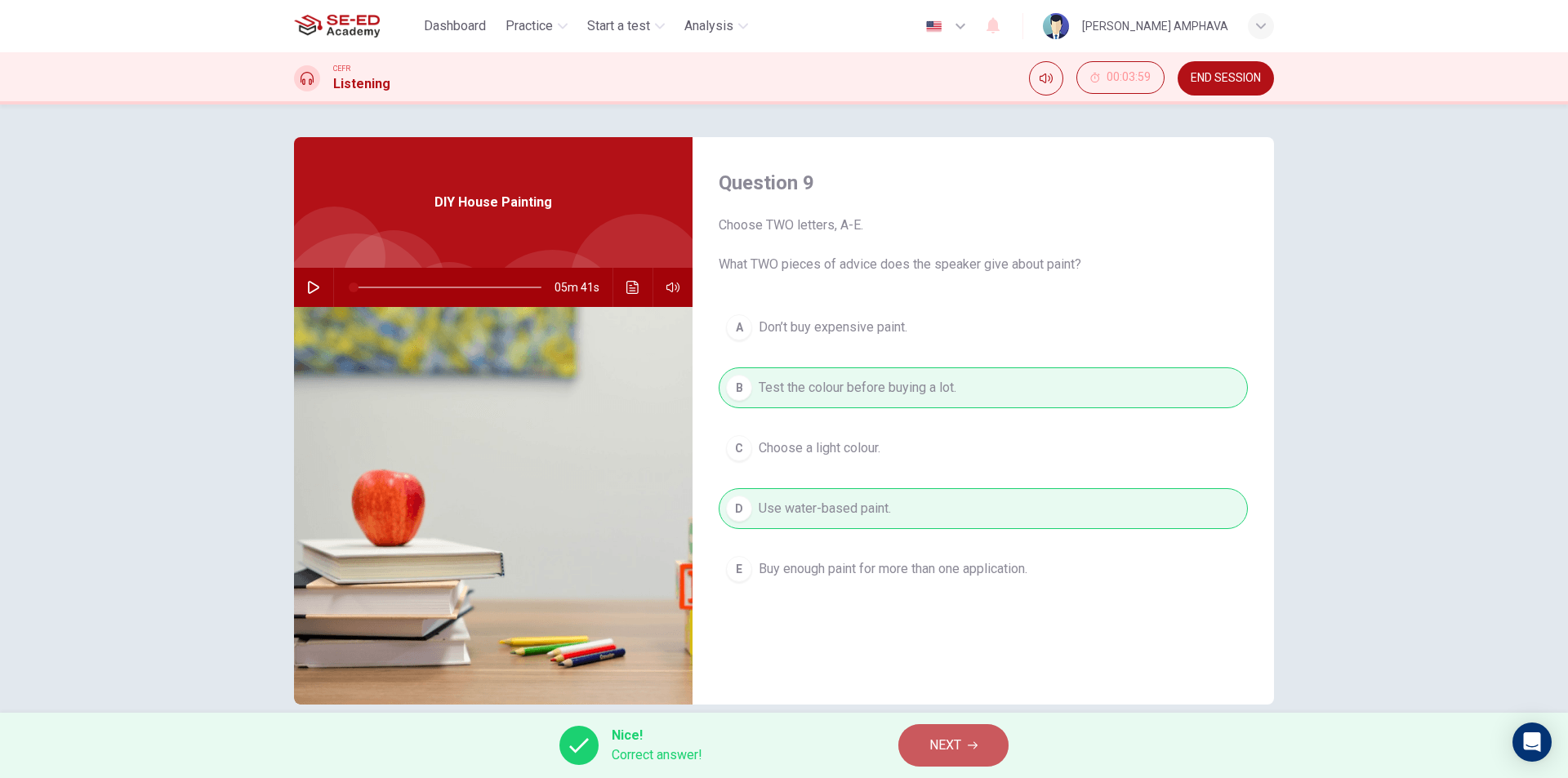
click at [923, 742] on button "NEXT" at bounding box center [952, 744] width 110 height 42
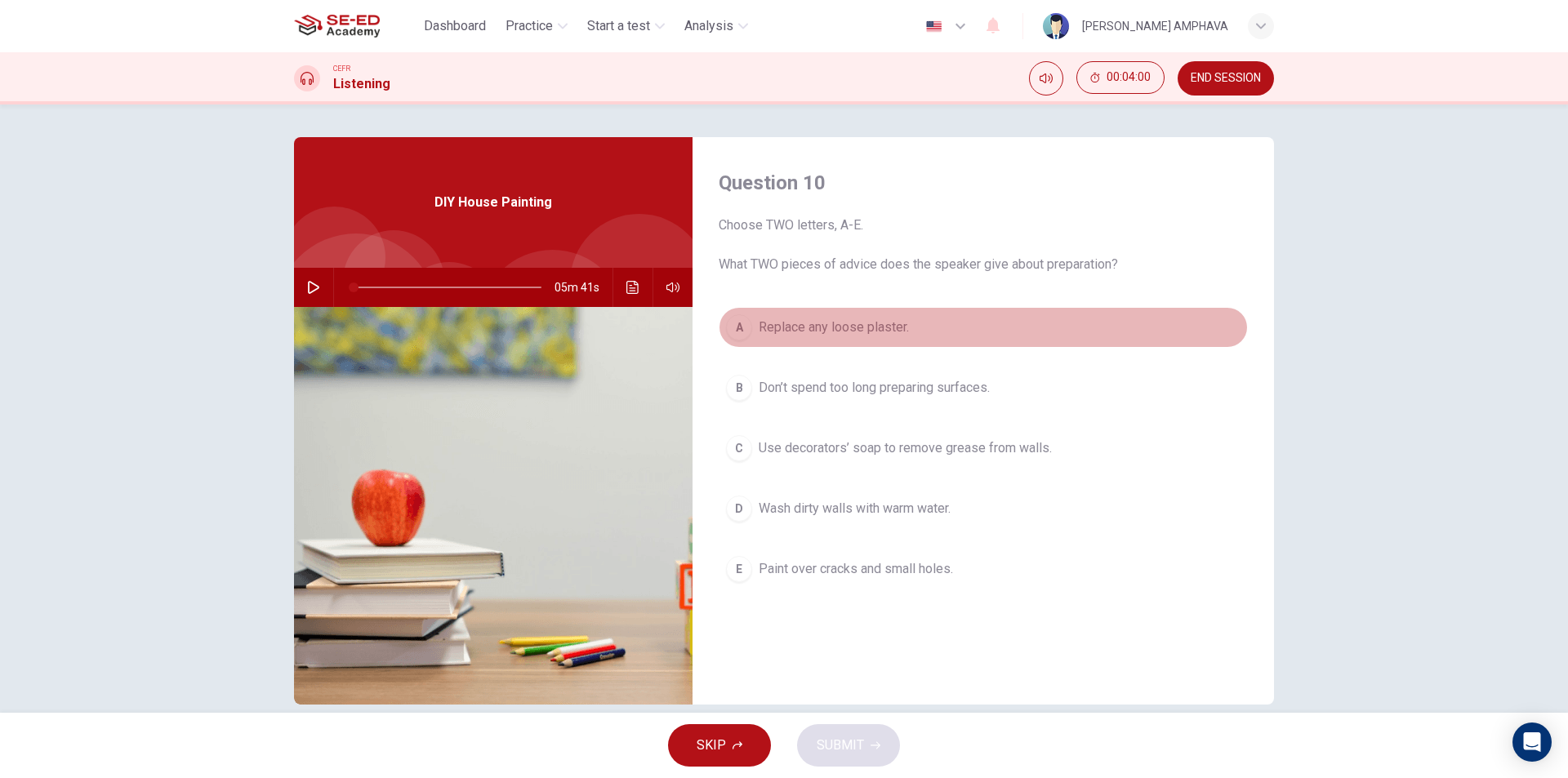
drag, startPoint x: 851, startPoint y: 333, endPoint x: 860, endPoint y: 360, distance: 28.5
click at [852, 333] on span "Replace any loose plaster." at bounding box center [834, 327] width 150 height 20
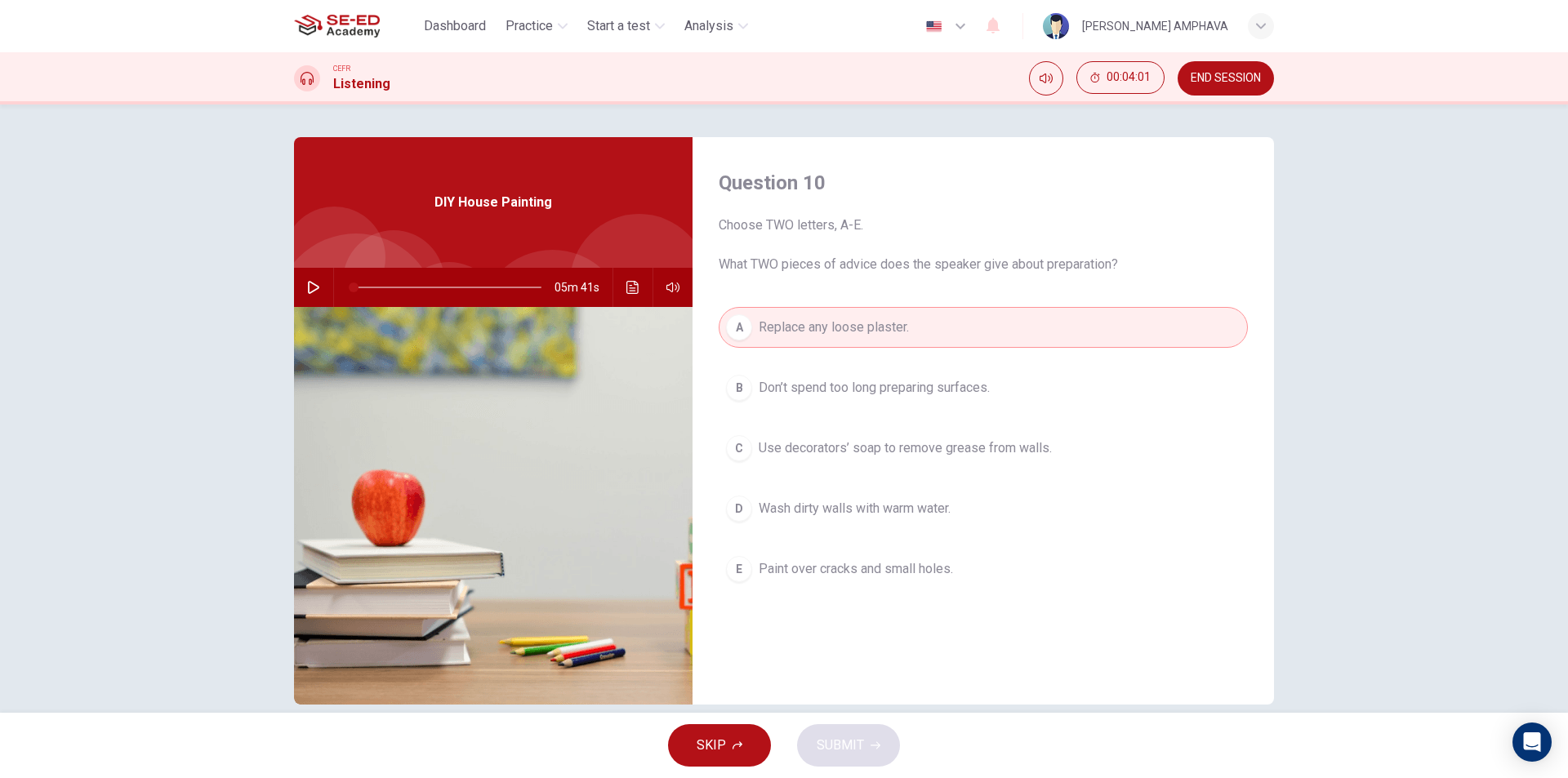
click at [888, 504] on span "Wash dirty walls with warm water." at bounding box center [854, 508] width 192 height 20
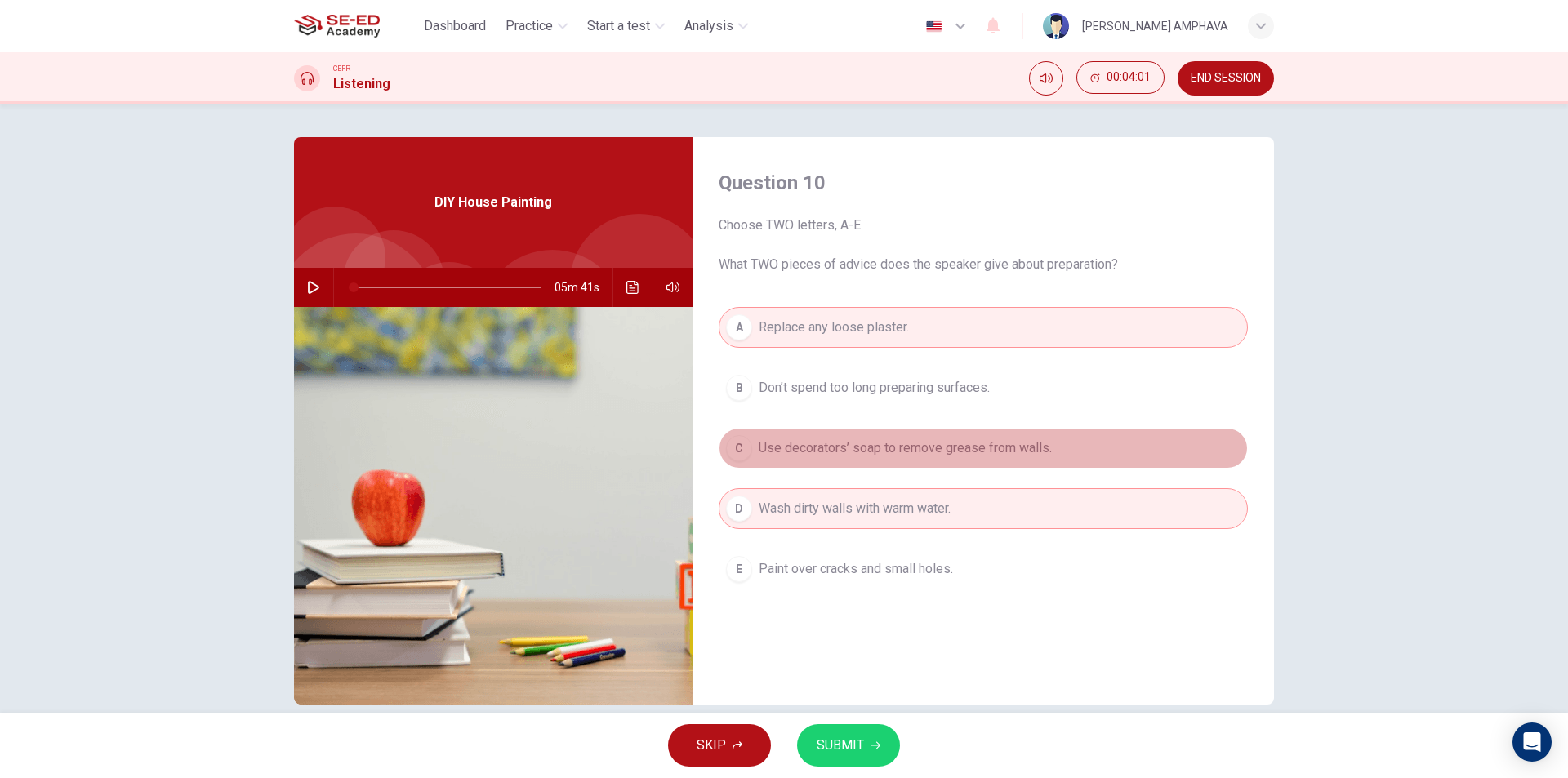
click at [915, 456] on span "Use decorators’ soap to remove grease from walls." at bounding box center [905, 448] width 293 height 20
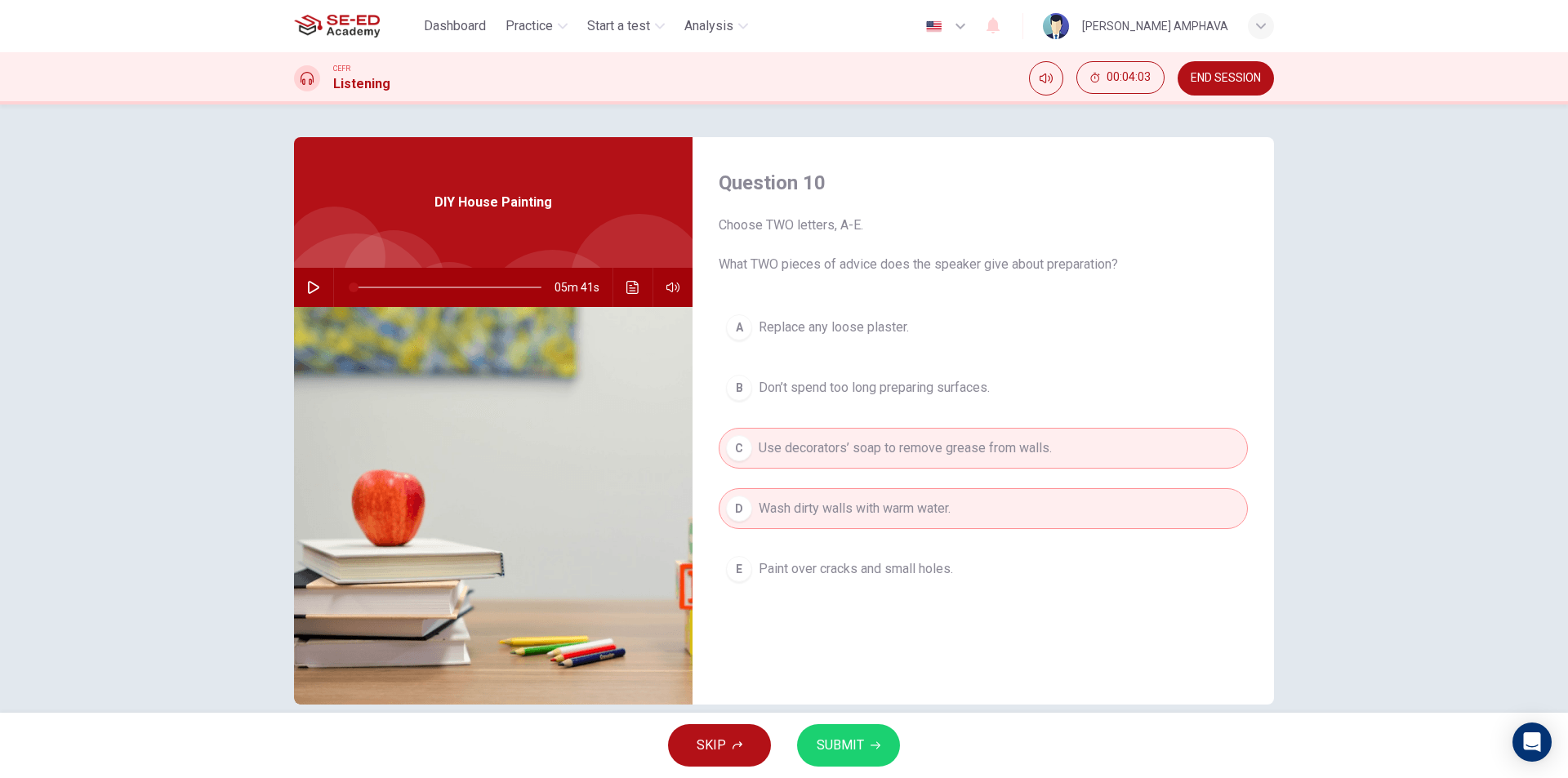
click at [813, 329] on span "Replace any loose plaster." at bounding box center [834, 327] width 150 height 20
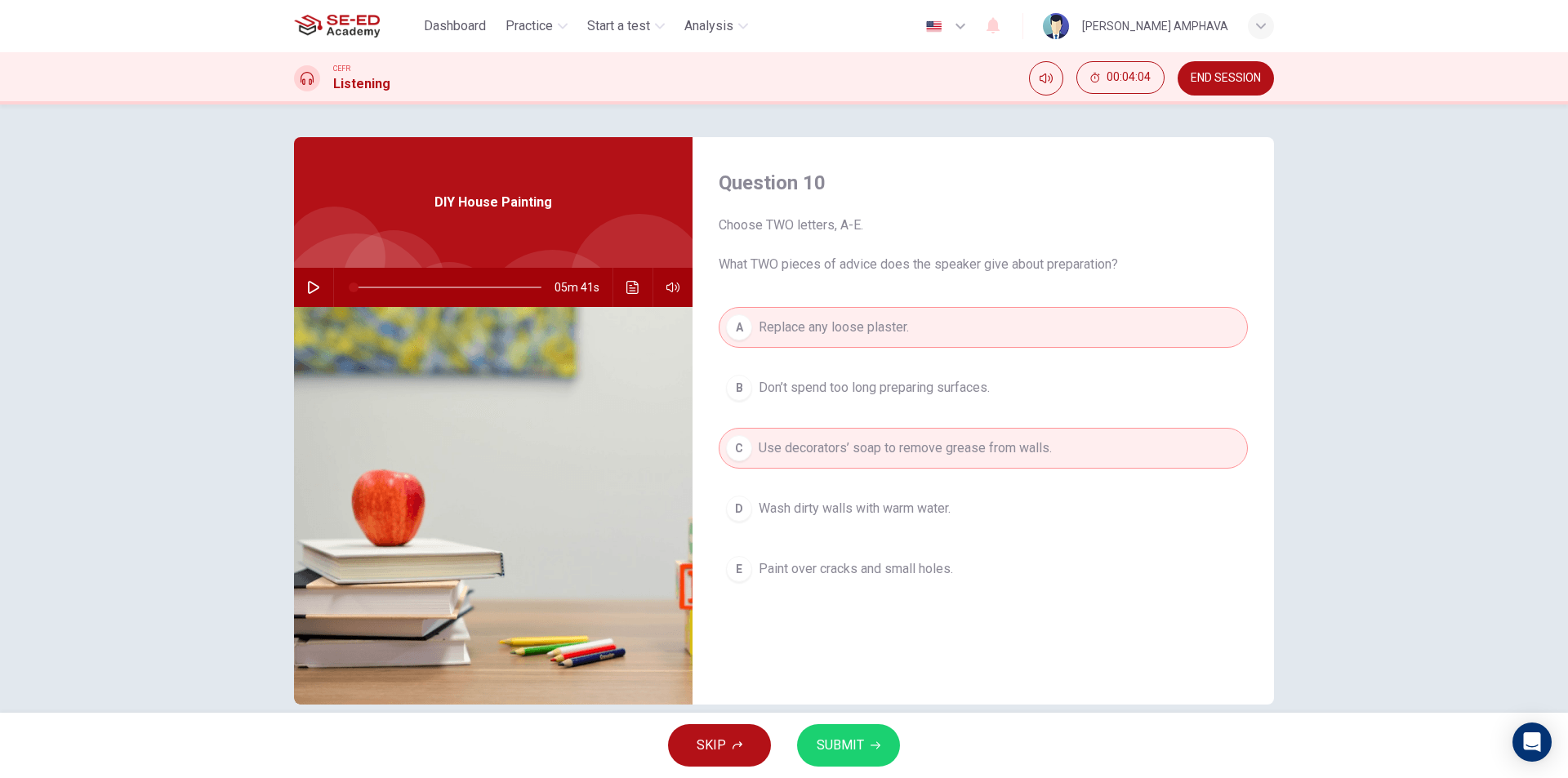
click at [850, 720] on div "SKIP SUBMIT" at bounding box center [784, 745] width 1568 height 66
click at [846, 738] on span "SUBMIT" at bounding box center [840, 745] width 48 height 22
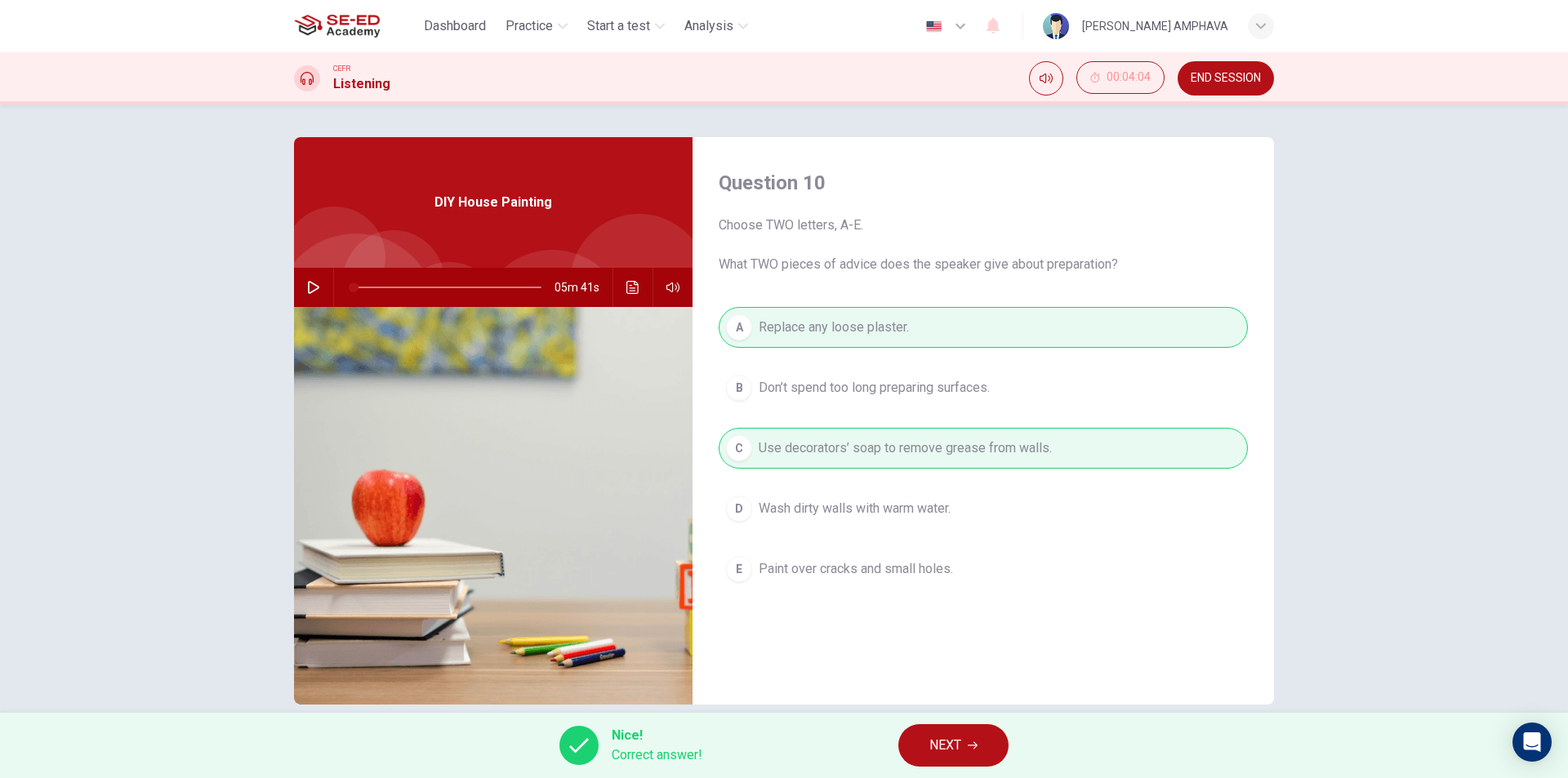
click at [907, 740] on button "NEXT" at bounding box center [952, 744] width 110 height 42
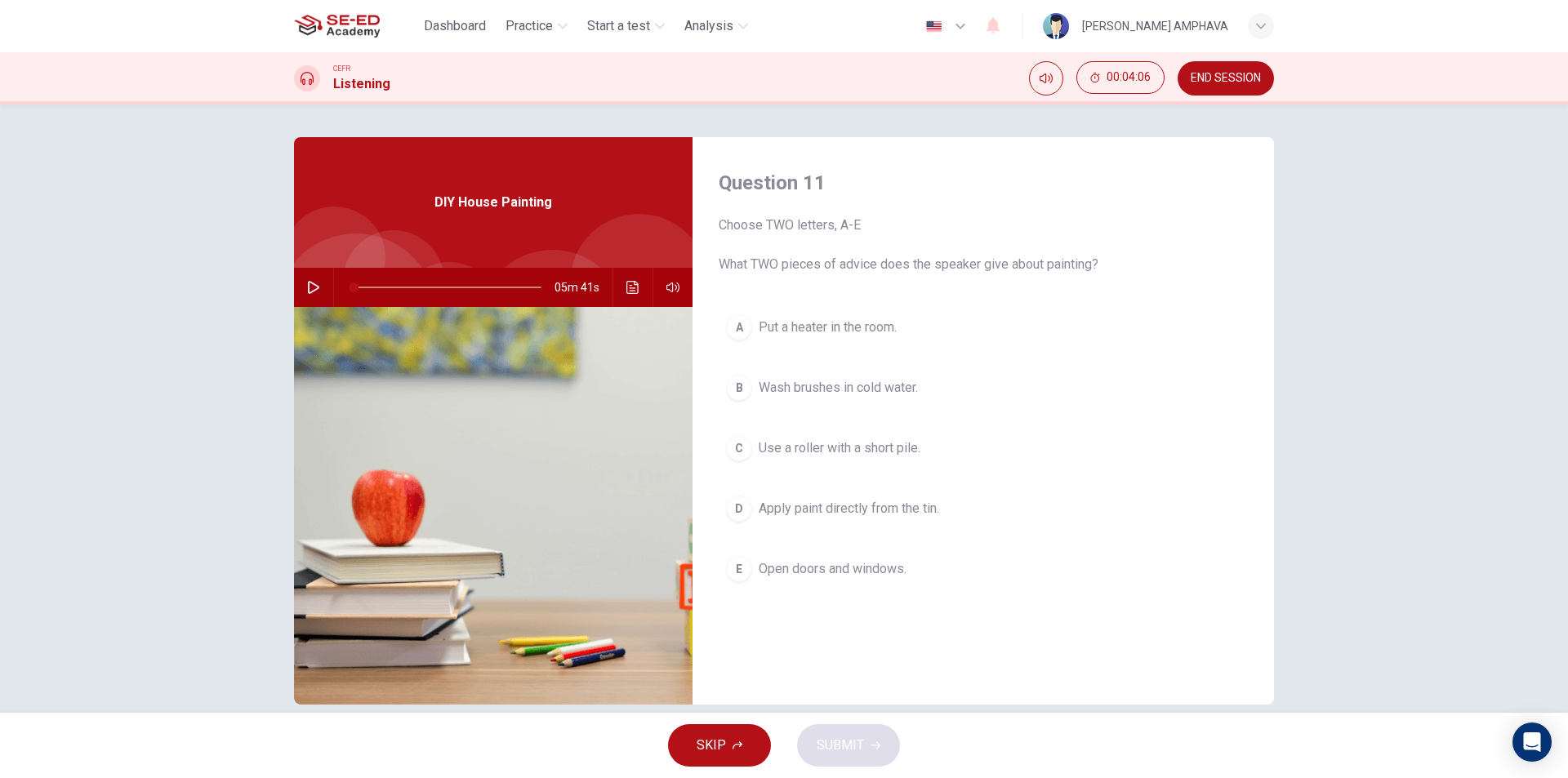
click at [797, 398] on button "B Wash brushes in cold water." at bounding box center [983, 387] width 529 height 41
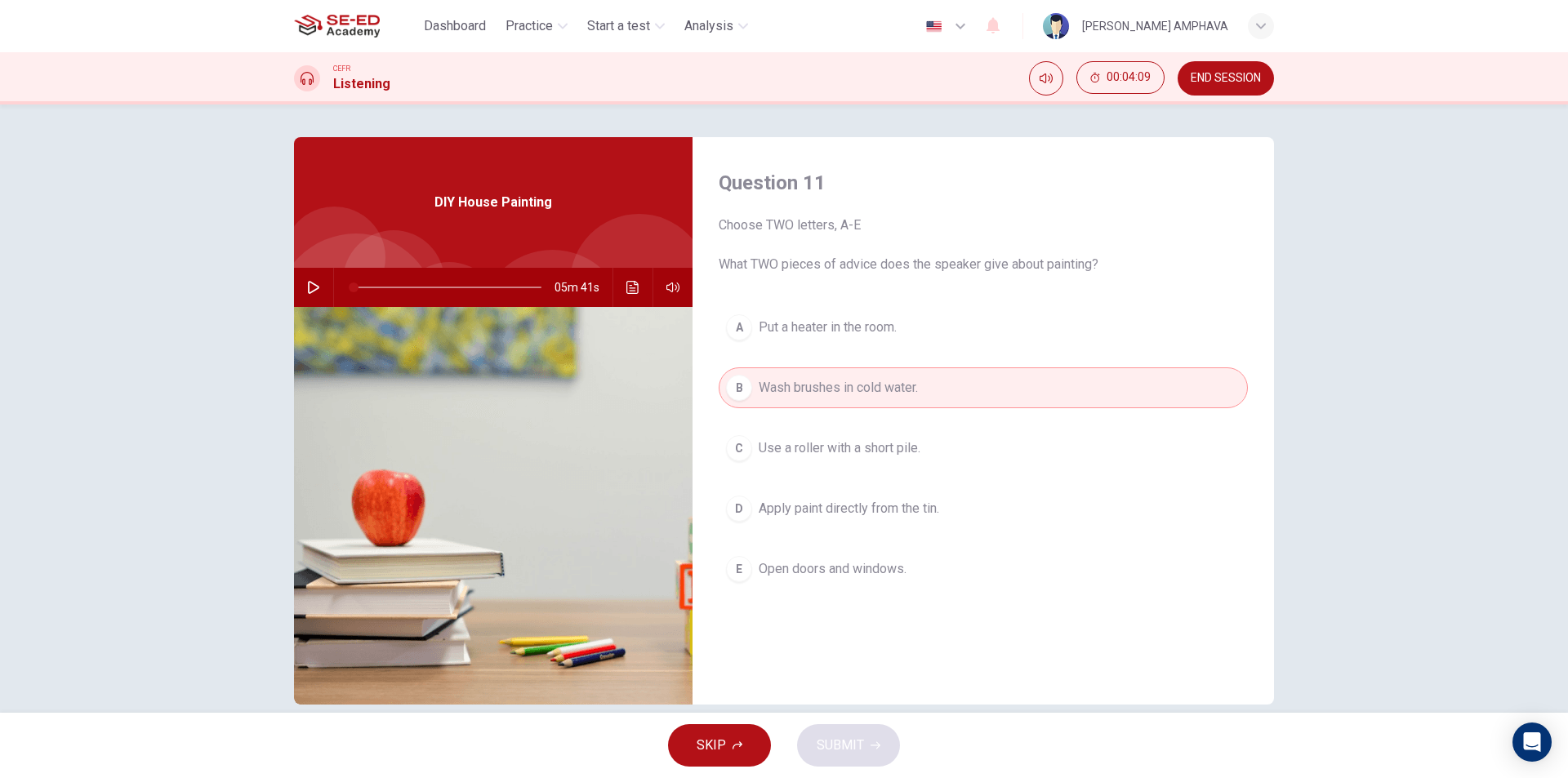
click at [793, 577] on span "Open doors and windows." at bounding box center [832, 569] width 148 height 20
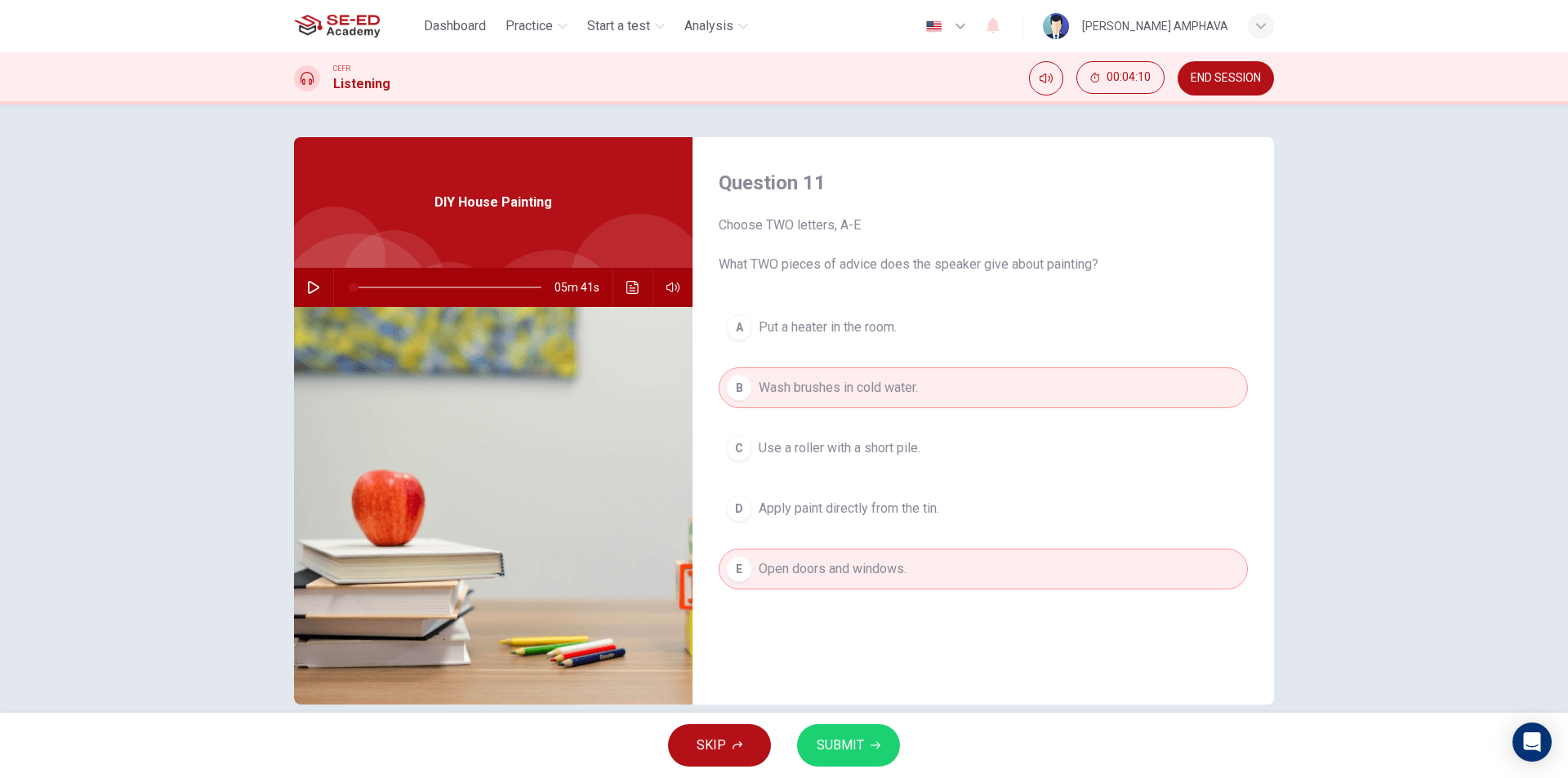
click at [842, 737] on span "SUBMIT" at bounding box center [840, 745] width 48 height 22
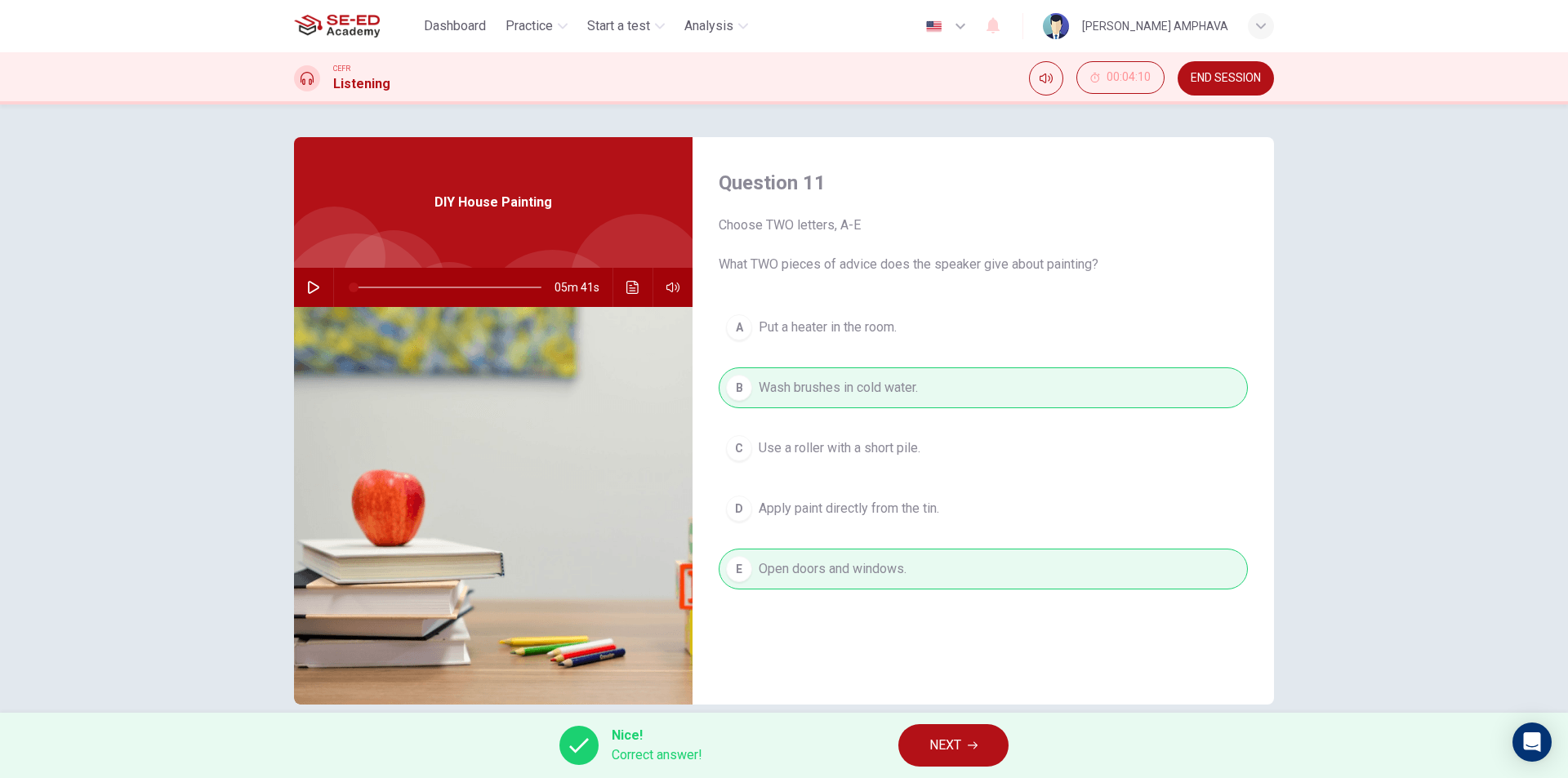
click at [935, 751] on span "NEXT" at bounding box center [944, 745] width 32 height 22
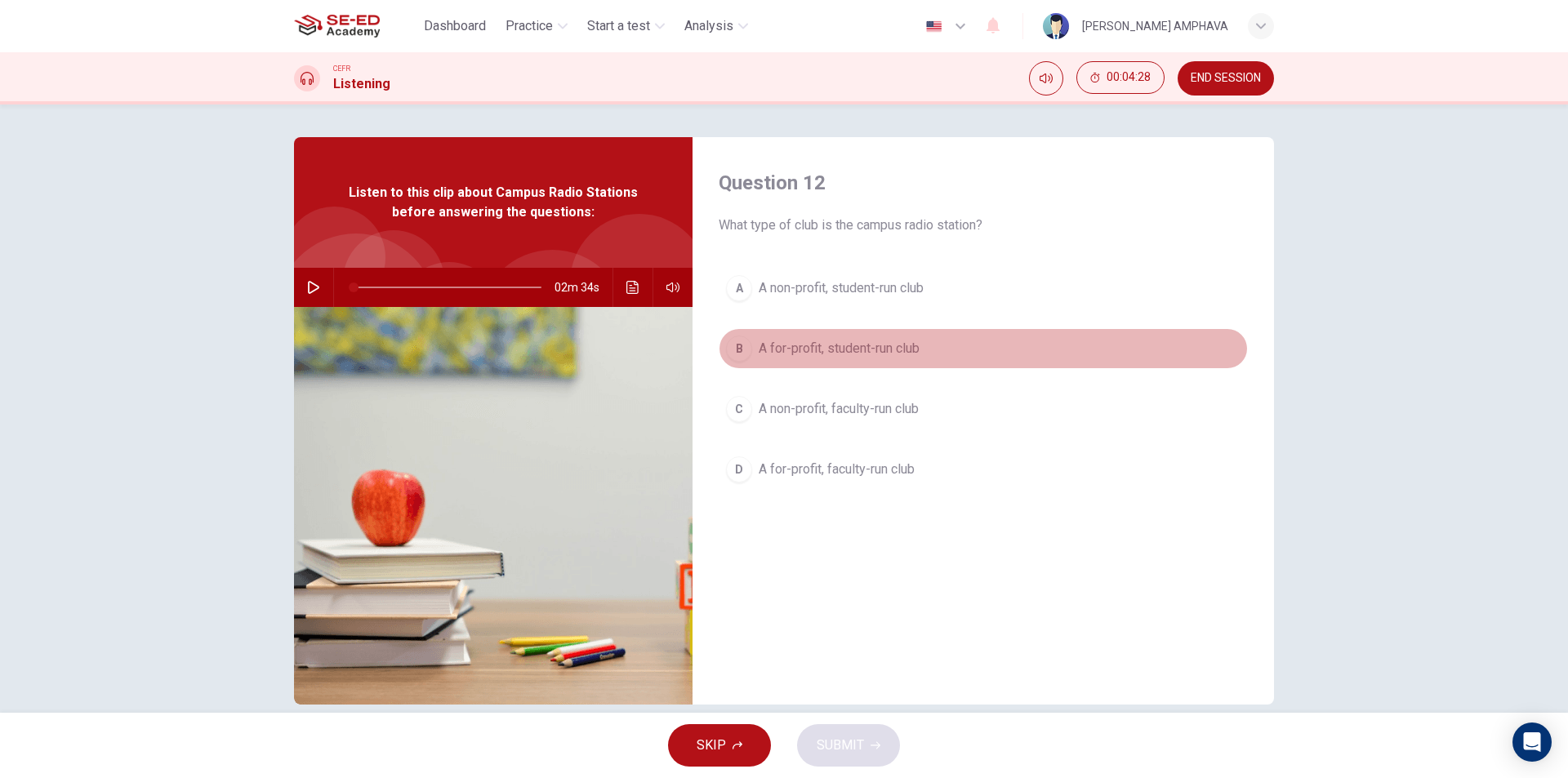
click at [787, 350] on span "A for-profit, student-run club" at bounding box center [839, 348] width 161 height 20
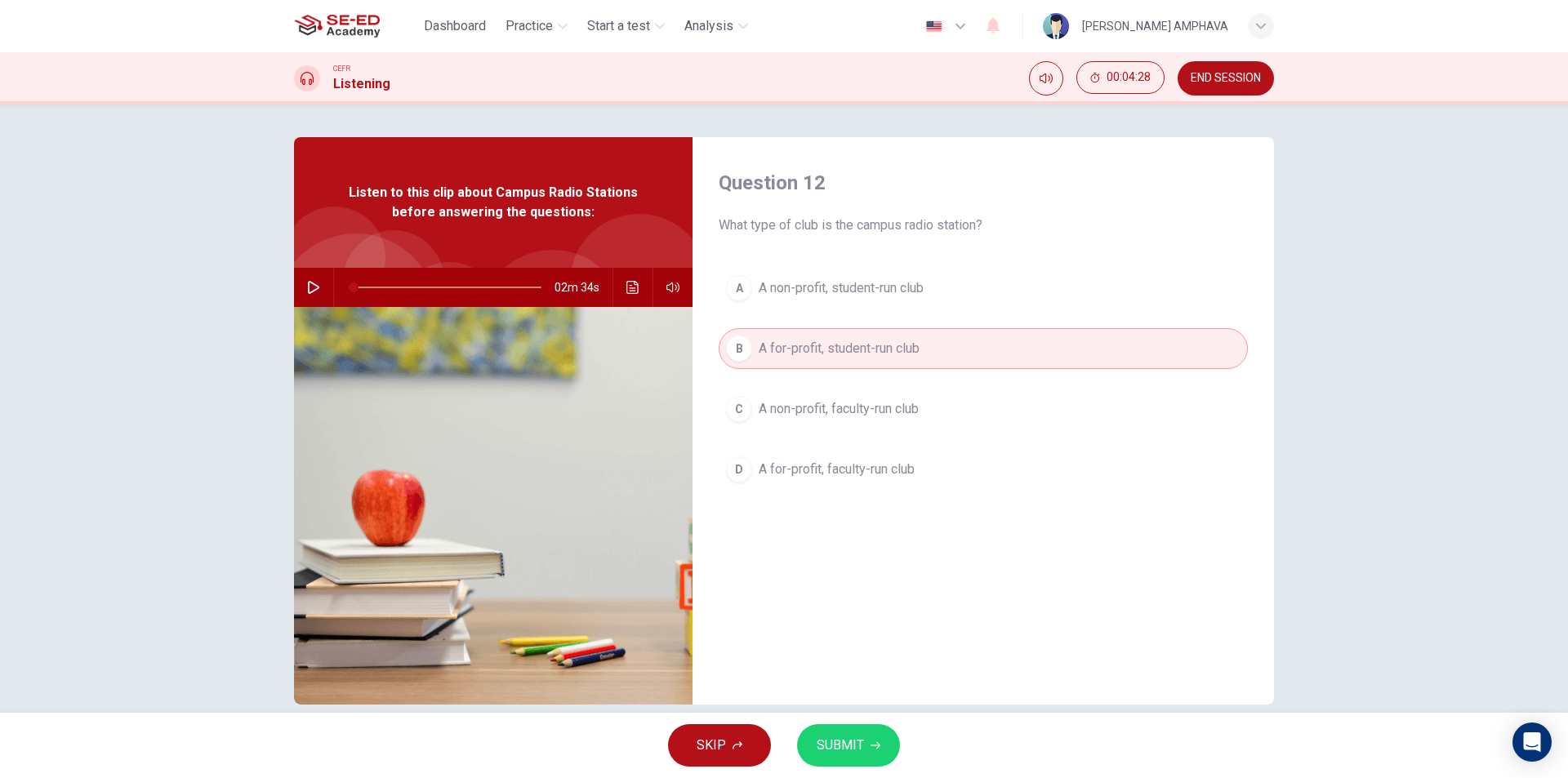
click at [843, 749] on span "SUBMIT" at bounding box center [840, 745] width 48 height 22
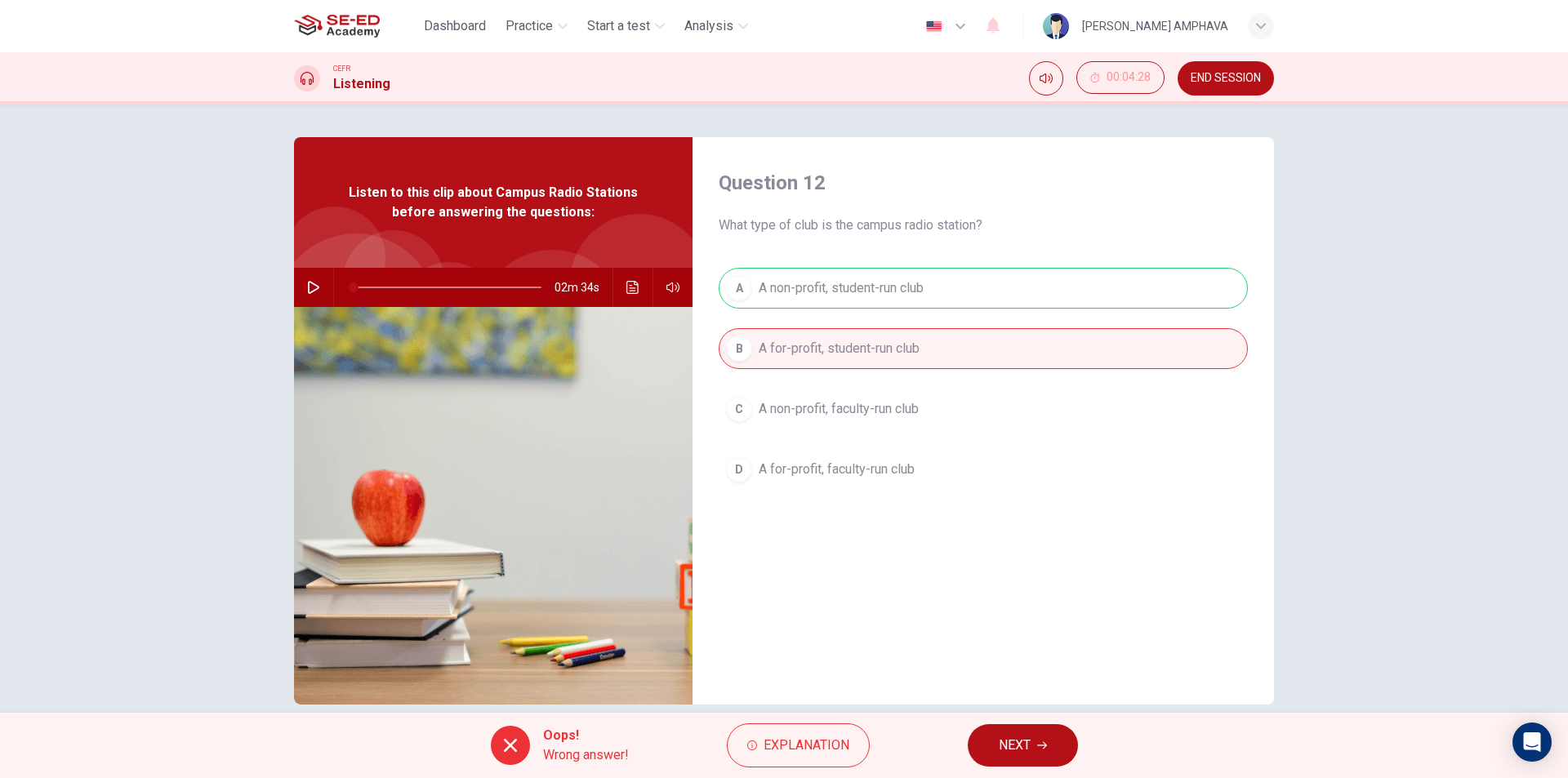
click at [997, 741] on button "NEXT" at bounding box center [1022, 744] width 110 height 42
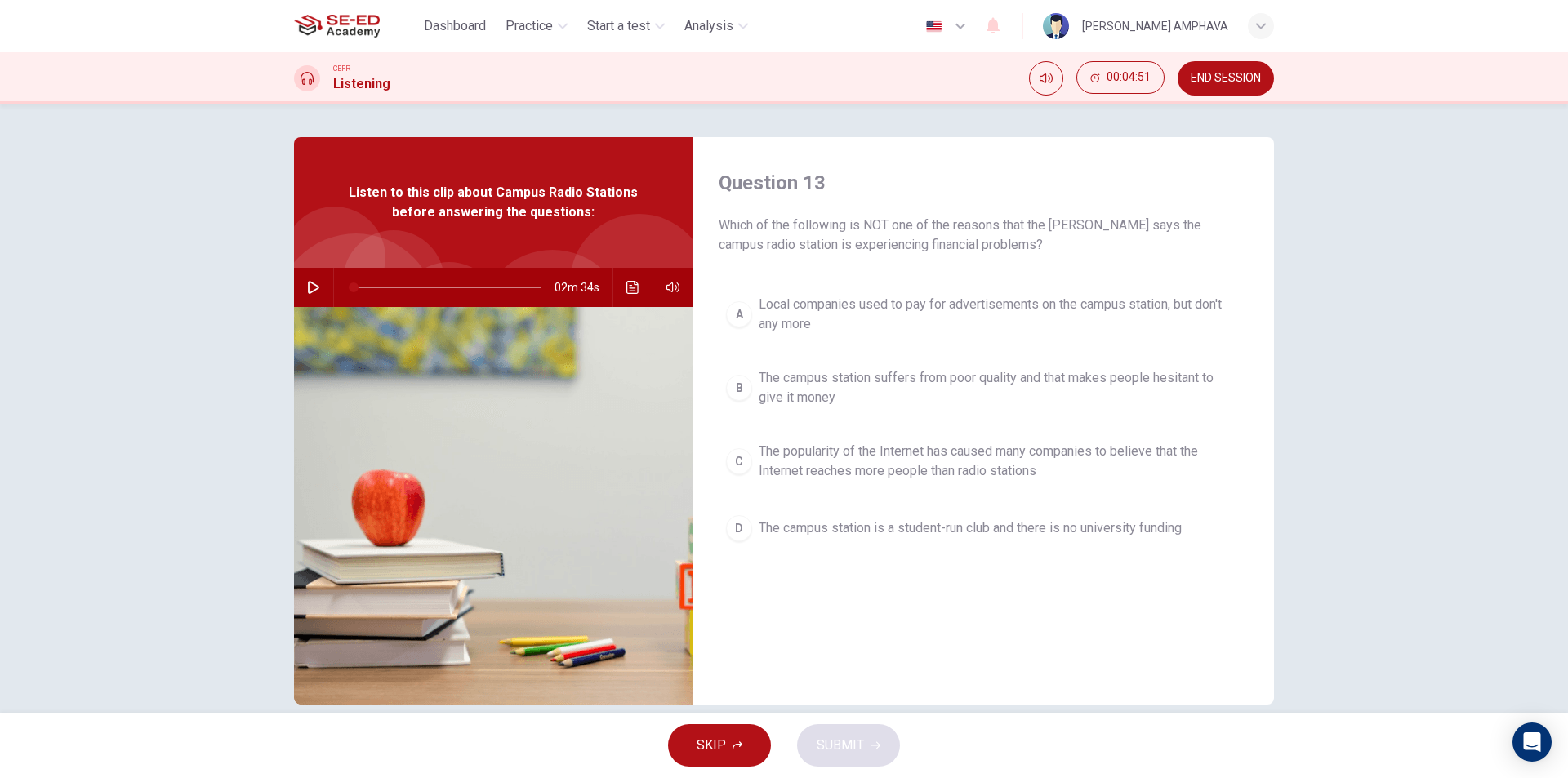
click at [803, 389] on span "The campus station suffers from poor quality and that makes people hesitant to …" at bounding box center [999, 387] width 482 height 39
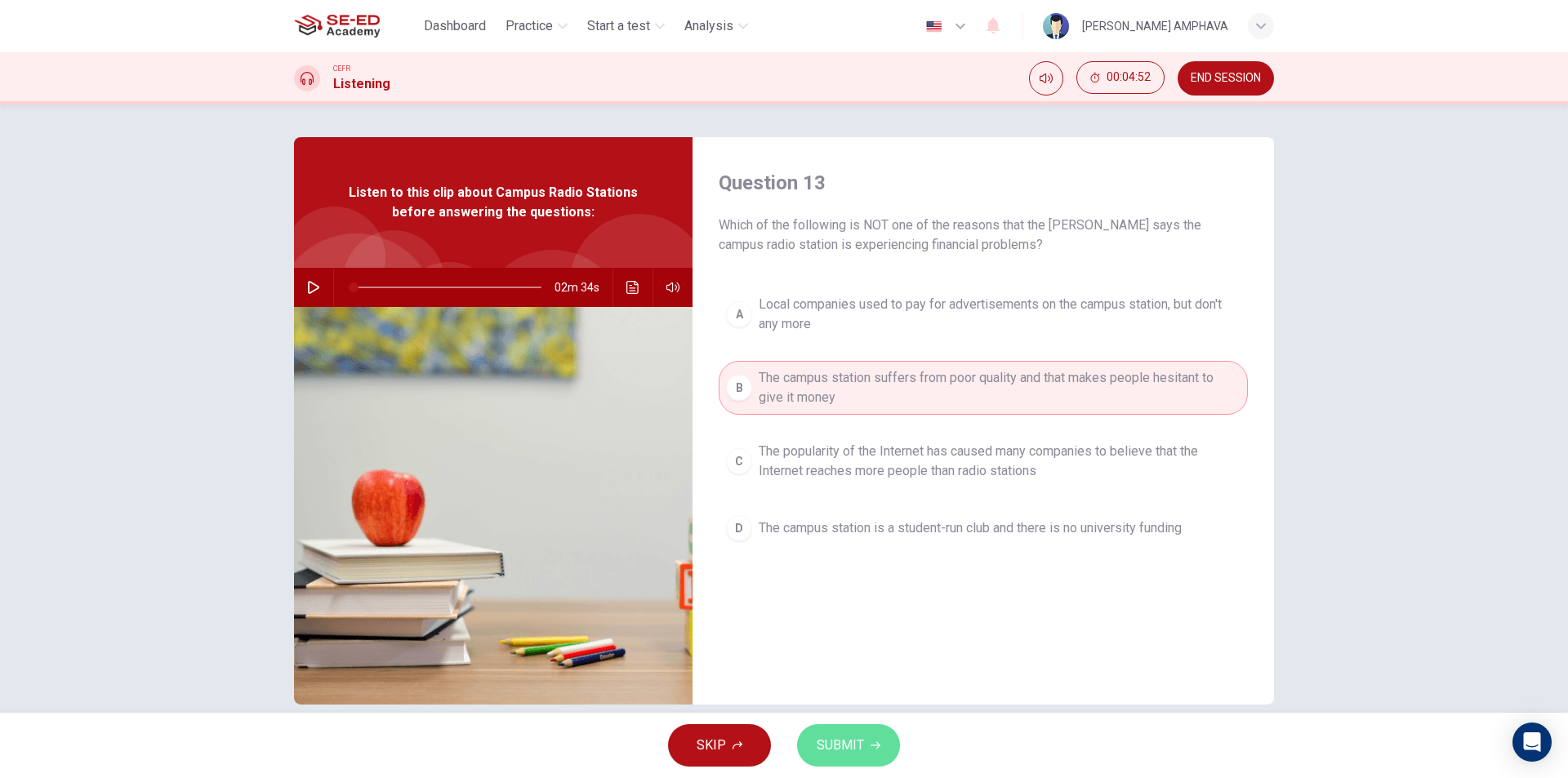
click at [849, 756] on span "SUBMIT" at bounding box center [840, 745] width 48 height 22
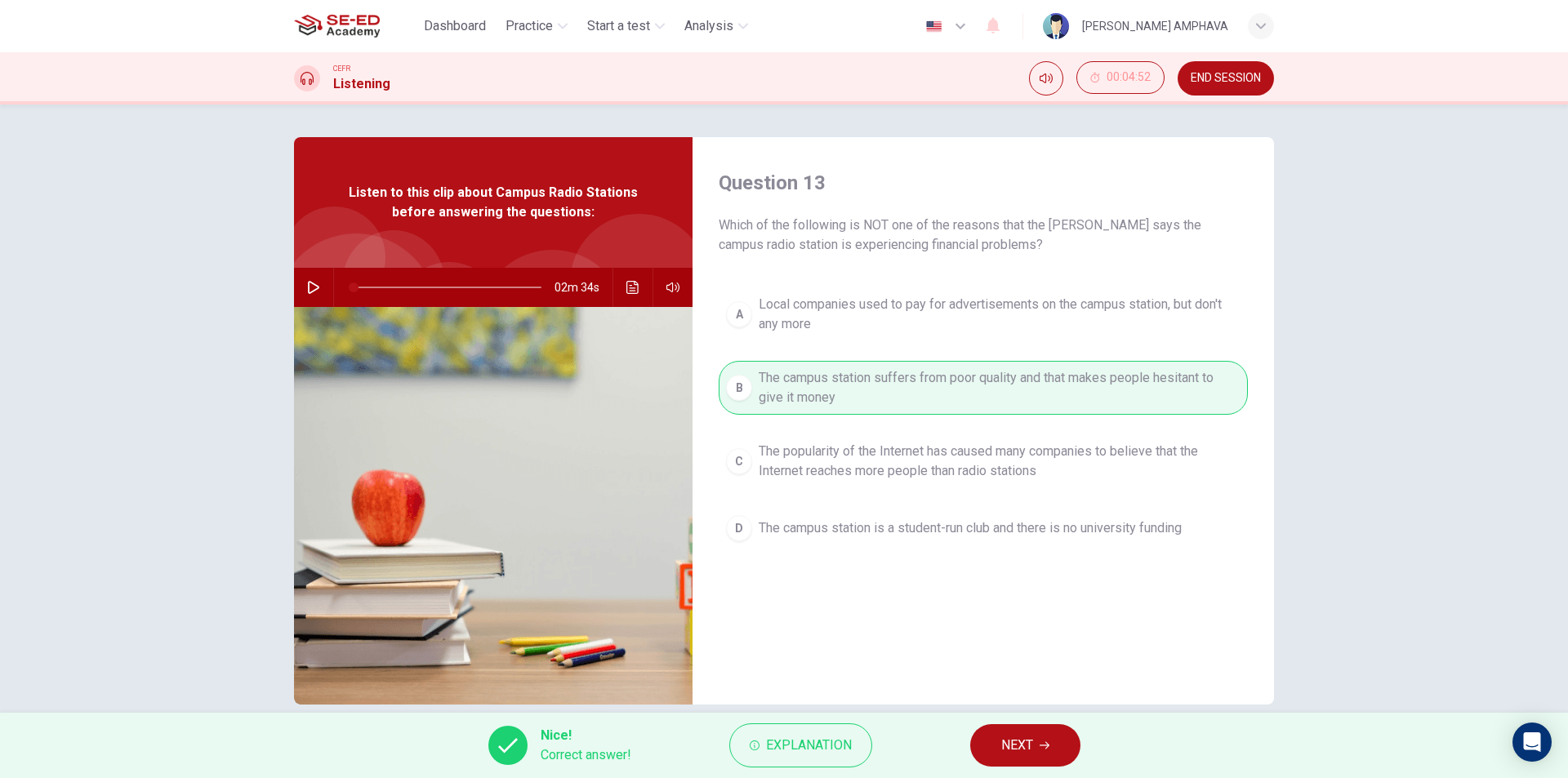
click at [1007, 731] on button "NEXT" at bounding box center [1025, 744] width 110 height 42
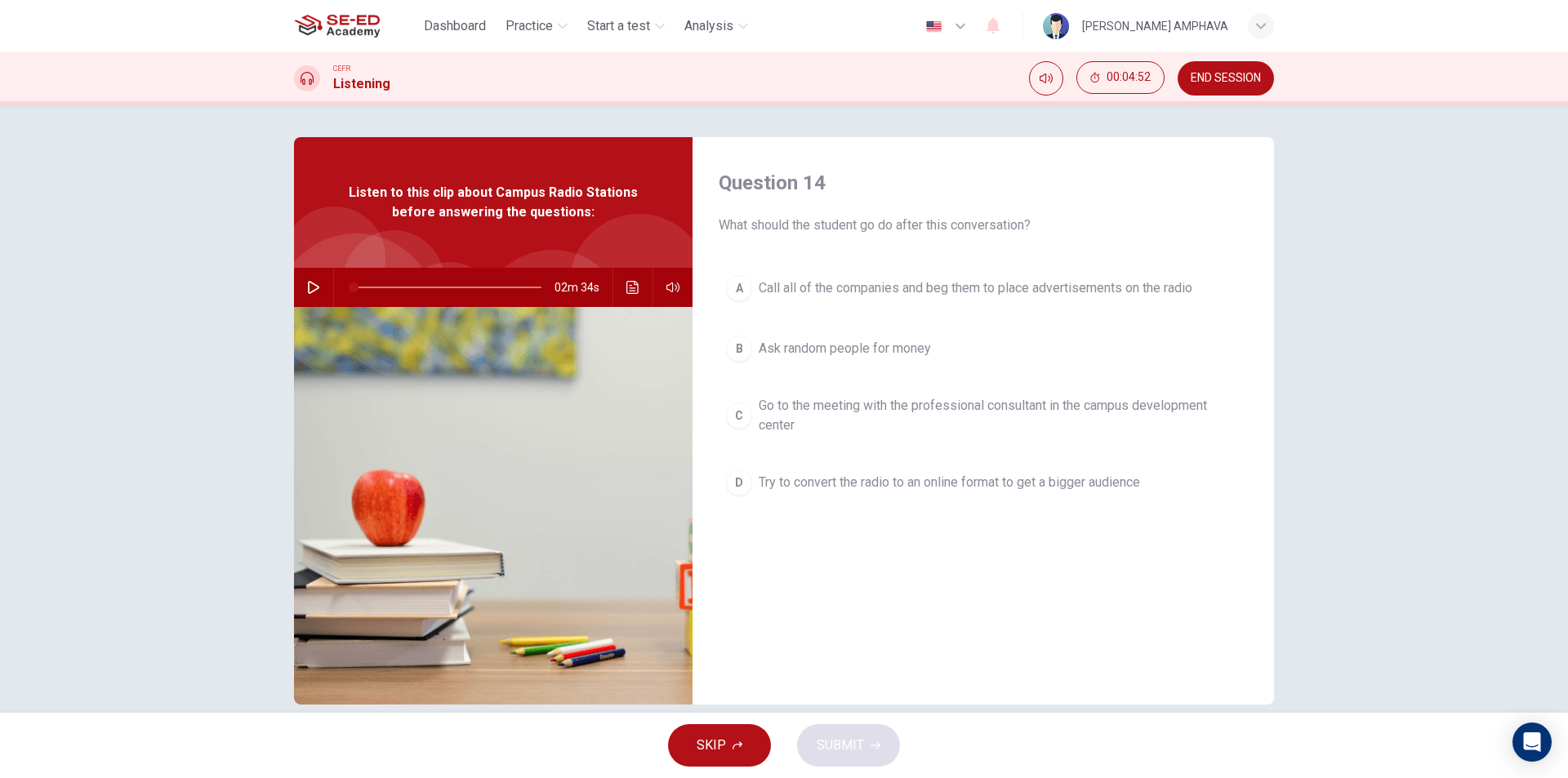
click at [865, 258] on div "Question 14 What should the student go do after this conversation? A Call all o…" at bounding box center [983, 421] width 581 height 567
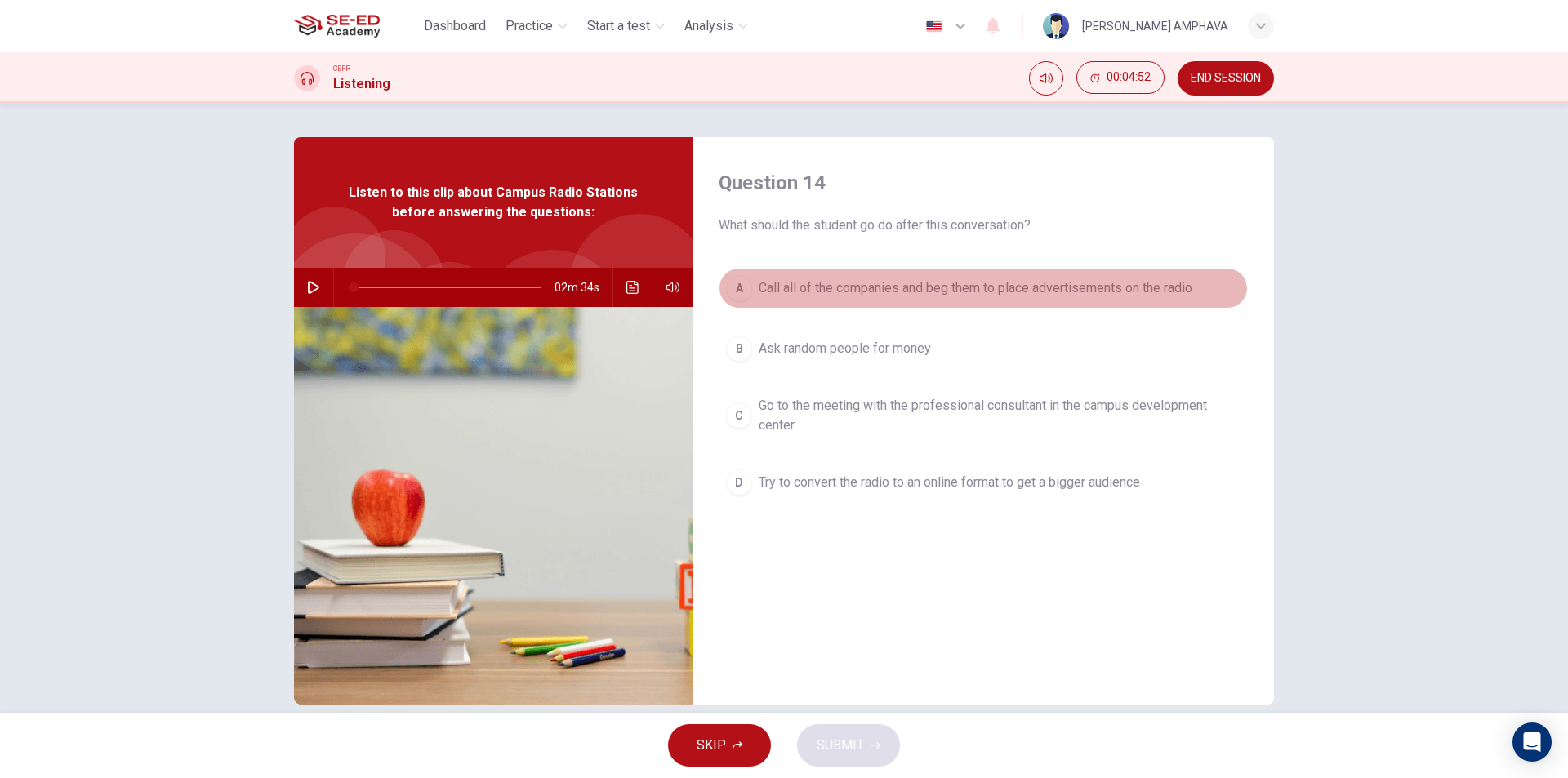
click at [866, 300] on button "A Call all of the companies and beg them to place advertisements on the radio" at bounding box center [983, 288] width 529 height 41
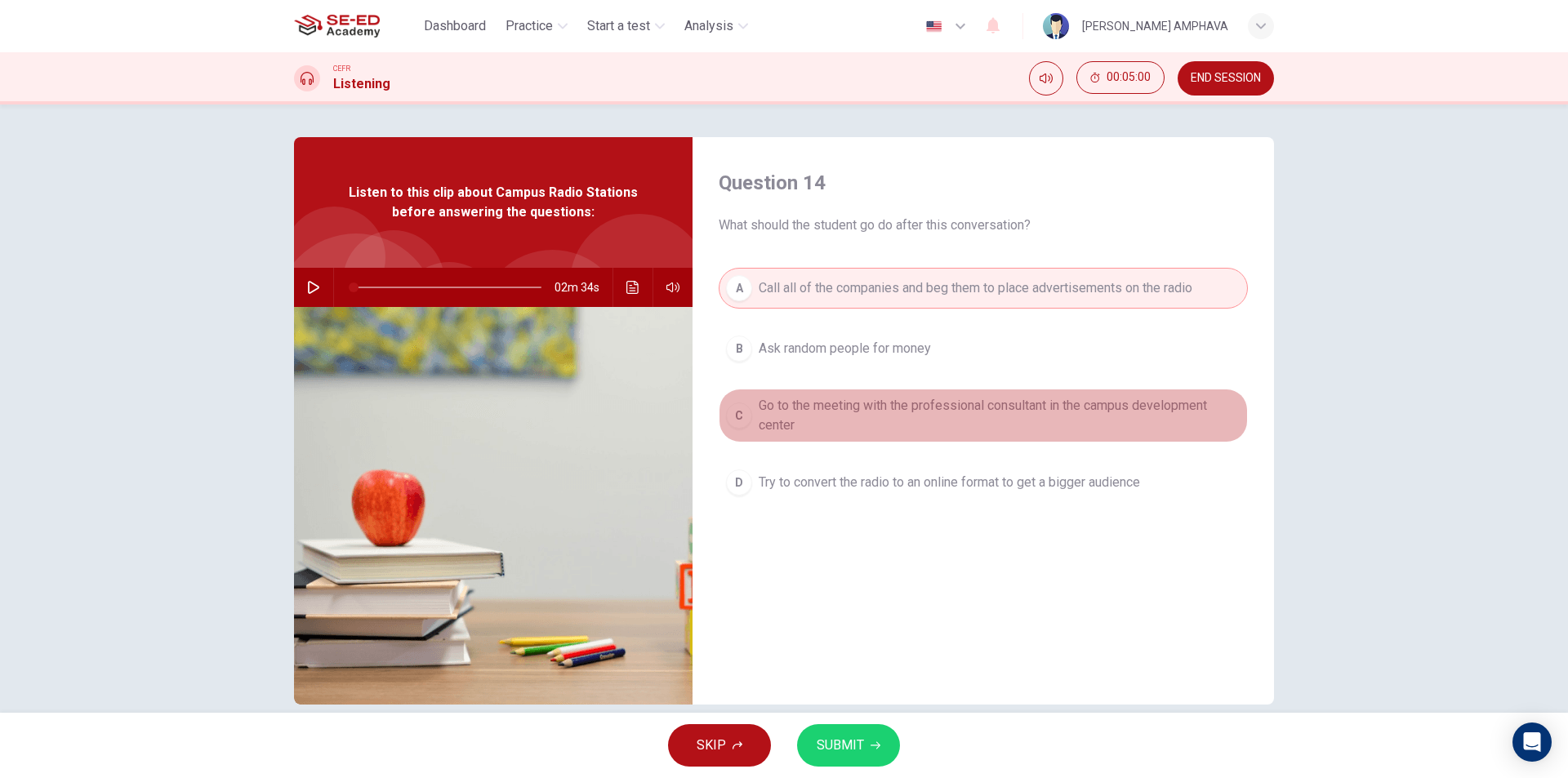
click at [859, 427] on span "Go to the meeting with the professional consultant in the campus development ce…" at bounding box center [999, 415] width 482 height 39
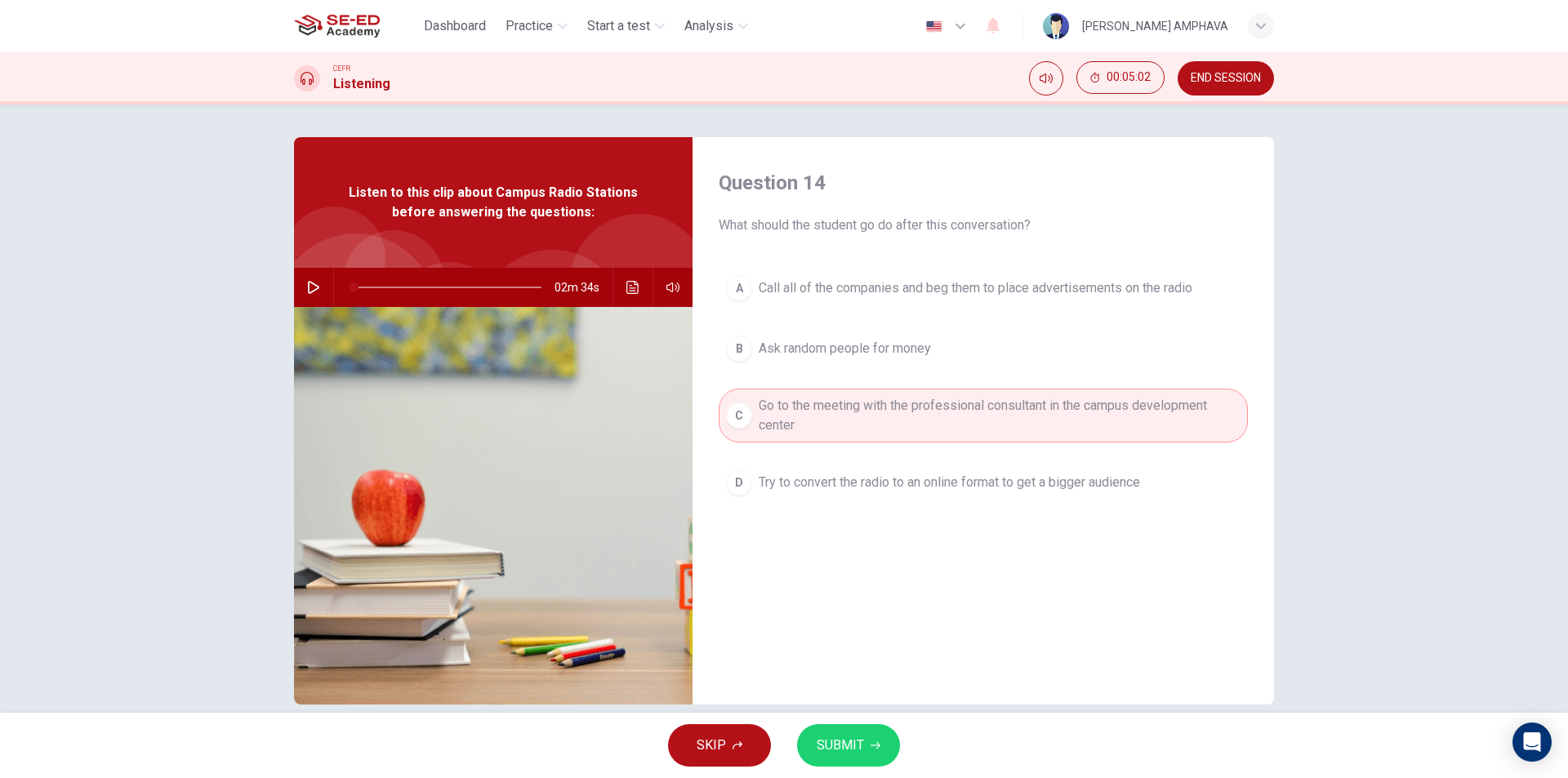
click at [834, 754] on span "SUBMIT" at bounding box center [840, 745] width 48 height 22
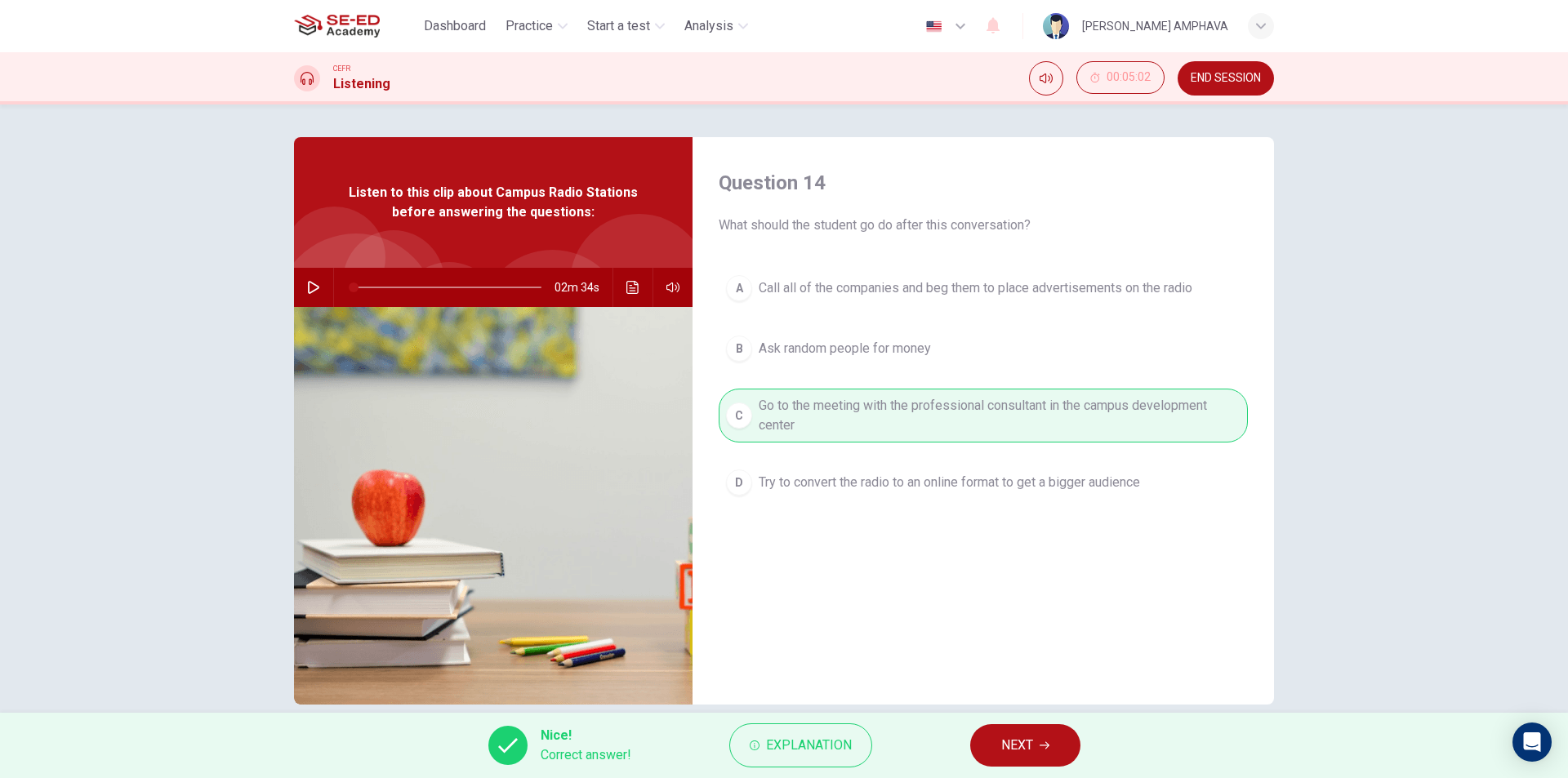
click at [1005, 743] on span "NEXT" at bounding box center [1016, 745] width 32 height 22
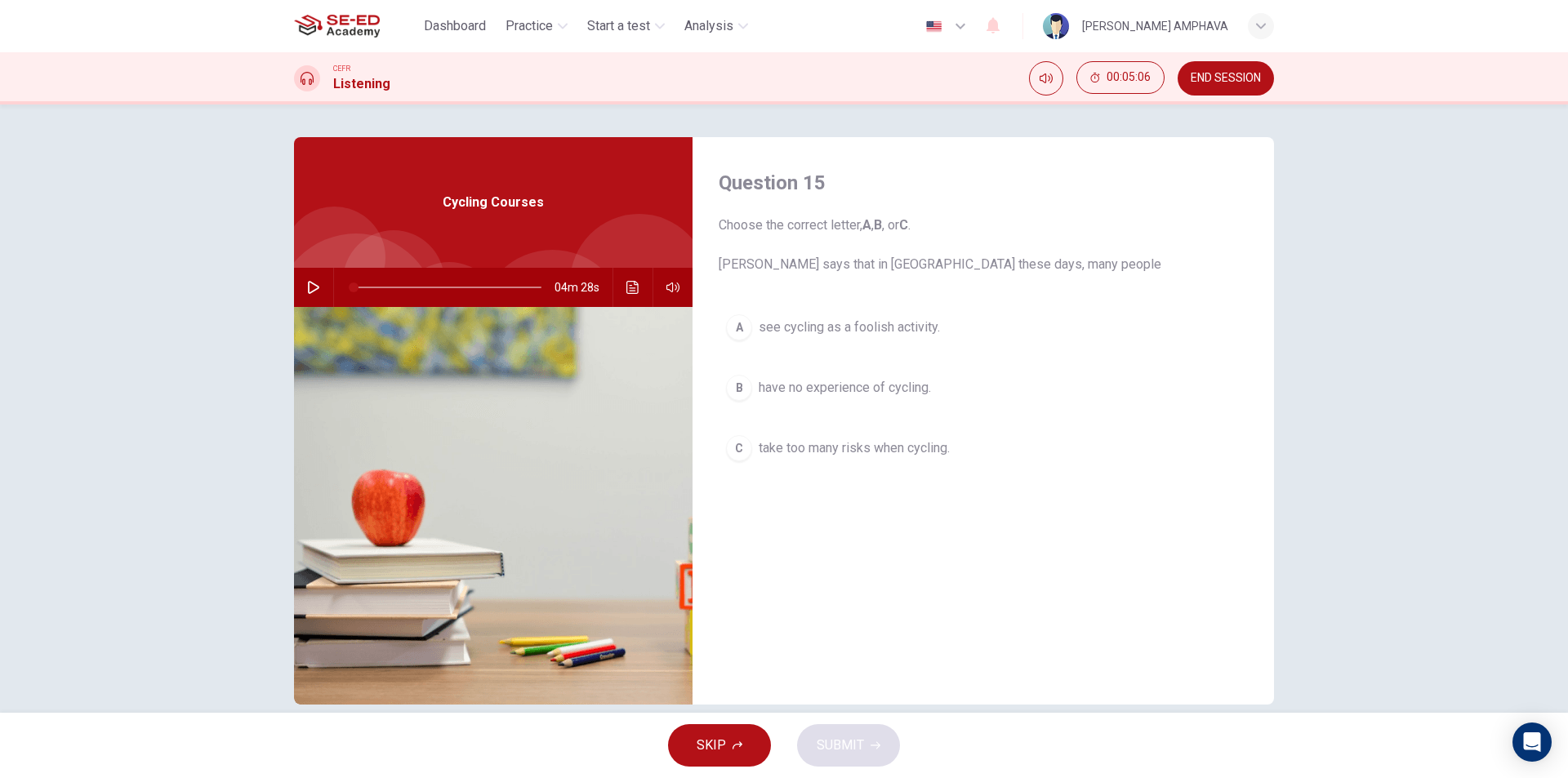
click at [875, 392] on span "have no experience of cycling." at bounding box center [844, 387] width 172 height 20
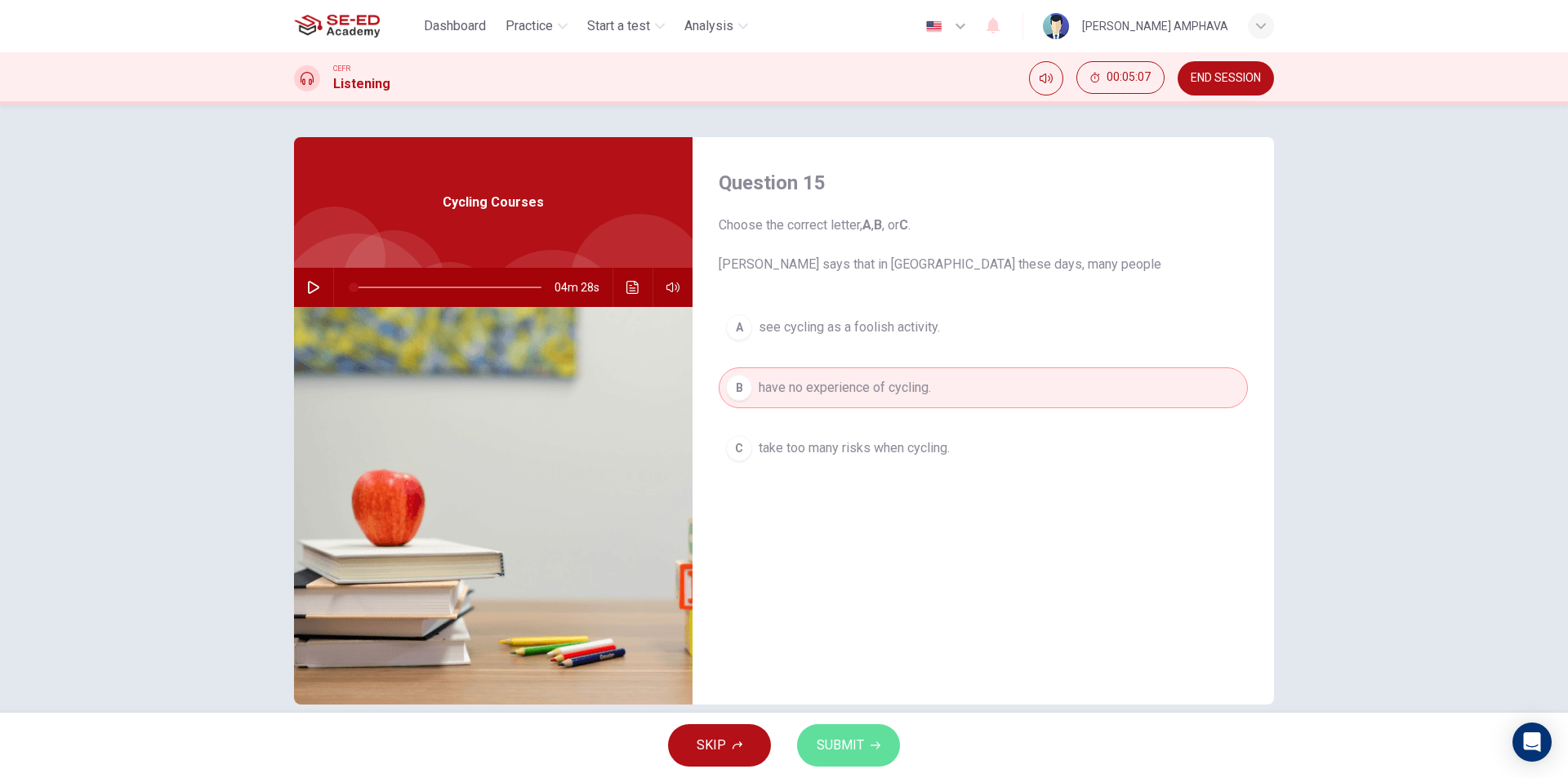
click at [849, 737] on span "SUBMIT" at bounding box center [840, 745] width 48 height 22
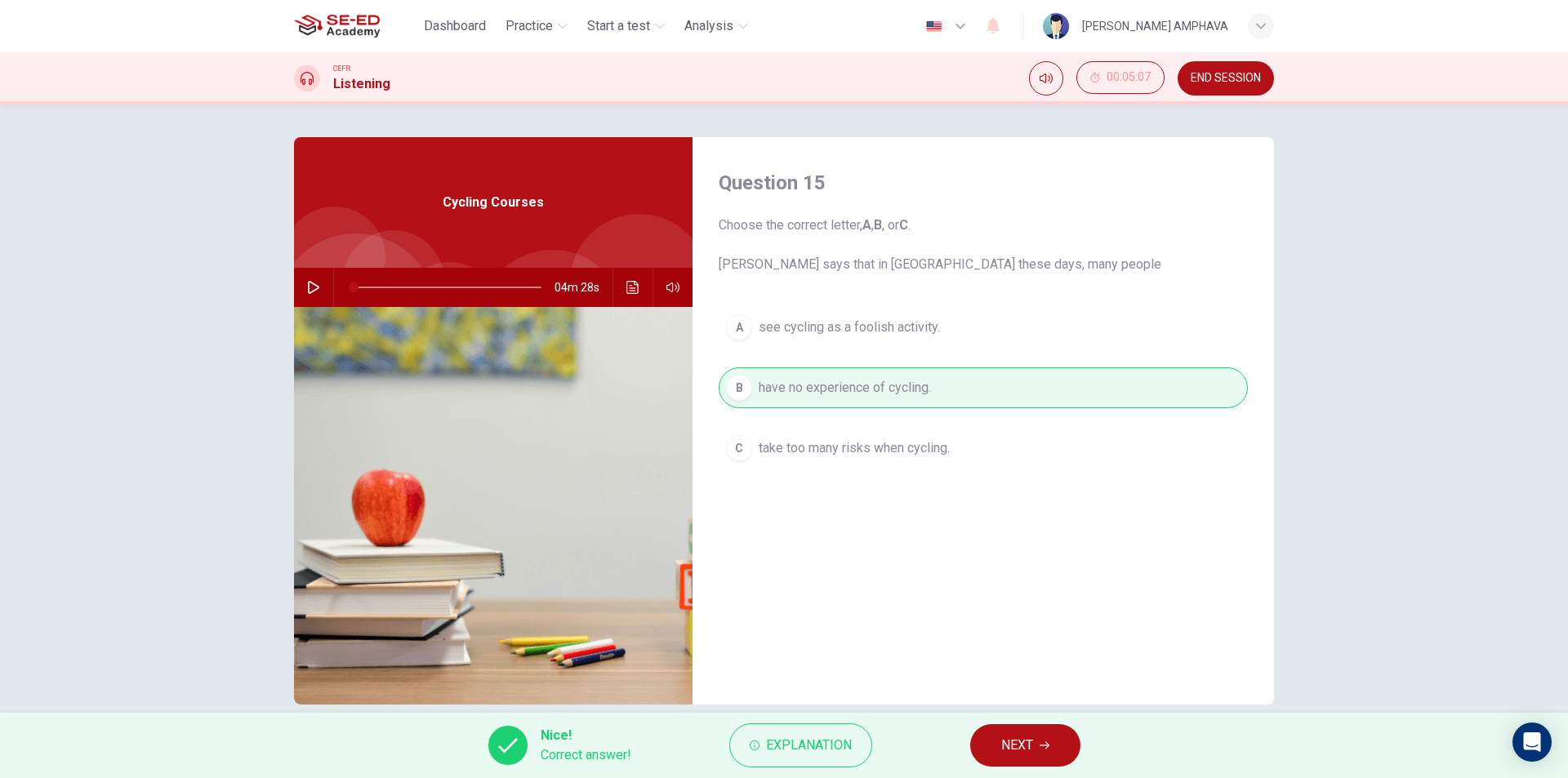
click at [976, 737] on button "NEXT" at bounding box center [1025, 744] width 110 height 42
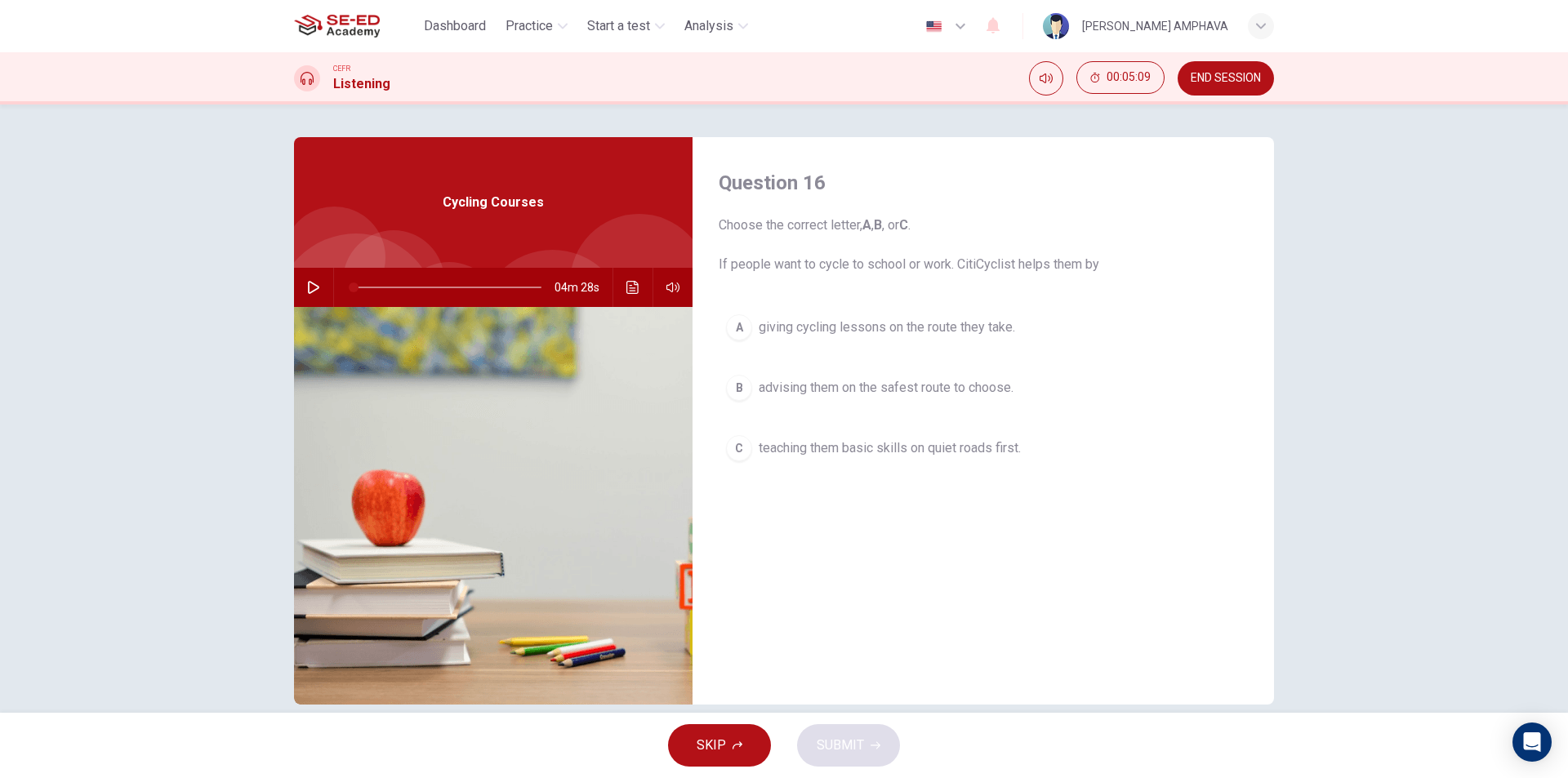
click at [835, 335] on span "giving cycling lessons on the route they take." at bounding box center [886, 327] width 256 height 20
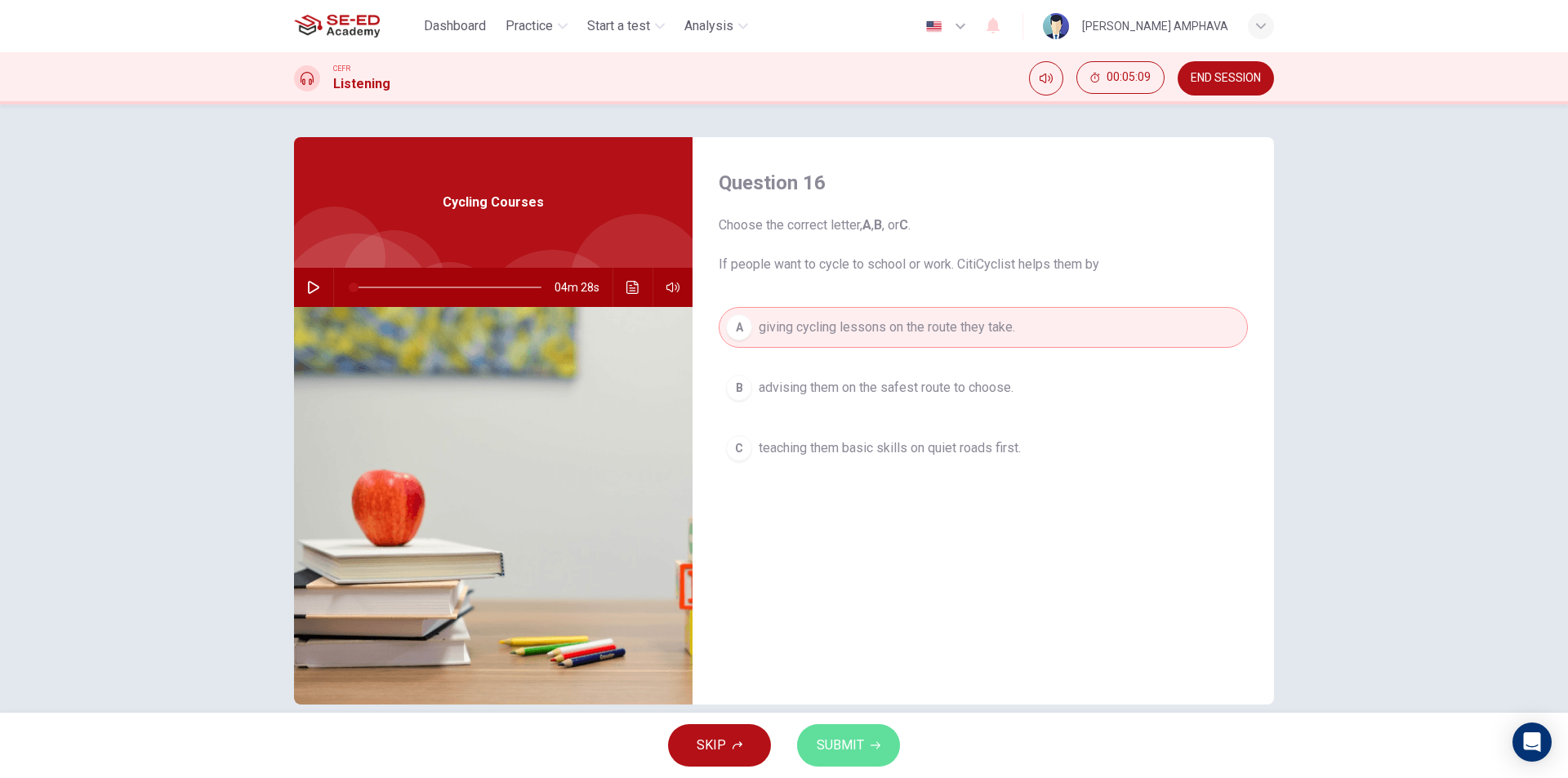
drag, startPoint x: 840, startPoint y: 745, endPoint x: 939, endPoint y: 746, distance: 99.0
click at [837, 746] on span "SUBMIT" at bounding box center [840, 745] width 48 height 22
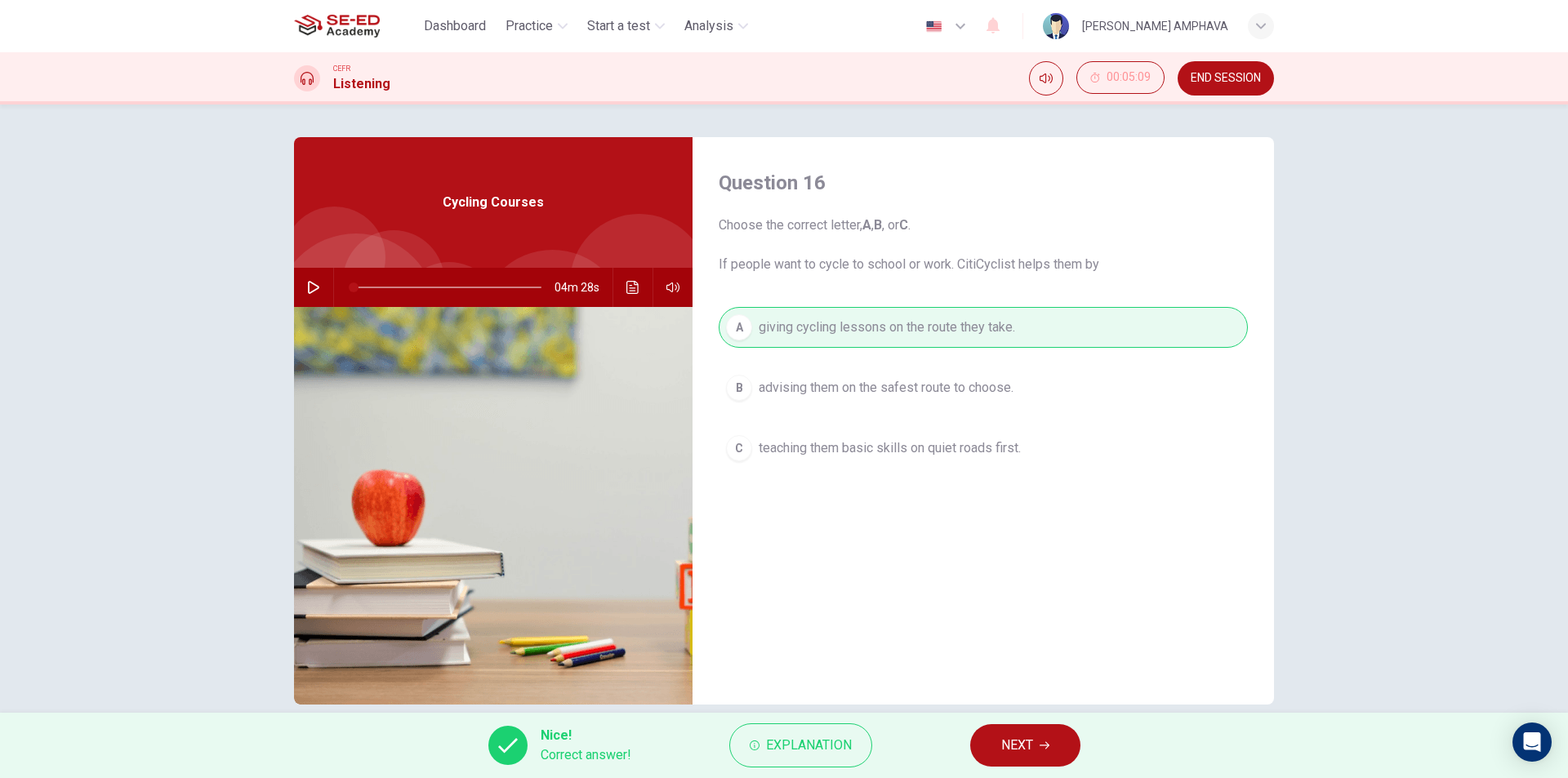
click at [988, 749] on button "NEXT" at bounding box center [1025, 744] width 110 height 42
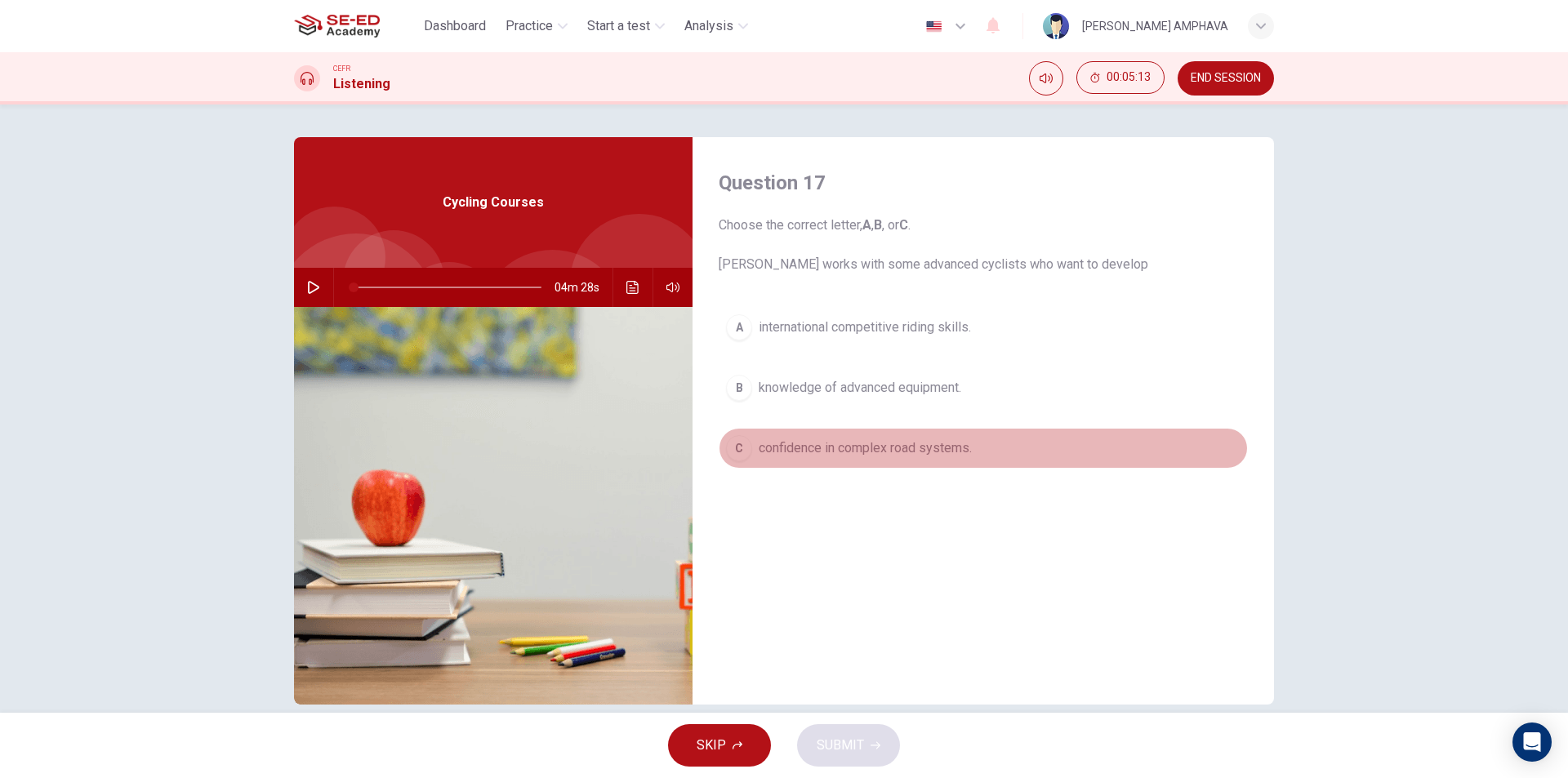
click at [825, 450] on span "confidence in complex road systems." at bounding box center [865, 448] width 213 height 20
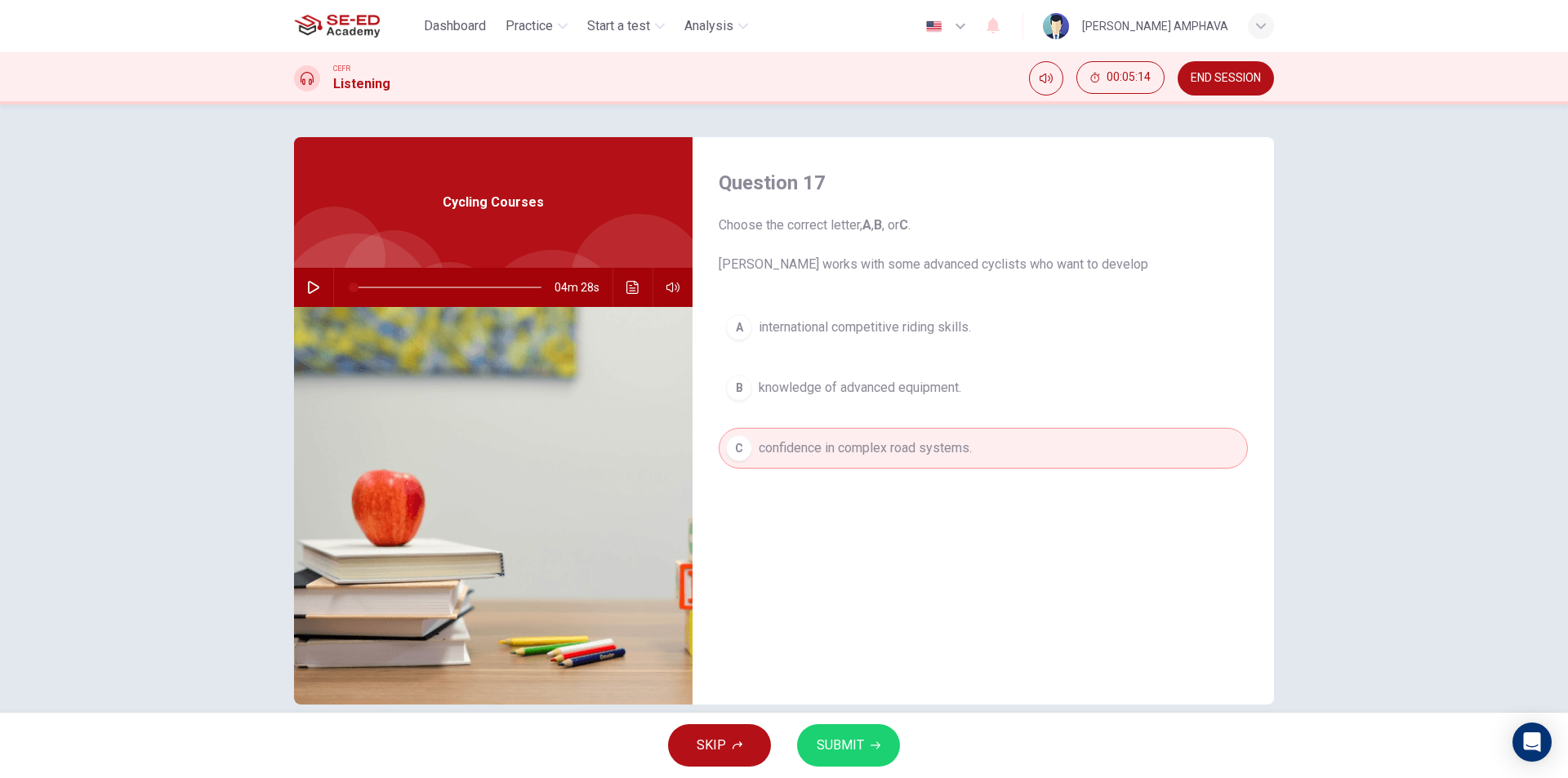
click at [869, 732] on button "SUBMIT" at bounding box center [848, 744] width 103 height 42
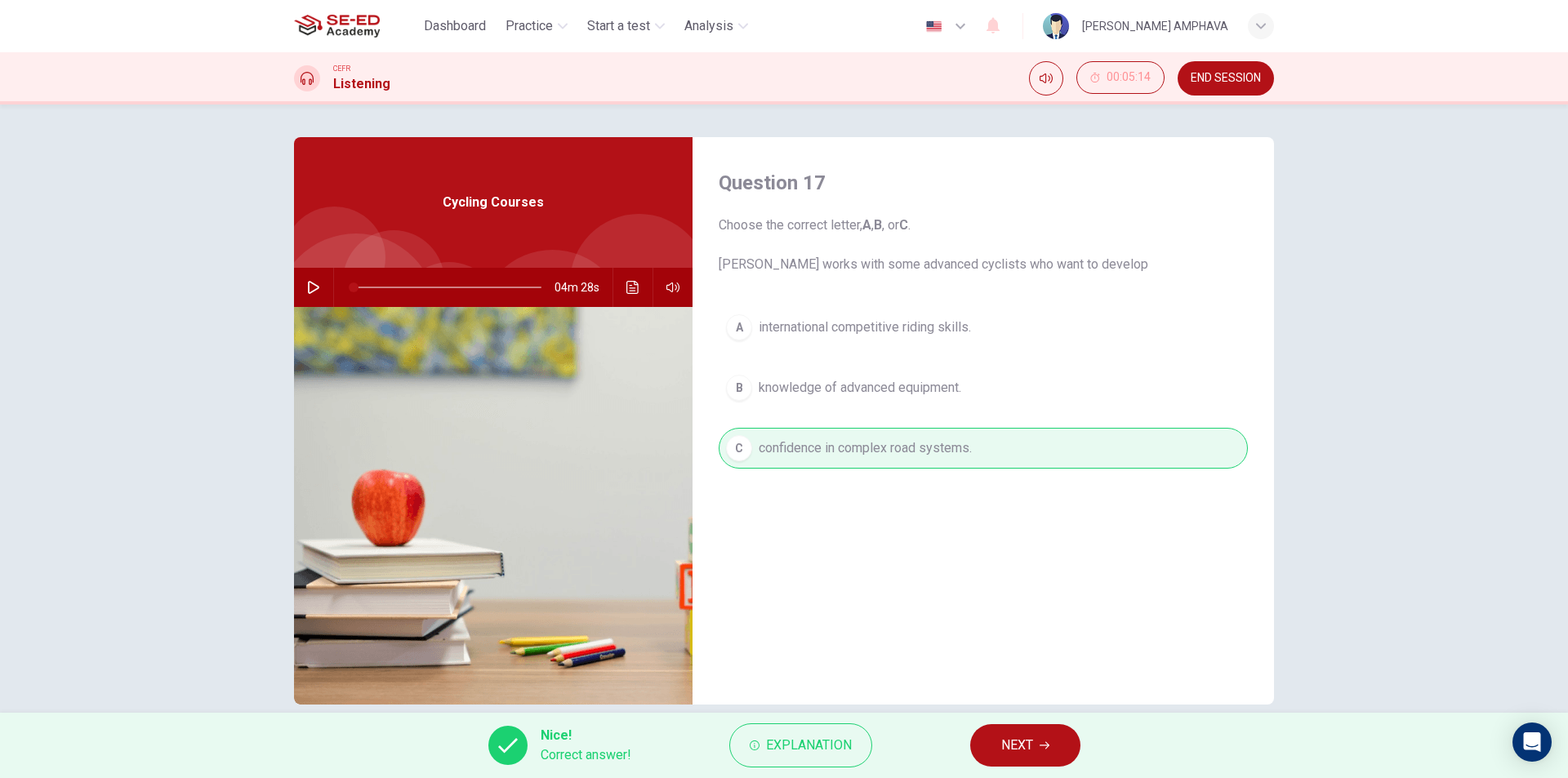
click at [969, 756] on div "Nice! Correct answer! Explanation NEXT" at bounding box center [784, 745] width 1568 height 66
click at [1008, 745] on span "NEXT" at bounding box center [1016, 745] width 32 height 22
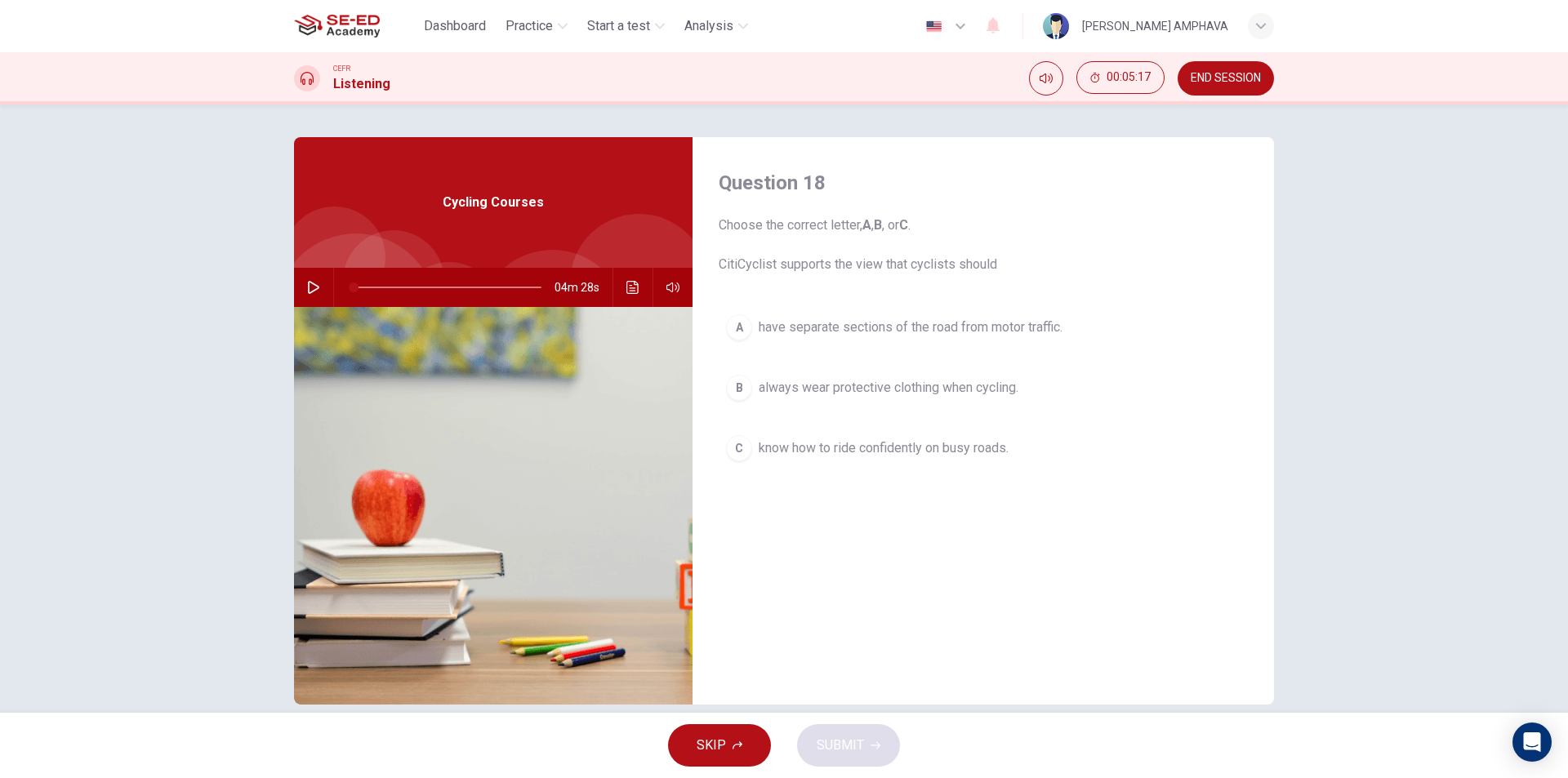
click at [943, 443] on span "know how to ride confidently on busy roads." at bounding box center [883, 448] width 250 height 20
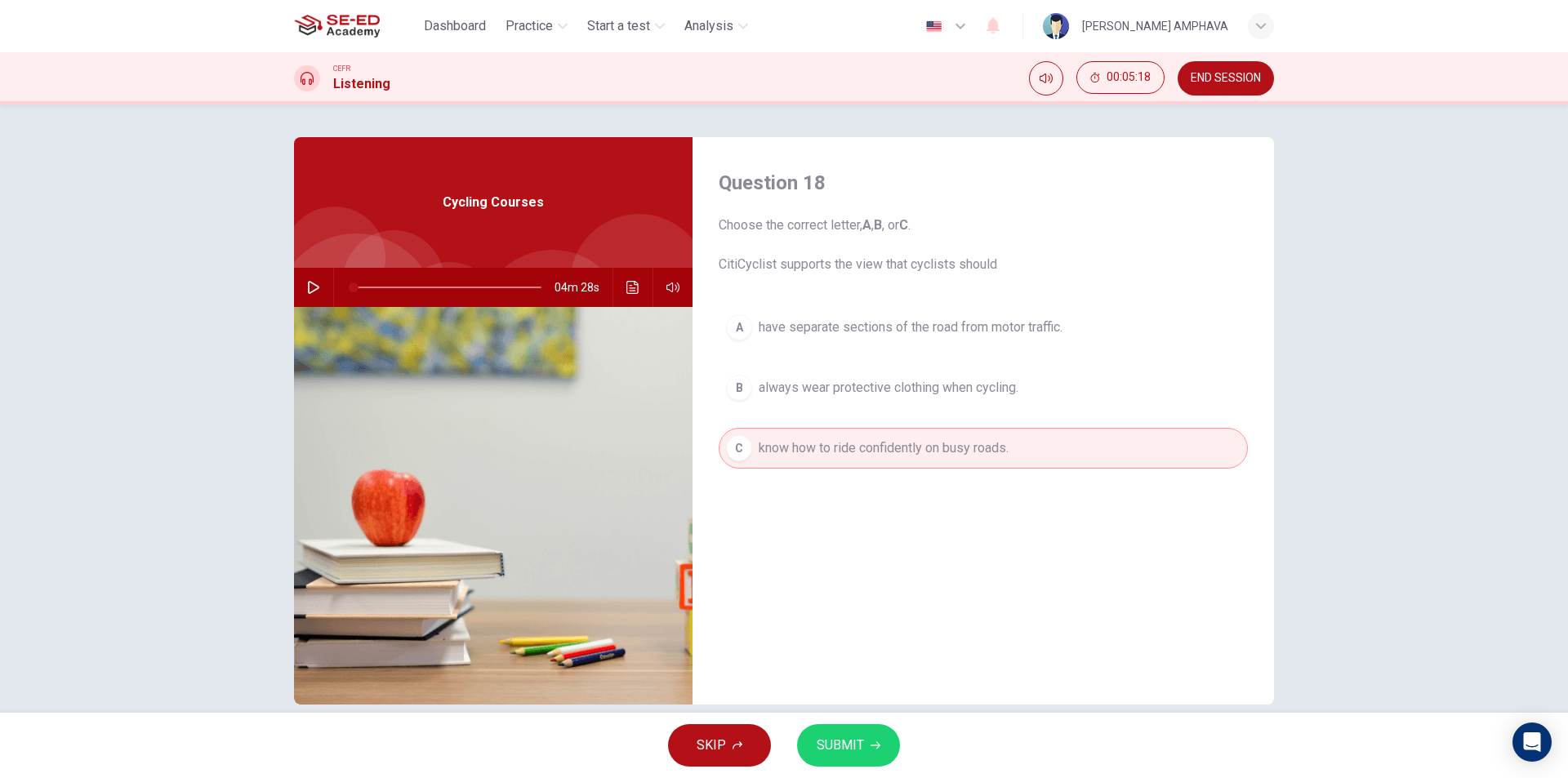
click at [854, 753] on span "SUBMIT" at bounding box center [840, 745] width 48 height 22
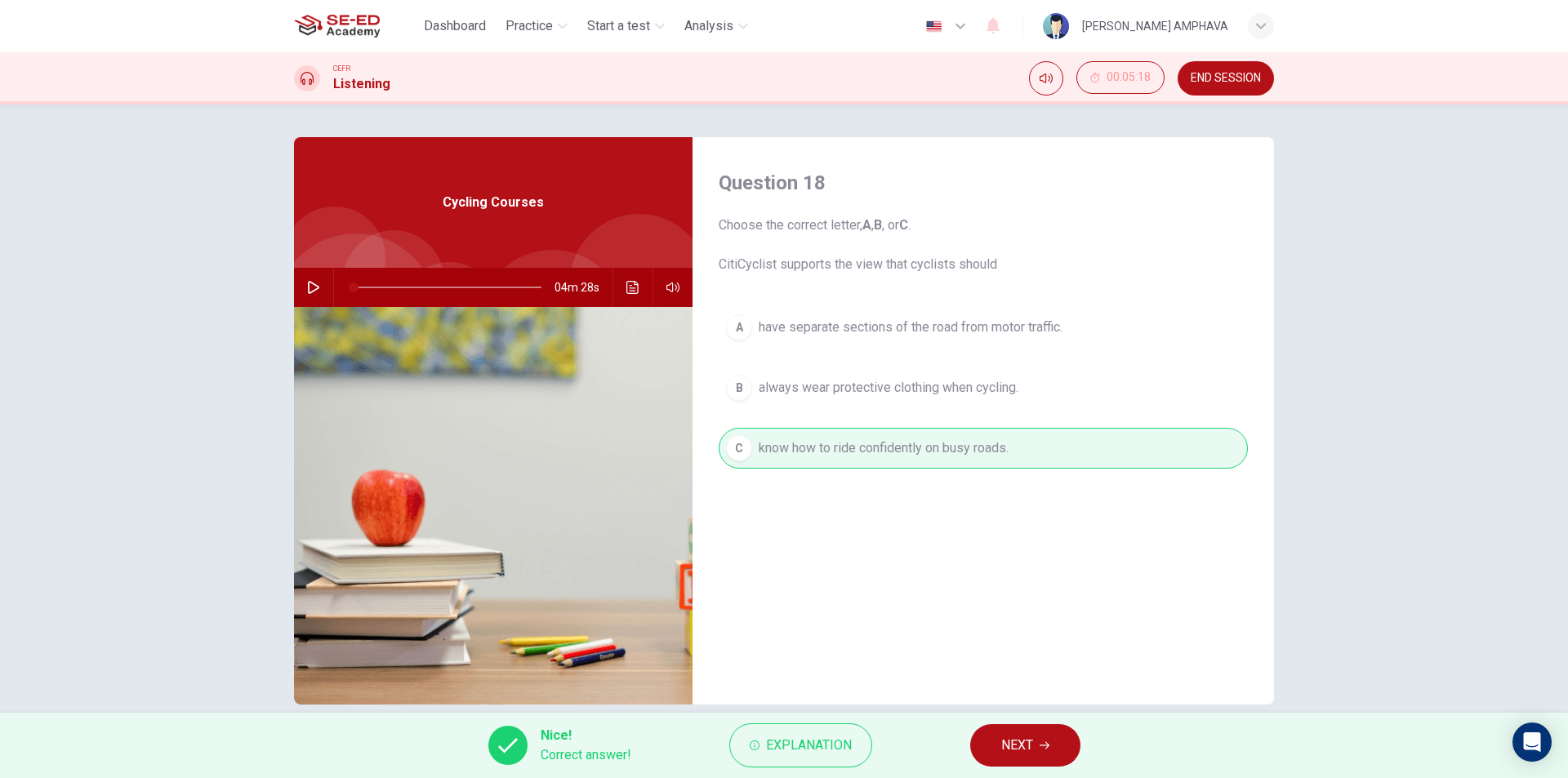
click at [995, 748] on button "NEXT" at bounding box center [1025, 744] width 110 height 42
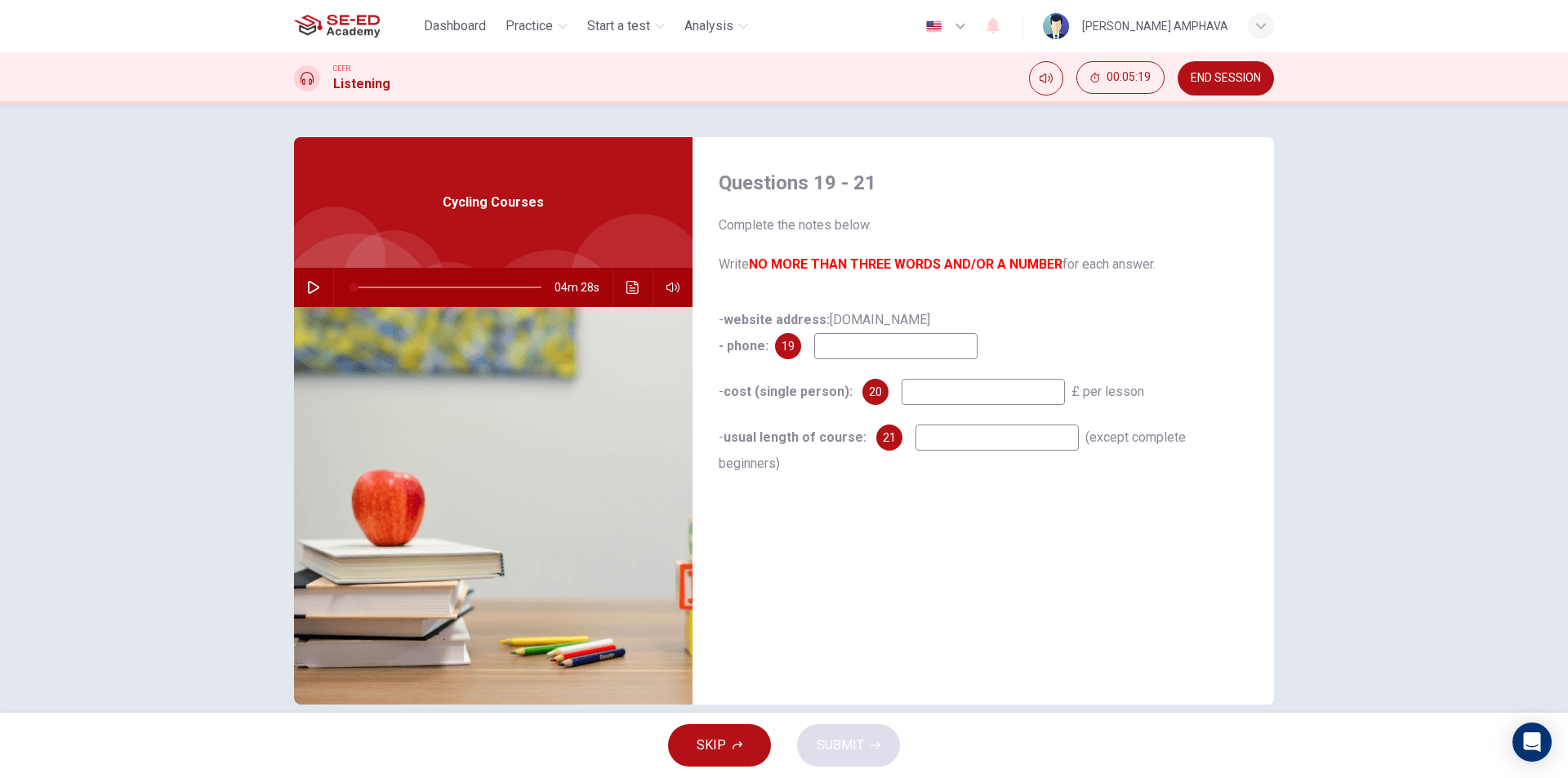
click at [853, 344] on input at bounding box center [895, 346] width 163 height 26
click at [620, 286] on button "Click to see the audio transcription" at bounding box center [633, 287] width 26 height 39
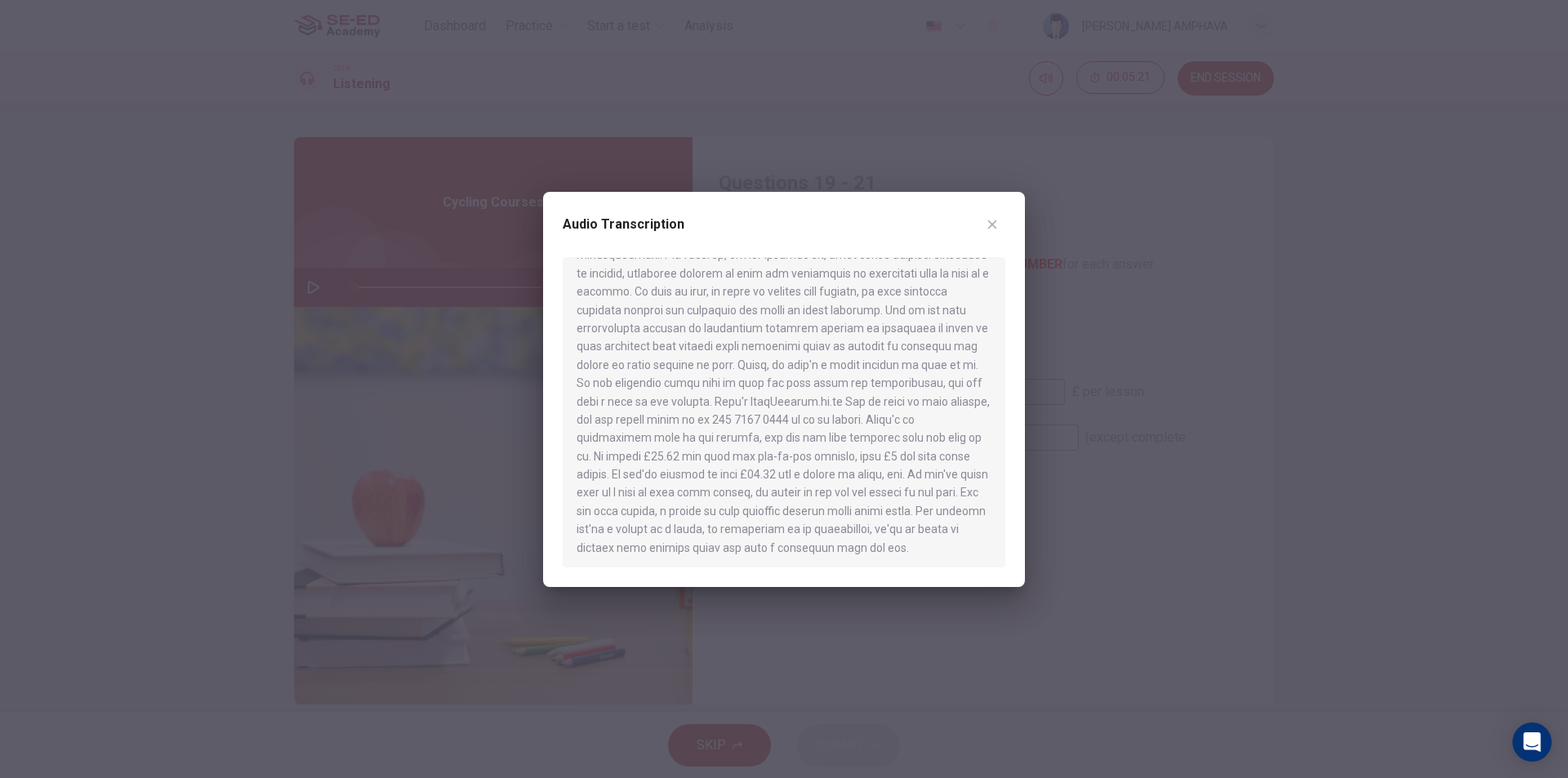
scroll to position [631, 0]
click at [989, 220] on icon "button" at bounding box center [992, 224] width 9 height 9
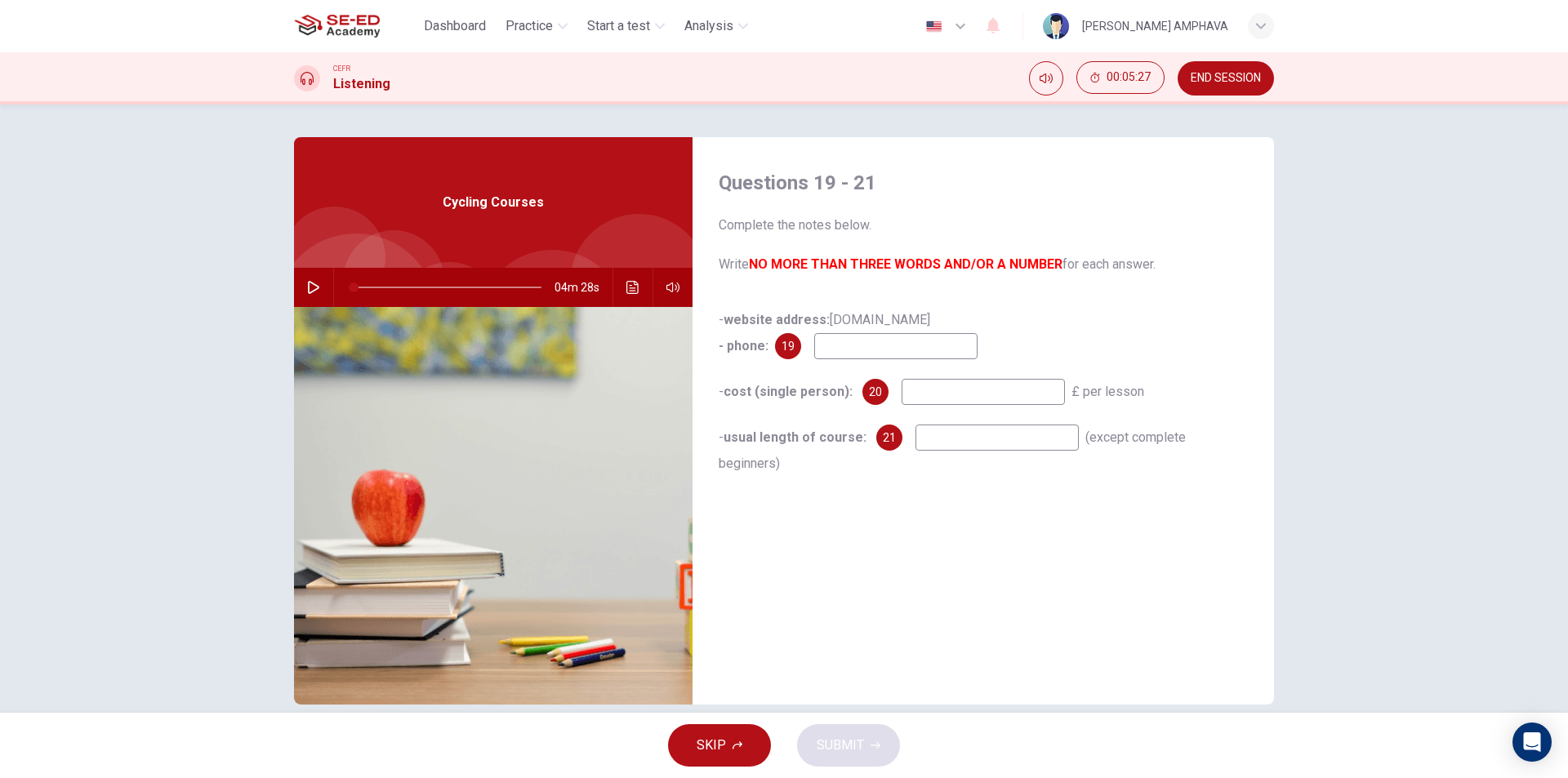
click at [919, 340] on input at bounding box center [895, 346] width 163 height 26
click at [620, 292] on button "Click to see the audio transcription" at bounding box center [633, 287] width 26 height 39
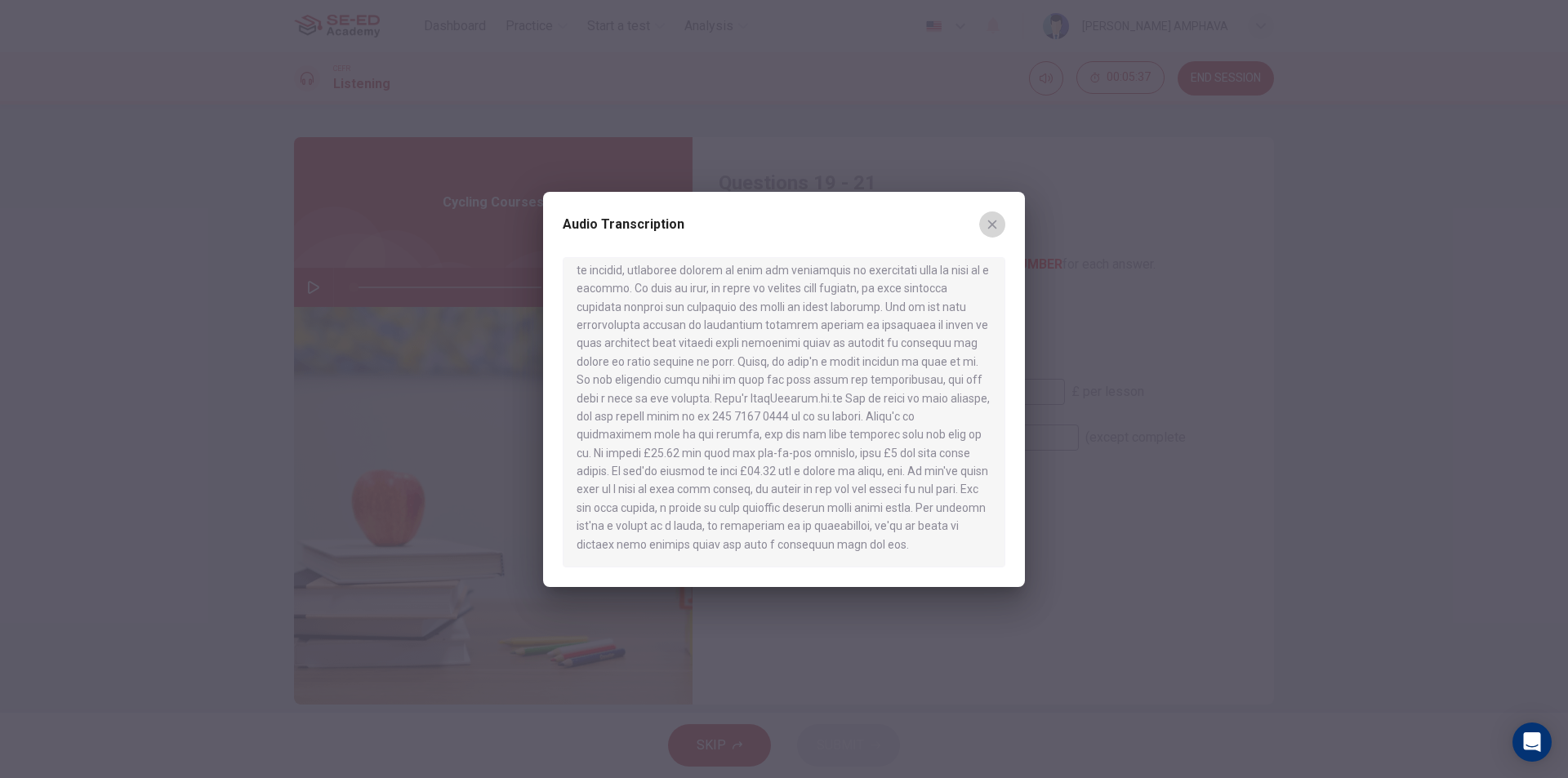
click at [996, 227] on icon "button" at bounding box center [992, 224] width 9 height 9
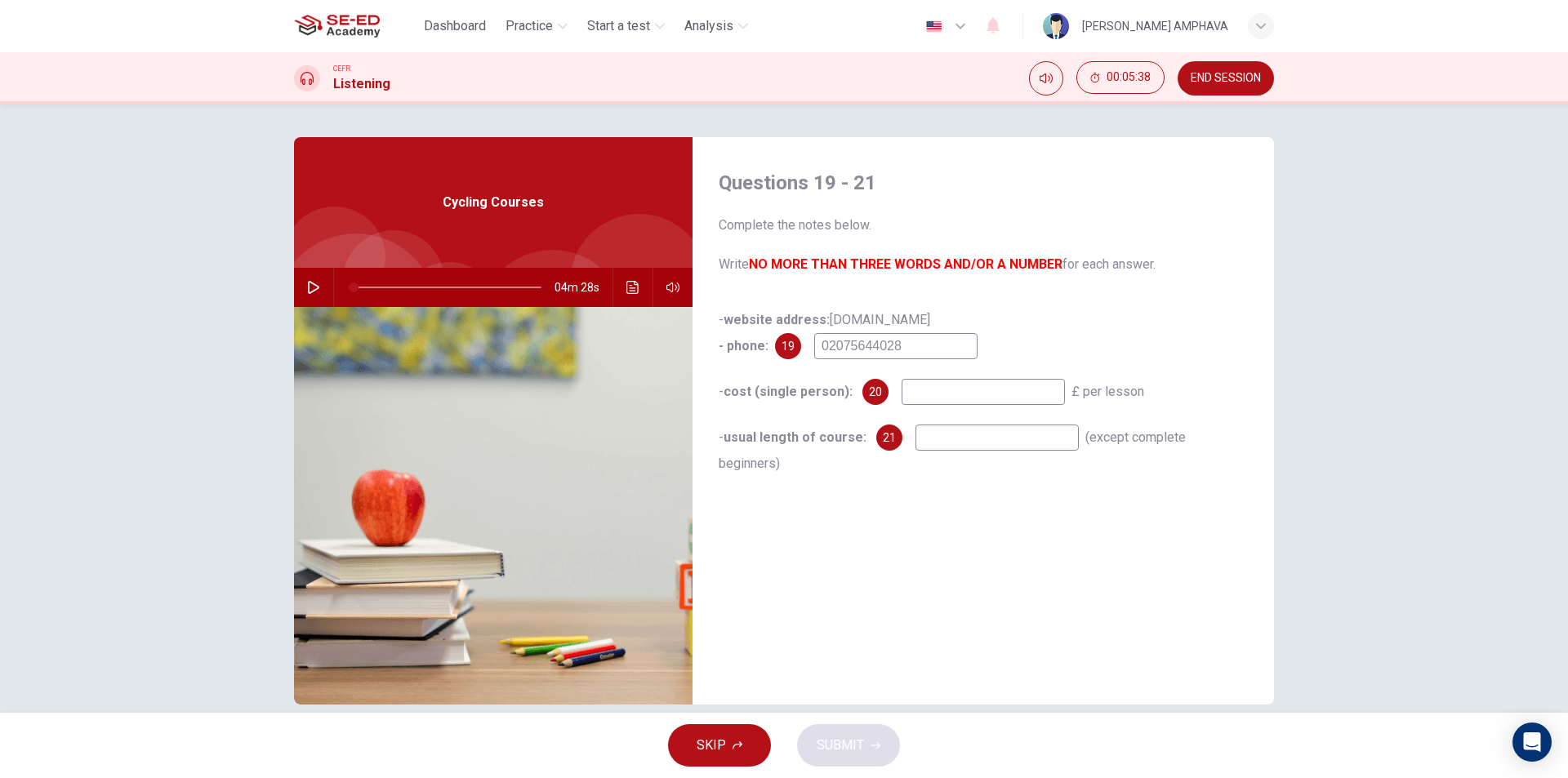
click at [868, 343] on input "02075644028" at bounding box center [895, 346] width 163 height 26
type input "02075624028"
click at [973, 386] on input at bounding box center [982, 392] width 163 height 26
type input "27.50"
click at [951, 446] on input at bounding box center [996, 437] width 163 height 26
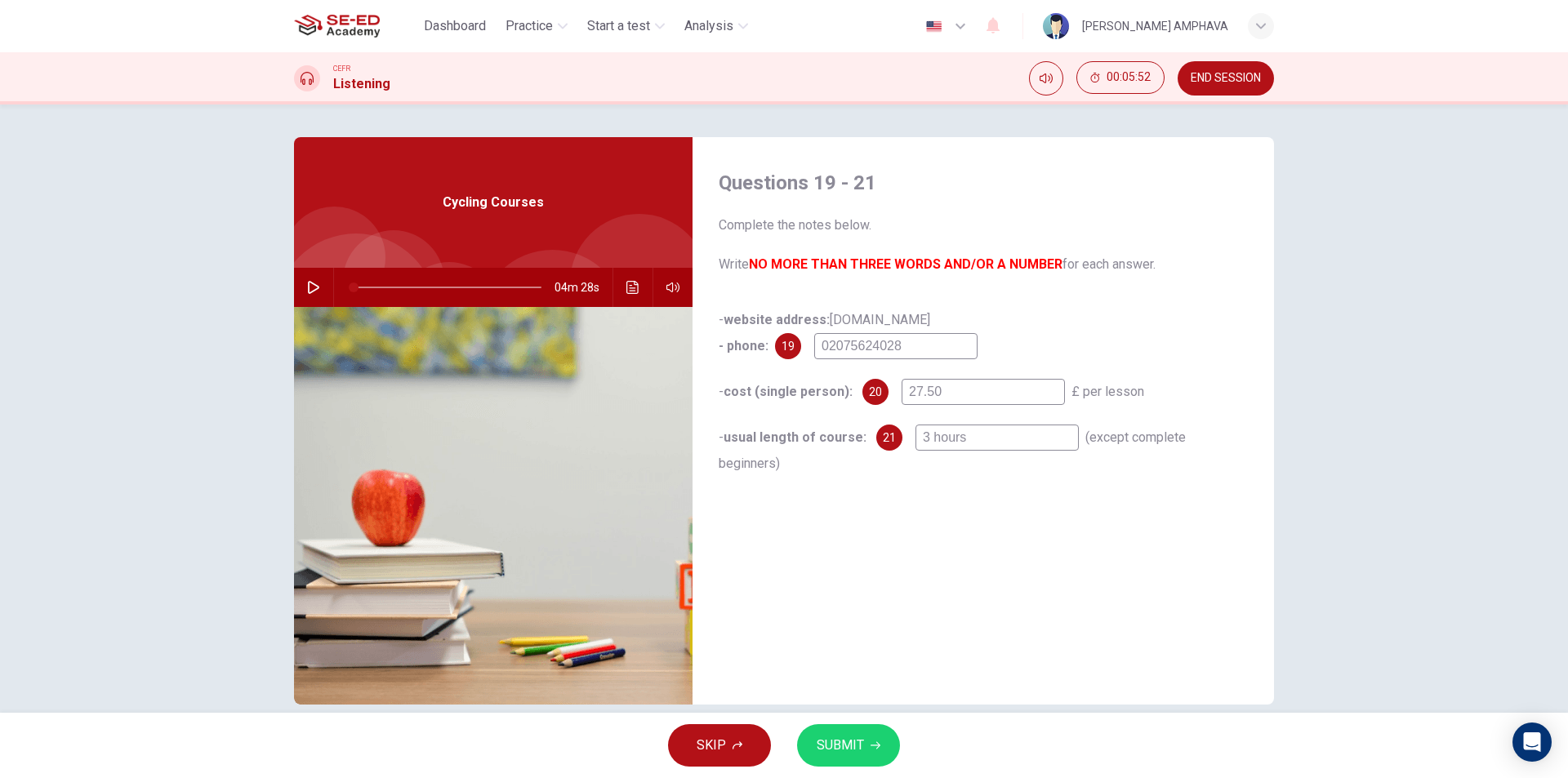
type input "3 hours"
click at [847, 741] on span "SUBMIT" at bounding box center [840, 745] width 48 height 22
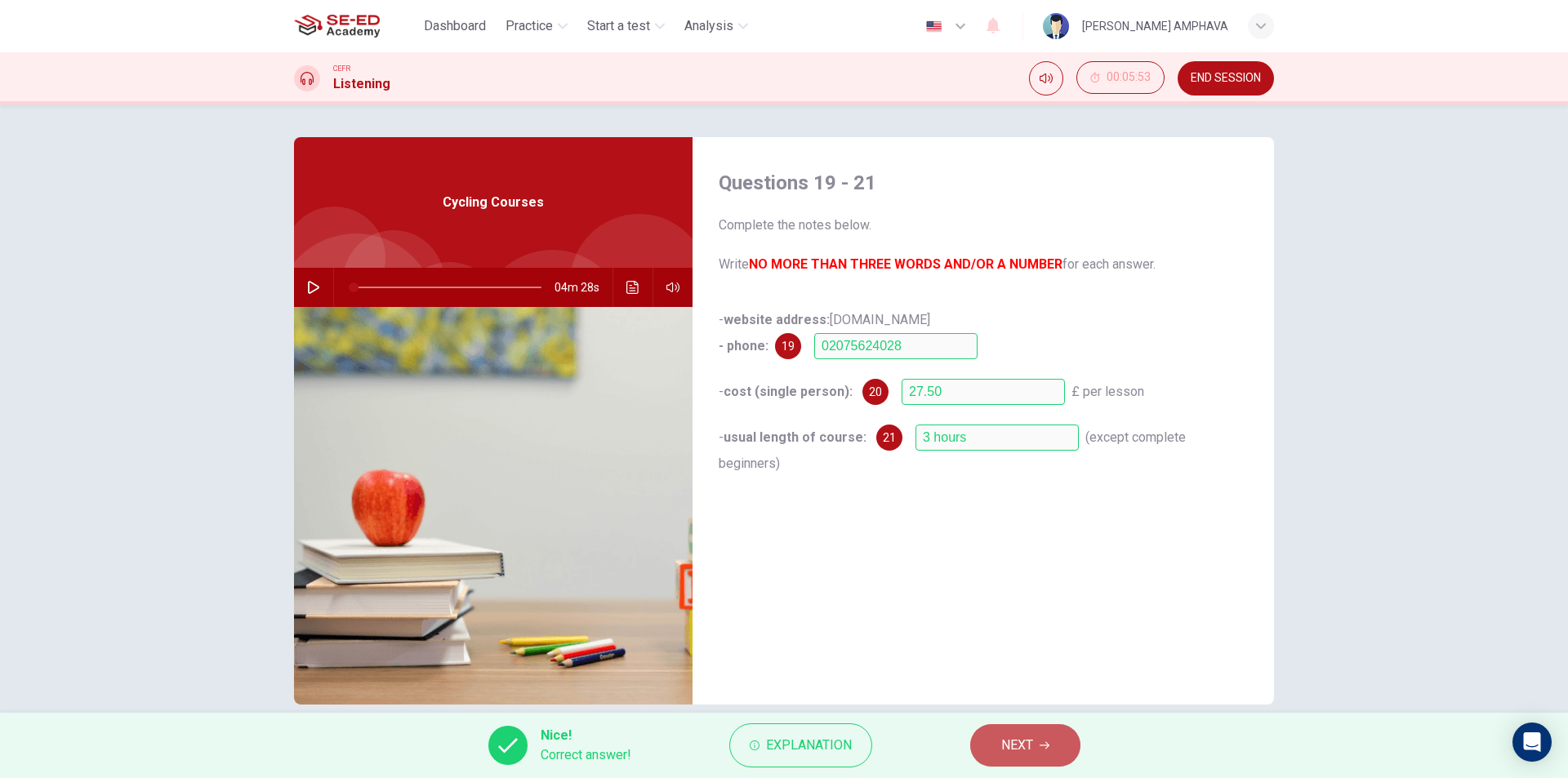
click at [1034, 745] on button "NEXT" at bounding box center [1025, 744] width 110 height 42
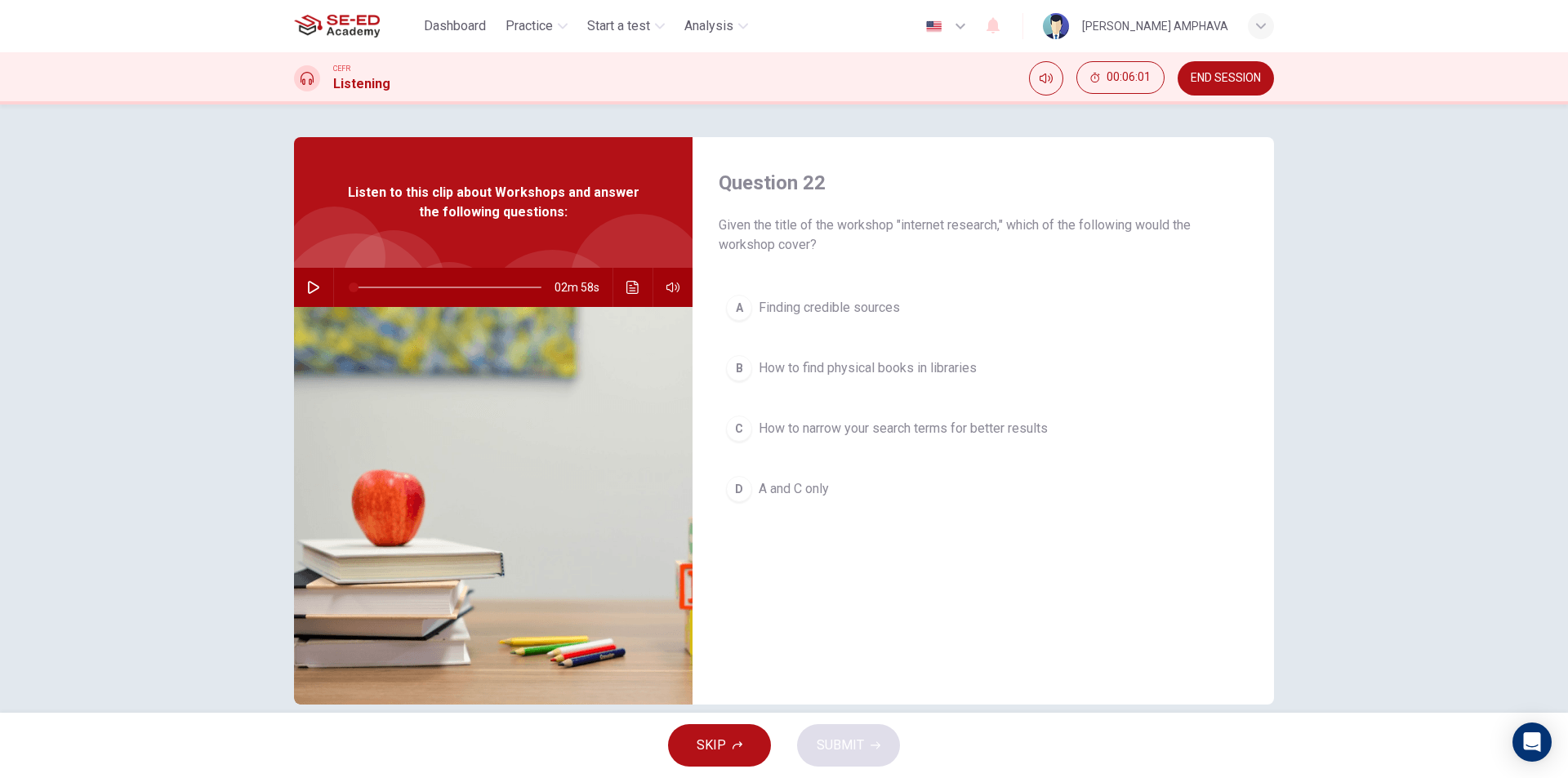
click at [1191, 86] on button "END SESSION" at bounding box center [1225, 79] width 96 height 35
